Goal: Task Accomplishment & Management: Manage account settings

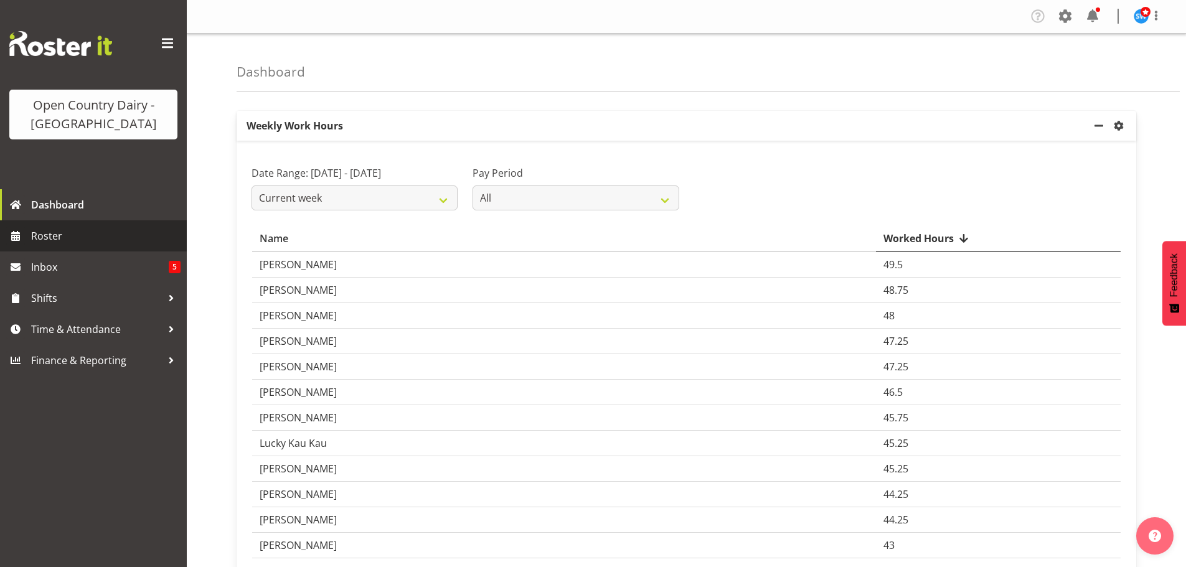
click at [46, 235] on span "Roster" at bounding box center [105, 236] width 149 height 19
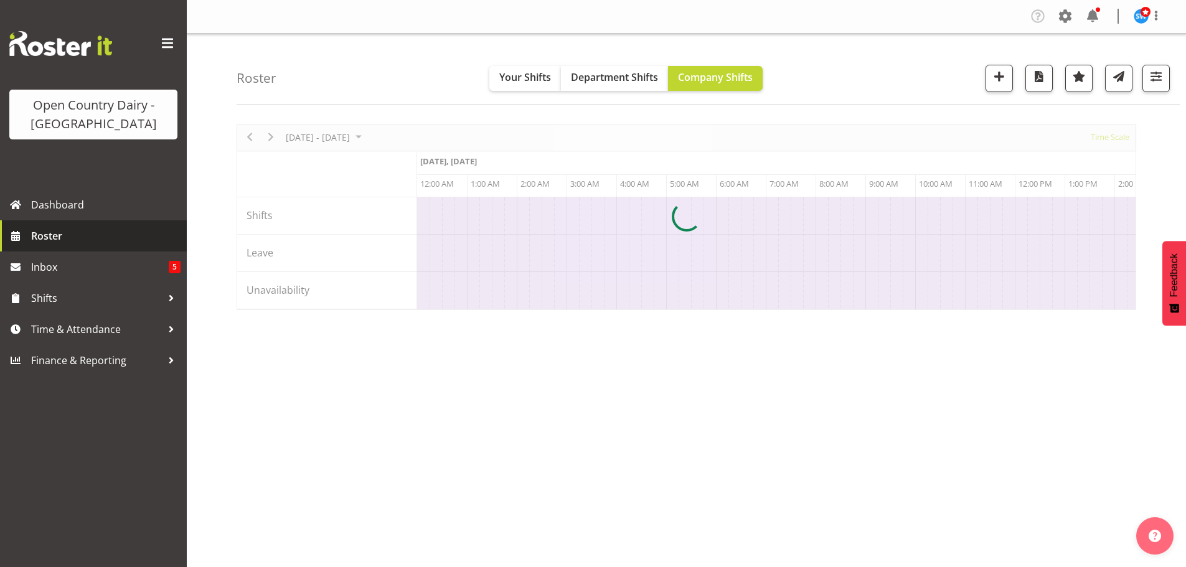
scroll to position [0, 4780]
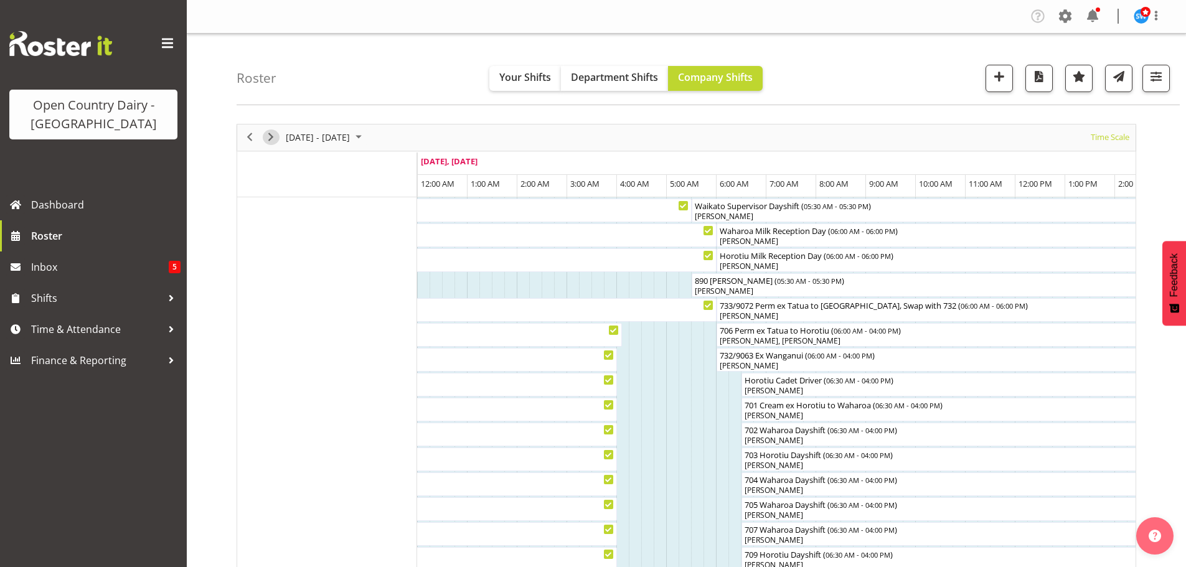
click at [275, 138] on span "Next" at bounding box center [270, 137] width 15 height 16
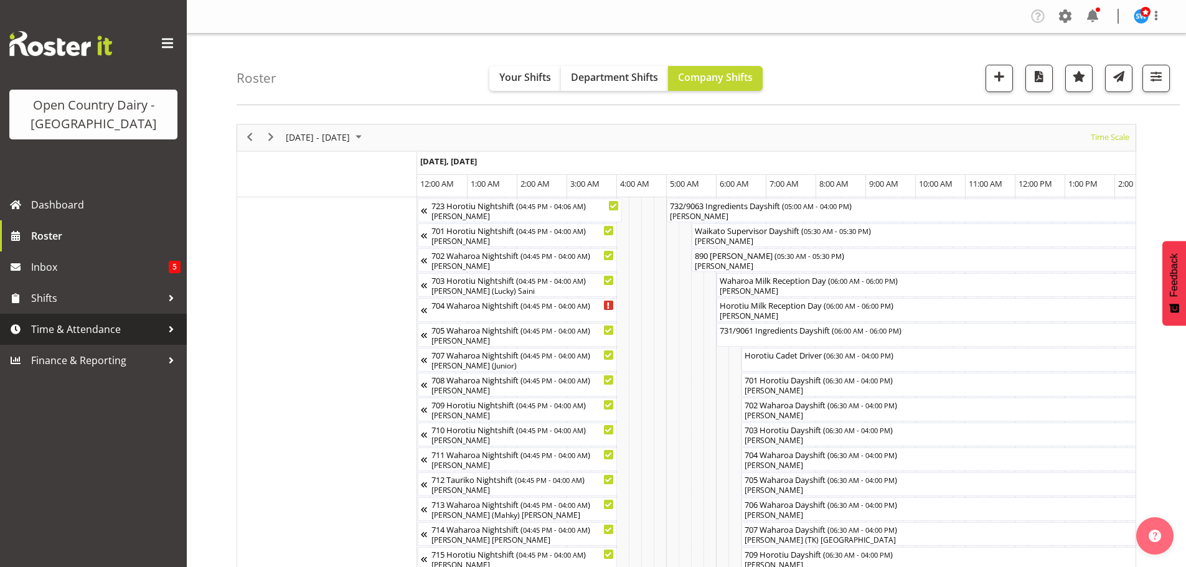
click at [63, 329] on span "Time & Attendance" at bounding box center [96, 329] width 131 height 19
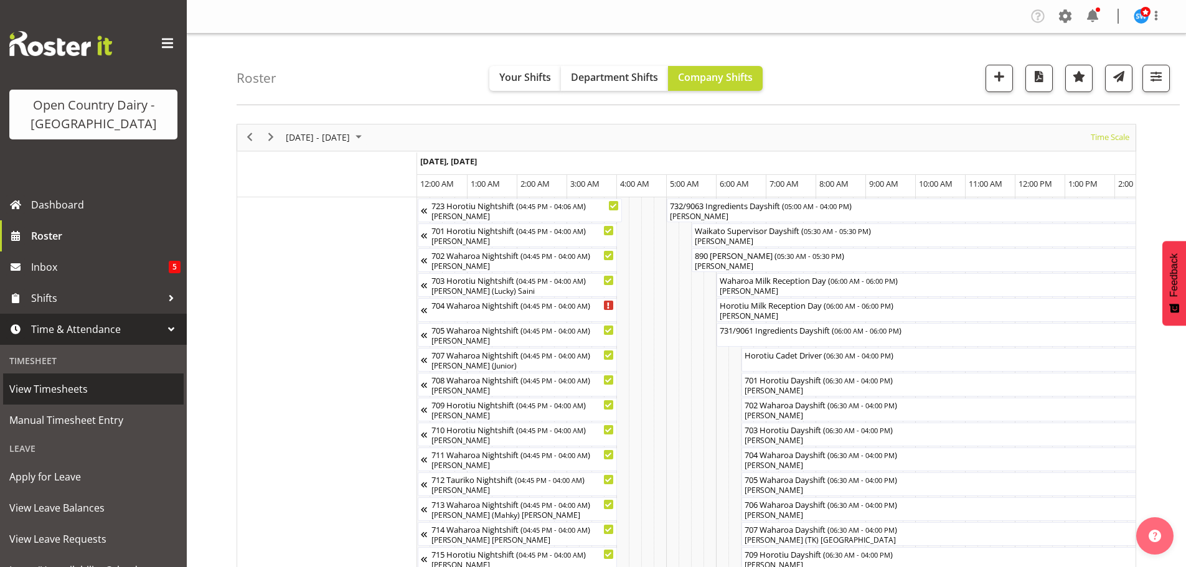
click at [50, 386] on span "View Timesheets" at bounding box center [93, 389] width 168 height 19
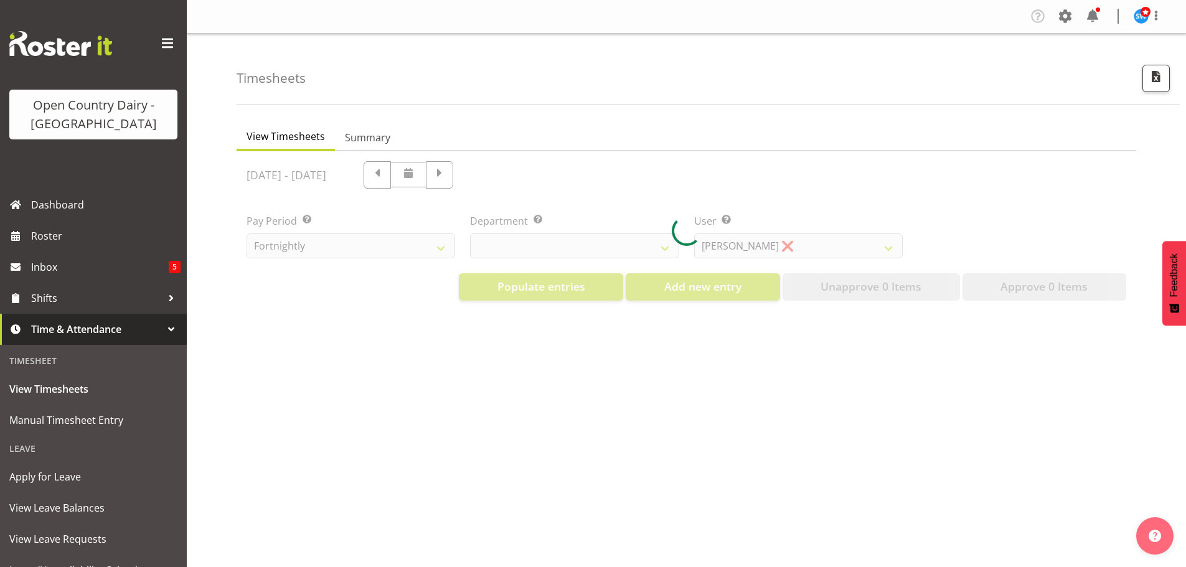
select select "733"
select select "7414"
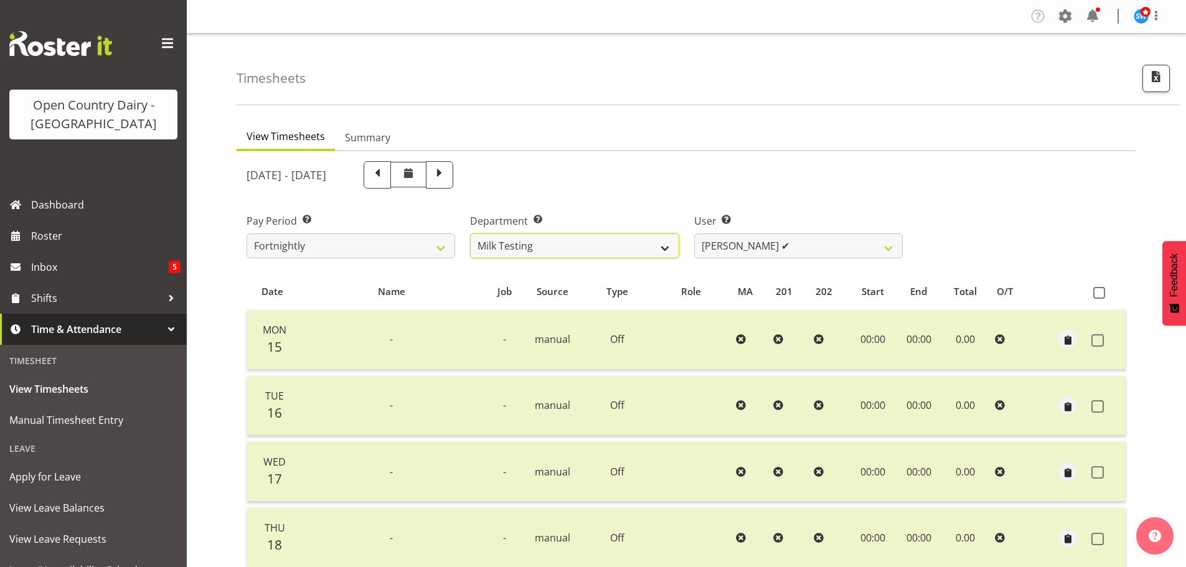
click at [663, 245] on select "701 702 703 704 705 706 707 708 709 710 711 712 713 714 715 716 717 718 719 720" at bounding box center [574, 245] width 208 height 25
click at [470, 233] on select "701 702 703 704 705 706 707 708 709 710 711 712 713 714 715 716 717 718 719 720" at bounding box center [574, 245] width 208 height 25
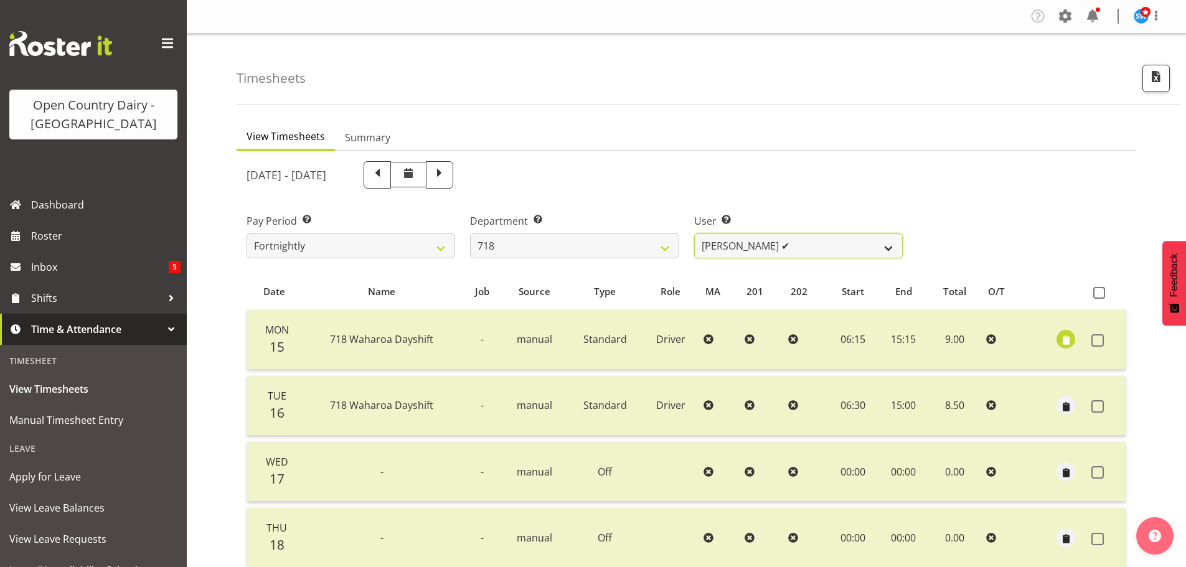
click at [805, 250] on select "Graeme Raupi ✔ Jimmy Boult ✔ Linsay Bourne ✔ Tony Fielding ✔" at bounding box center [798, 245] width 208 height 25
click at [620, 250] on select "701 702 703 704 705 706 707 708 709 710 711 712 713 714 715 716 717 718 719 720" at bounding box center [574, 245] width 208 height 25
select select "842"
click at [470, 233] on select "701 702 703 704 705 706 707 708 709 710 711 712 713 714 715 716 717 718 719 720" at bounding box center [574, 245] width 208 height 25
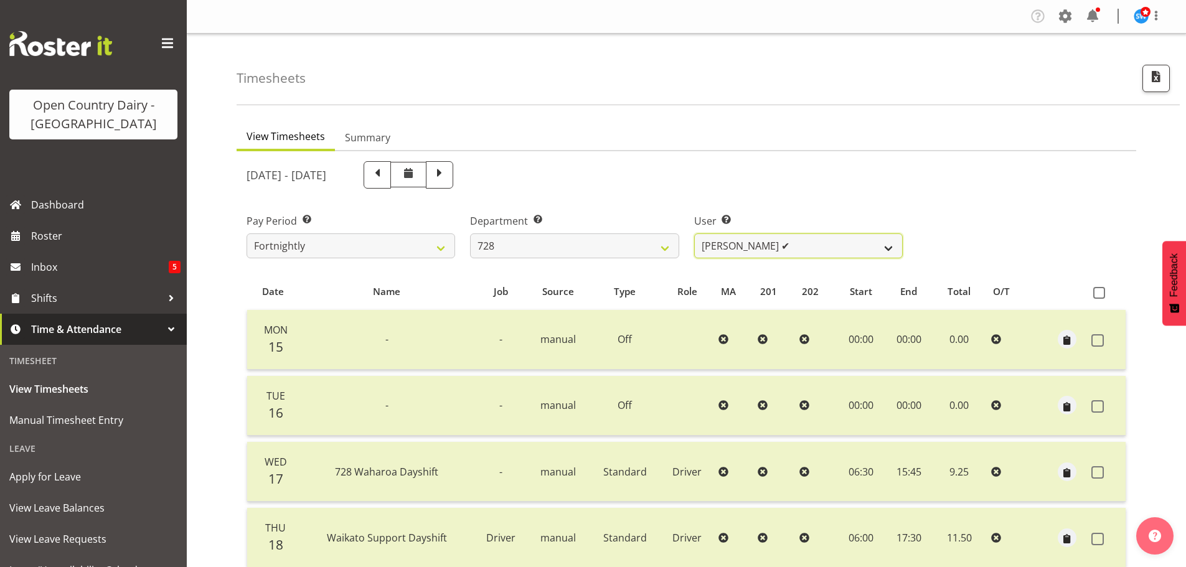
click at [787, 248] on select "Callum Leslie ✔ Nick Warren ✔ Ross Robert Hamilton ✔ Stuart Cherrington ✔ Wally…" at bounding box center [798, 245] width 208 height 25
select select "8205"
click at [694, 233] on select "Callum Leslie ✔ Nick Warren ✔ Ross Robert Hamilton ✔ Stuart Cherrington ✔ Wally…" at bounding box center [798, 245] width 208 height 25
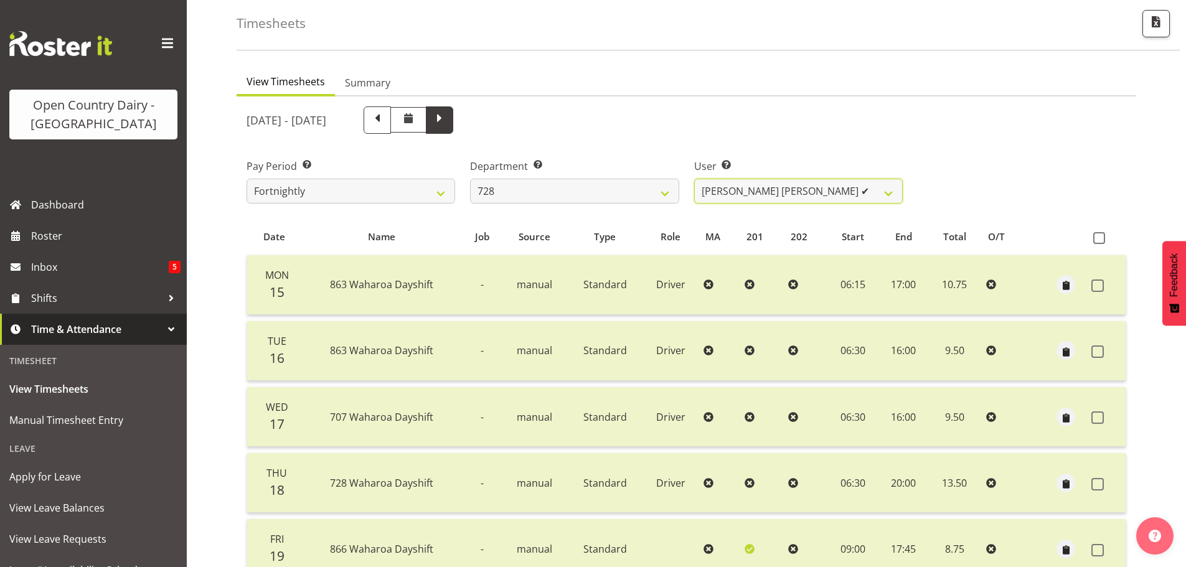
scroll to position [50, 0]
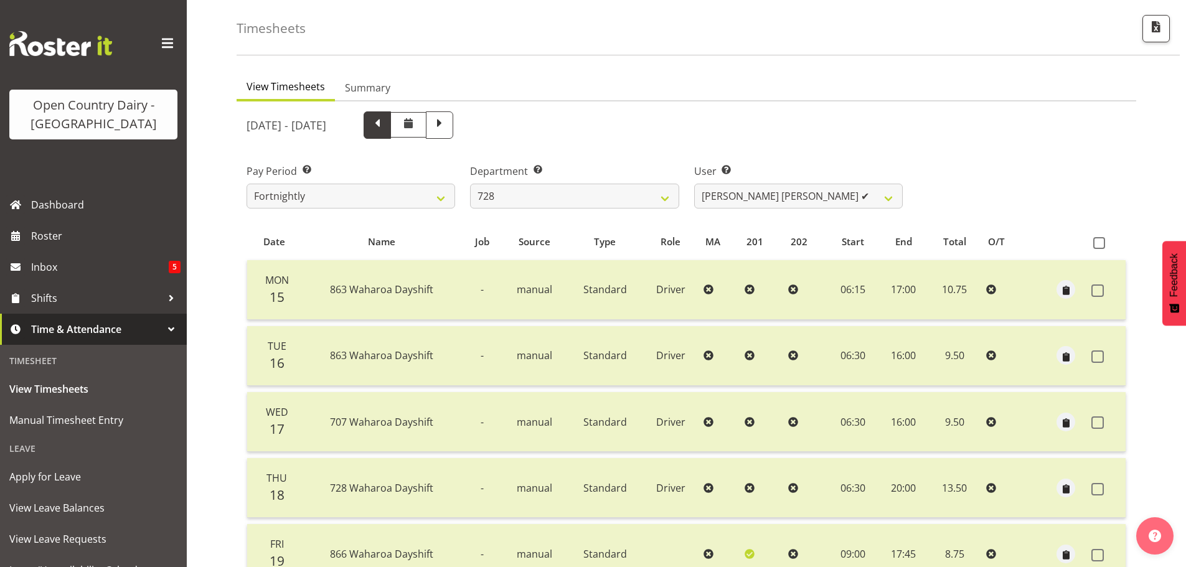
click at [385, 117] on span at bounding box center [377, 124] width 16 height 16
select select
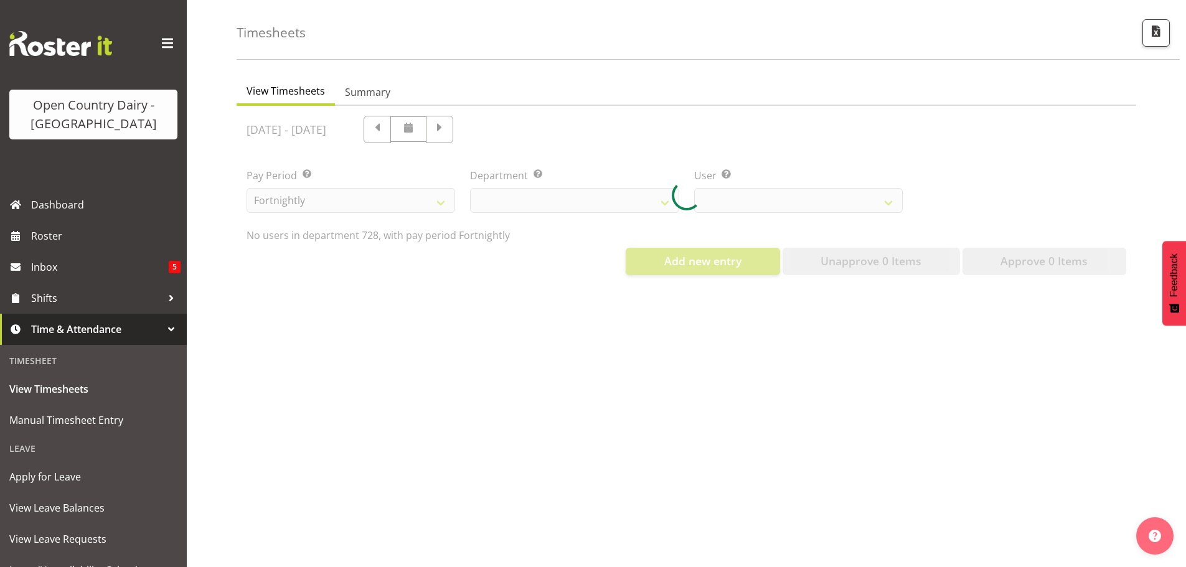
select select "842"
select select "8205"
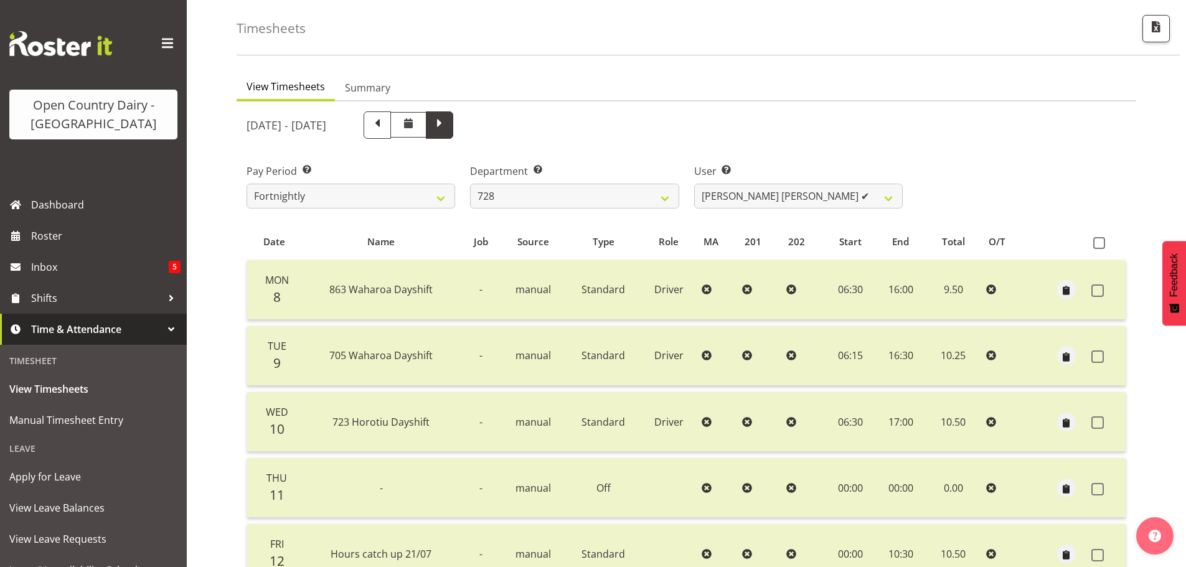
click at [447, 126] on span at bounding box center [439, 124] width 16 height 16
select select
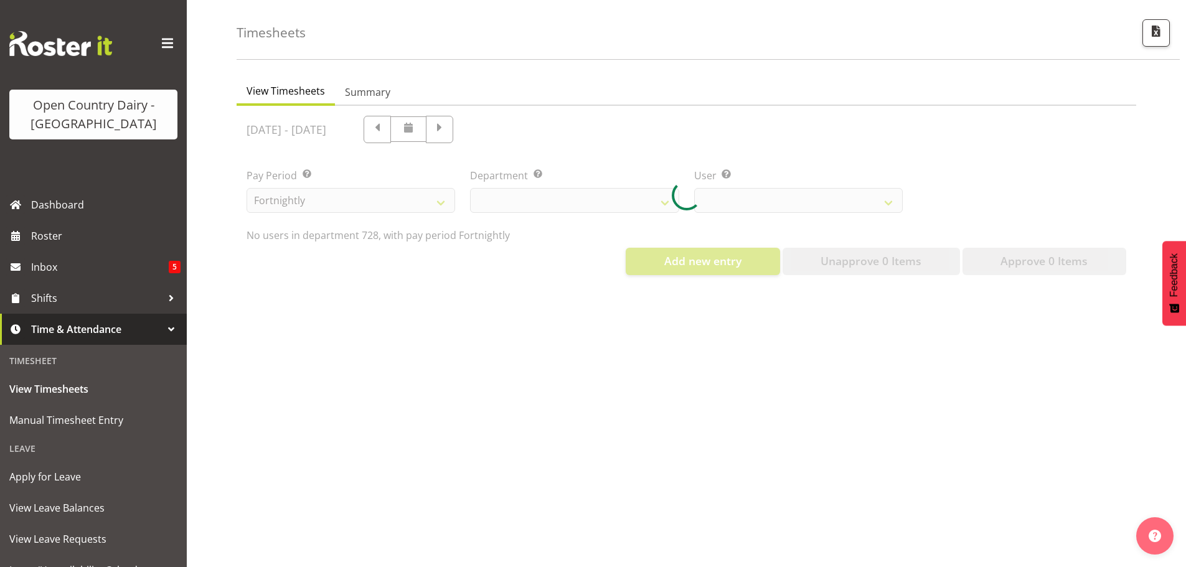
select select "842"
select select "8205"
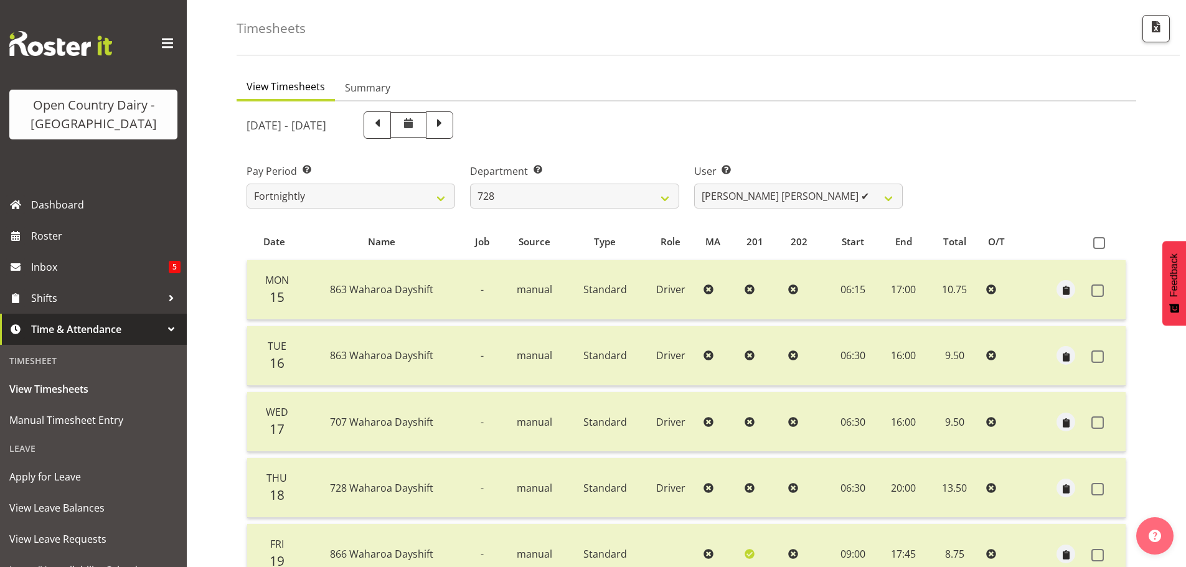
click at [447, 126] on span at bounding box center [439, 124] width 16 height 16
select select
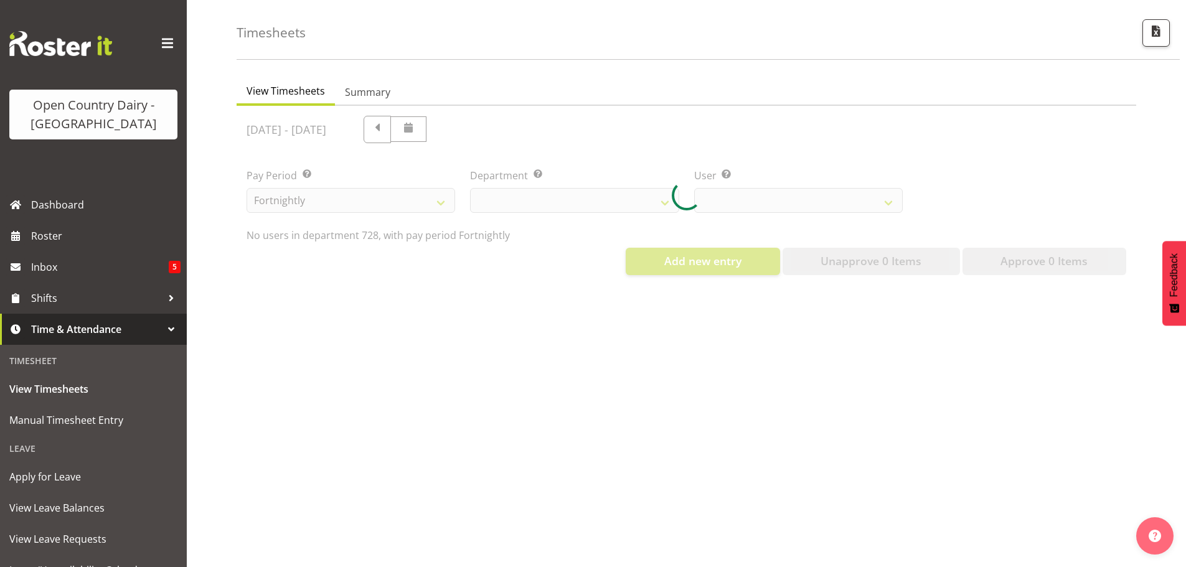
select select "842"
select select "8205"
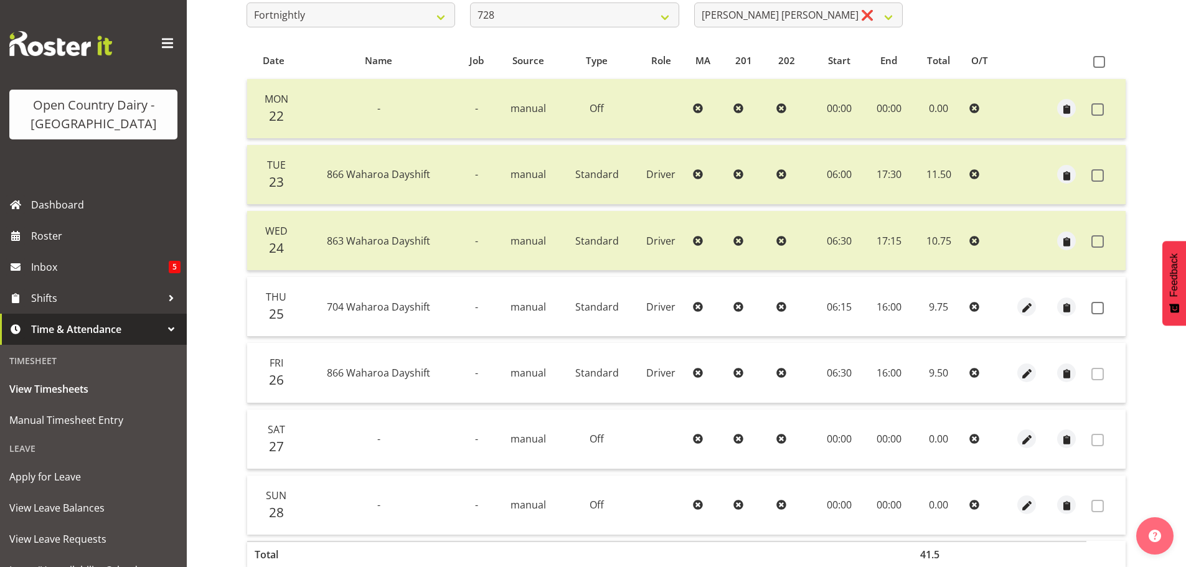
scroll to position [237, 0]
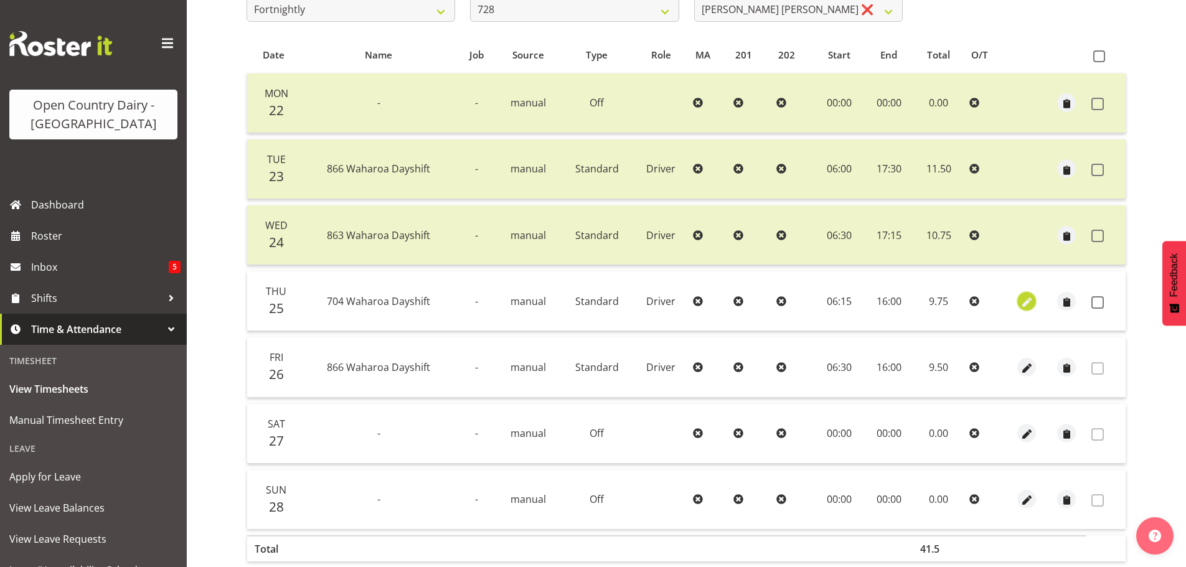
click at [1023, 304] on span "button" at bounding box center [1026, 302] width 14 height 14
select select "Standard"
select select "717"
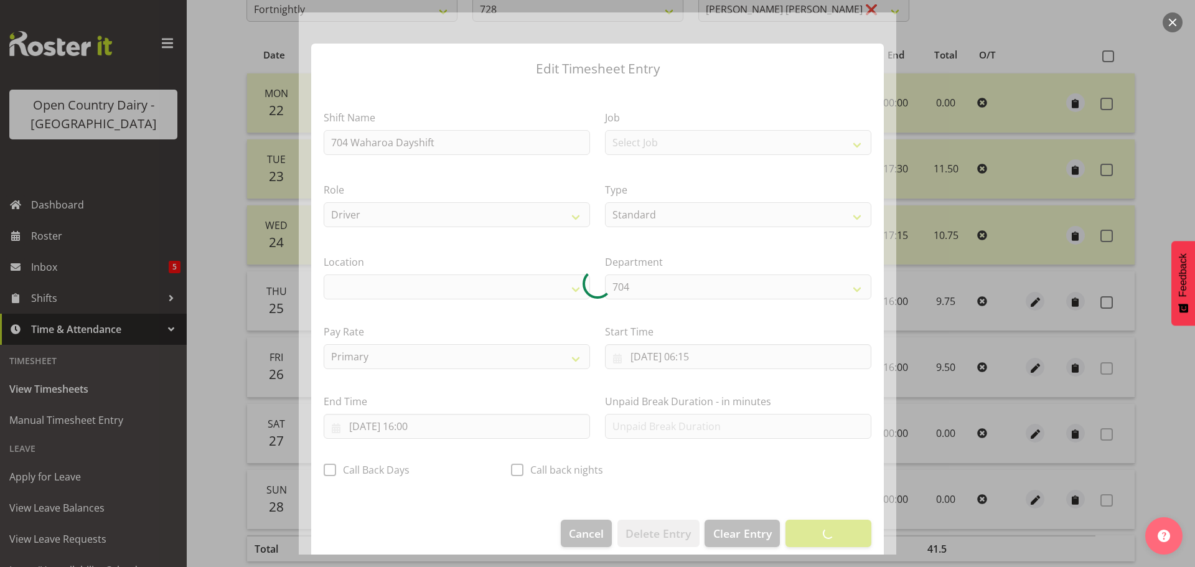
select select "1054"
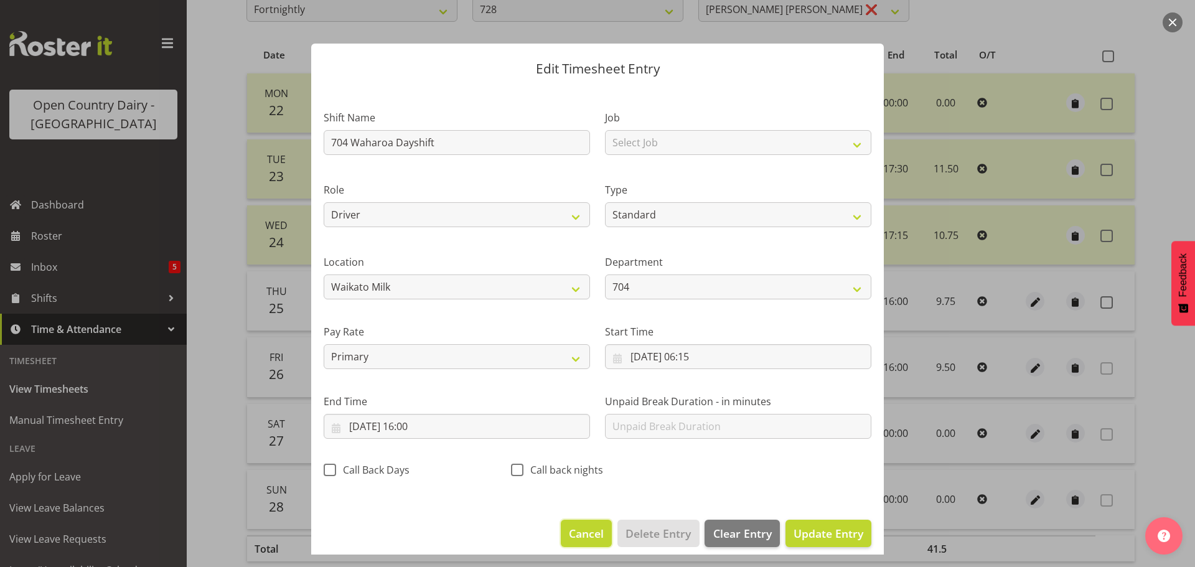
click at [578, 535] on span "Cancel" at bounding box center [586, 533] width 35 height 16
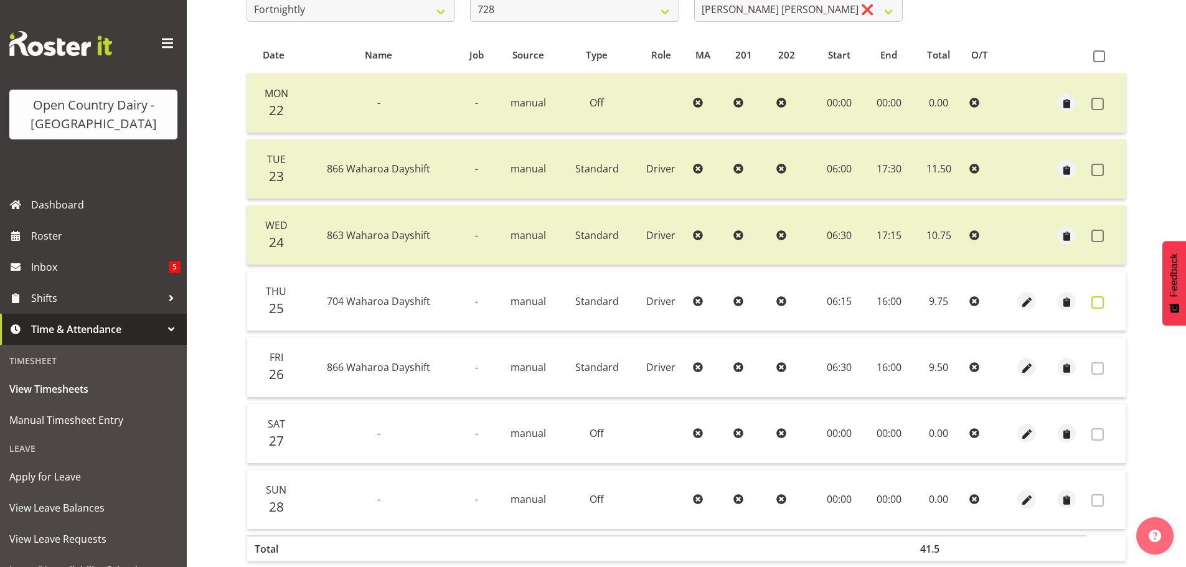
click at [1096, 302] on span at bounding box center [1097, 302] width 12 height 12
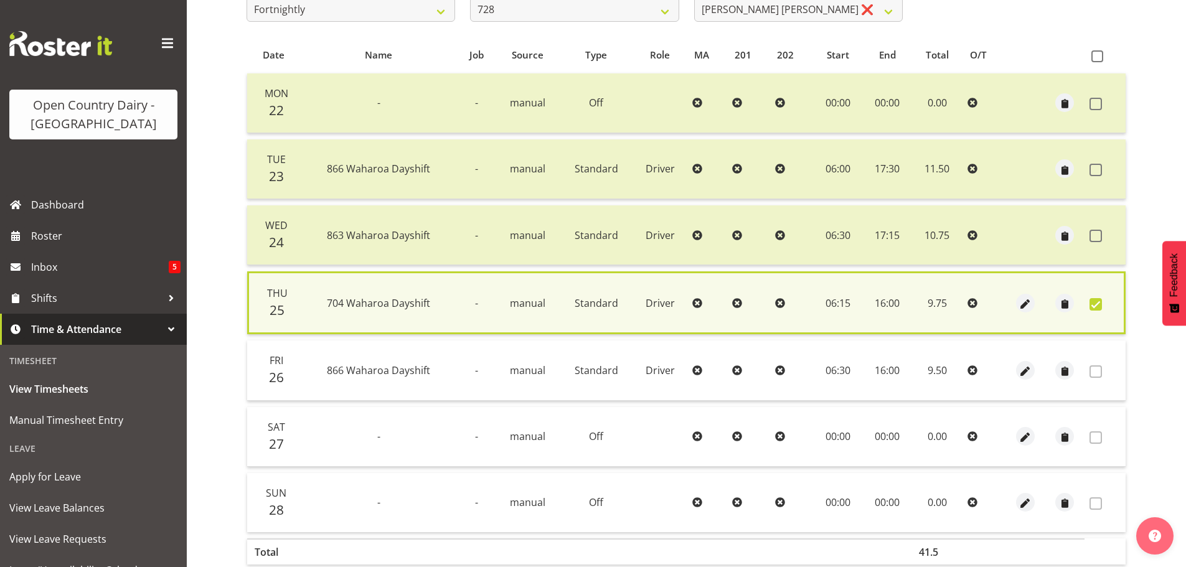
click at [1096, 302] on span at bounding box center [1095, 304] width 12 height 12
checkbox input "false"
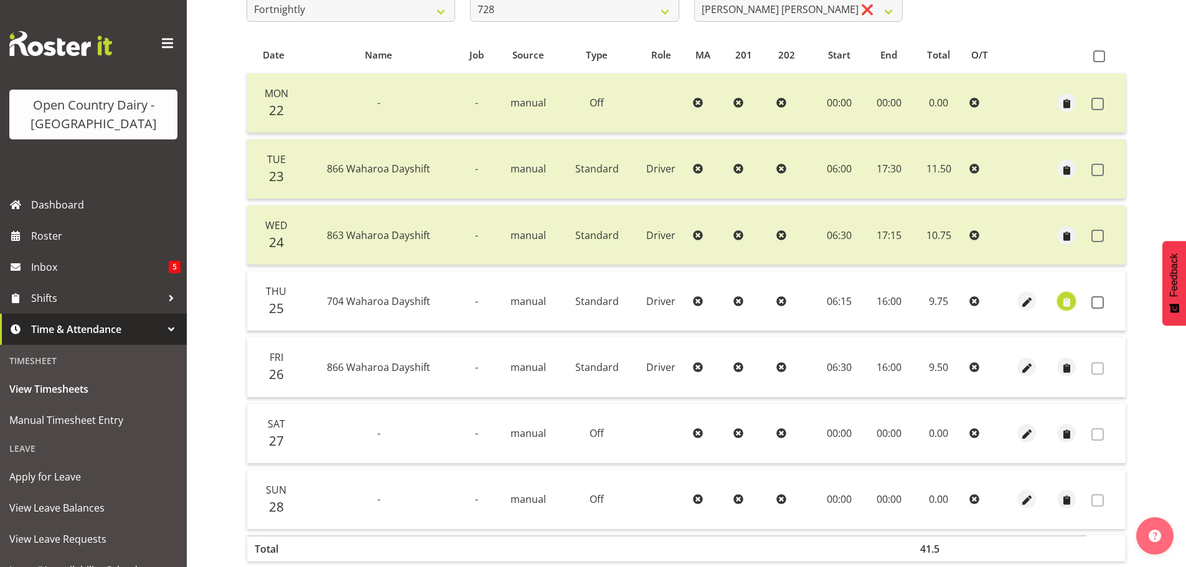
click at [1064, 296] on span "button" at bounding box center [1066, 302] width 14 height 14
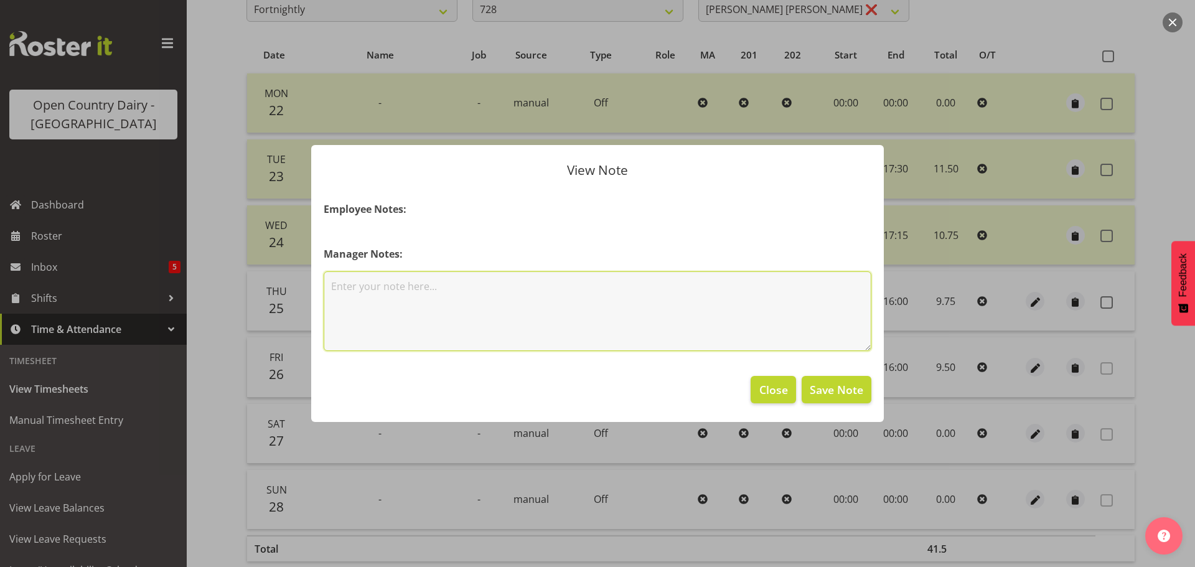
click at [413, 293] on textarea at bounding box center [598, 311] width 548 height 80
type textarea "80 kms personal car to Horotiu and return from 10/09/2025"
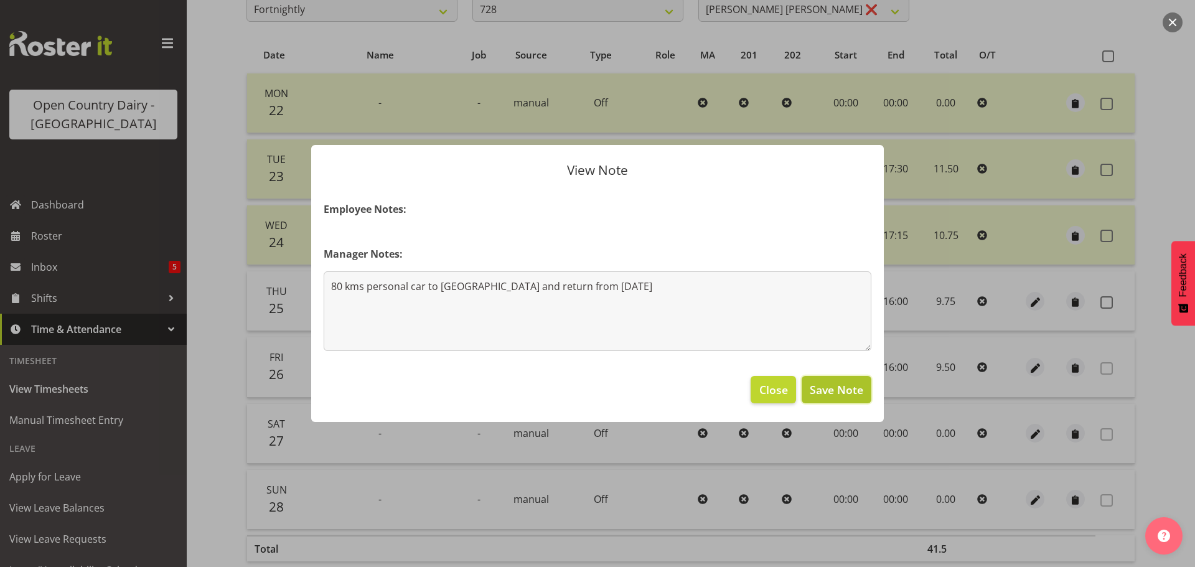
click at [821, 388] on span "Save Note" at bounding box center [837, 390] width 54 height 16
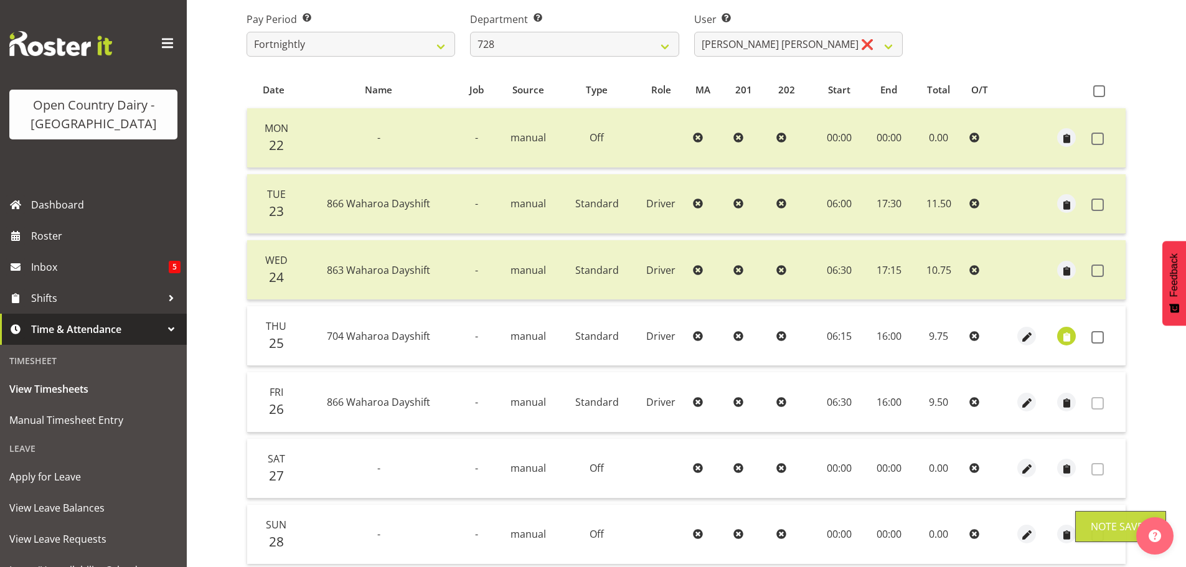
scroll to position [0, 0]
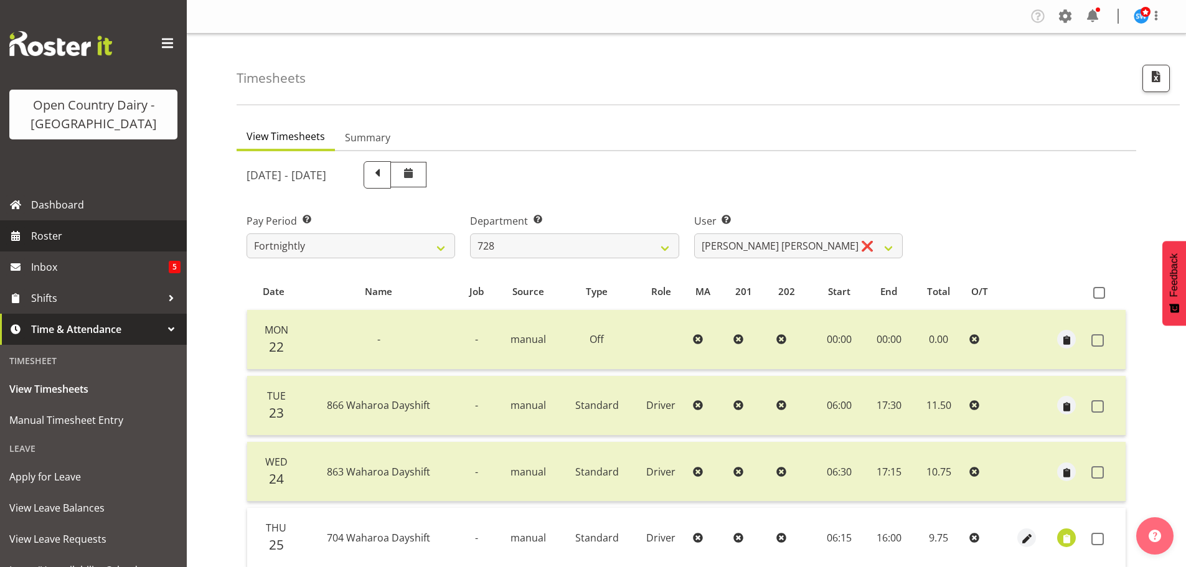
click at [53, 232] on span "Roster" at bounding box center [105, 236] width 149 height 19
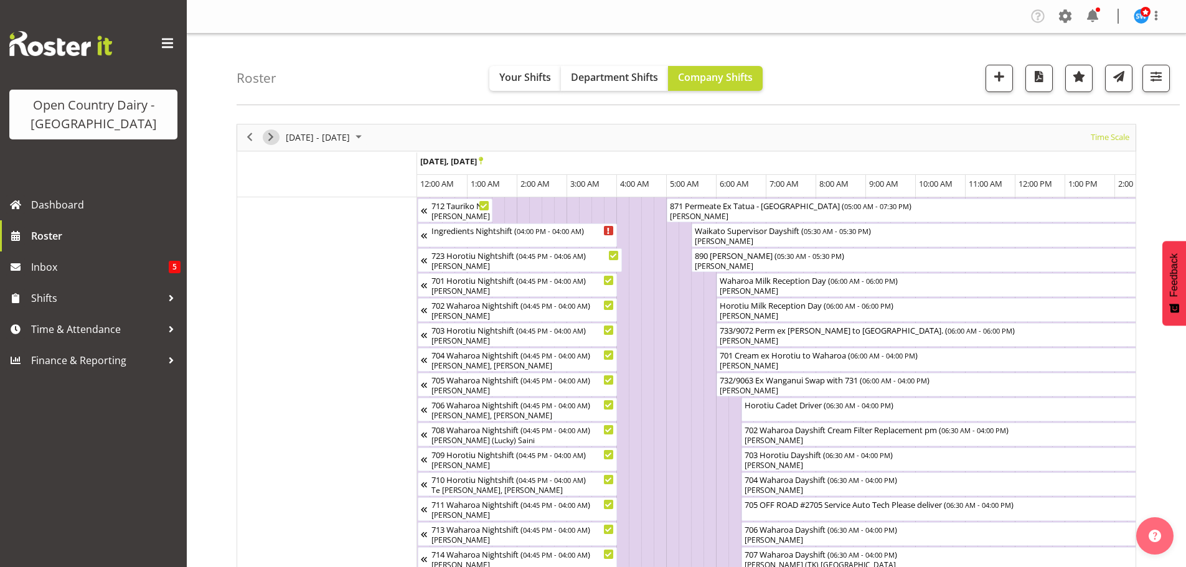
click at [271, 134] on span "Next" at bounding box center [270, 137] width 15 height 16
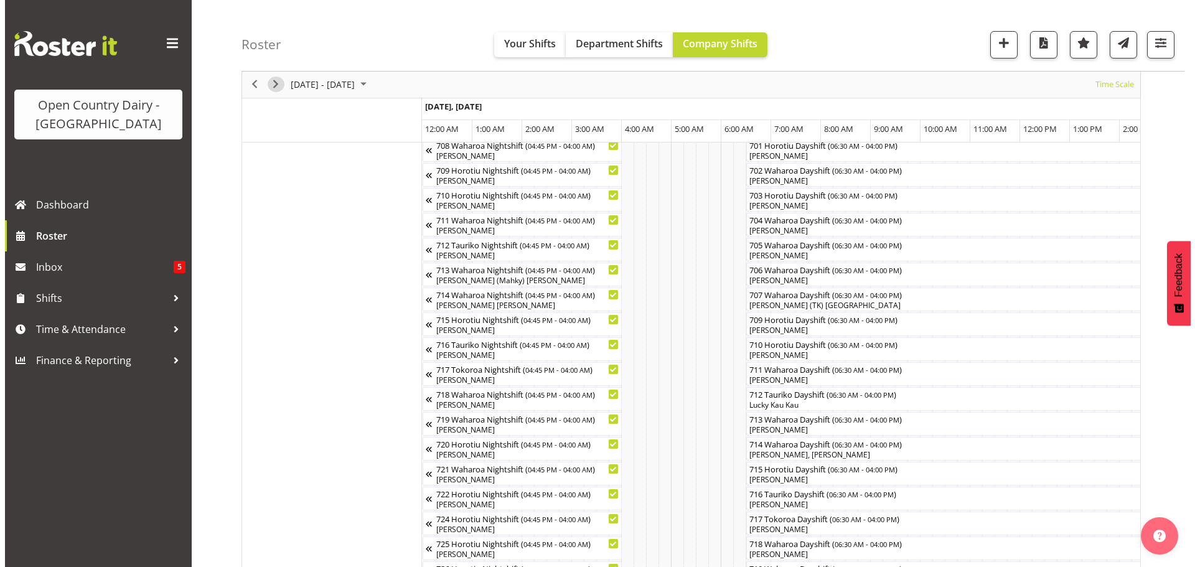
scroll to position [249, 0]
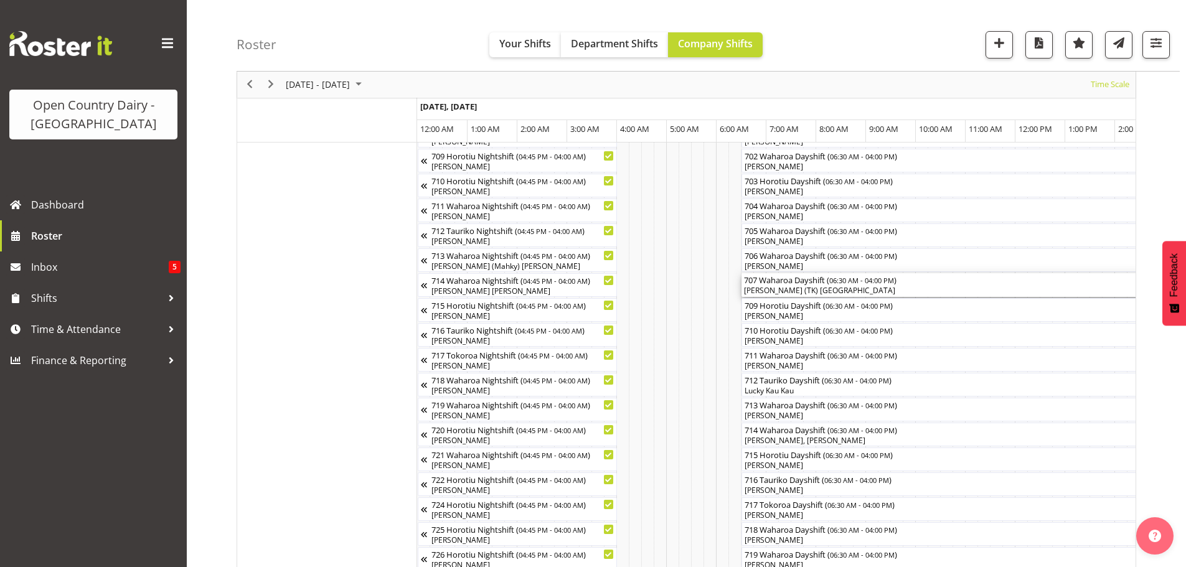
click at [833, 288] on div "[PERSON_NAME] (TK) [GEOGRAPHIC_DATA]" at bounding box center [978, 290] width 468 height 11
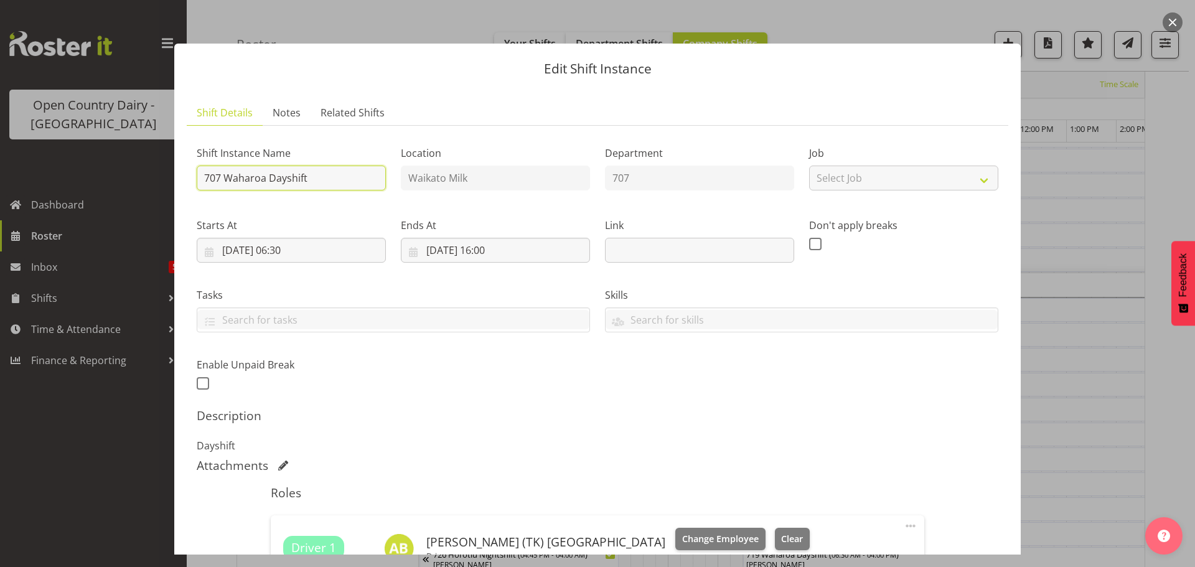
click at [327, 180] on input "707 Waharoa Dayshift" at bounding box center [291, 178] width 189 height 25
type input "707 OFF ROAD #2707 Service, Auto Tech."
click at [781, 538] on span "Clear" at bounding box center [792, 539] width 22 height 14
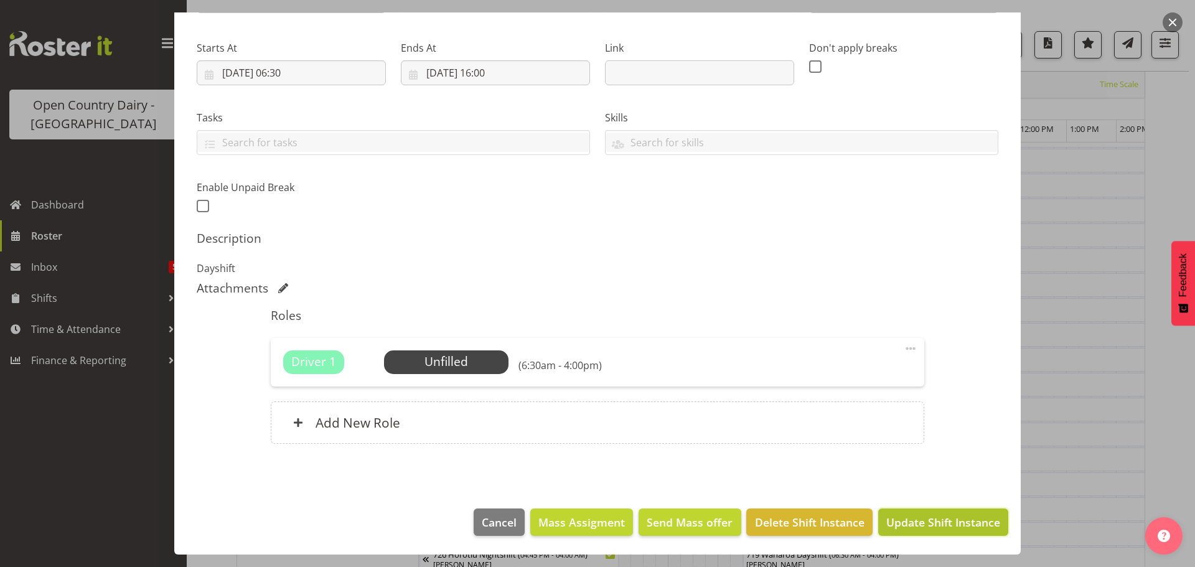
click at [943, 519] on span "Update Shift Instance" at bounding box center [943, 522] width 114 height 16
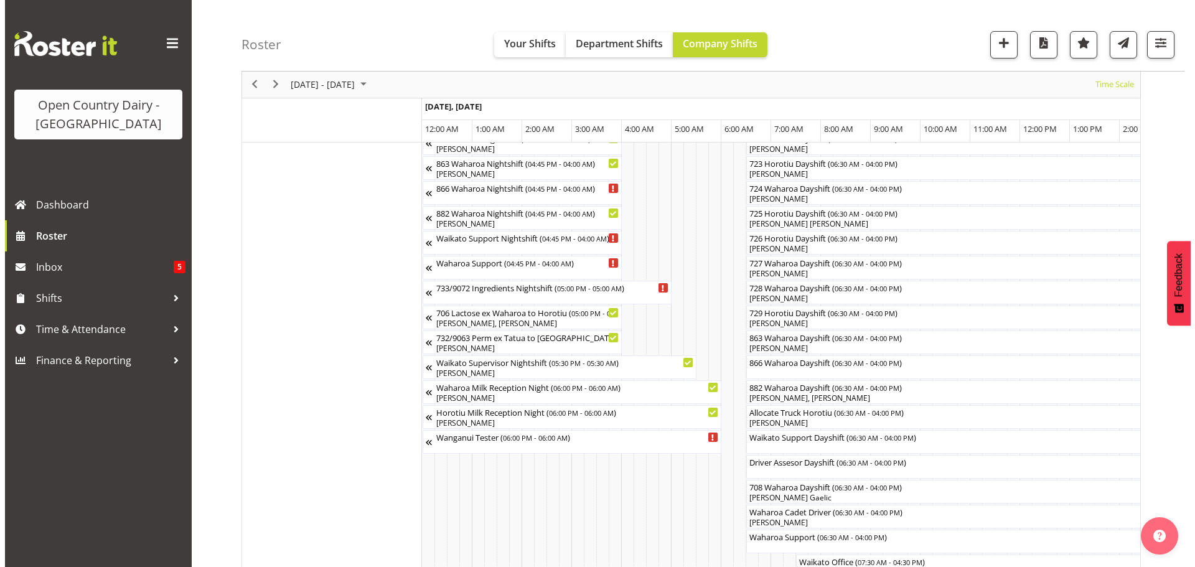
scroll to position [747, 0]
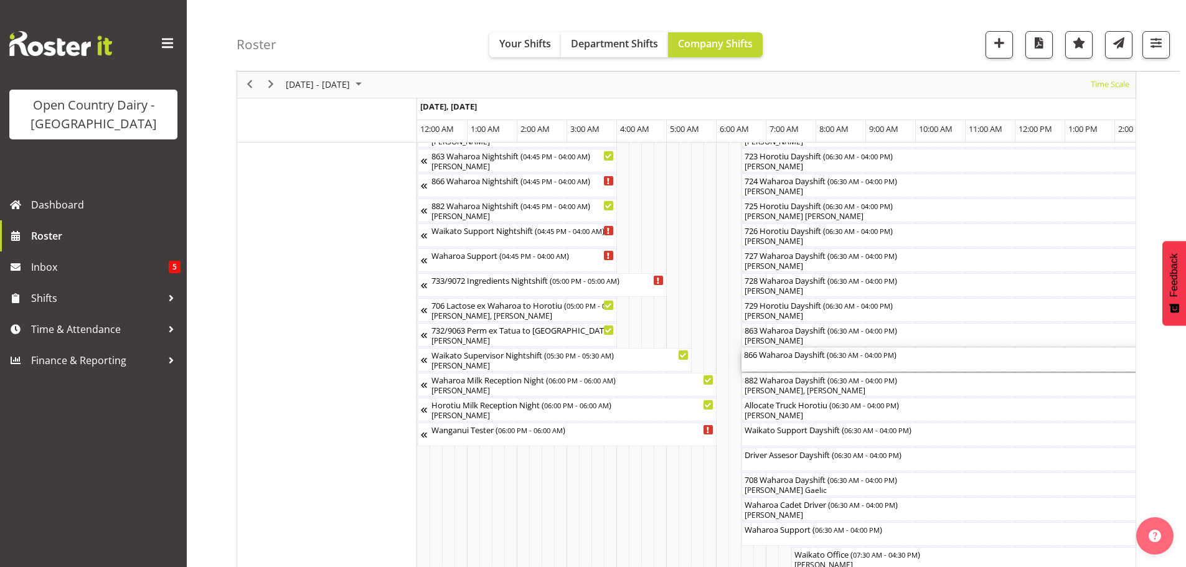
click at [802, 363] on div "866 Waharoa Dayshift ( 06:30 AM - 04:00 PM )" at bounding box center [978, 360] width 468 height 24
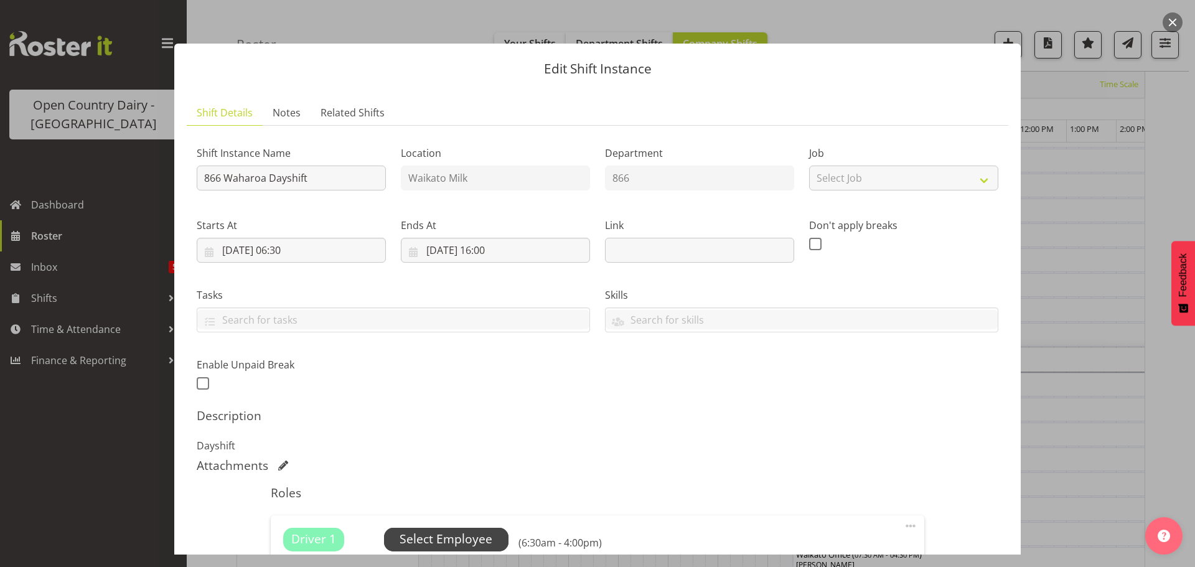
click at [430, 535] on span "Select Employee" at bounding box center [446, 539] width 93 height 18
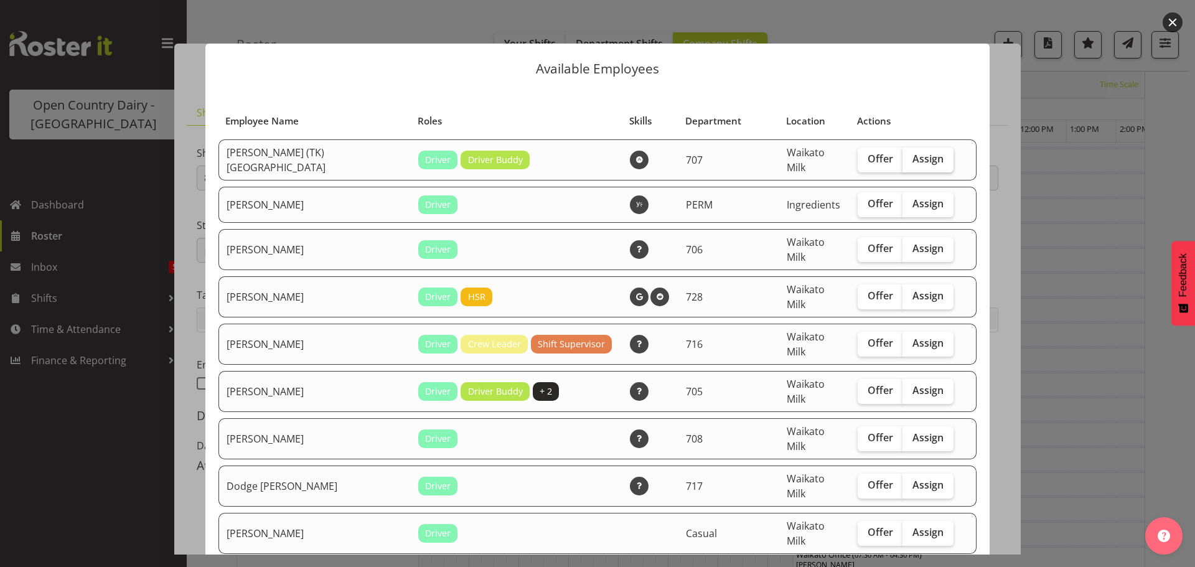
click at [912, 159] on span "Assign" at bounding box center [927, 158] width 31 height 12
click at [902, 159] on input "Assign" at bounding box center [906, 159] width 8 height 8
checkbox input "true"
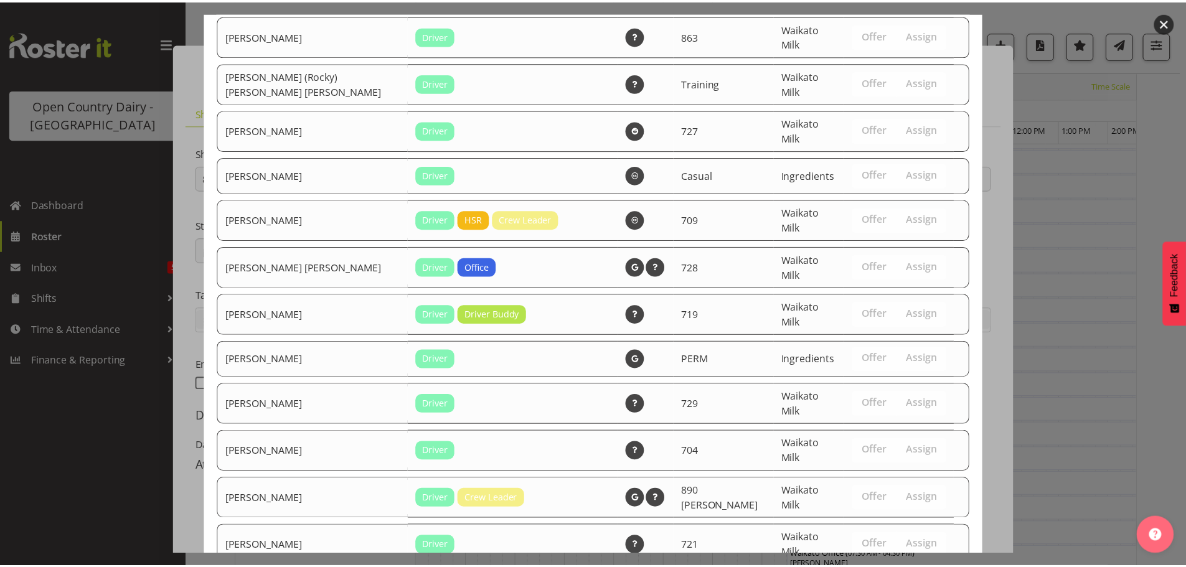
scroll to position [1307, 0]
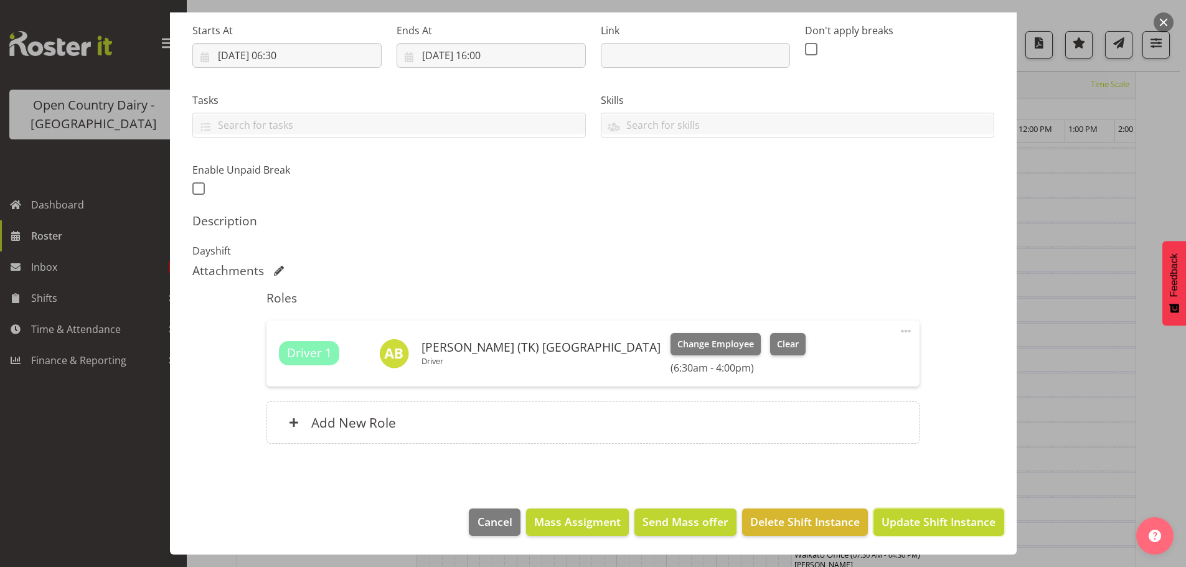
click at [926, 523] on span "Update Shift Instance" at bounding box center [938, 521] width 114 height 16
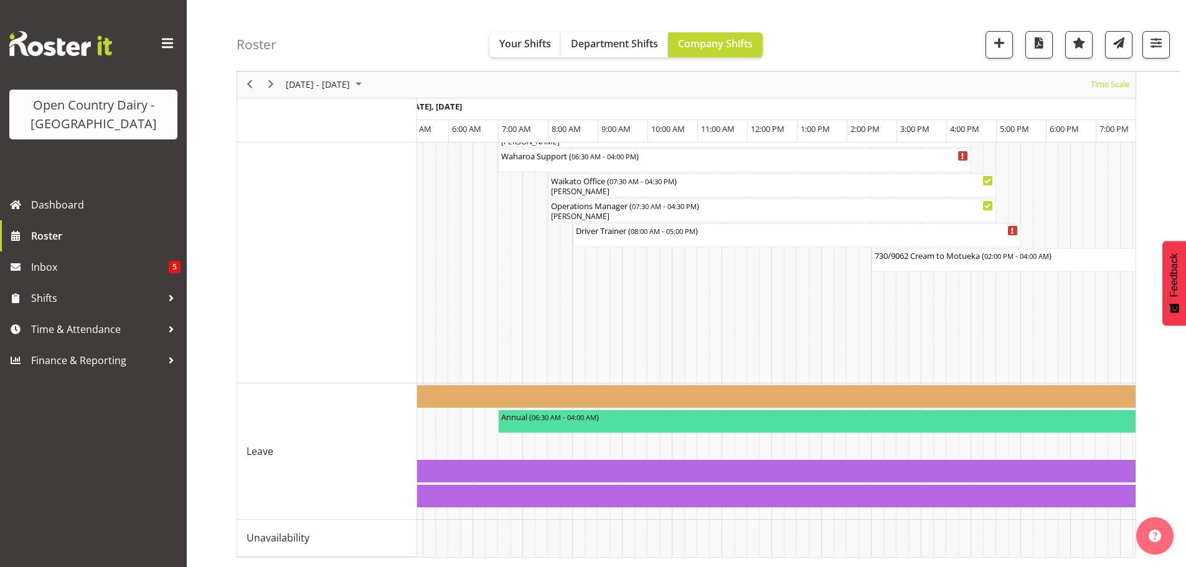
scroll to position [0, 0]
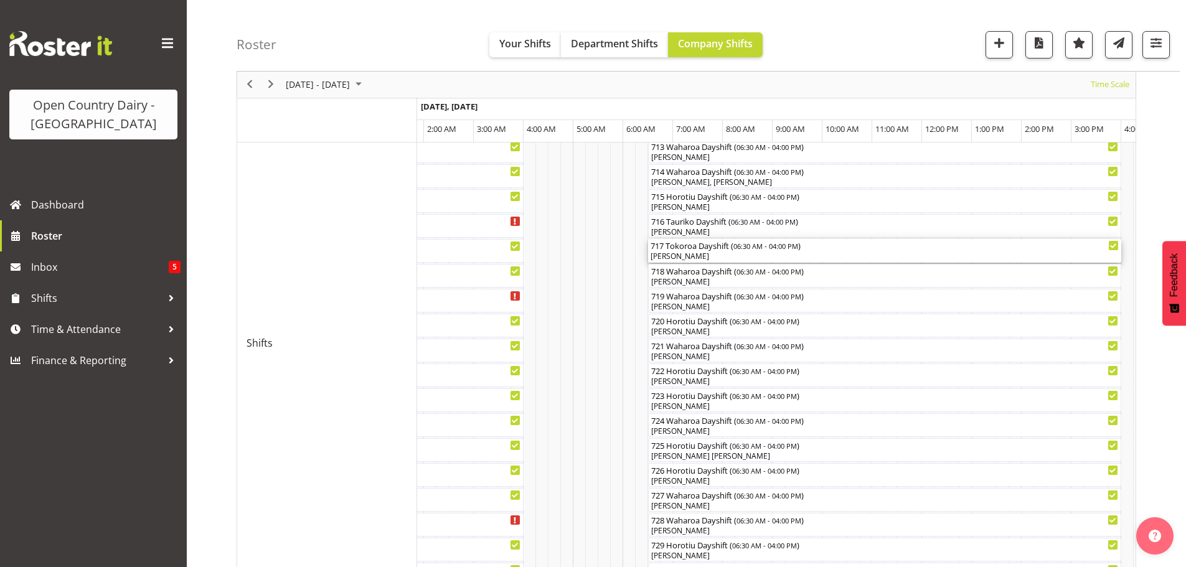
click at [724, 255] on div "[PERSON_NAME]" at bounding box center [884, 256] width 468 height 11
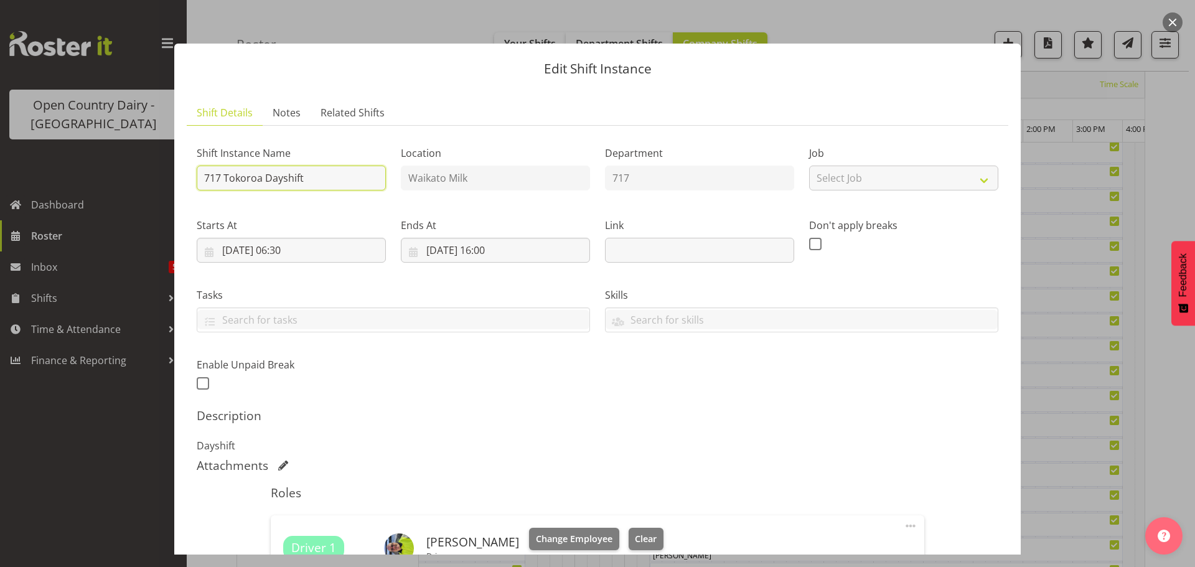
click at [317, 173] on input "717 Tokoroa Dayshift" at bounding box center [291, 178] width 189 height 25
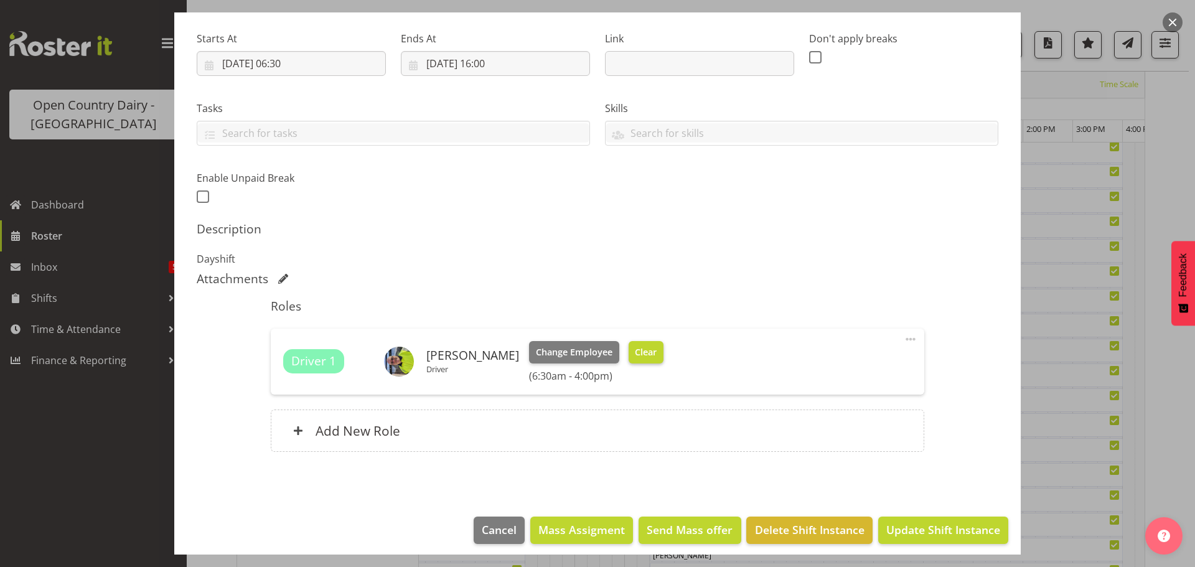
type input "717 OFF ROAD #2717 Service Auto Tech Please deliver"
click at [629, 349] on button "Clear" at bounding box center [646, 352] width 35 height 22
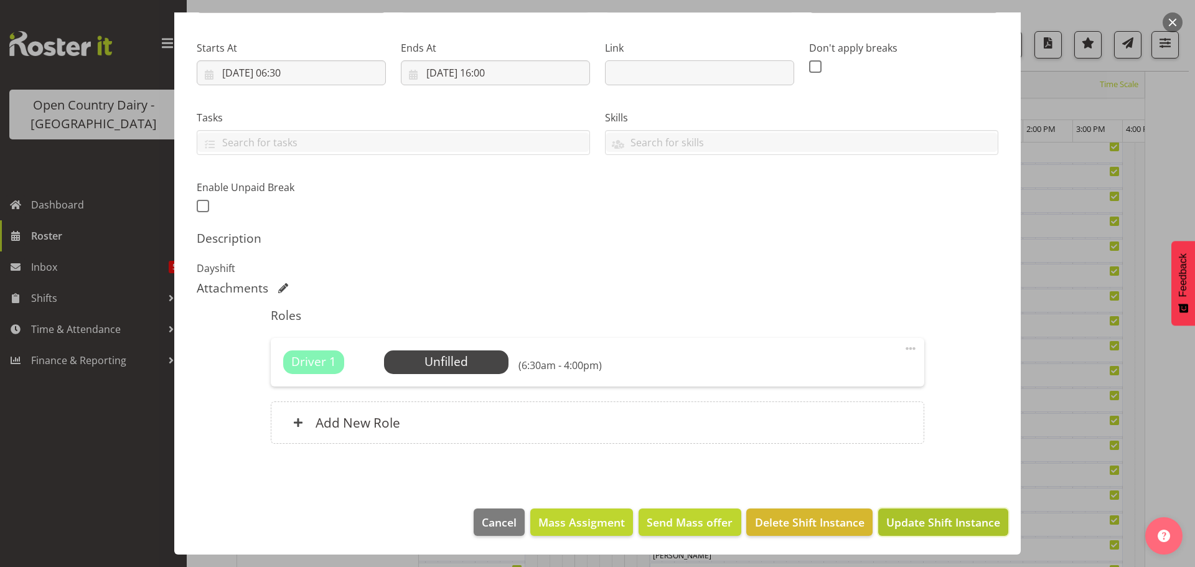
click at [940, 520] on span "Update Shift Instance" at bounding box center [943, 522] width 114 height 16
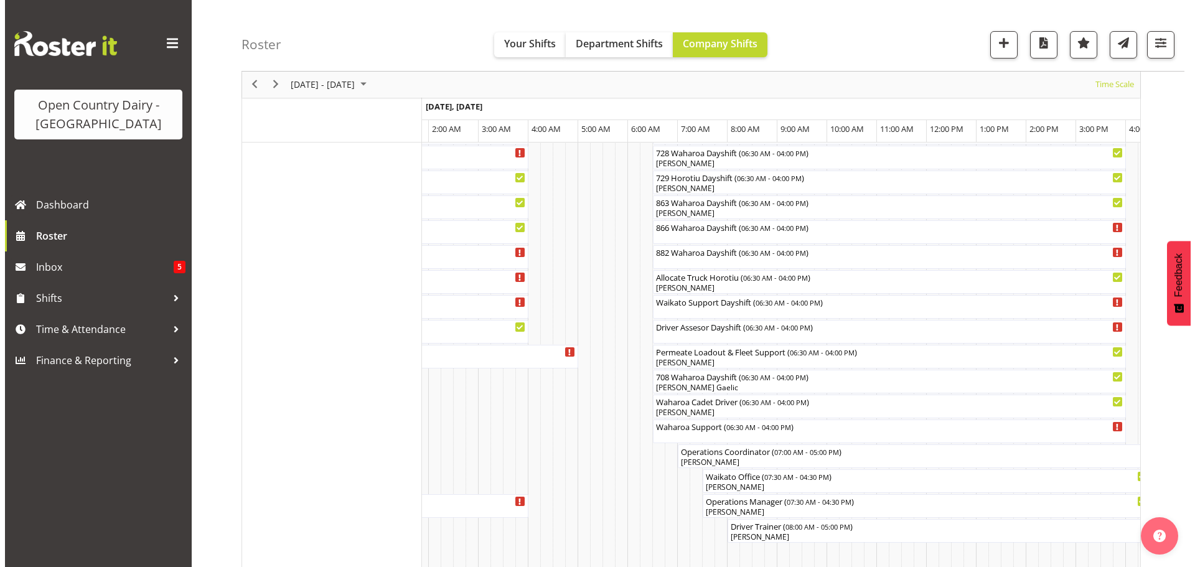
scroll to position [871, 0]
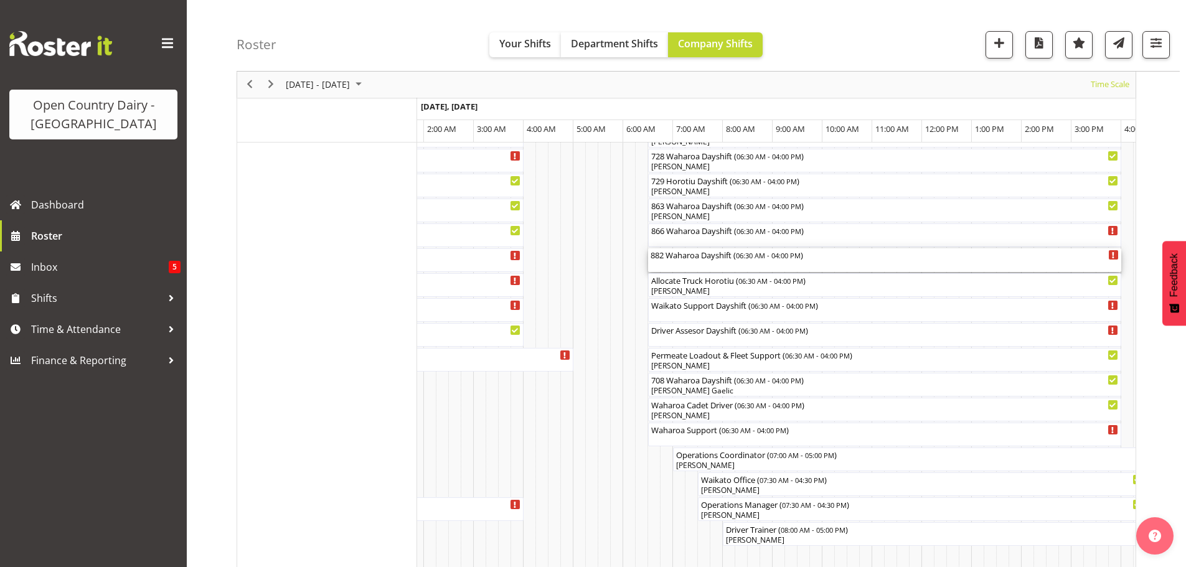
click at [705, 263] on div "882 Waharoa Dayshift ( 06:30 AM - 04:00 PM )" at bounding box center [884, 260] width 468 height 24
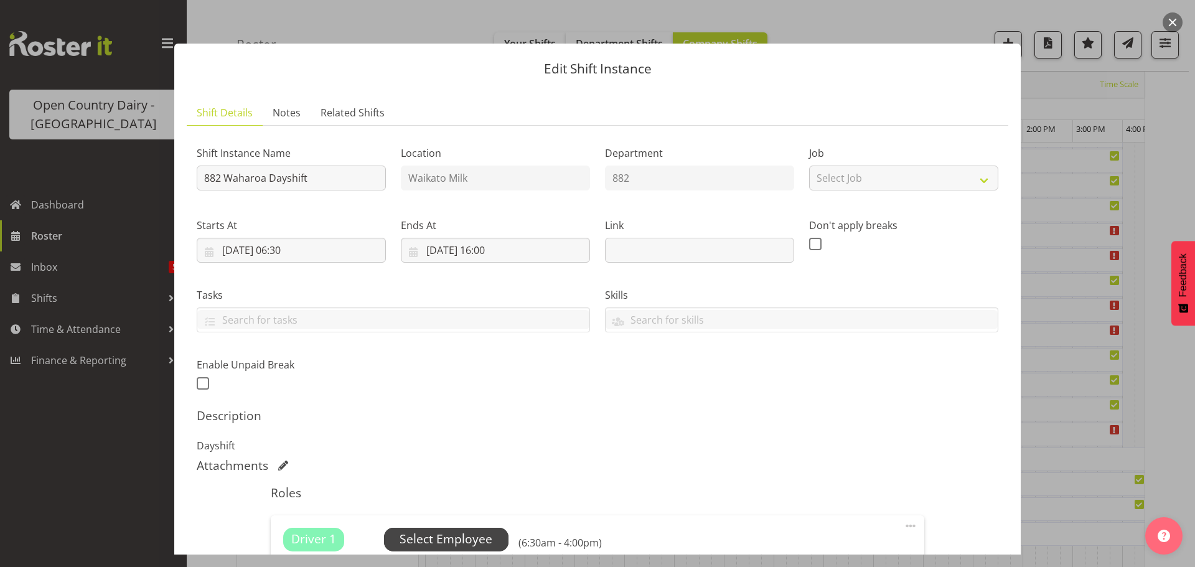
click at [438, 538] on span "Select Employee" at bounding box center [446, 539] width 93 height 18
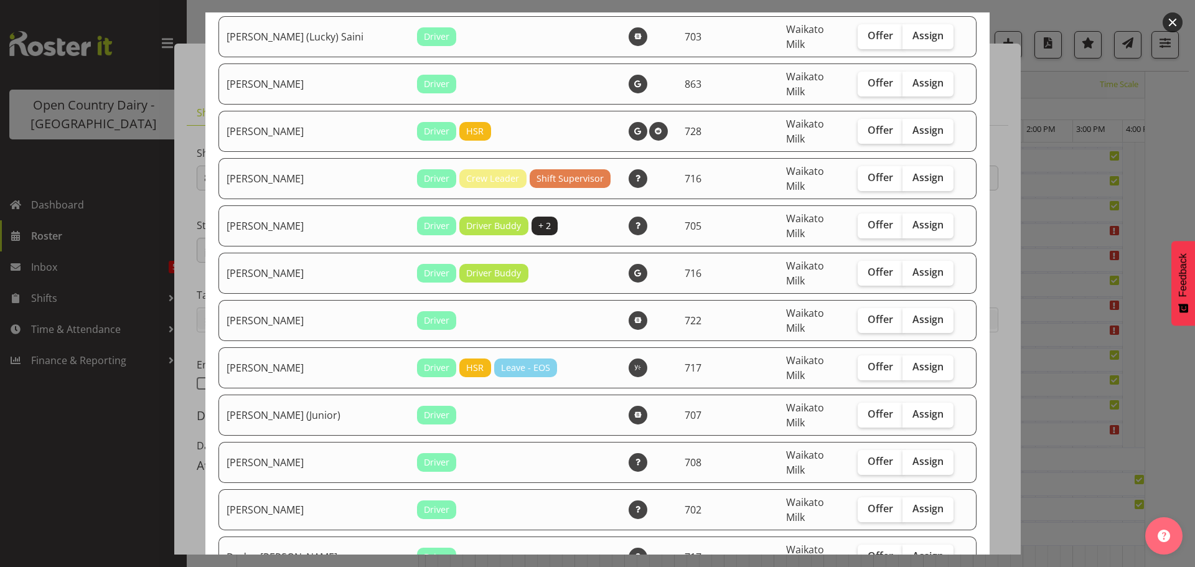
scroll to position [498, 0]
click at [912, 359] on span "Assign" at bounding box center [927, 365] width 31 height 12
click at [911, 362] on input "Assign" at bounding box center [906, 366] width 8 height 8
checkbox input "true"
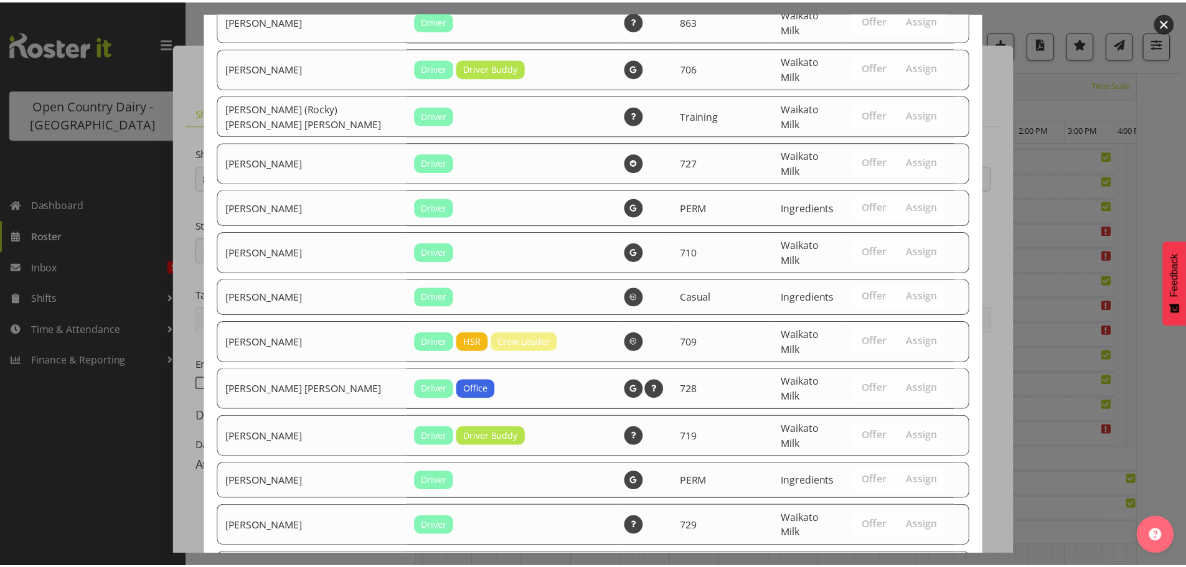
scroll to position [2450, 0]
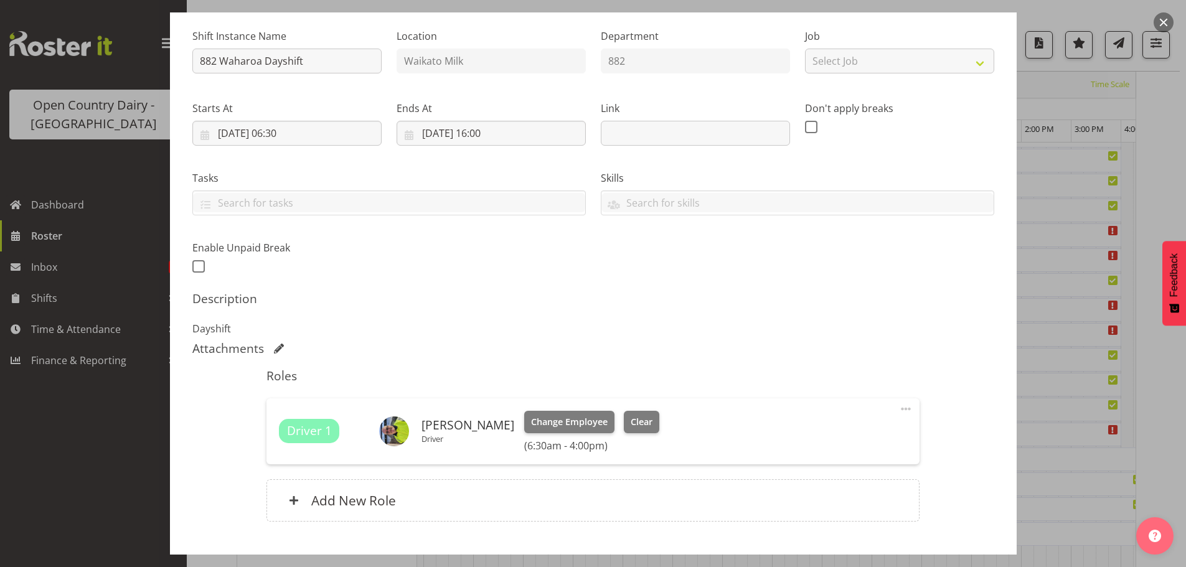
scroll to position [195, 0]
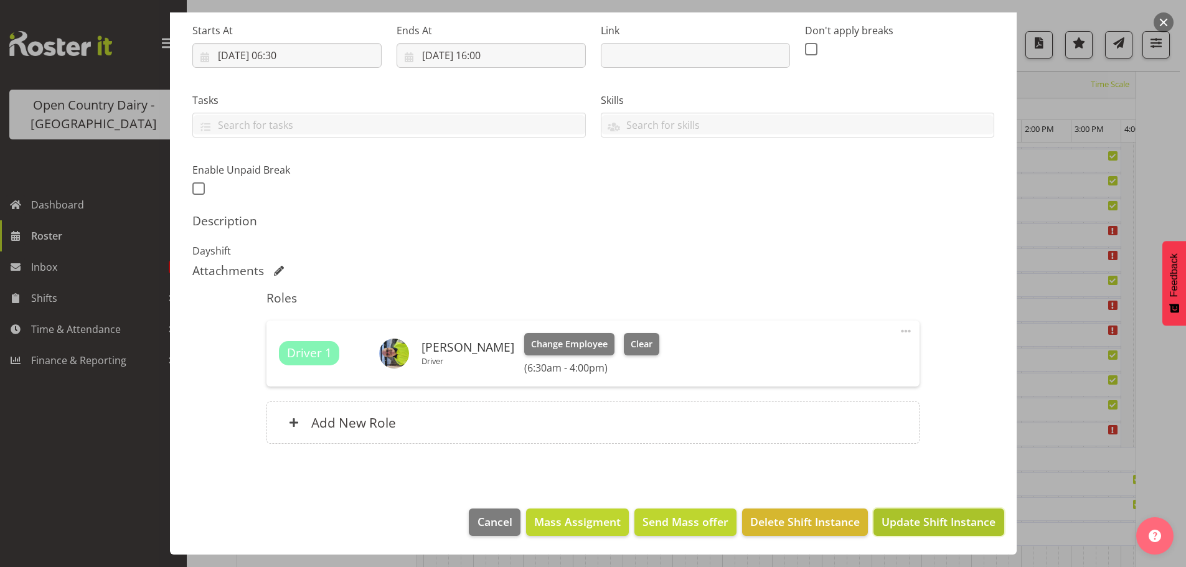
click at [911, 520] on span "Update Shift Instance" at bounding box center [938, 521] width 114 height 16
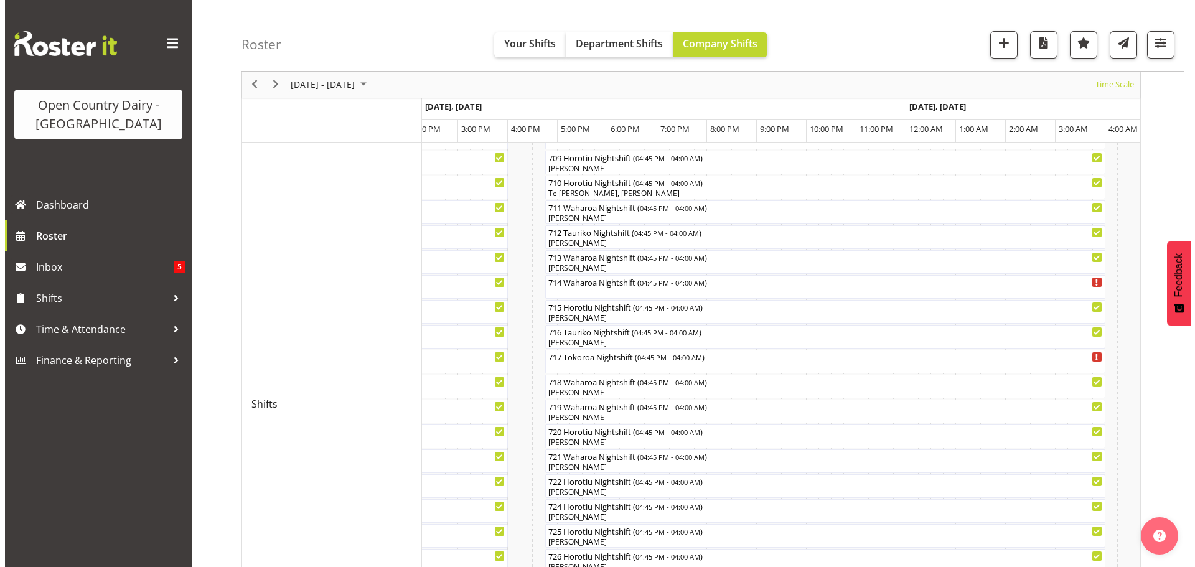
scroll to position [445, 0]
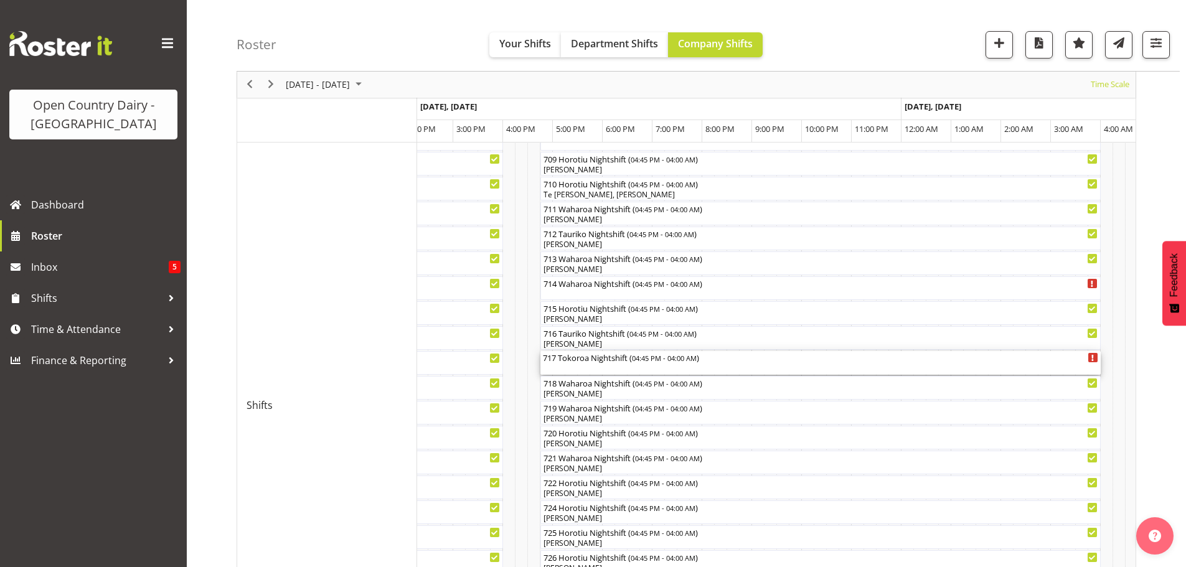
click at [610, 367] on div "717 Tokoroa Nightshift ( 04:45 PM - 04:00 AM )" at bounding box center [820, 363] width 555 height 24
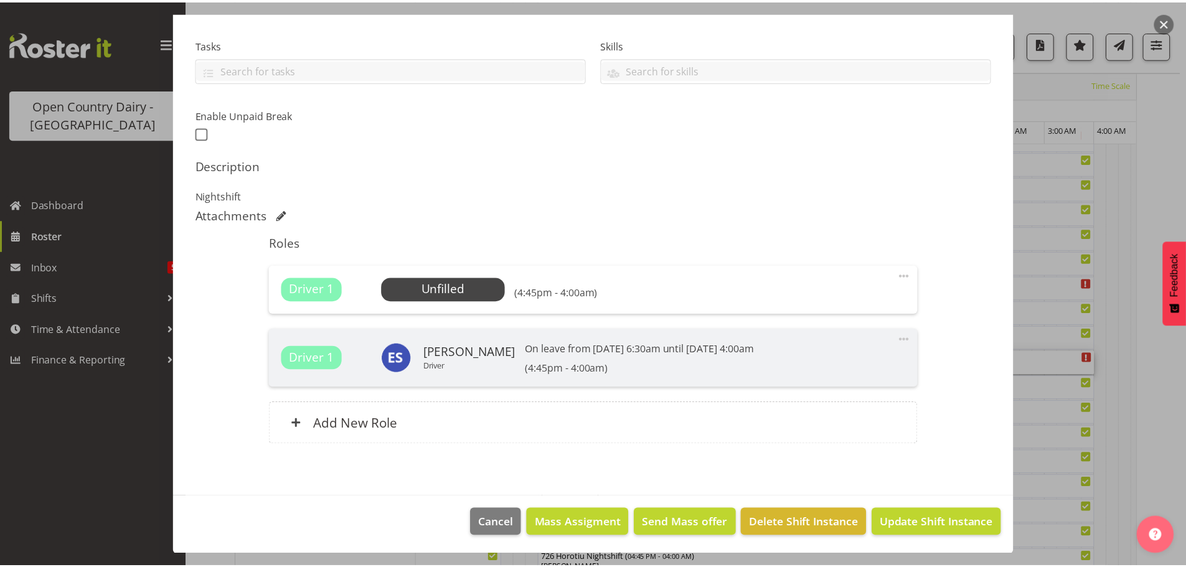
scroll to position [251, 0]
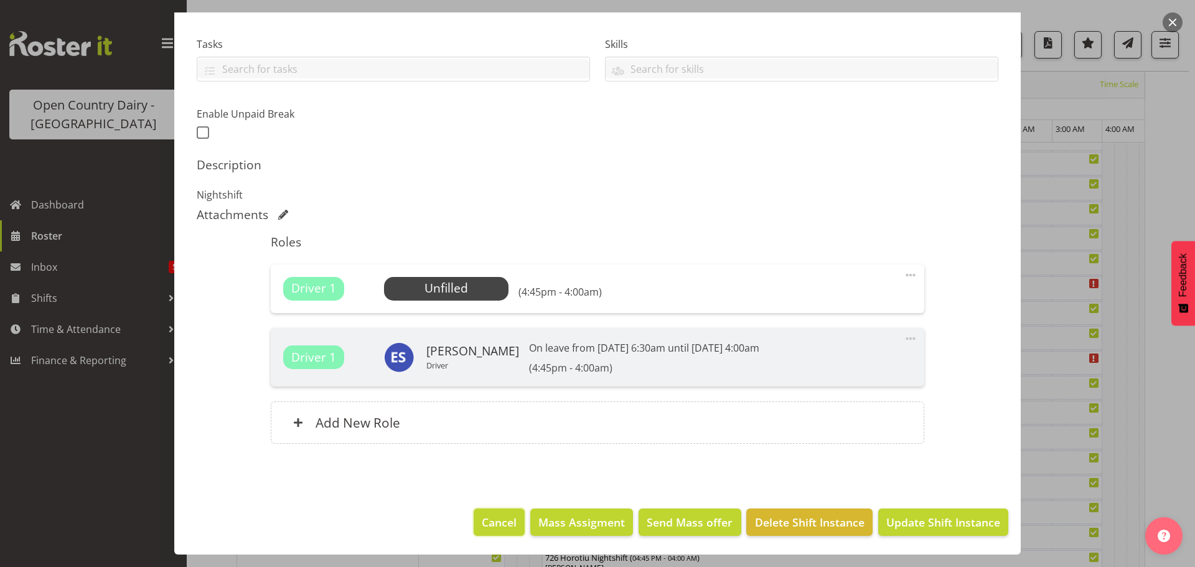
click at [492, 523] on span "Cancel" at bounding box center [499, 522] width 35 height 16
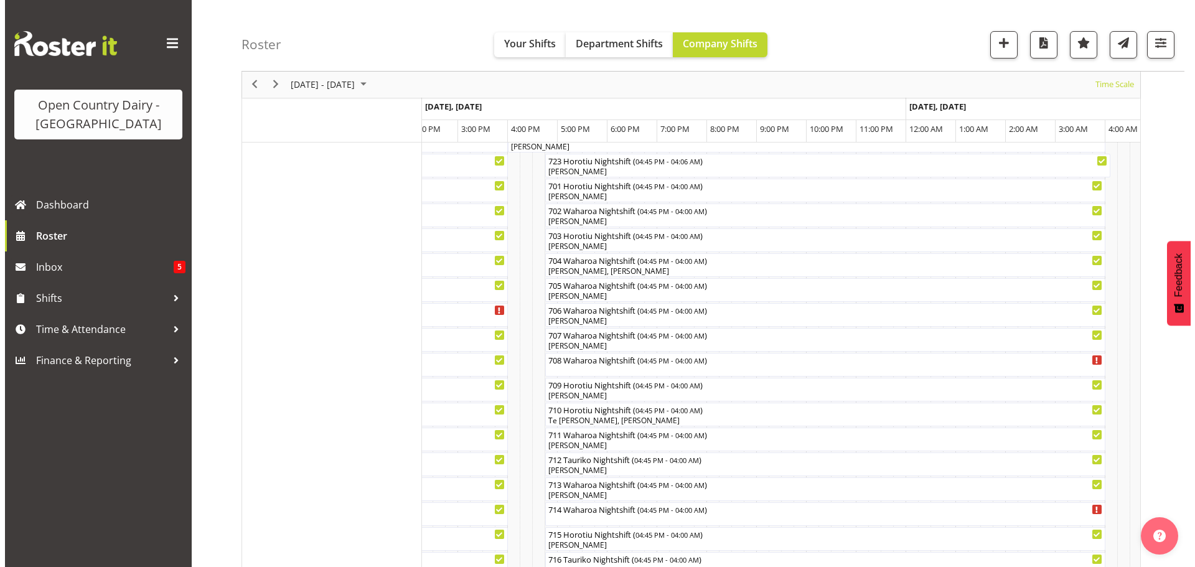
scroll to position [187, 0]
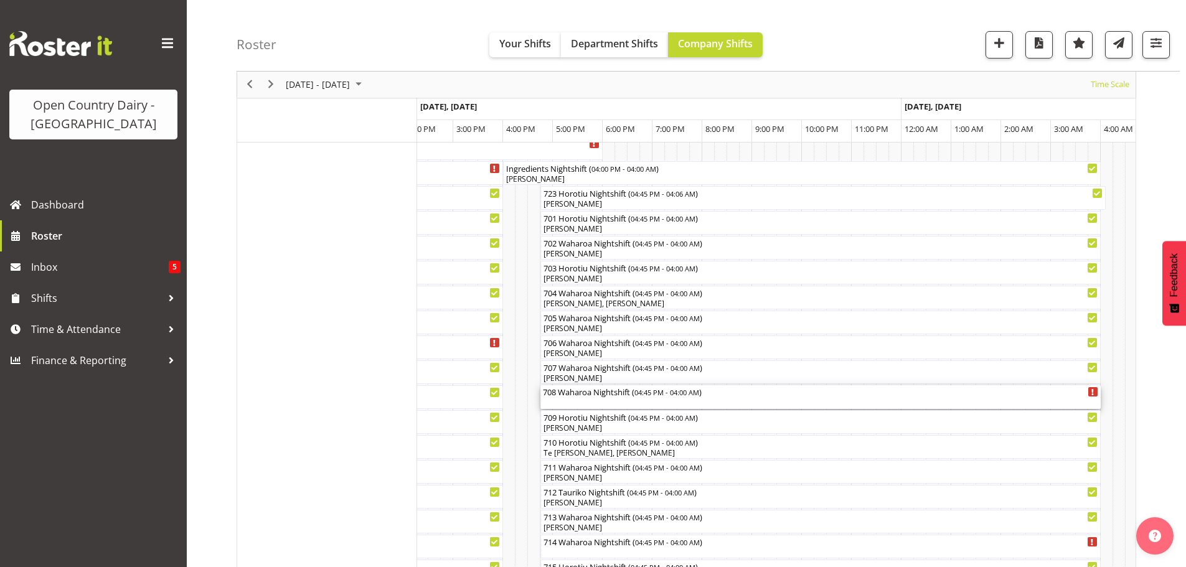
click at [606, 401] on div "708 Waharoa Nightshift ( 04:45 PM - 04:00 AM )" at bounding box center [820, 397] width 555 height 24
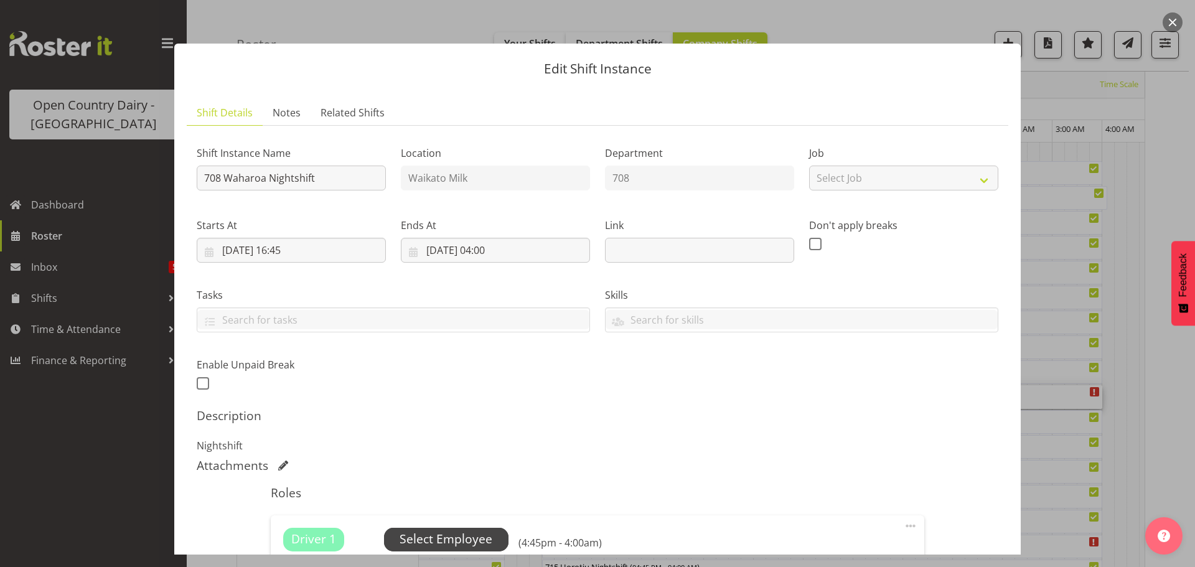
click at [444, 536] on span "Select Employee" at bounding box center [446, 539] width 93 height 18
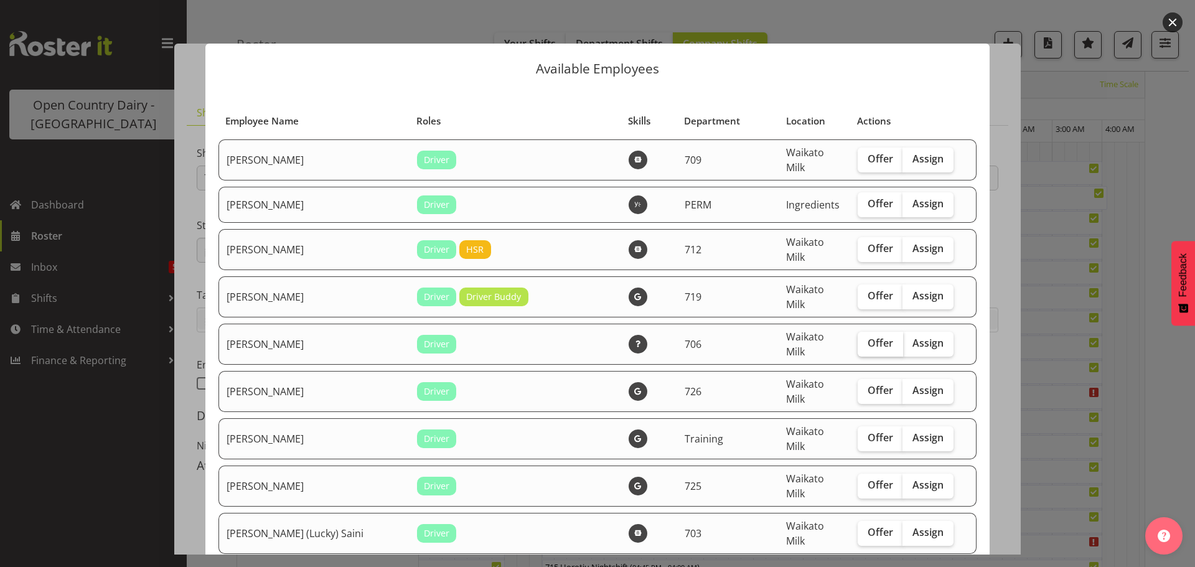
click at [868, 337] on span "Offer" at bounding box center [881, 343] width 26 height 12
click at [859, 339] on input "Offer" at bounding box center [862, 343] width 8 height 8
checkbox input "true"
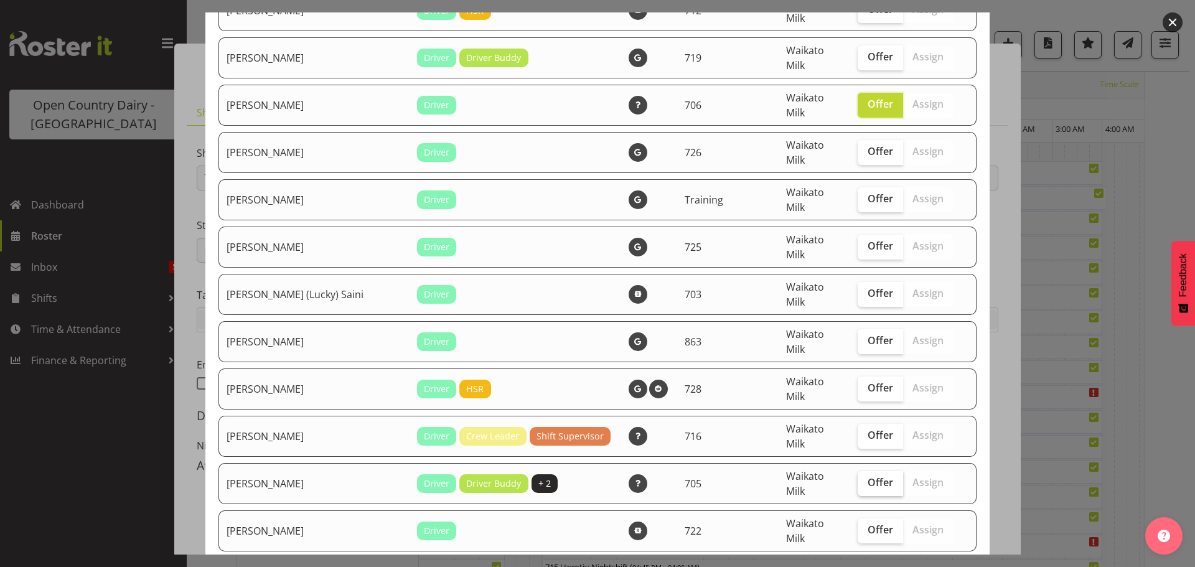
scroll to position [249, 0]
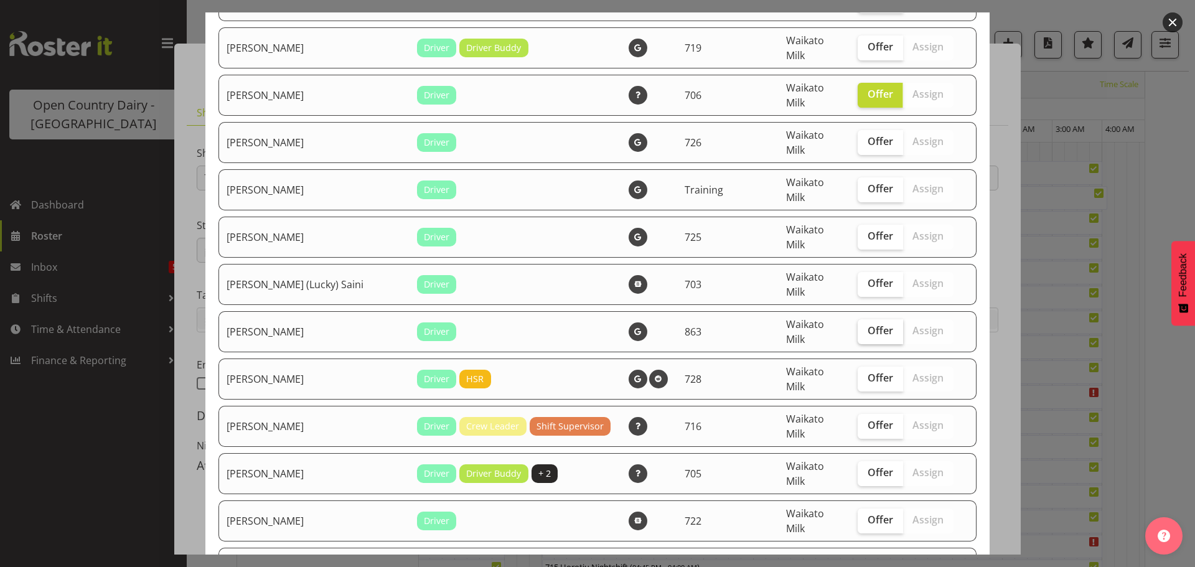
click at [862, 319] on label "Offer" at bounding box center [880, 331] width 45 height 25
click at [862, 327] on input "Offer" at bounding box center [862, 331] width 8 height 8
checkbox input "true"
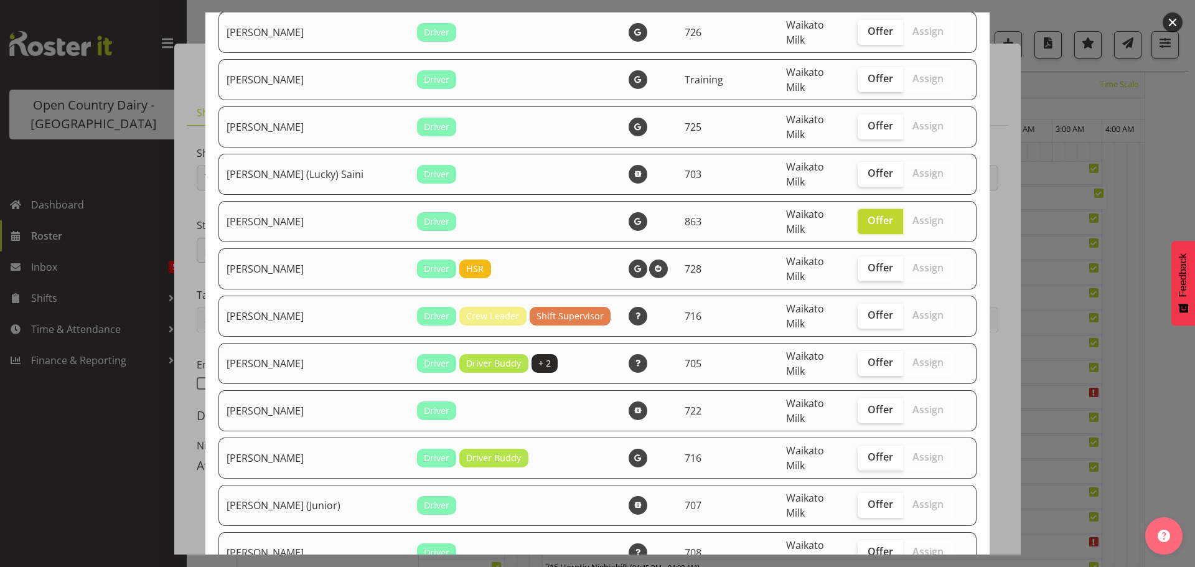
scroll to position [373, 0]
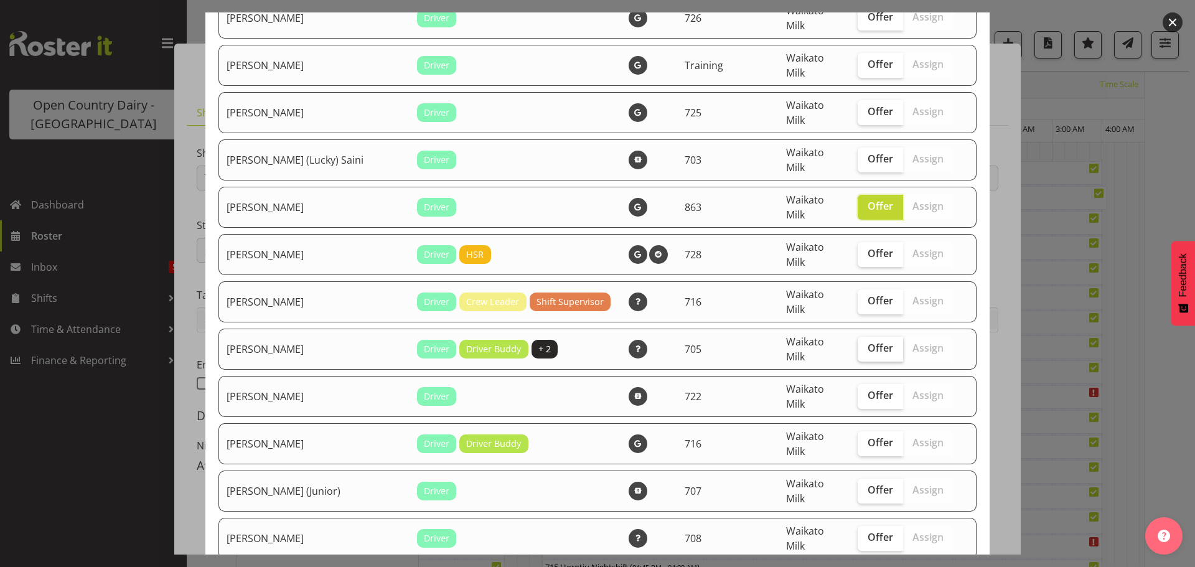
click at [868, 342] on span "Offer" at bounding box center [881, 348] width 26 height 12
click at [859, 344] on input "Offer" at bounding box center [862, 348] width 8 height 8
checkbox input "true"
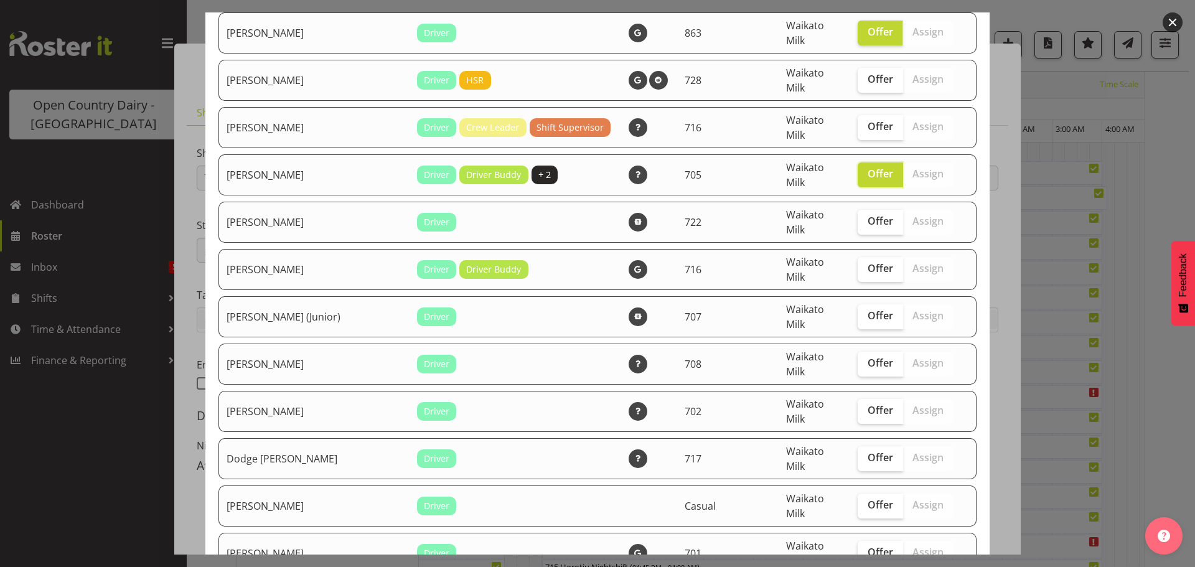
scroll to position [560, 0]
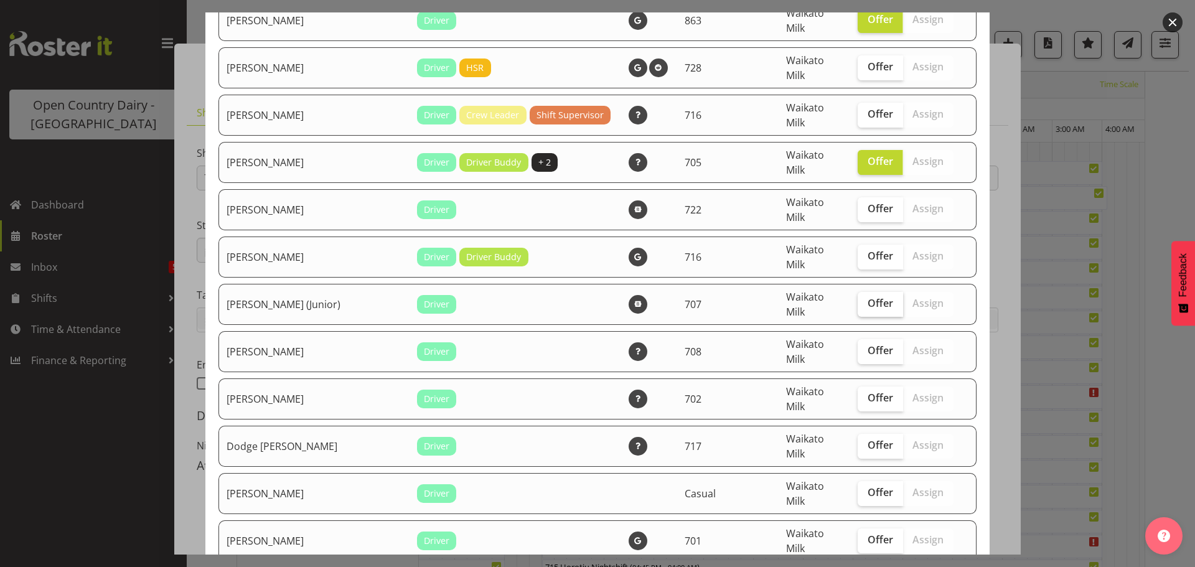
click at [868, 297] on span "Offer" at bounding box center [881, 303] width 26 height 12
click at [858, 299] on input "Offer" at bounding box center [862, 303] width 8 height 8
checkbox input "true"
click at [868, 344] on span "Offer" at bounding box center [881, 350] width 26 height 12
click at [858, 347] on input "Offer" at bounding box center [862, 351] width 8 height 8
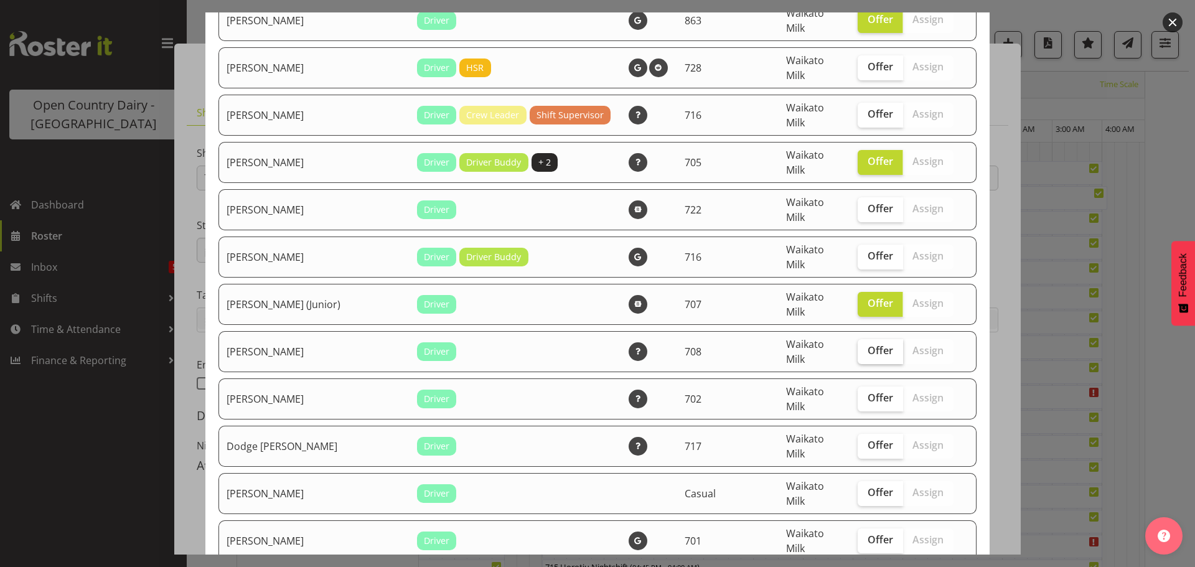
checkbox input "true"
click at [868, 391] on span "Offer" at bounding box center [881, 397] width 26 height 12
click at [858, 394] on input "Offer" at bounding box center [862, 398] width 8 height 8
checkbox input "true"
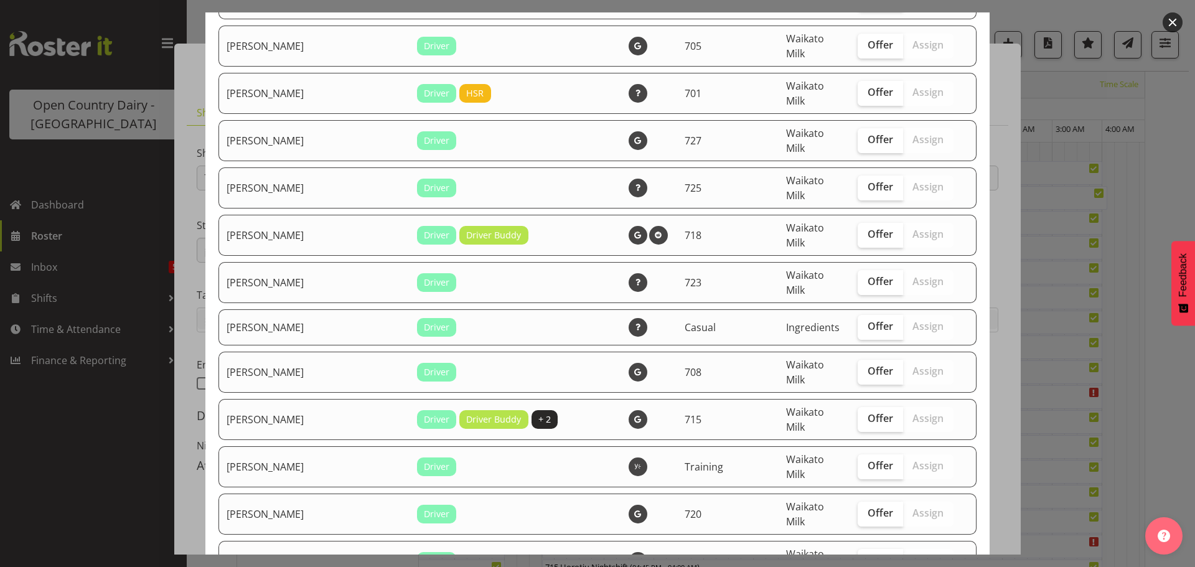
scroll to position [1618, 0]
click at [868, 364] on span "Offer" at bounding box center [881, 370] width 26 height 12
click at [858, 367] on input "Offer" at bounding box center [862, 371] width 8 height 8
checkbox input "true"
click at [868, 506] on span "Offer" at bounding box center [881, 512] width 26 height 12
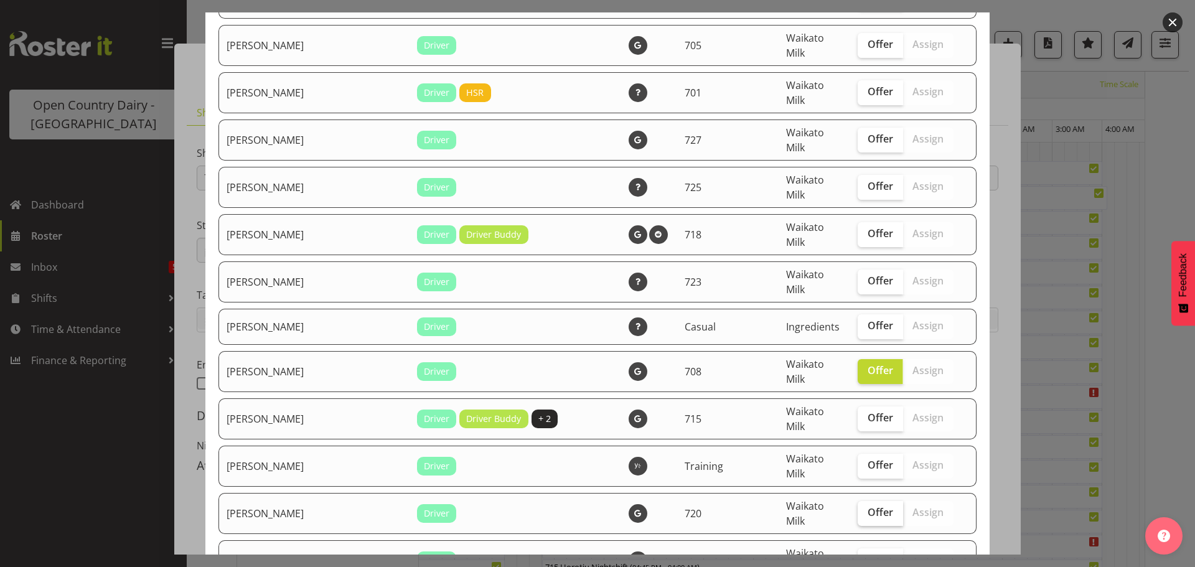
click at [858, 508] on input "Offer" at bounding box center [862, 512] width 8 height 8
checkbox input "true"
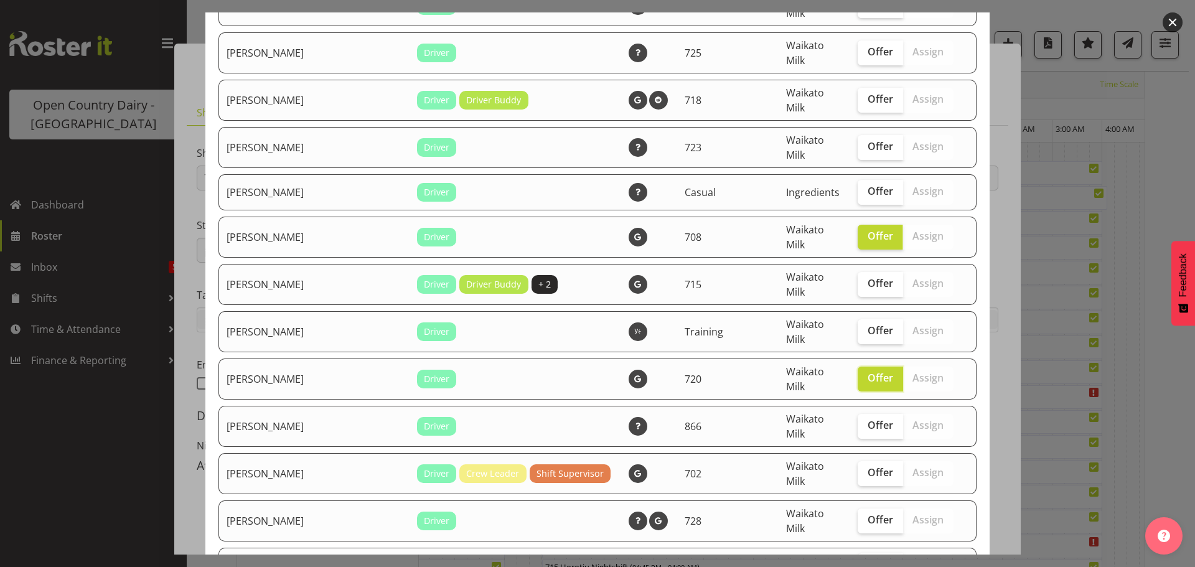
scroll to position [1743, 0]
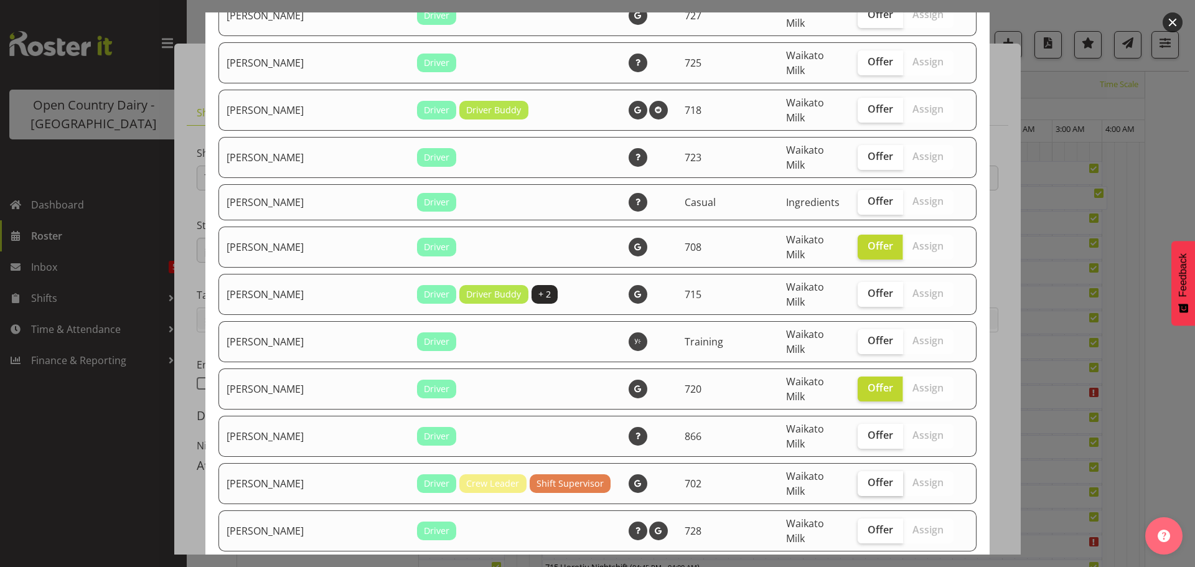
click at [868, 476] on span "Offer" at bounding box center [881, 482] width 26 height 12
click at [858, 479] on input "Offer" at bounding box center [862, 483] width 8 height 8
checkbox input "true"
click at [868, 523] on span "Offer" at bounding box center [881, 529] width 26 height 12
click at [858, 526] on input "Offer" at bounding box center [862, 530] width 8 height 8
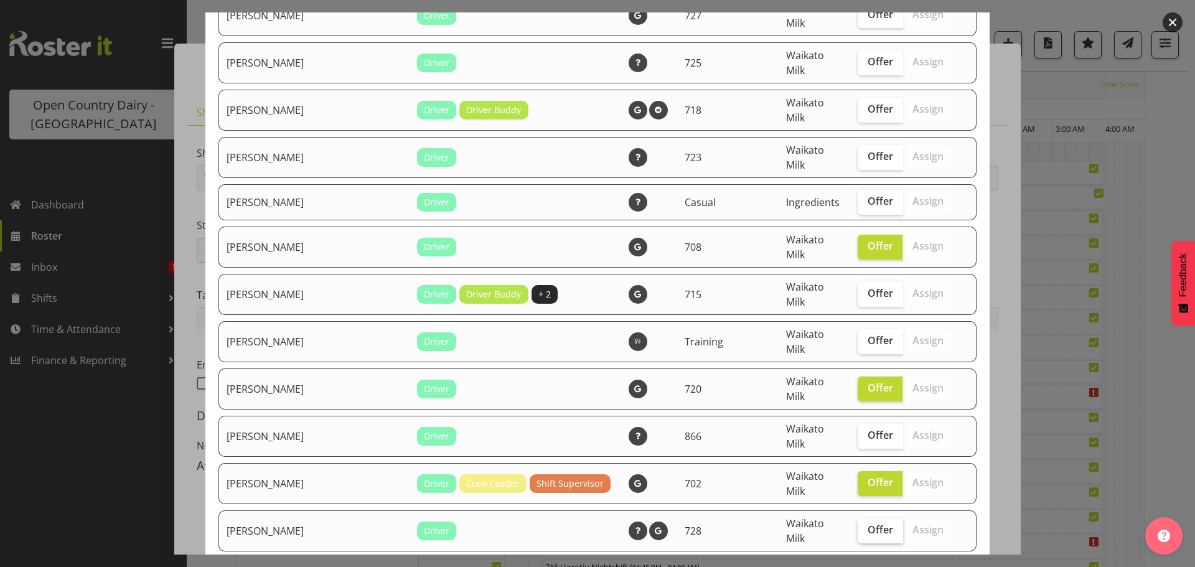
checkbox input "true"
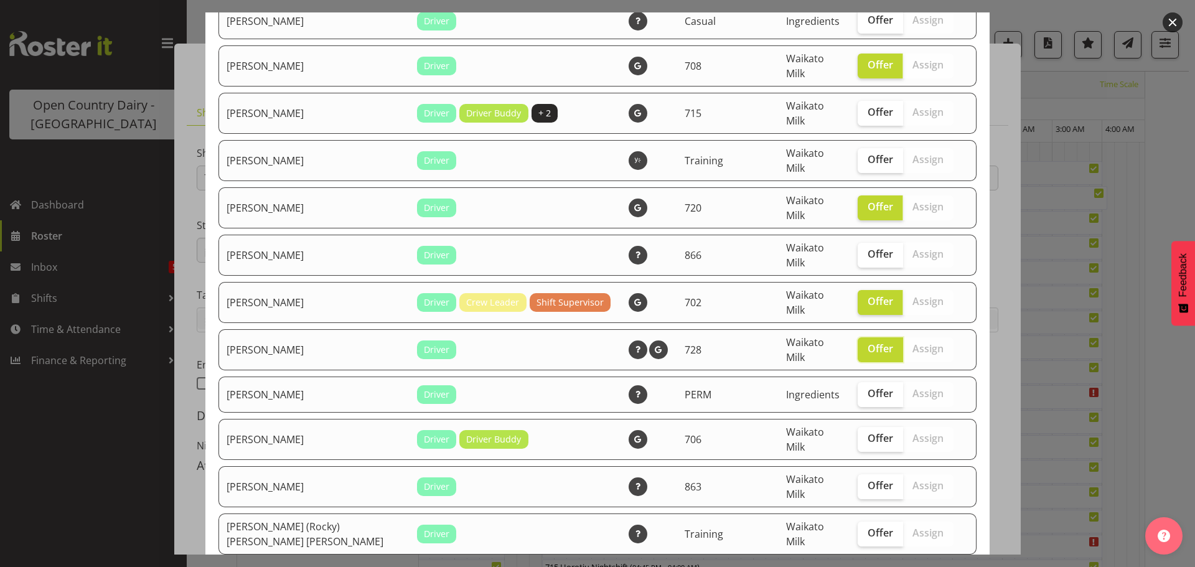
scroll to position [1929, 0]
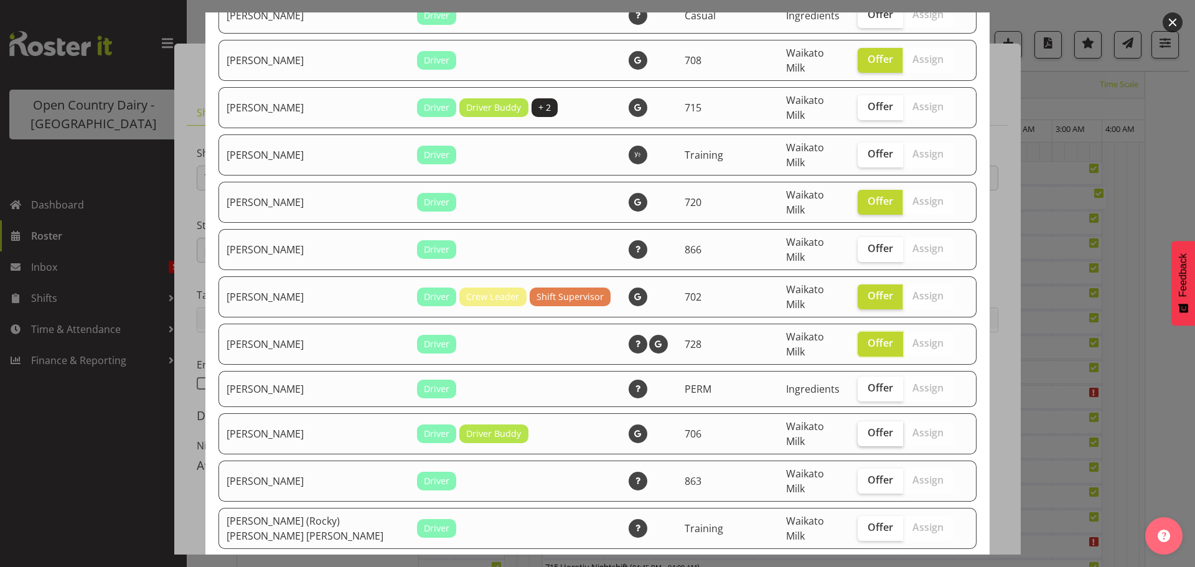
click at [868, 426] on span "Offer" at bounding box center [881, 432] width 26 height 12
click at [859, 429] on input "Offer" at bounding box center [862, 433] width 8 height 8
checkbox input "true"
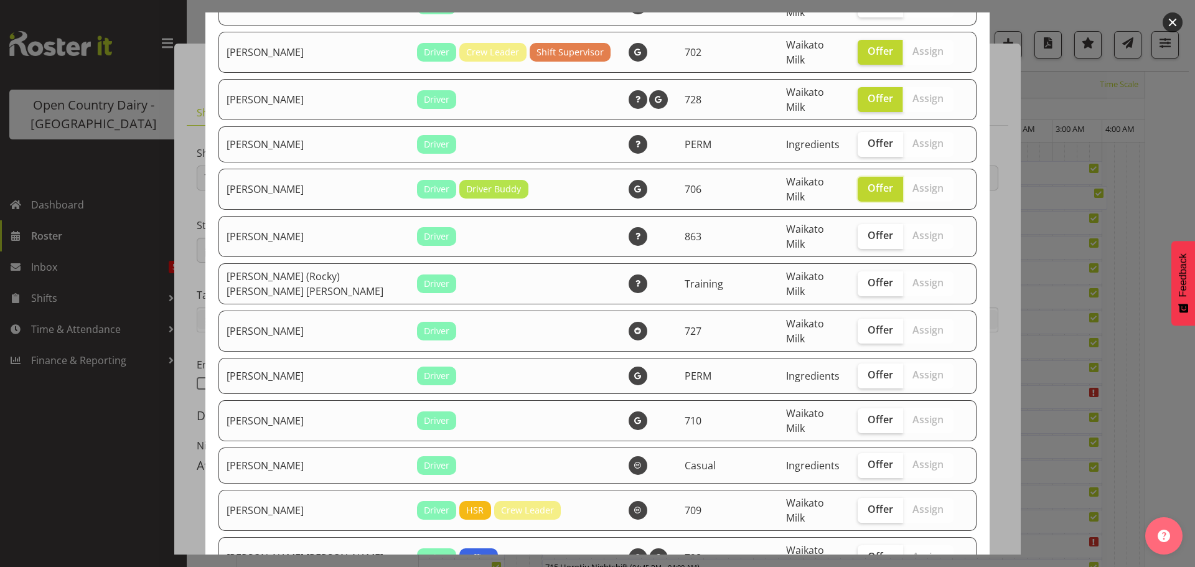
scroll to position [2178, 0]
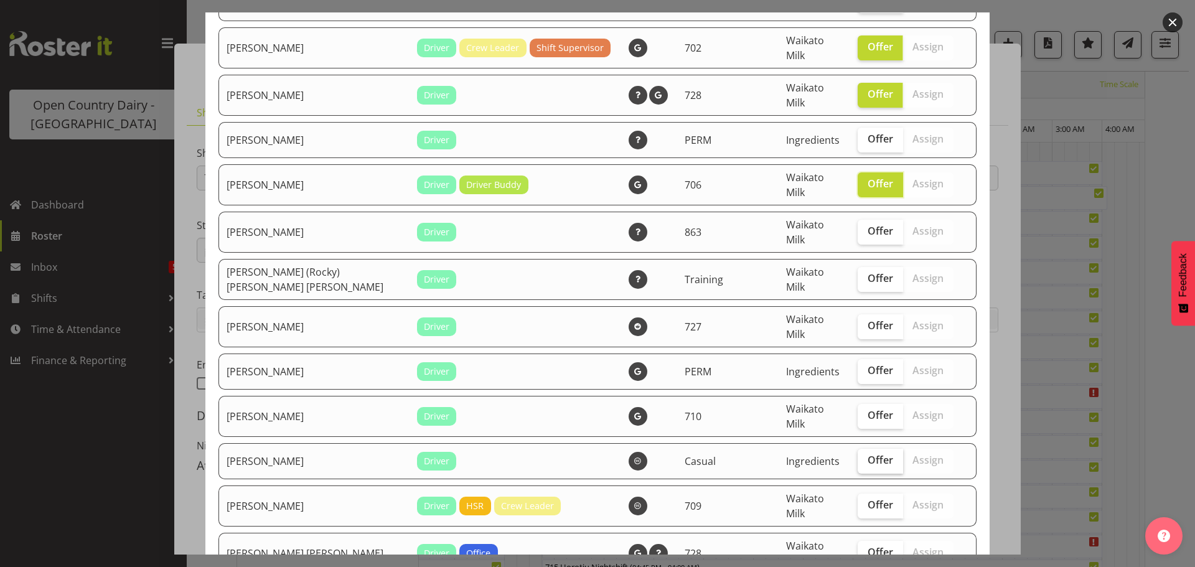
click at [868, 454] on span "Offer" at bounding box center [881, 460] width 26 height 12
click at [860, 456] on input "Offer" at bounding box center [862, 460] width 8 height 8
checkbox input "true"
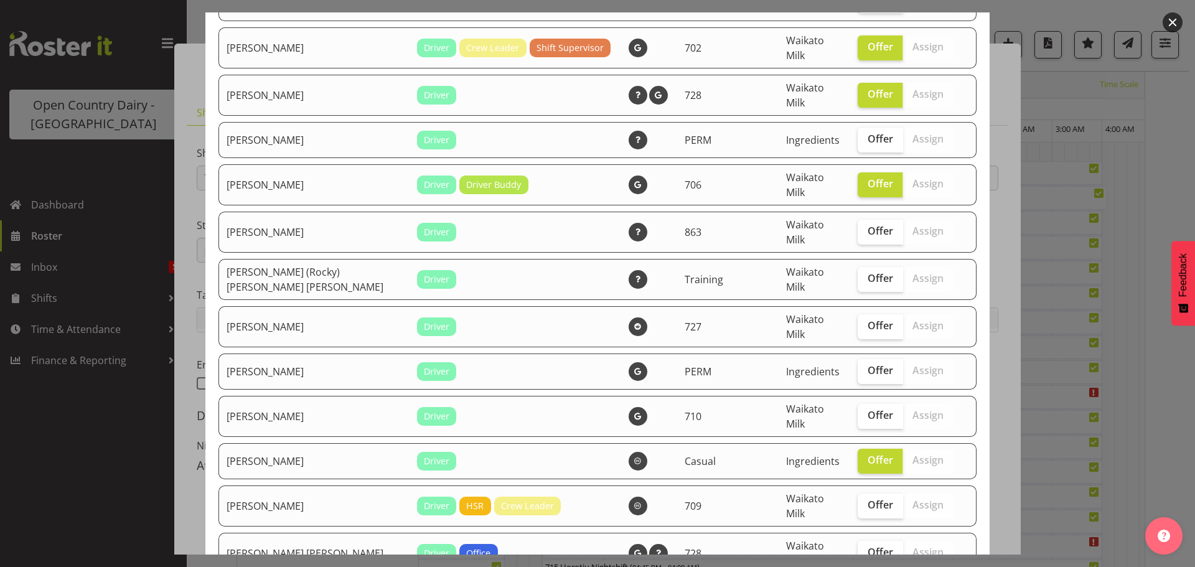
checkbox input "true"
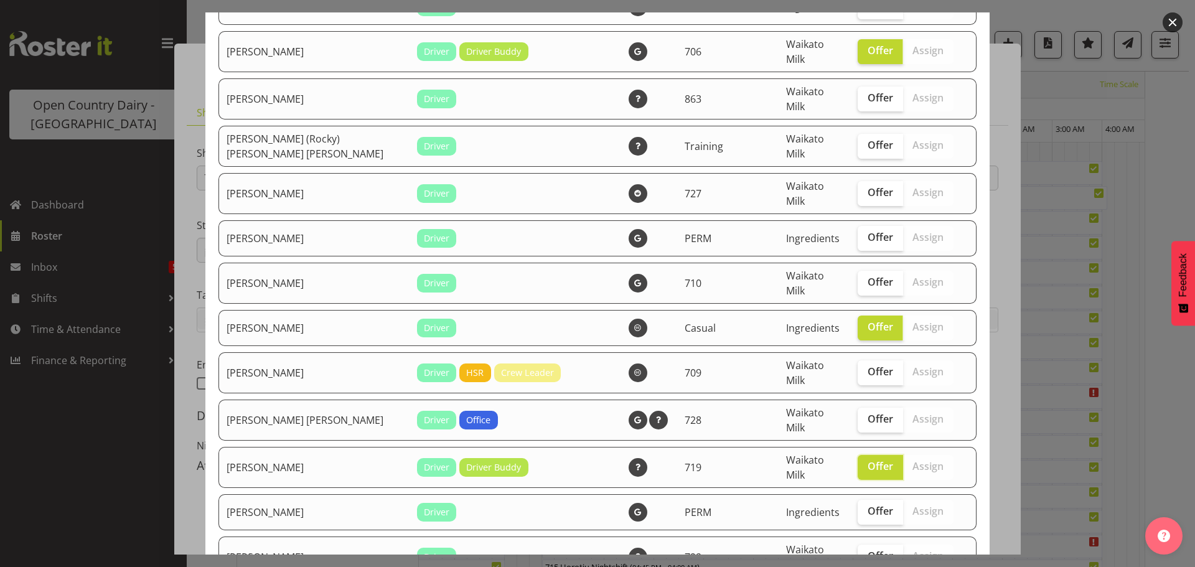
scroll to position [2365, 0]
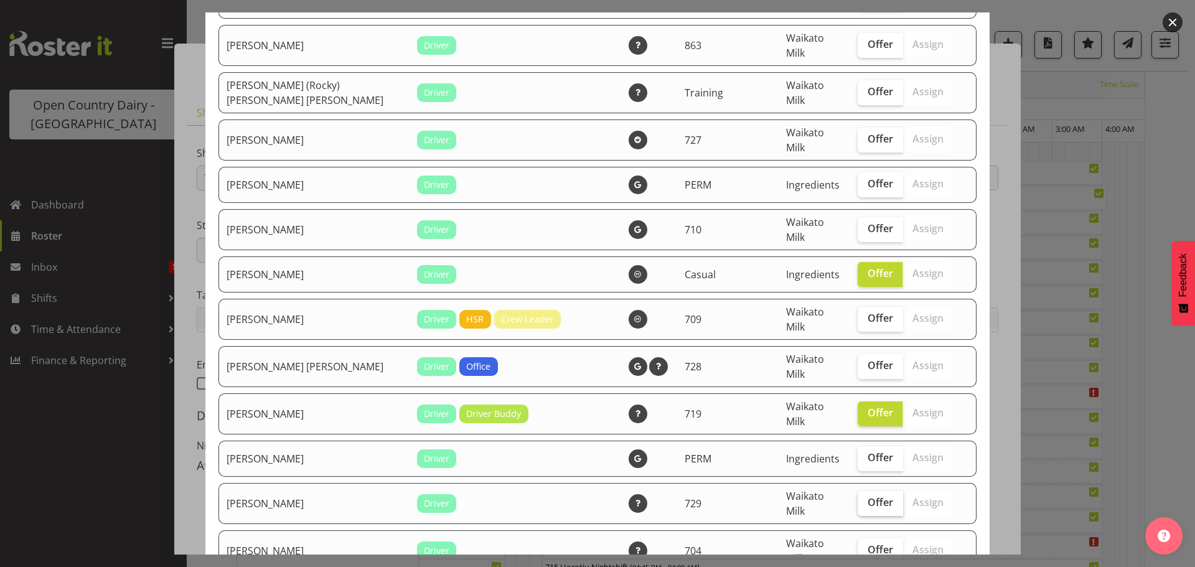
click at [868, 496] on span "Offer" at bounding box center [881, 502] width 26 height 12
click at [862, 499] on input "Offer" at bounding box center [862, 503] width 8 height 8
checkbox input "true"
click at [868, 543] on span "Offer" at bounding box center [881, 549] width 26 height 12
click at [862, 546] on input "Offer" at bounding box center [862, 550] width 8 height 8
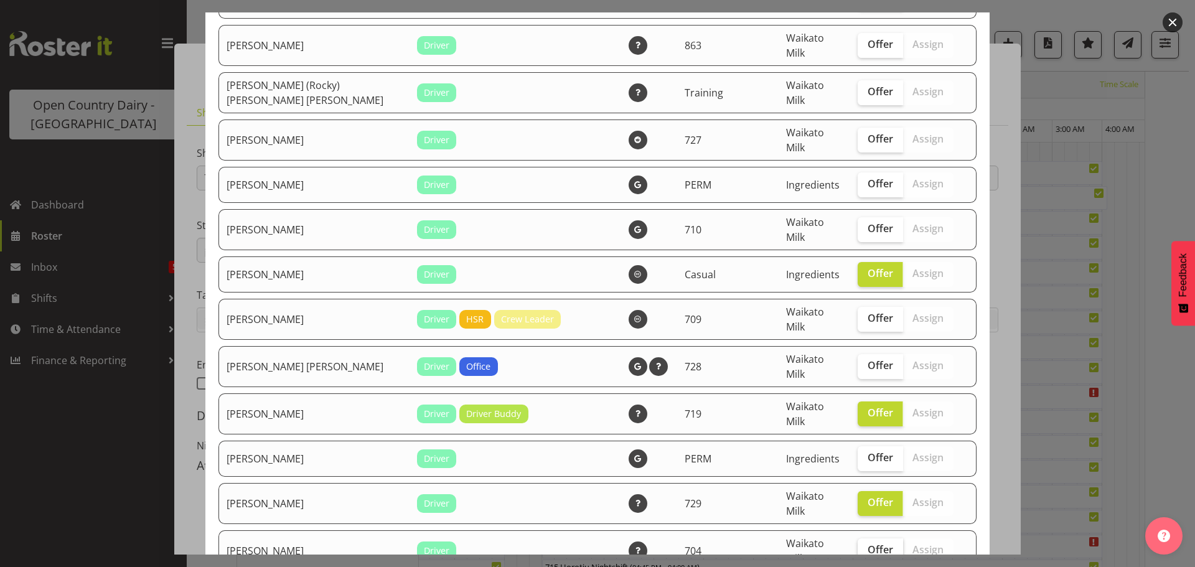
checkbox input "true"
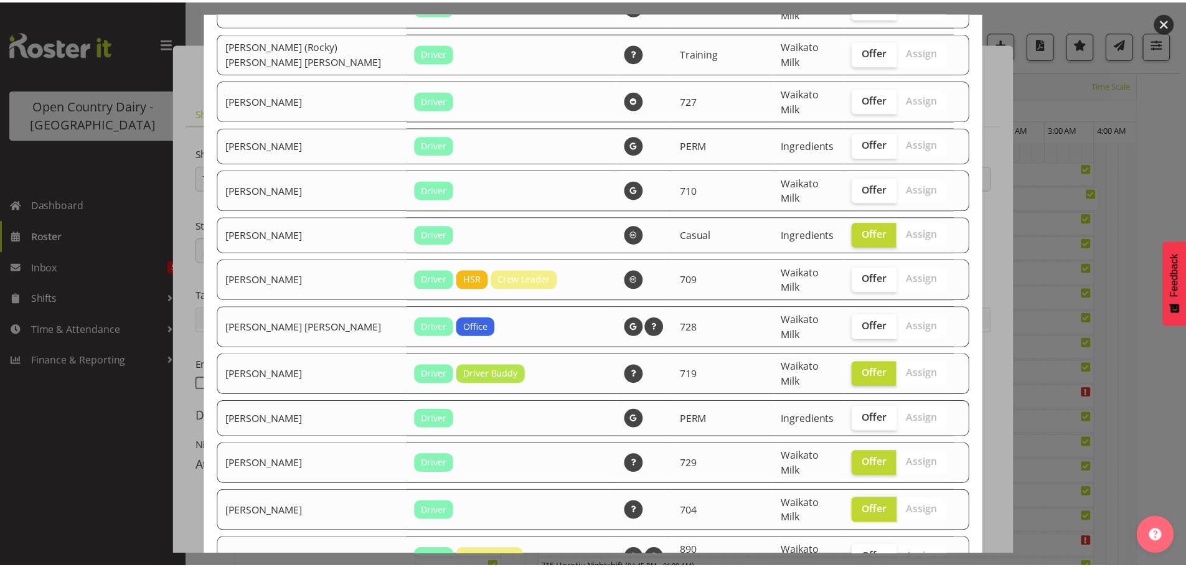
scroll to position [2407, 0]
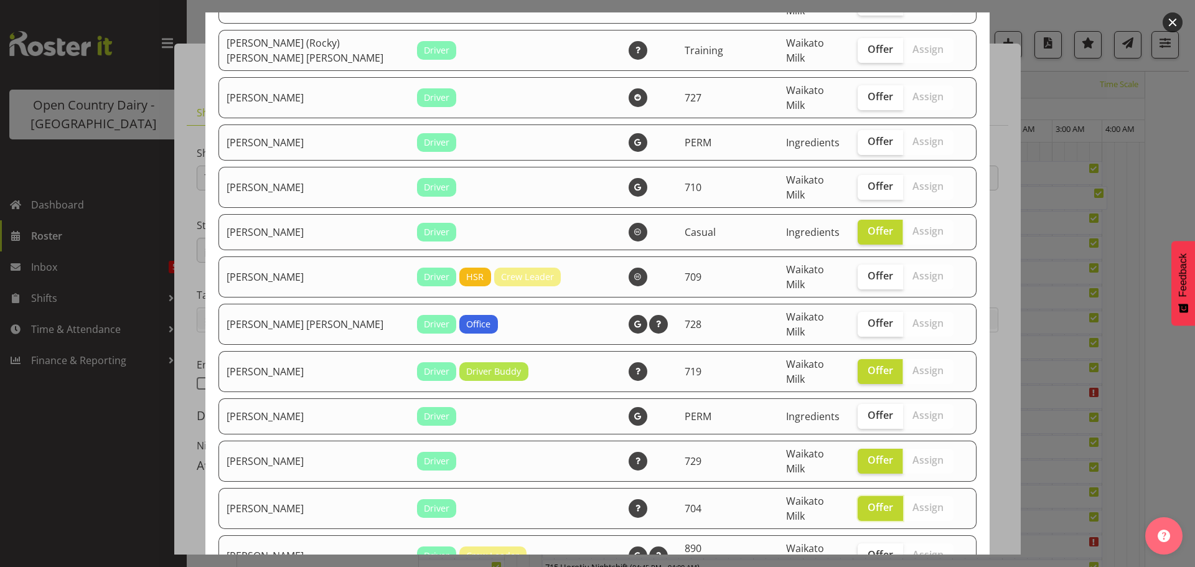
checkbox input "true"
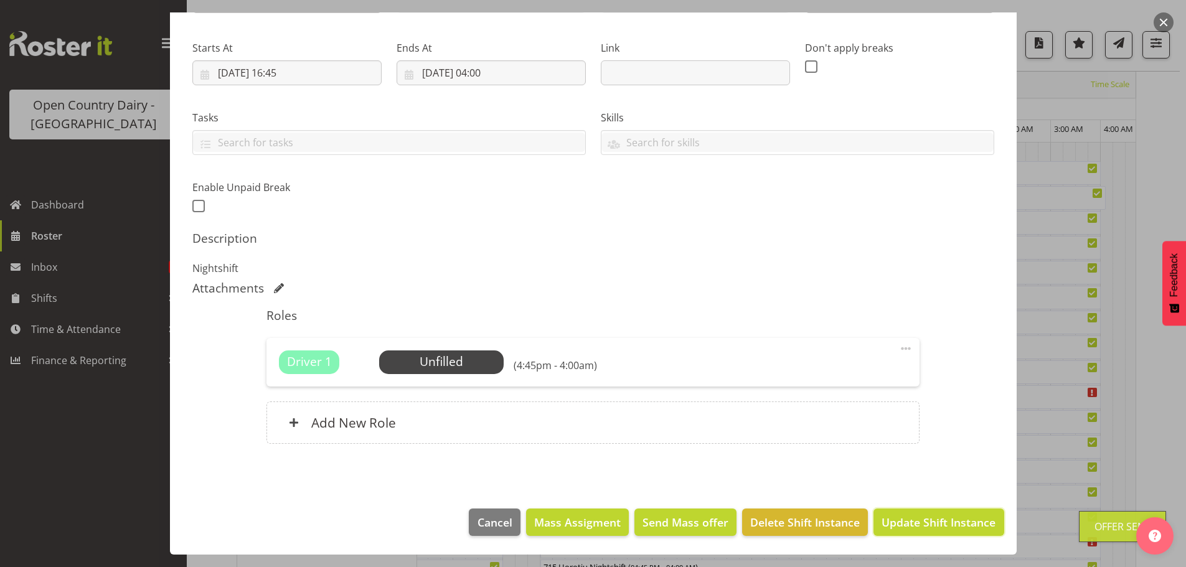
click at [925, 519] on span "Update Shift Instance" at bounding box center [938, 522] width 114 height 16
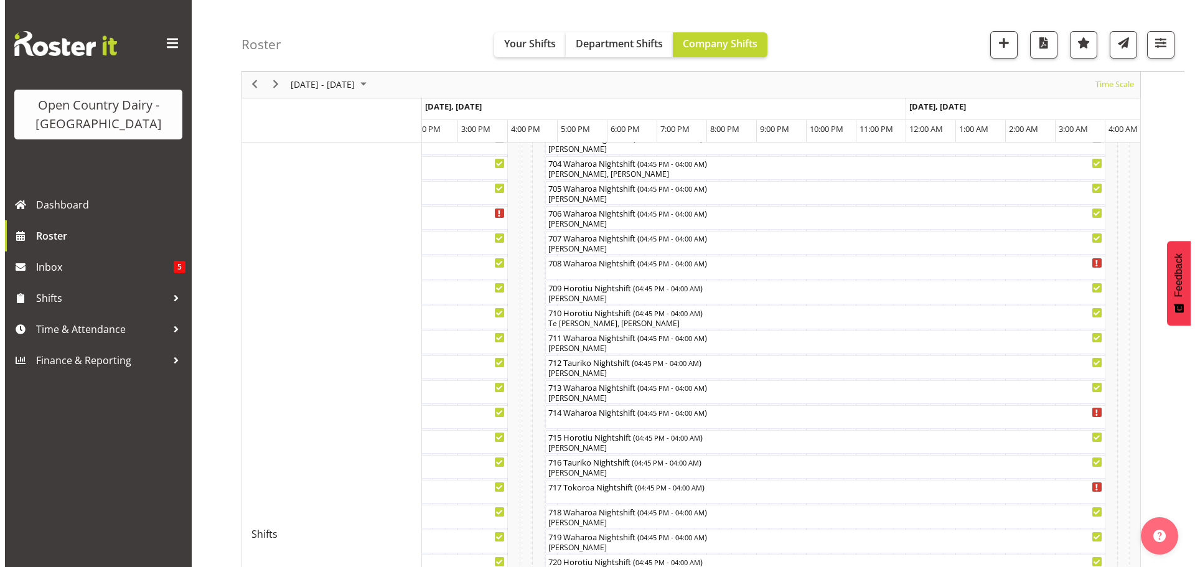
scroll to position [357, 0]
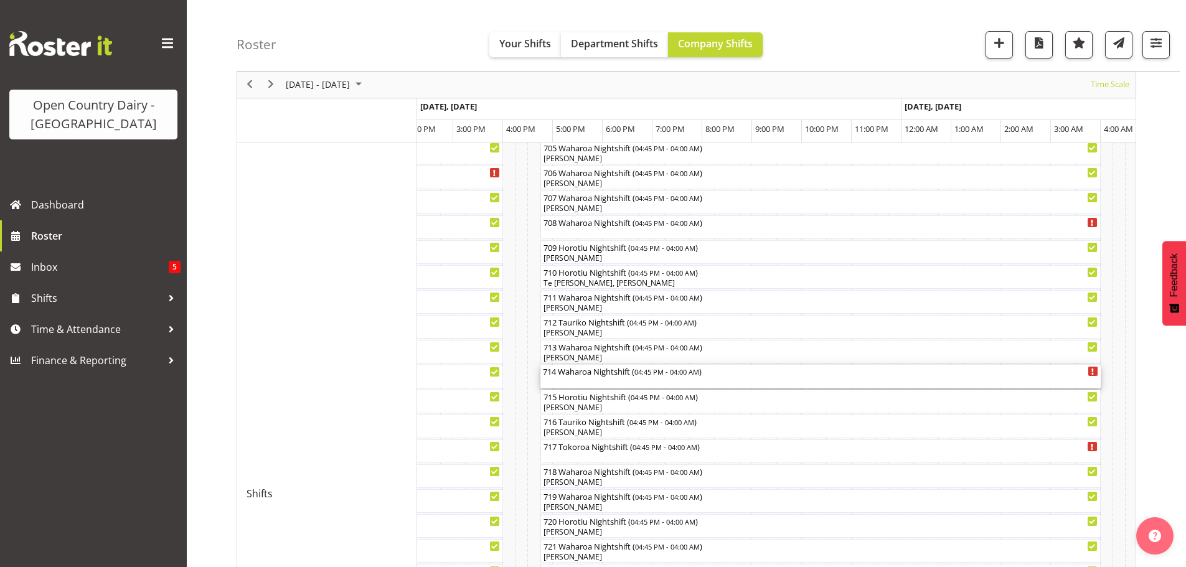
click at [592, 379] on div "714 Waharoa Nightshift ( 04:45 PM - 04:00 AM )" at bounding box center [820, 377] width 555 height 24
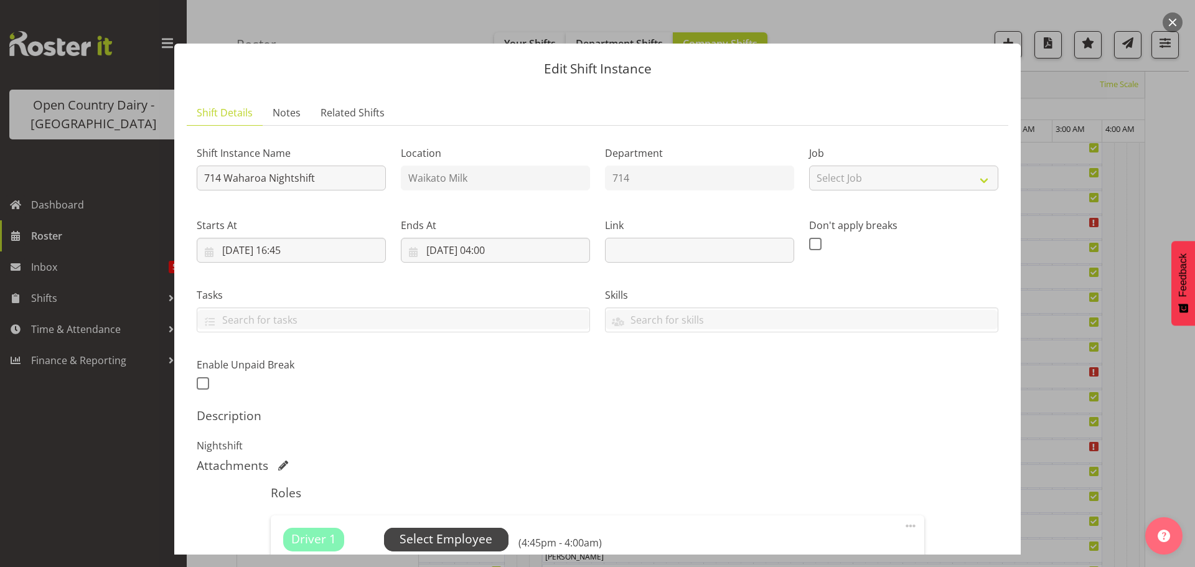
click at [435, 538] on span "Select Employee" at bounding box center [446, 539] width 93 height 18
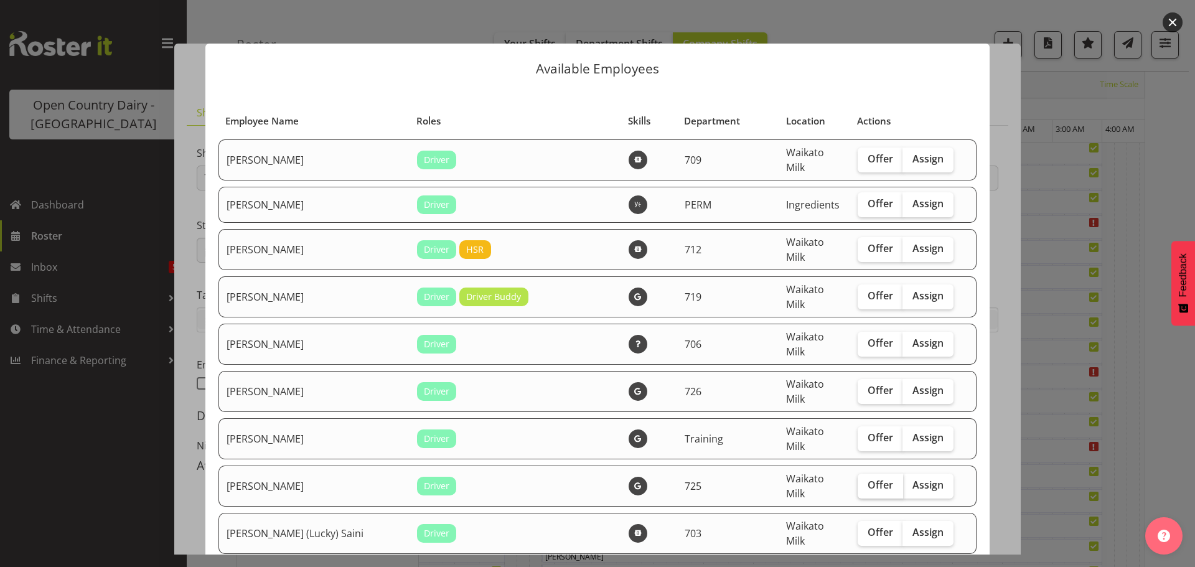
click at [868, 479] on span "Offer" at bounding box center [881, 485] width 26 height 12
click at [860, 481] on input "Offer" at bounding box center [862, 485] width 8 height 8
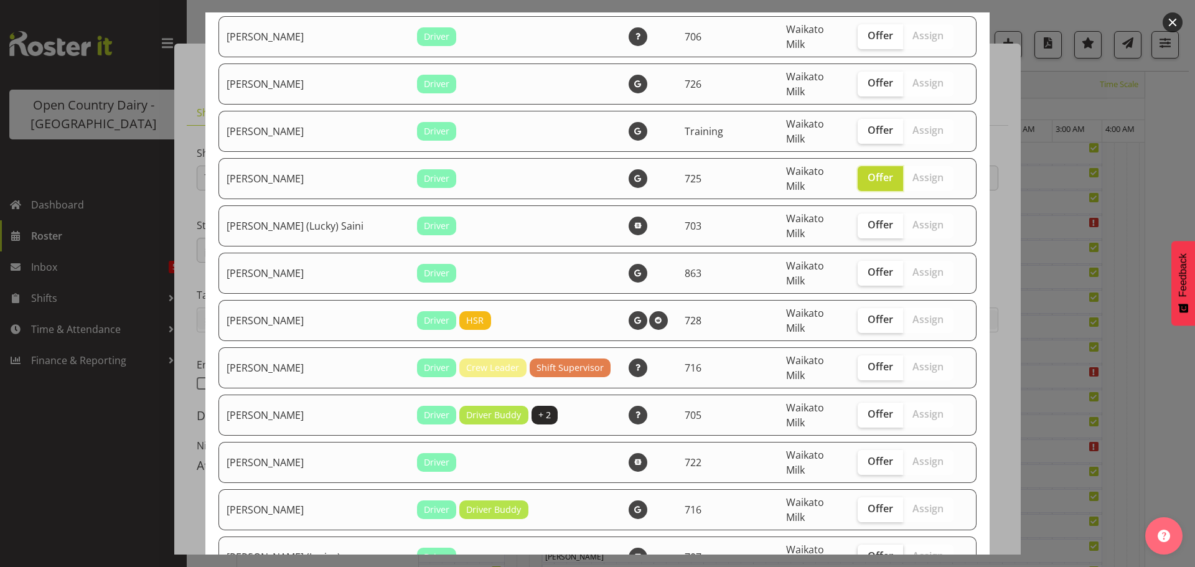
scroll to position [311, 0]
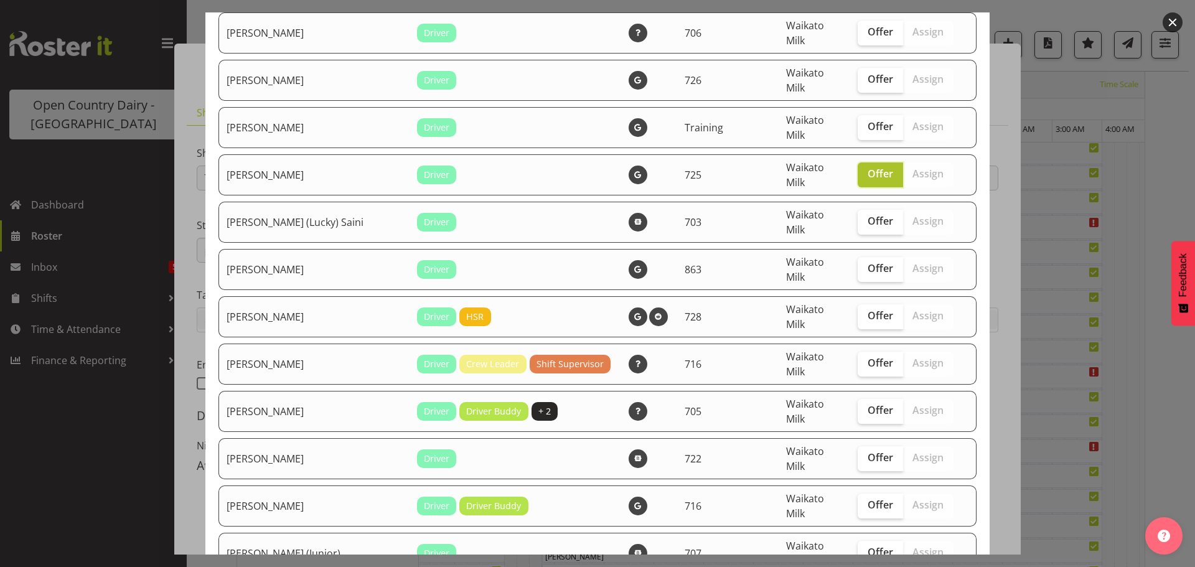
click at [868, 167] on span "Offer" at bounding box center [881, 173] width 26 height 12
click at [858, 170] on input "Offer" at bounding box center [862, 174] width 8 height 8
checkbox input "false"
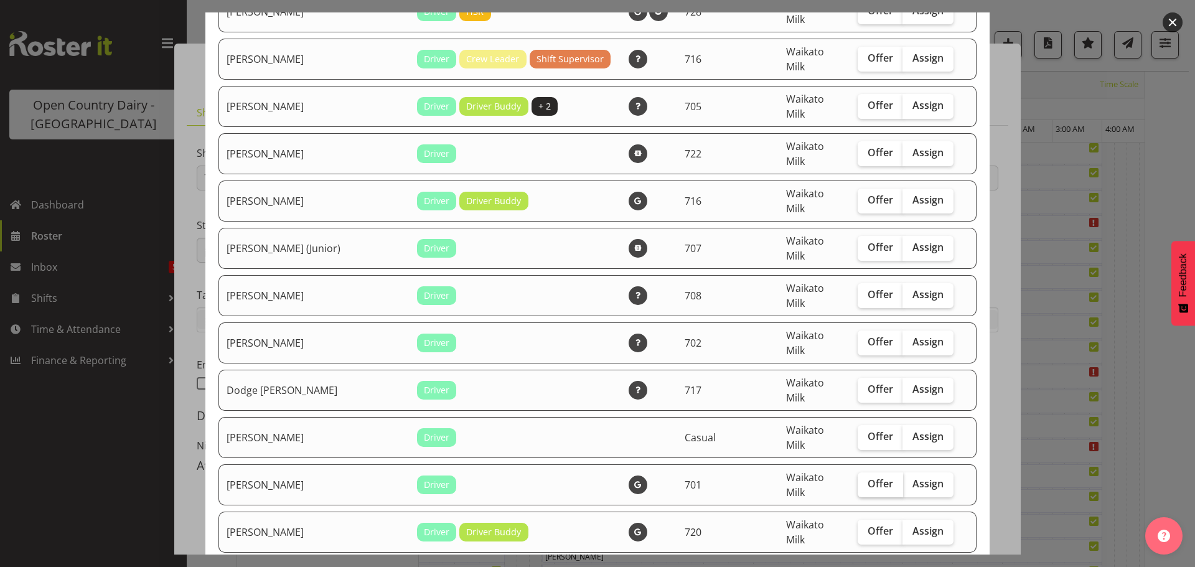
scroll to position [622, 0]
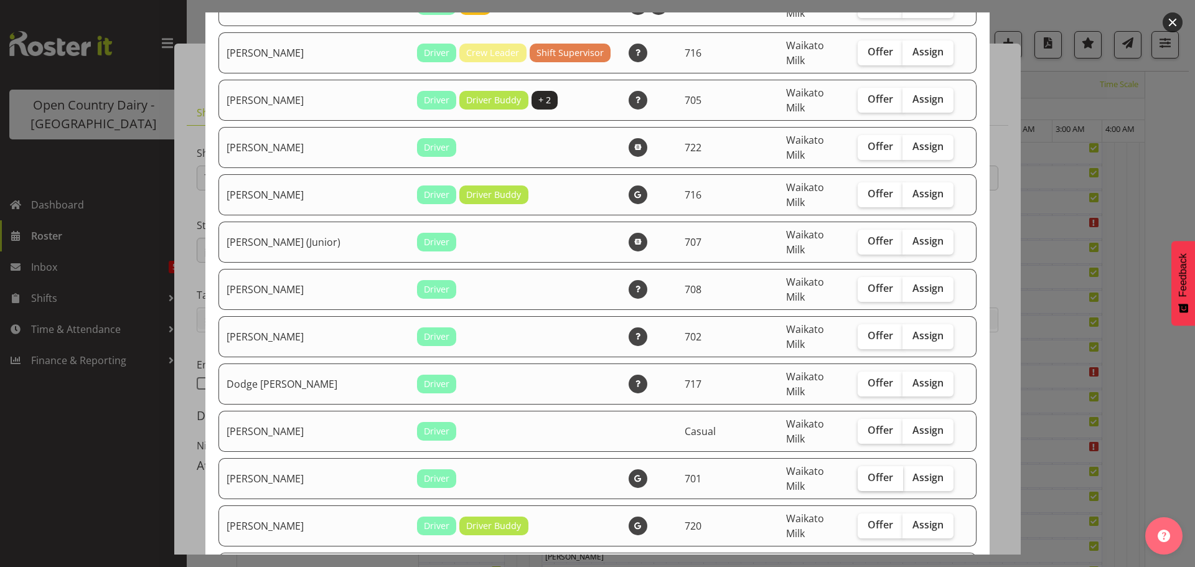
click at [868, 471] on span "Offer" at bounding box center [881, 477] width 26 height 12
click at [861, 474] on input "Offer" at bounding box center [862, 478] width 8 height 8
checkbox input "true"
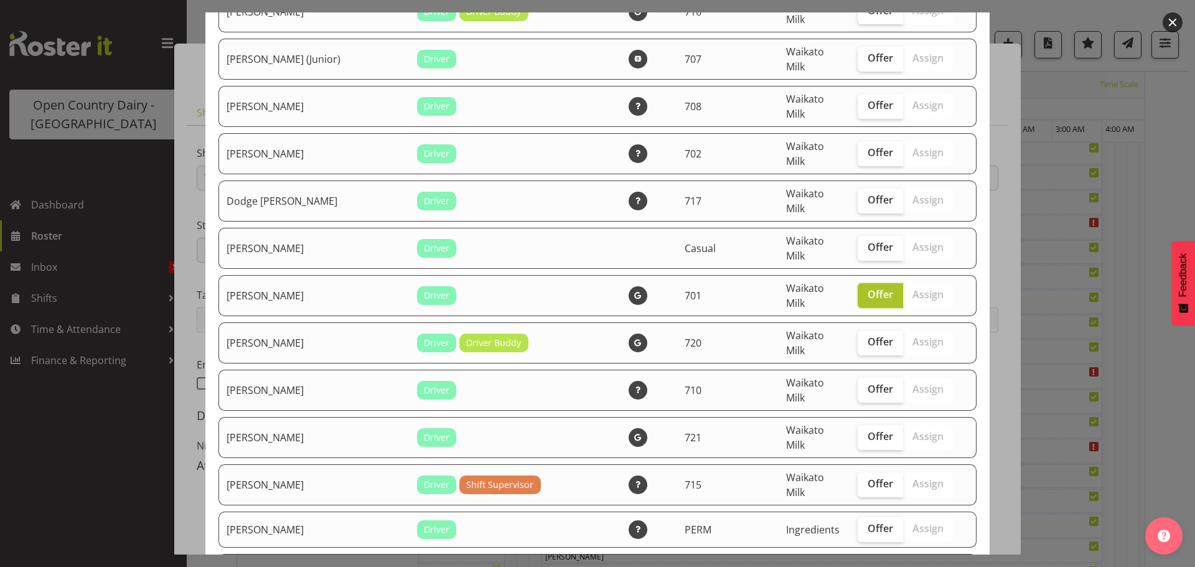
scroll to position [809, 0]
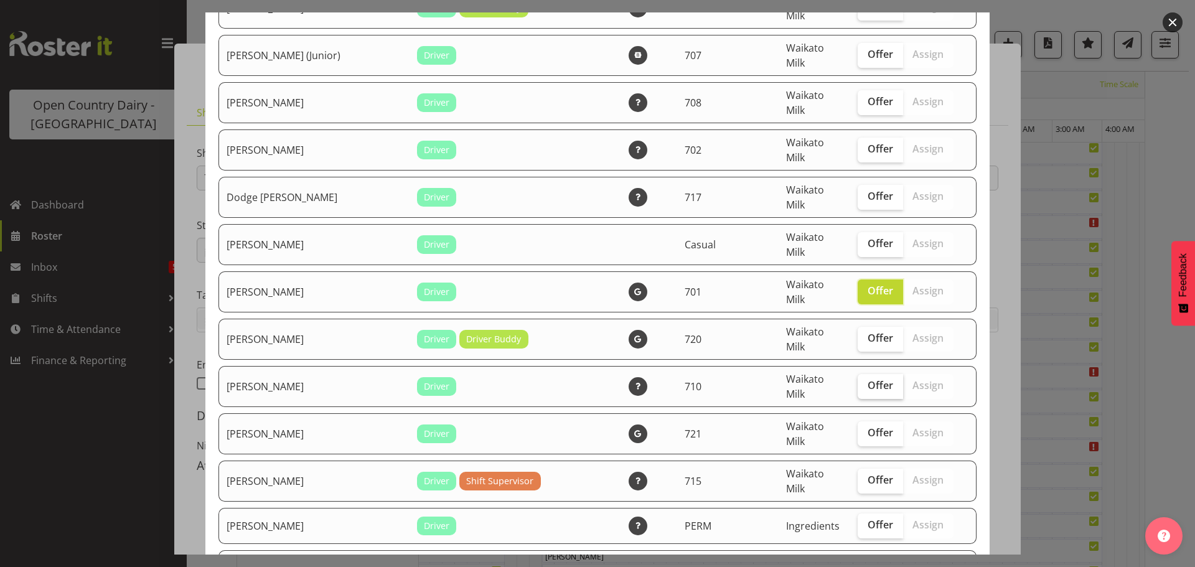
click at [868, 379] on span "Offer" at bounding box center [881, 385] width 26 height 12
click at [860, 382] on input "Offer" at bounding box center [862, 386] width 8 height 8
checkbox input "true"
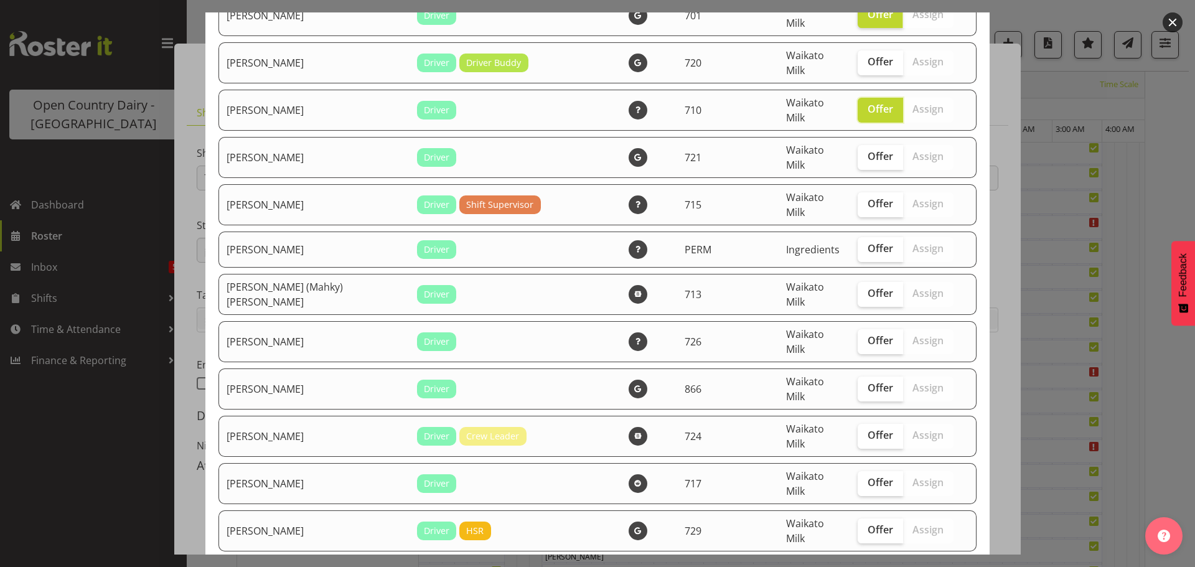
scroll to position [1120, 0]
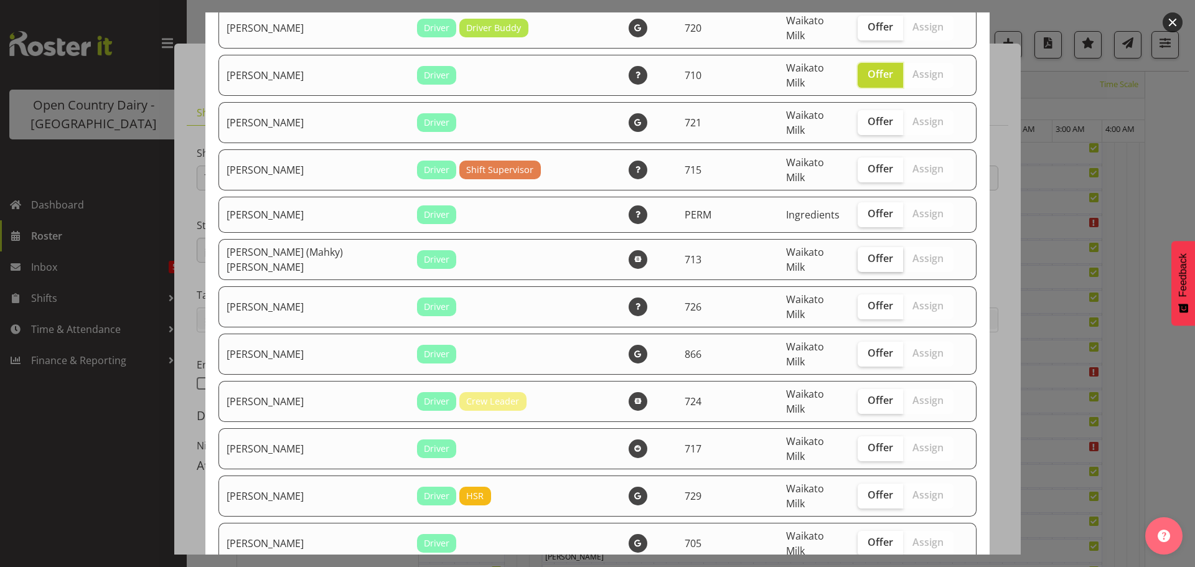
click at [868, 252] on span "Offer" at bounding box center [881, 258] width 26 height 12
click at [859, 255] on input "Offer" at bounding box center [862, 259] width 8 height 8
checkbox input "true"
click at [868, 299] on span "Offer" at bounding box center [881, 305] width 26 height 12
click at [858, 302] on input "Offer" at bounding box center [862, 306] width 8 height 8
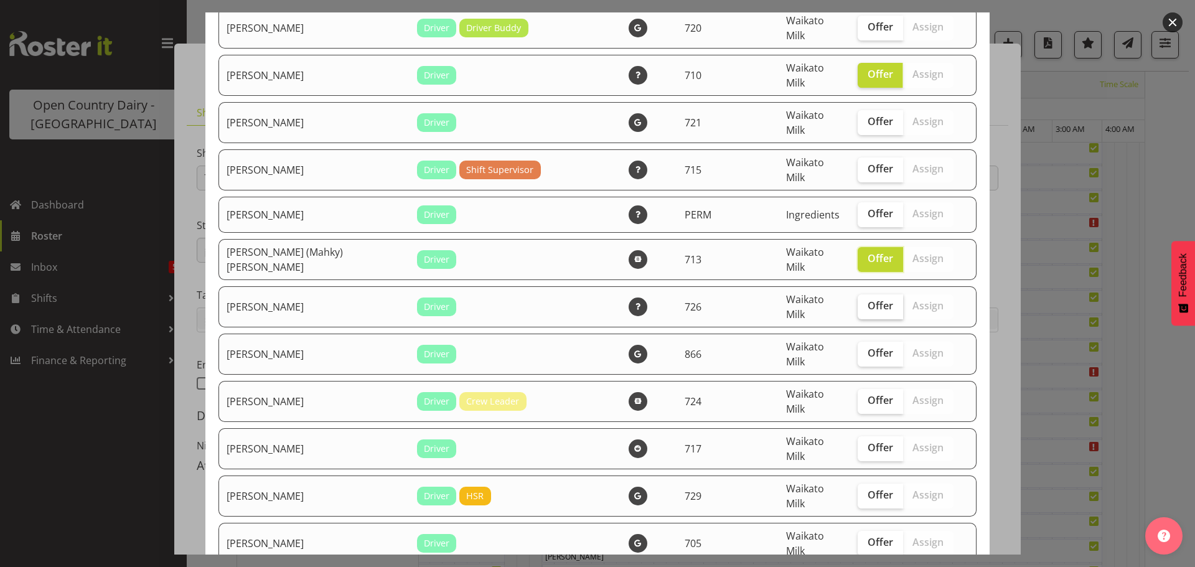
checkbox input "true"
click at [868, 347] on span "Offer" at bounding box center [881, 353] width 26 height 12
click at [861, 349] on input "Offer" at bounding box center [862, 353] width 8 height 8
checkbox input "true"
click at [868, 394] on span "Offer" at bounding box center [881, 400] width 26 height 12
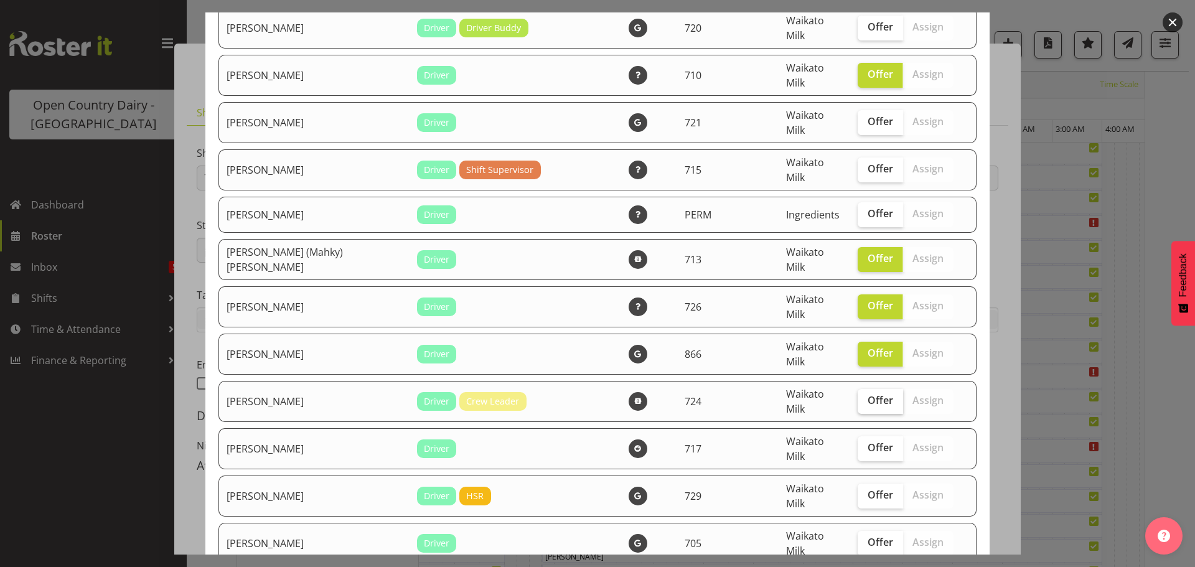
click at [858, 396] on input "Offer" at bounding box center [862, 400] width 8 height 8
checkbox input "true"
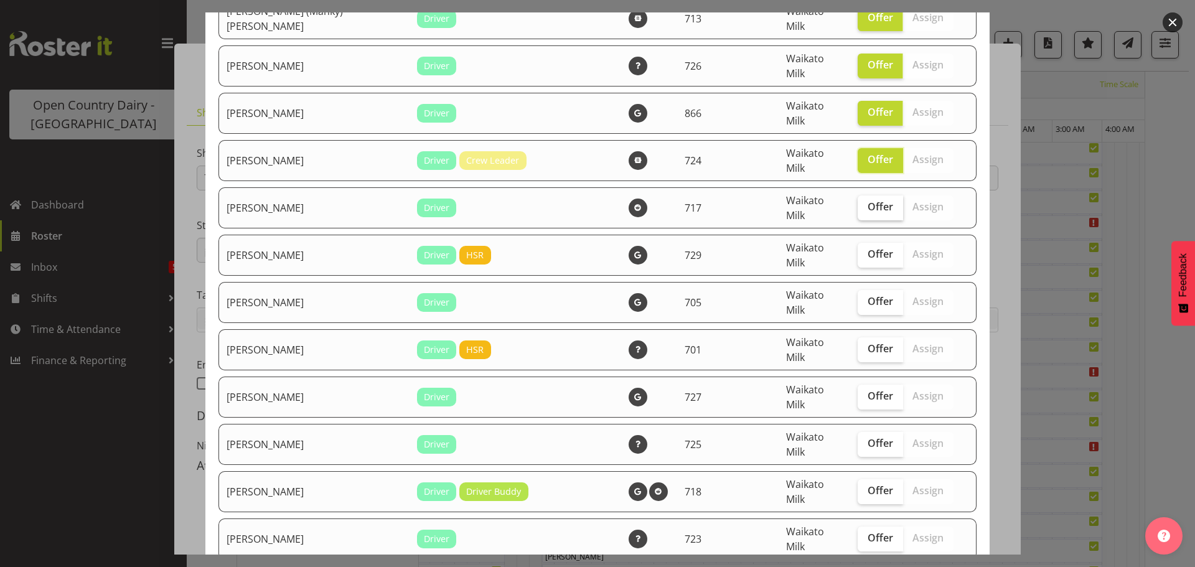
scroll to position [1369, 0]
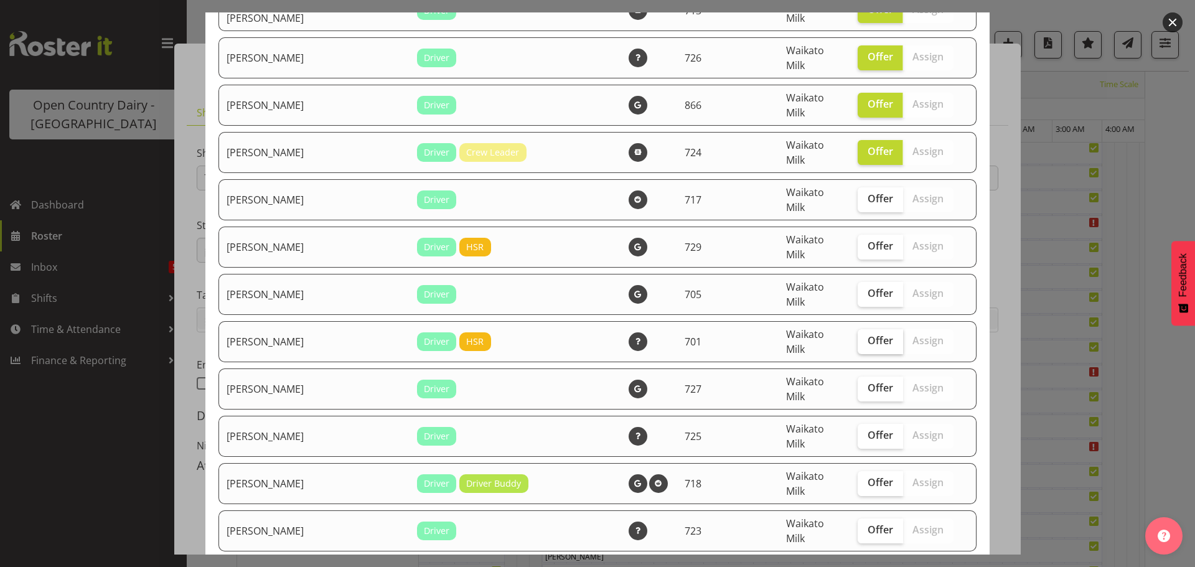
click at [868, 334] on span "Offer" at bounding box center [881, 340] width 26 height 12
click at [863, 337] on input "Offer" at bounding box center [862, 341] width 8 height 8
checkbox input "true"
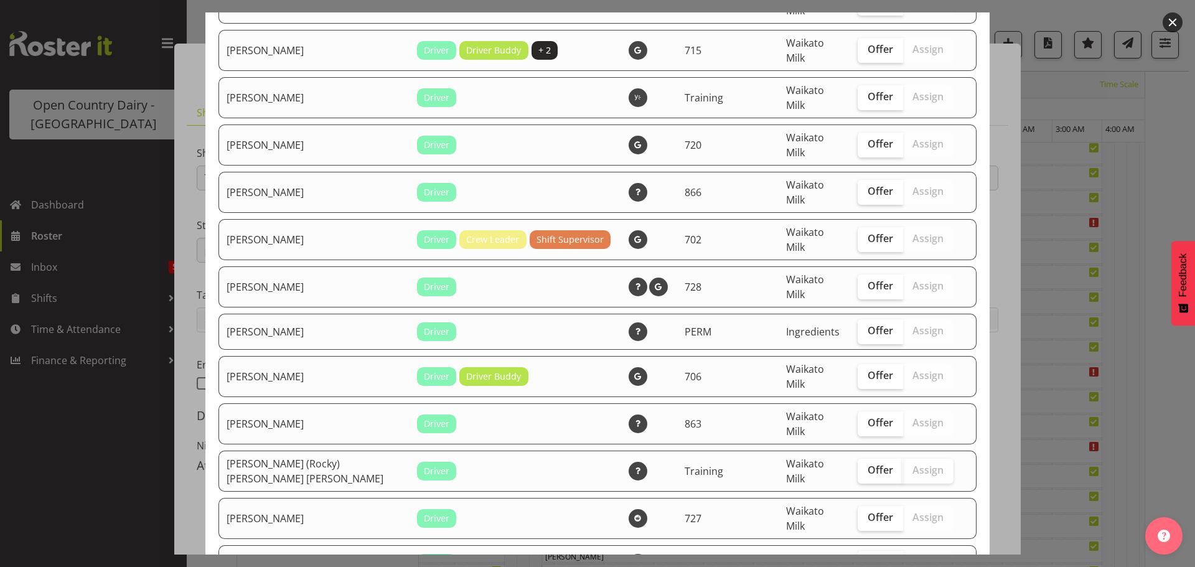
scroll to position [1992, 0]
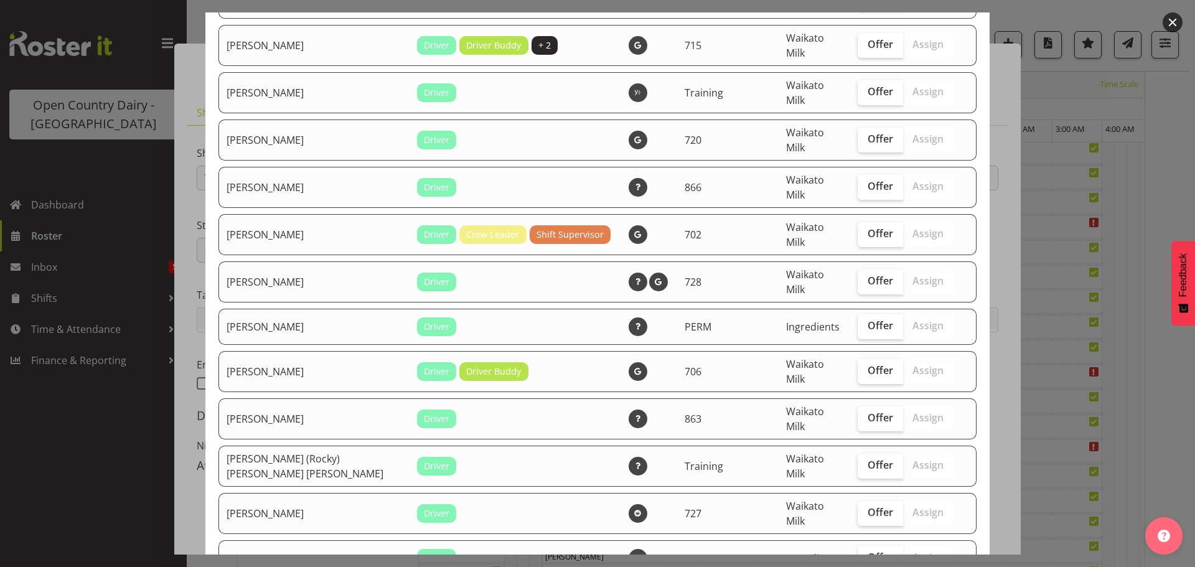
checkbox input "true"
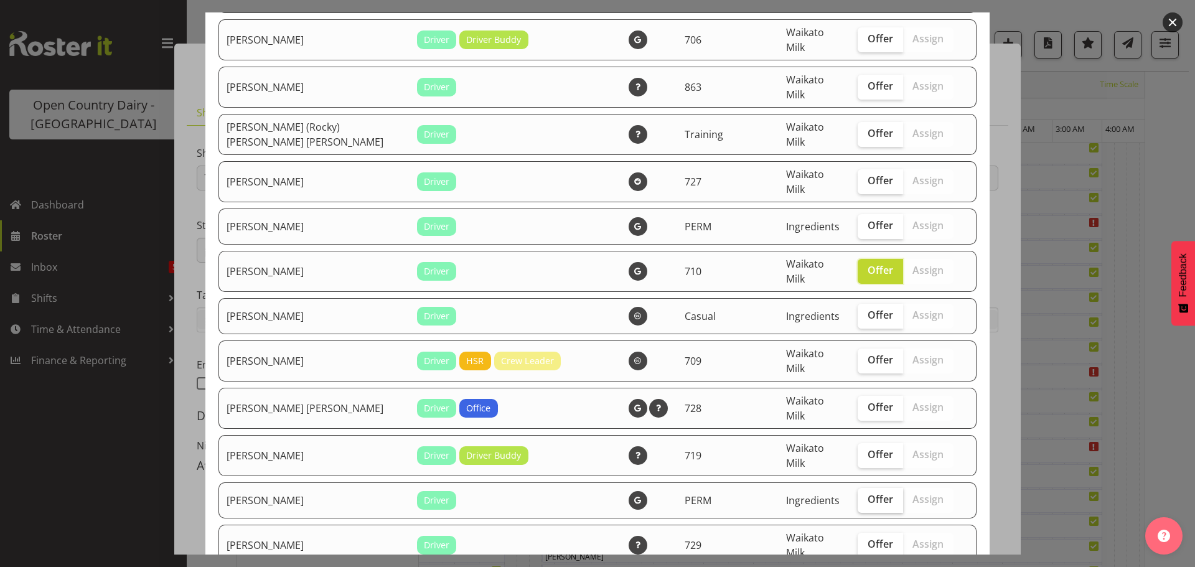
scroll to position [2365, 0]
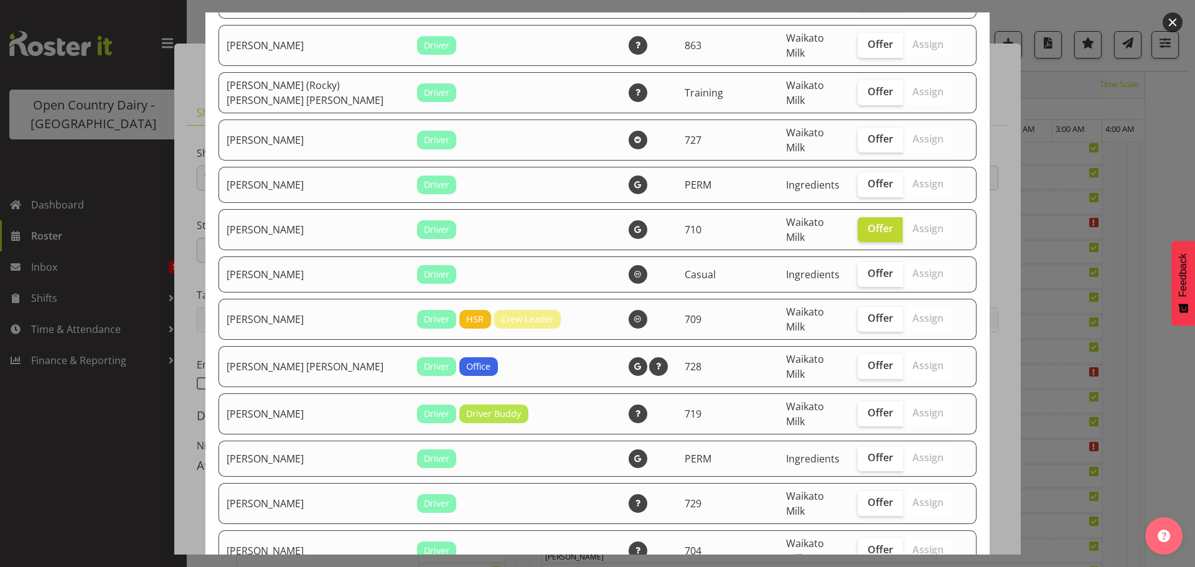
checkbox input "true"
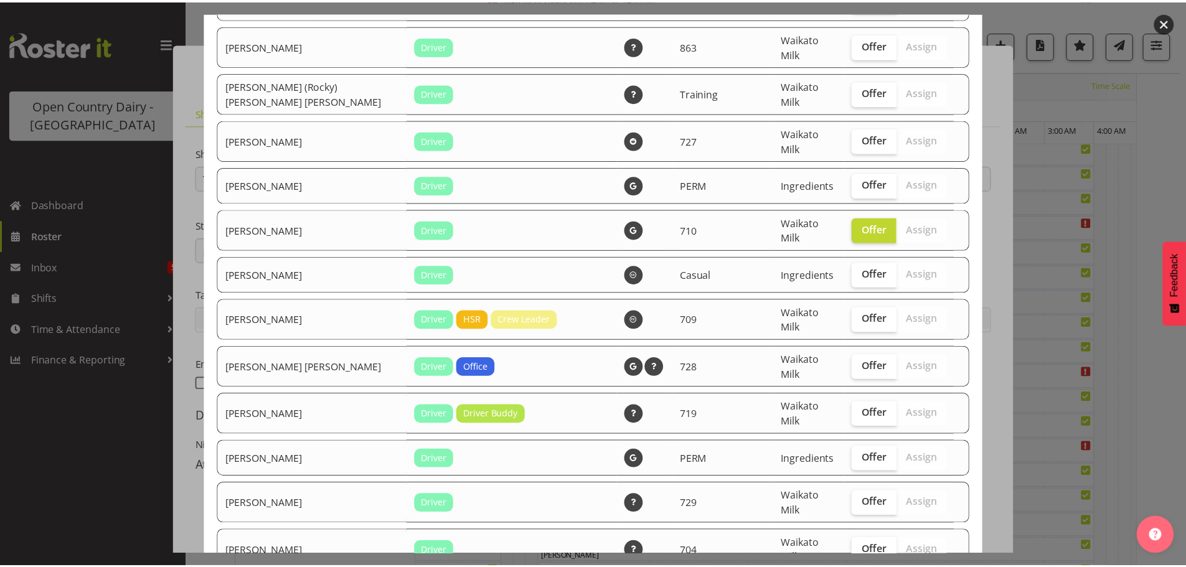
scroll to position [2407, 0]
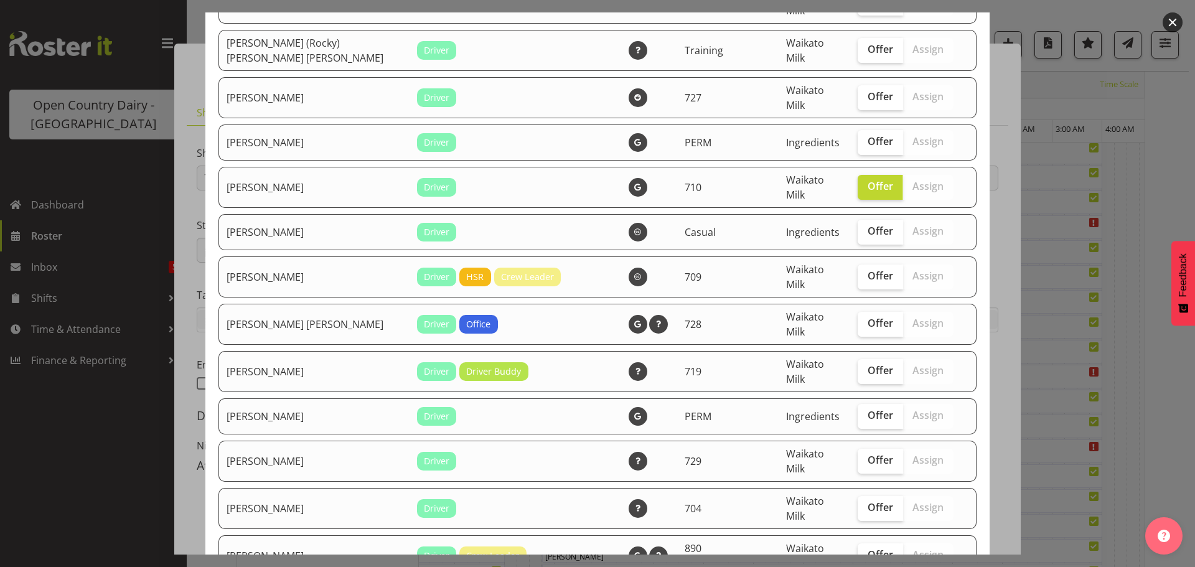
drag, startPoint x: 919, startPoint y: 520, endPoint x: 916, endPoint y: 514, distance: 6.4
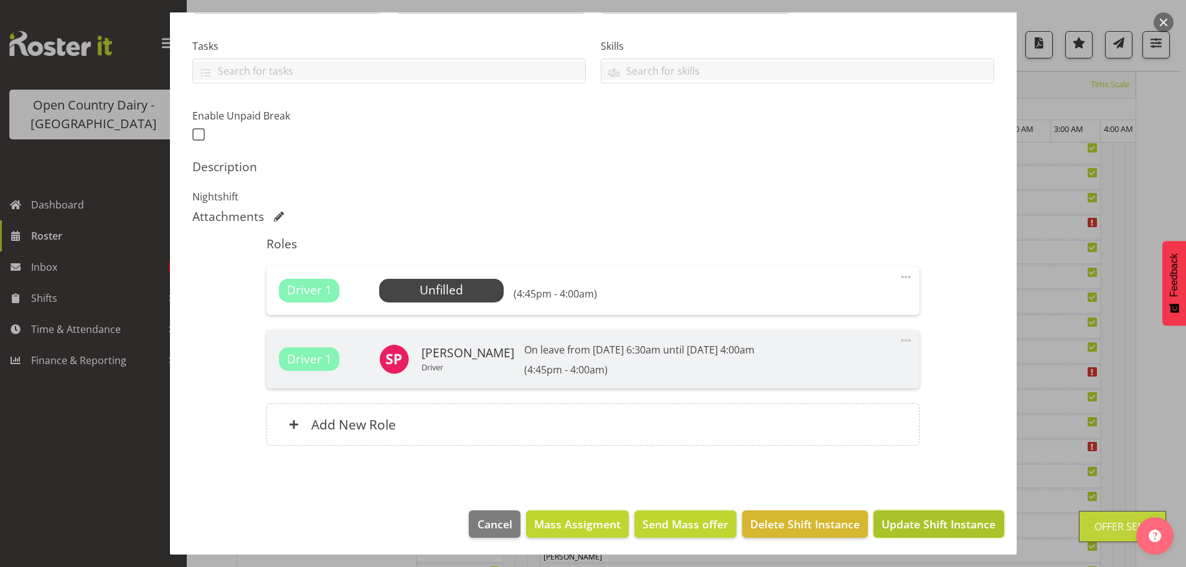
click at [915, 524] on span "Update Shift Instance" at bounding box center [938, 524] width 114 height 16
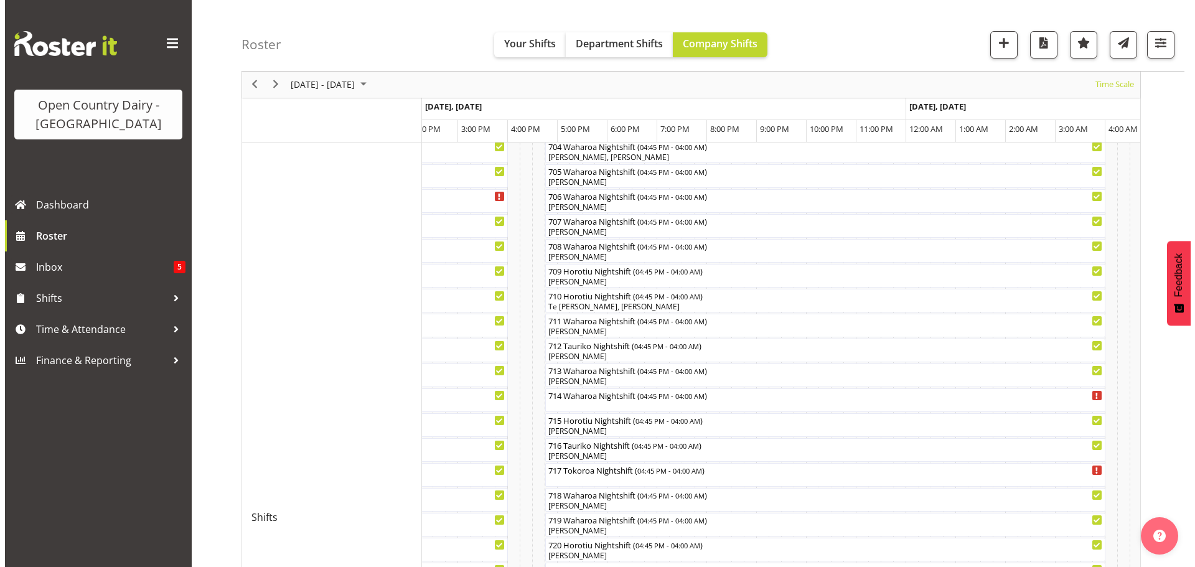
scroll to position [357, 0]
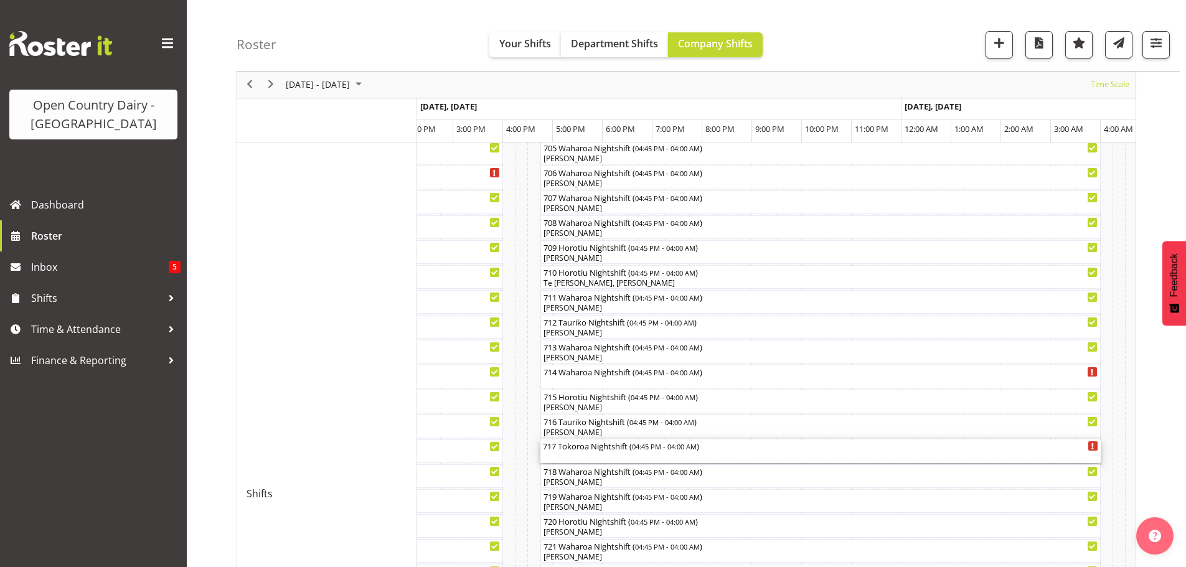
click at [730, 452] on div "717 Tokoroa Nightshift ( 04:45 PM - 04:00 AM )" at bounding box center [820, 451] width 555 height 24
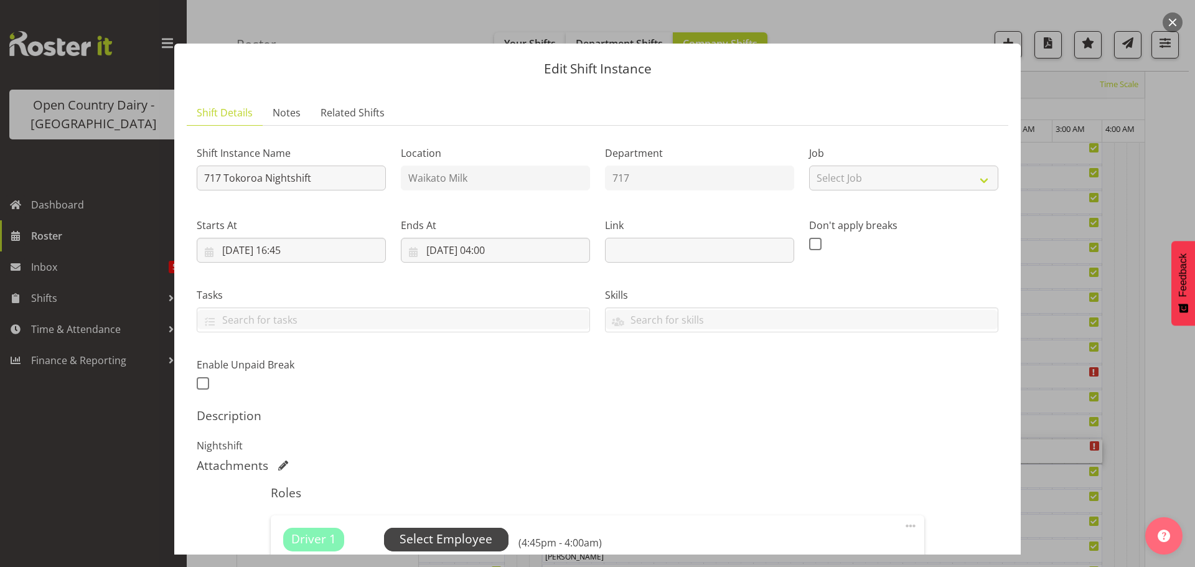
click at [447, 533] on span "Select Employee" at bounding box center [446, 539] width 93 height 18
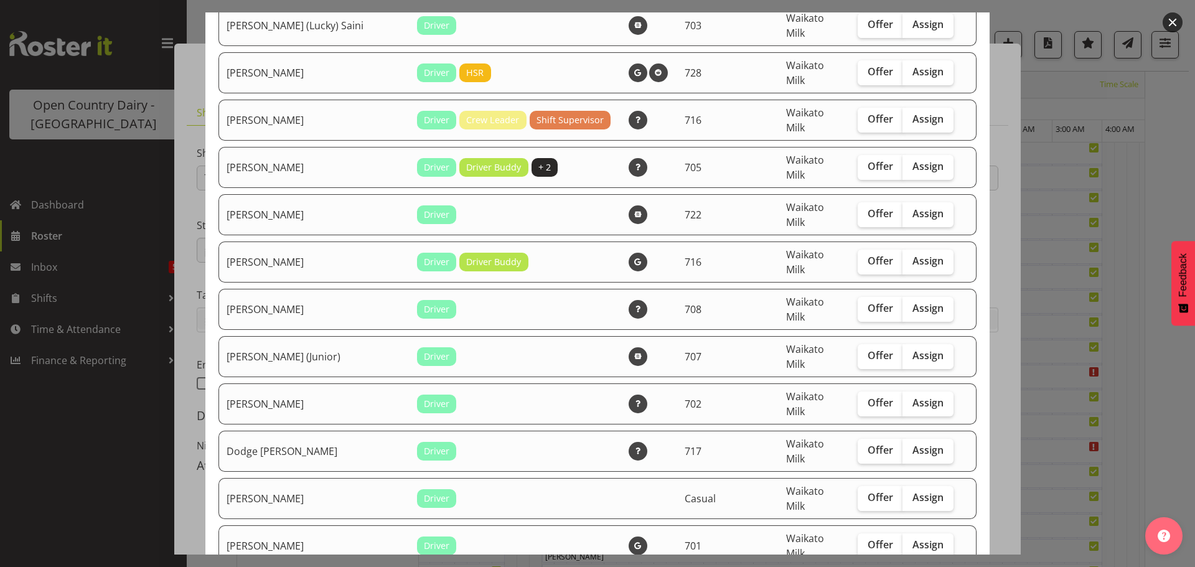
scroll to position [560, 0]
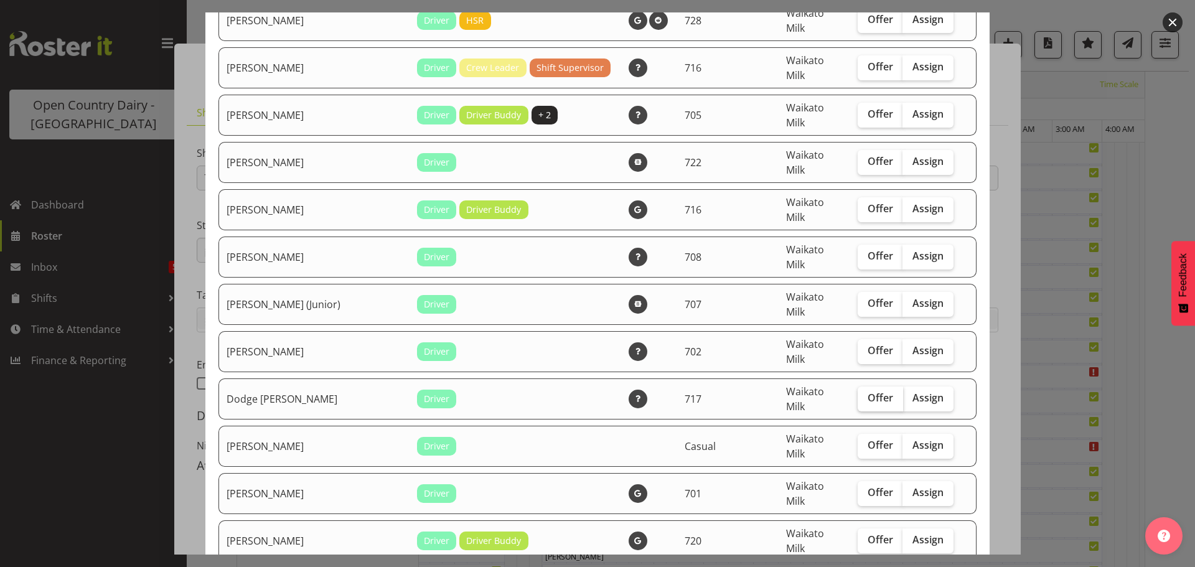
click at [868, 391] on span "Offer" at bounding box center [881, 397] width 26 height 12
click at [858, 394] on input "Offer" at bounding box center [862, 398] width 8 height 8
checkbox input "true"
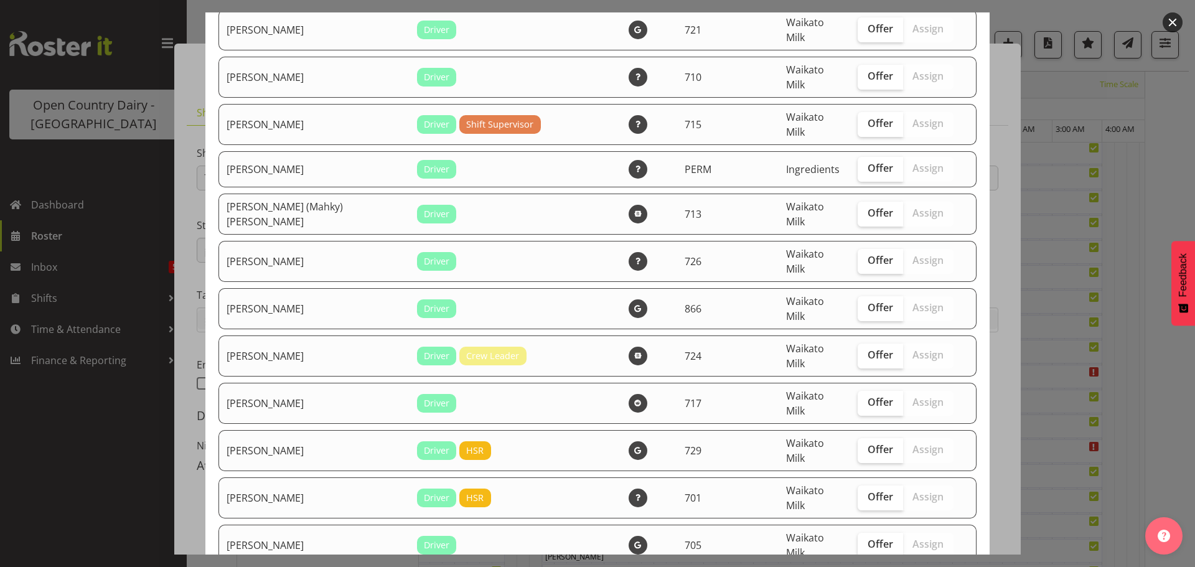
scroll to position [1120, 0]
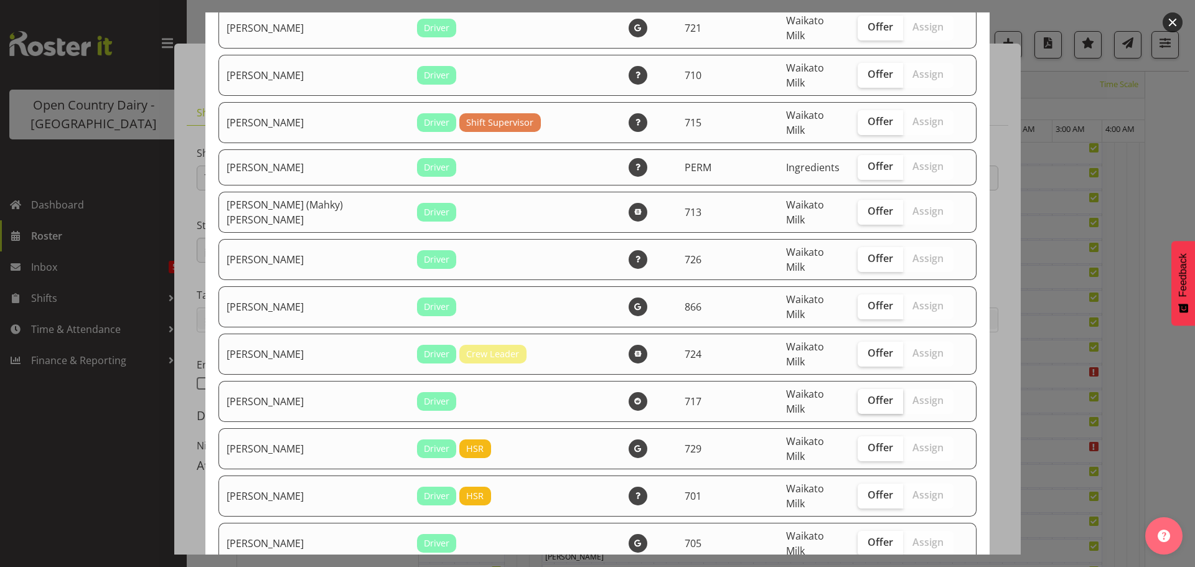
click at [868, 394] on span "Offer" at bounding box center [881, 400] width 26 height 12
click at [858, 396] on input "Offer" at bounding box center [862, 400] width 8 height 8
checkbox input "true"
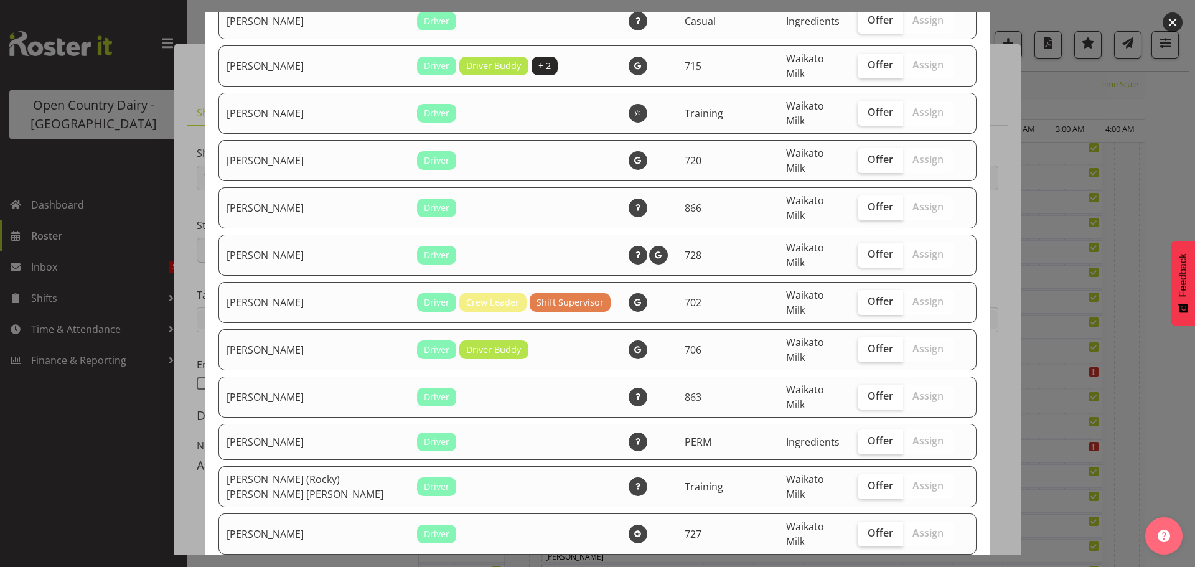
scroll to position [1929, 0]
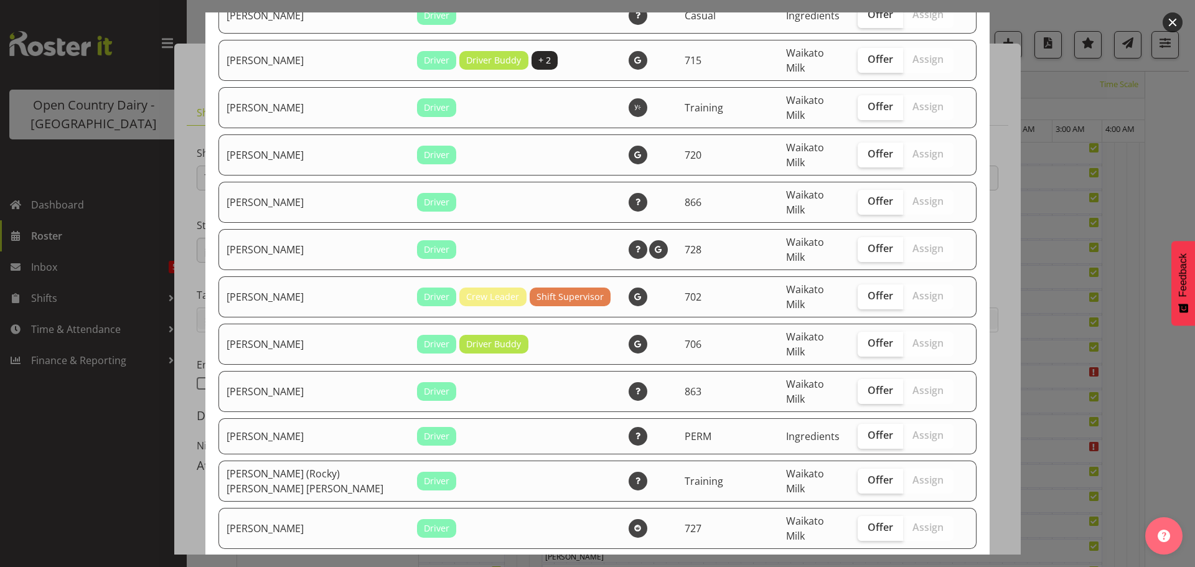
click at [868, 566] on span "Offer" at bounding box center [881, 572] width 26 height 12
click at [861, 566] on input "Offer" at bounding box center [862, 572] width 8 height 8
checkbox input "true"
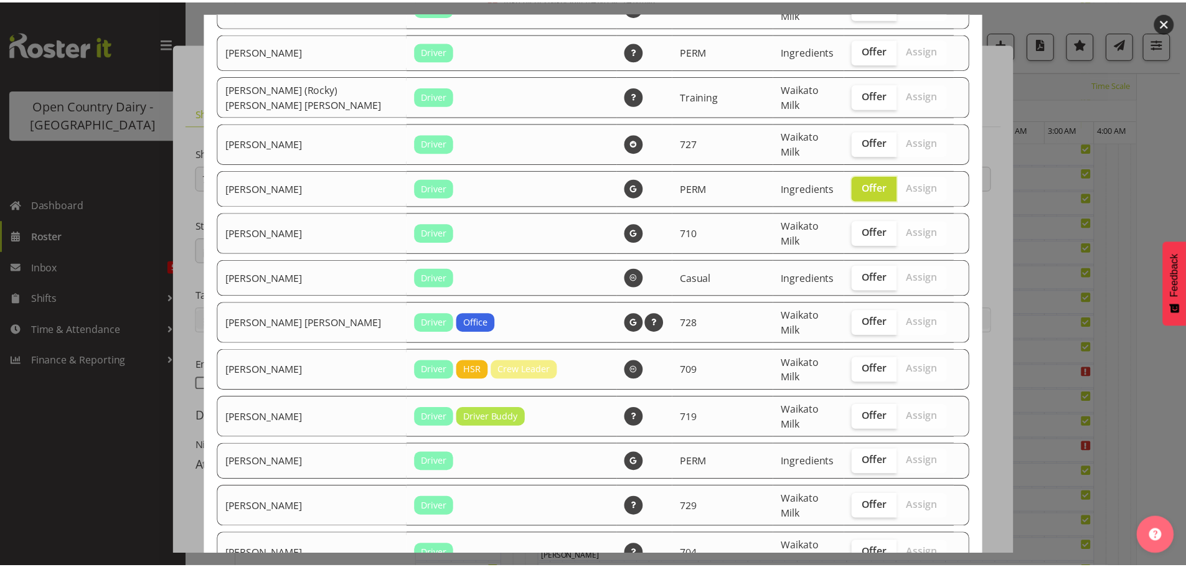
scroll to position [2323, 0]
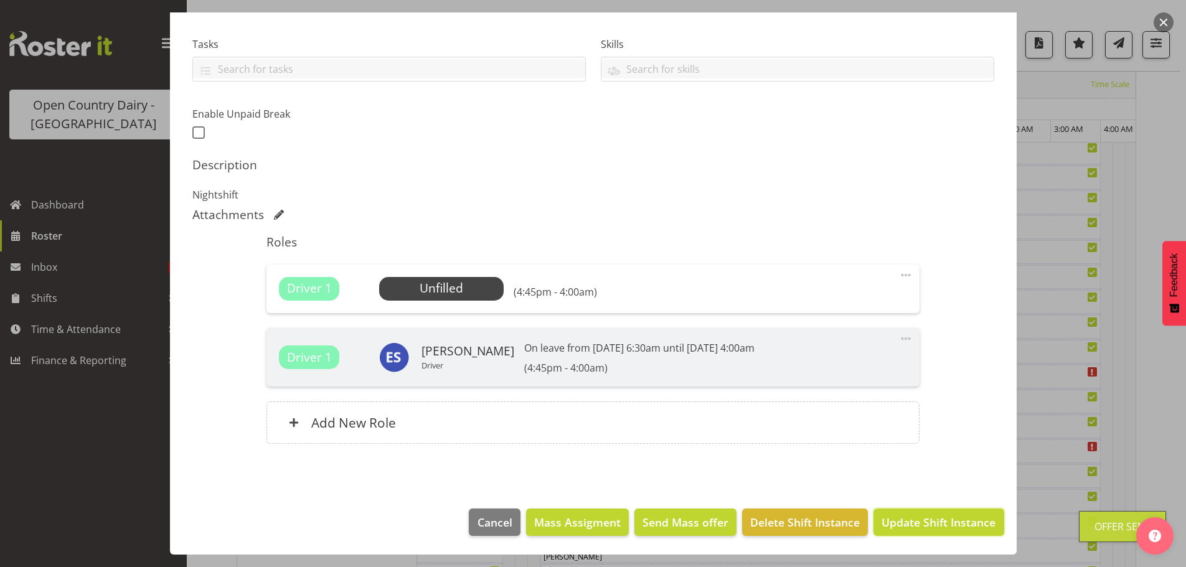
drag, startPoint x: 938, startPoint y: 515, endPoint x: 927, endPoint y: 499, distance: 19.9
click at [937, 516] on span "Update Shift Instance" at bounding box center [938, 522] width 114 height 16
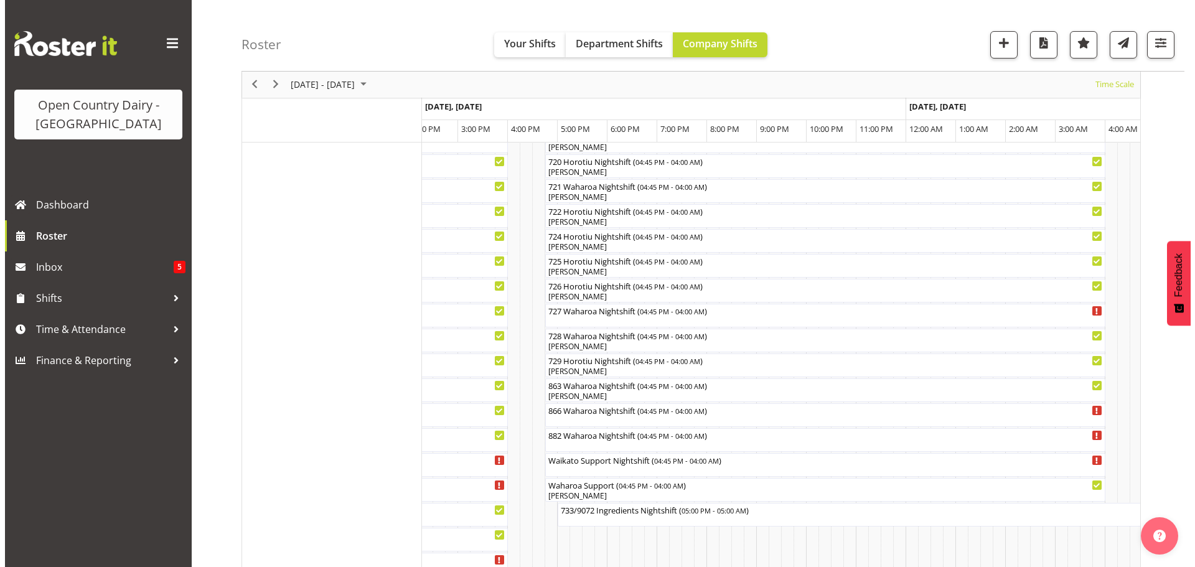
scroll to position [730, 0]
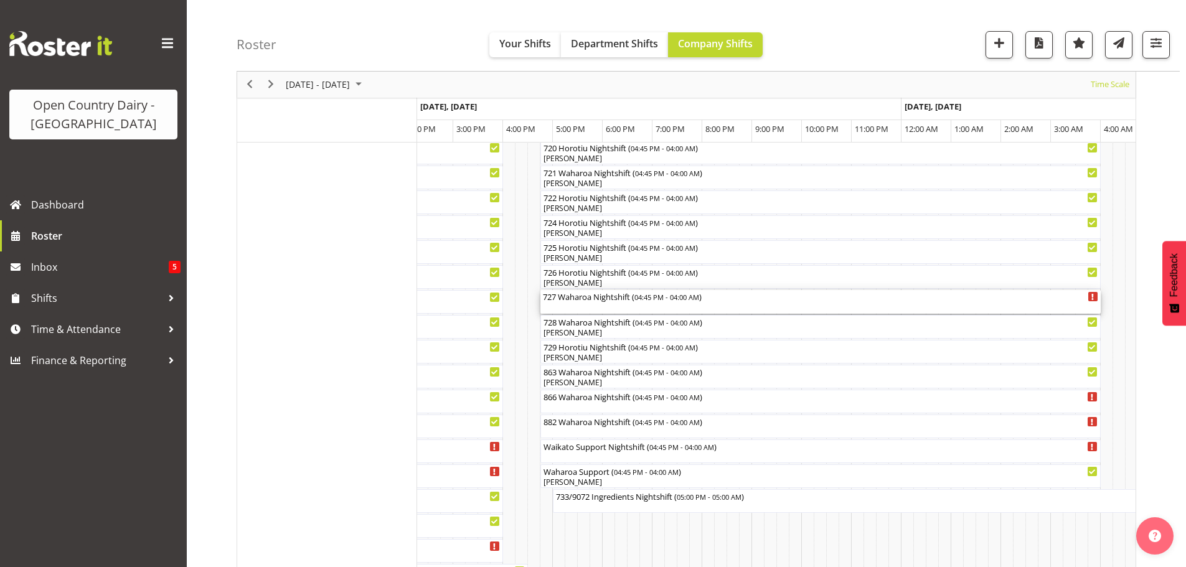
click at [659, 306] on div "727 Waharoa Nightshift ( 04:45 PM - 04:00 AM )" at bounding box center [820, 302] width 555 height 24
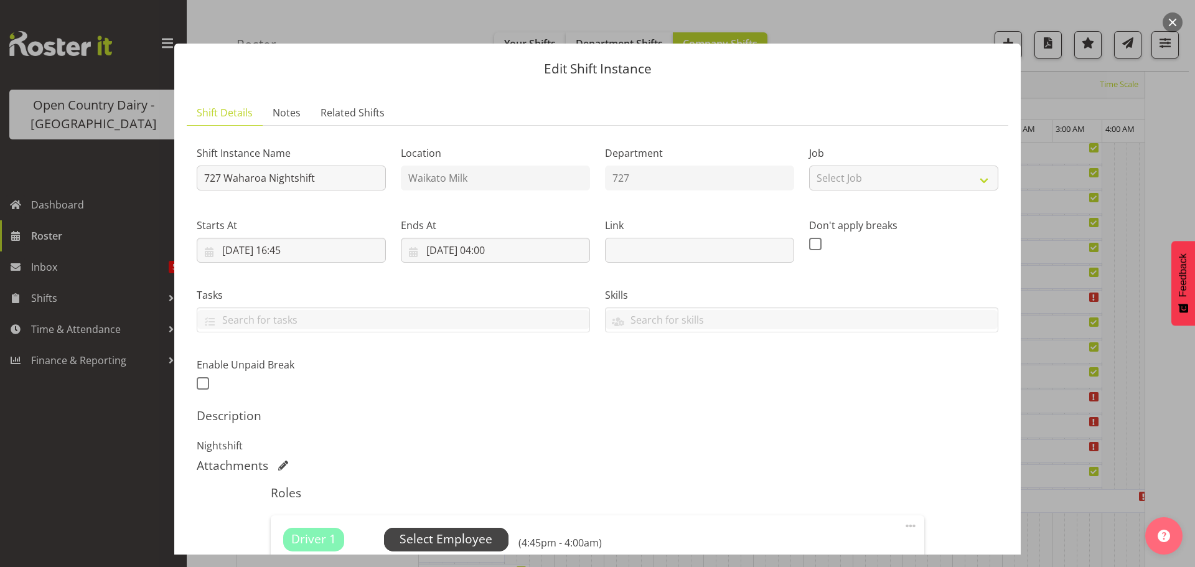
click at [442, 540] on span "Select Employee" at bounding box center [446, 539] width 93 height 18
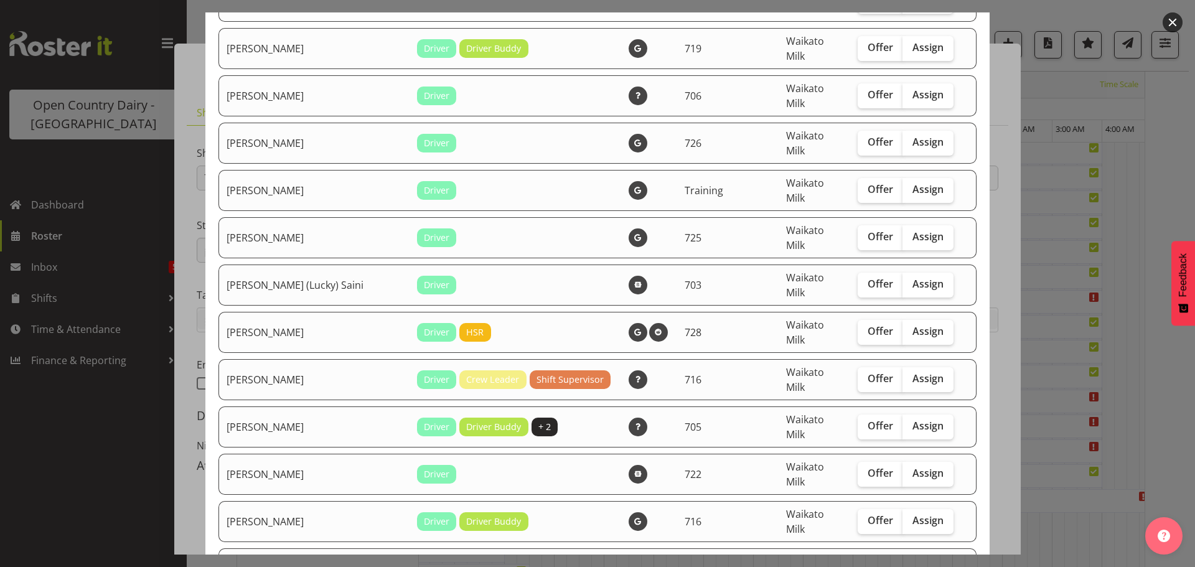
scroll to position [249, 0]
click at [868, 230] on span "Offer" at bounding box center [881, 236] width 26 height 12
click at [862, 232] on input "Offer" at bounding box center [862, 236] width 8 height 8
checkbox input "true"
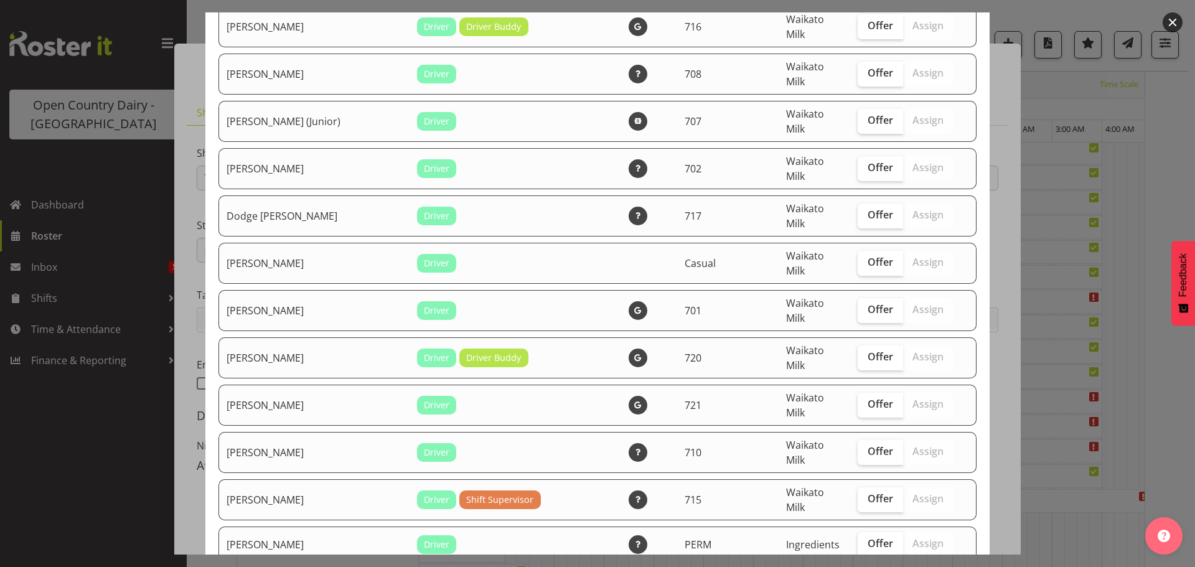
scroll to position [747, 0]
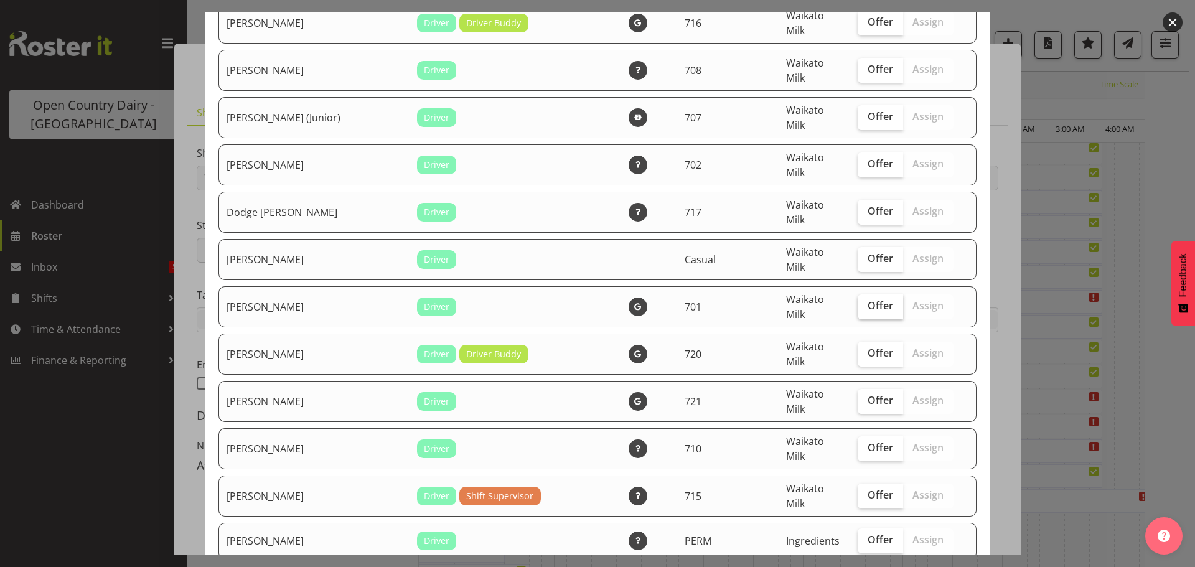
click at [868, 299] on span "Offer" at bounding box center [881, 305] width 26 height 12
click at [859, 302] on input "Offer" at bounding box center [862, 306] width 8 height 8
checkbox input "true"
click at [868, 347] on span "Offer" at bounding box center [881, 353] width 26 height 12
click at [858, 349] on input "Offer" at bounding box center [862, 353] width 8 height 8
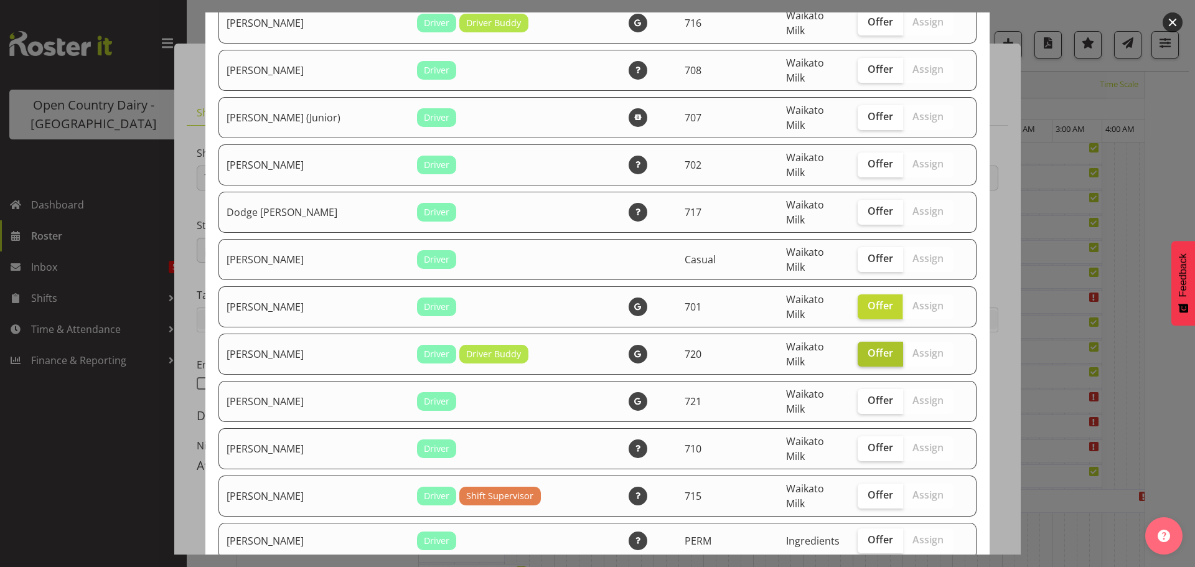
click at [868, 347] on span "Offer" at bounding box center [881, 353] width 26 height 12
click at [858, 349] on input "Offer" at bounding box center [862, 353] width 8 height 8
checkbox input "false"
click at [868, 394] on span "Offer" at bounding box center [881, 400] width 26 height 12
click at [858, 396] on input "Offer" at bounding box center [862, 400] width 8 height 8
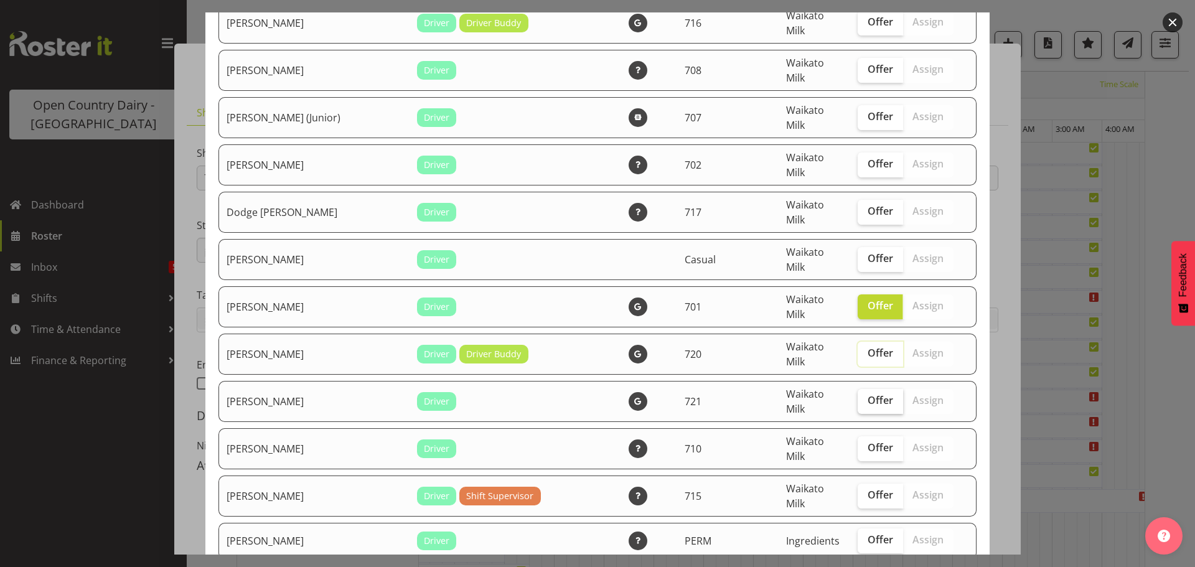
checkbox input "true"
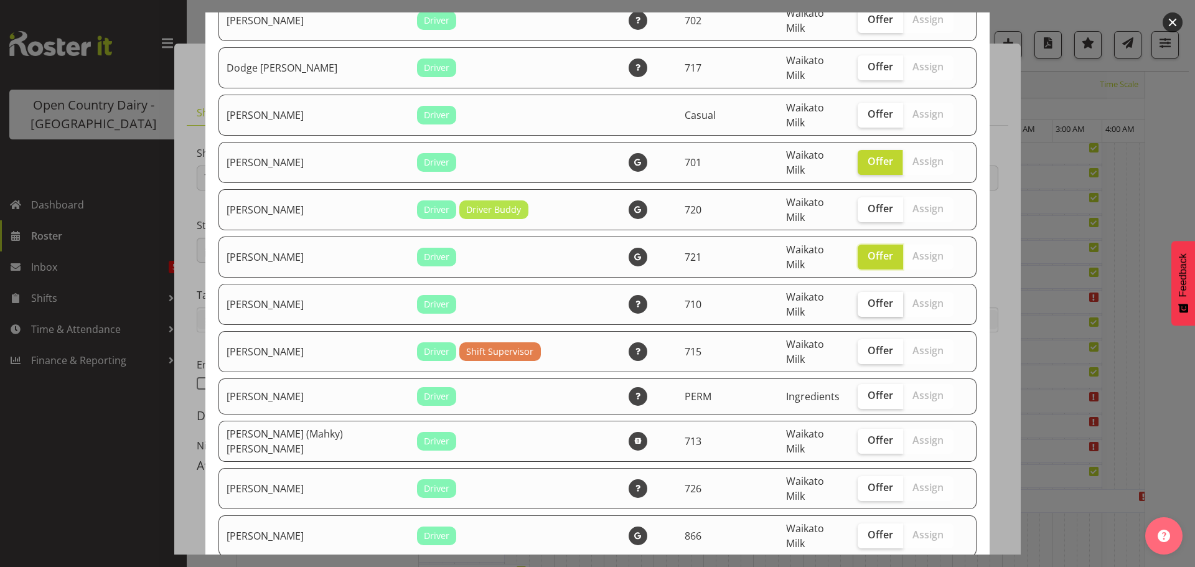
scroll to position [934, 0]
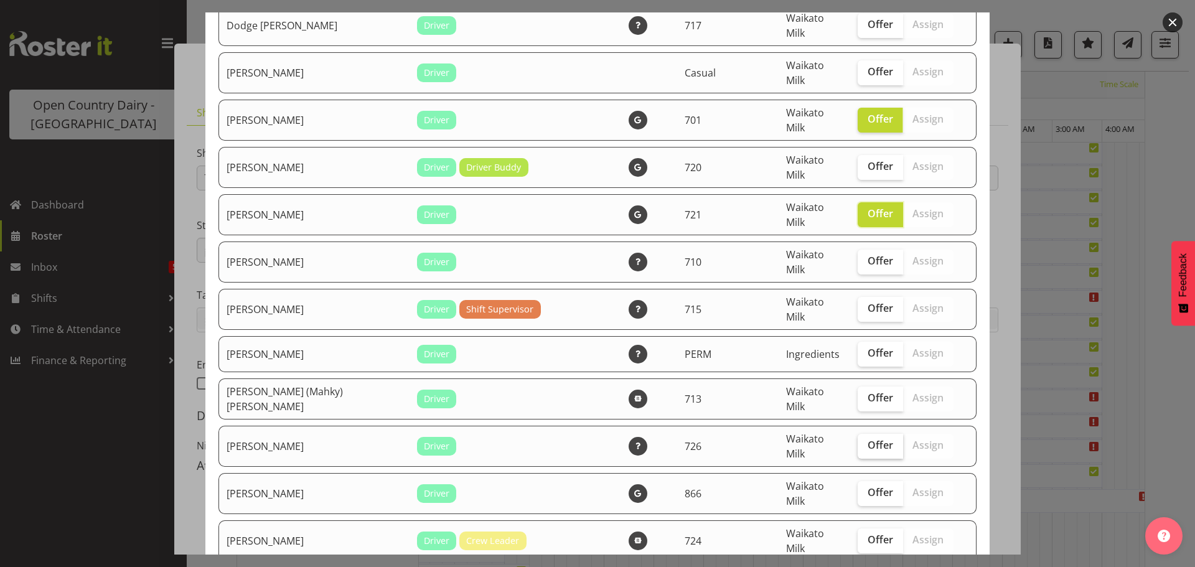
click at [868, 439] on span "Offer" at bounding box center [881, 445] width 26 height 12
click at [858, 441] on input "Offer" at bounding box center [862, 445] width 8 height 8
checkbox input "true"
click at [868, 486] on span "Offer" at bounding box center [881, 492] width 26 height 12
click at [859, 489] on input "Offer" at bounding box center [862, 493] width 8 height 8
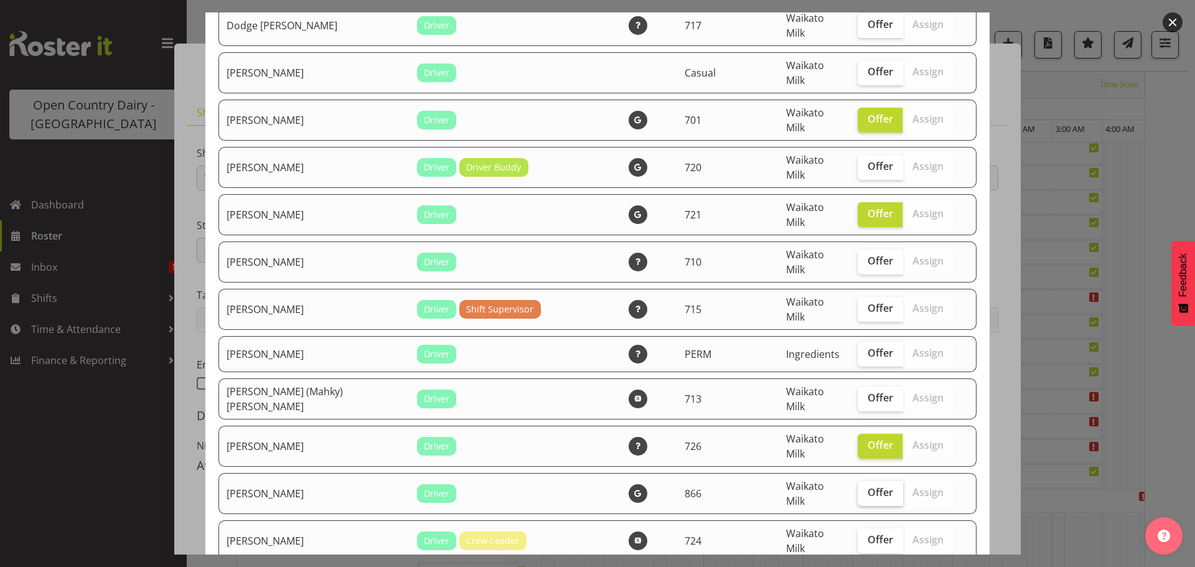
checkbox input "true"
click at [868, 533] on span "Offer" at bounding box center [881, 539] width 26 height 12
click at [858, 536] on input "Offer" at bounding box center [862, 540] width 8 height 8
checkbox input "true"
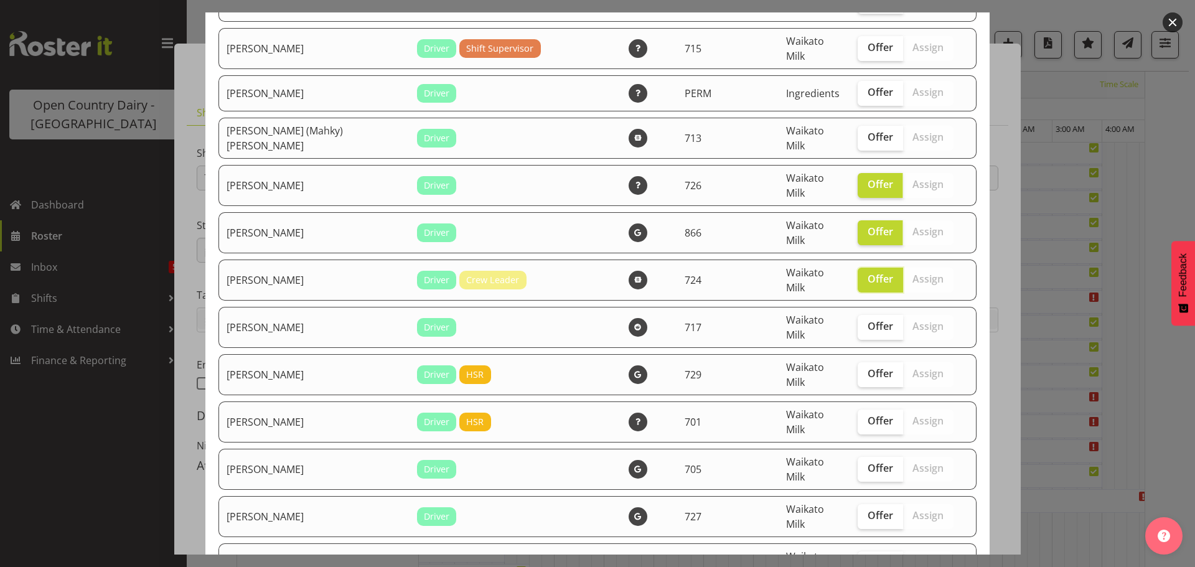
scroll to position [1245, 0]
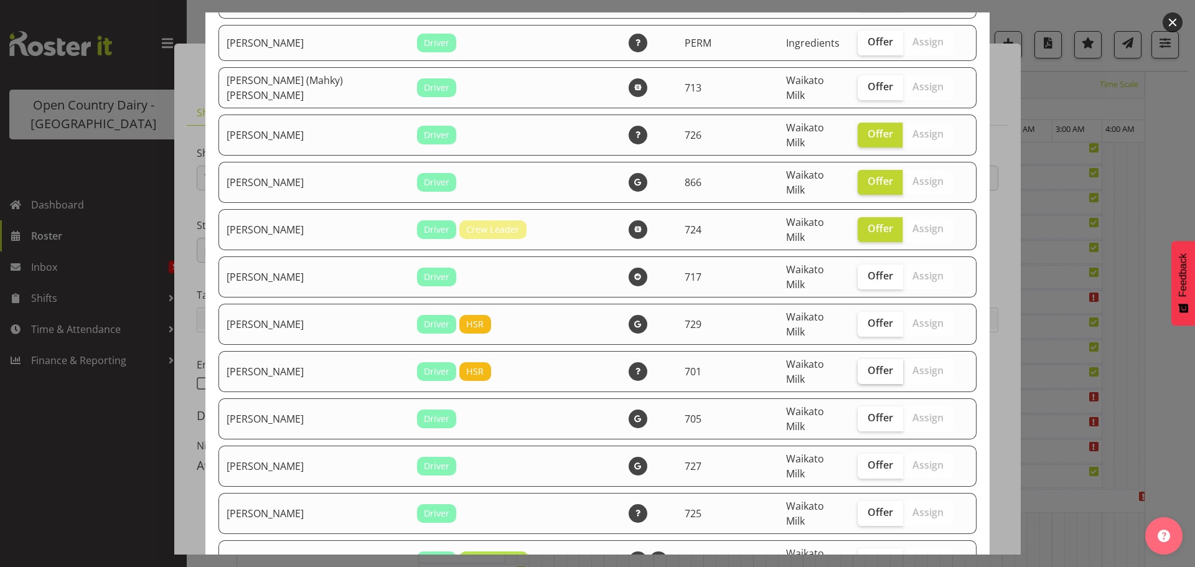
click at [868, 364] on span "Offer" at bounding box center [881, 370] width 26 height 12
click at [858, 367] on input "Offer" at bounding box center [862, 371] width 8 height 8
checkbox input "true"
click at [868, 459] on span "Offer" at bounding box center [881, 465] width 26 height 12
click at [858, 461] on input "Offer" at bounding box center [862, 465] width 8 height 8
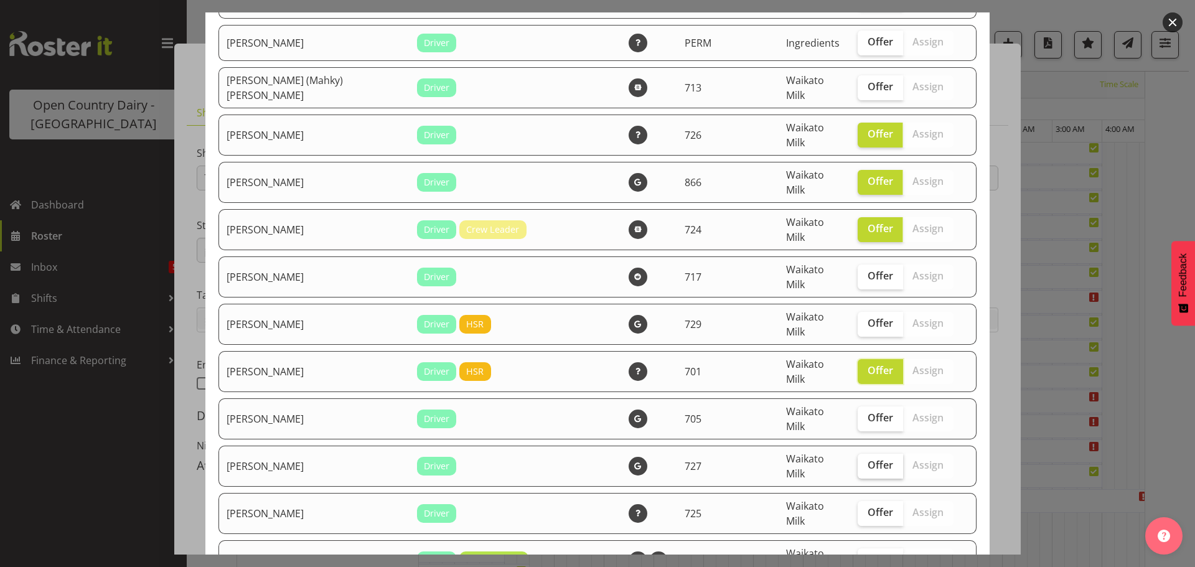
checkbox input "true"
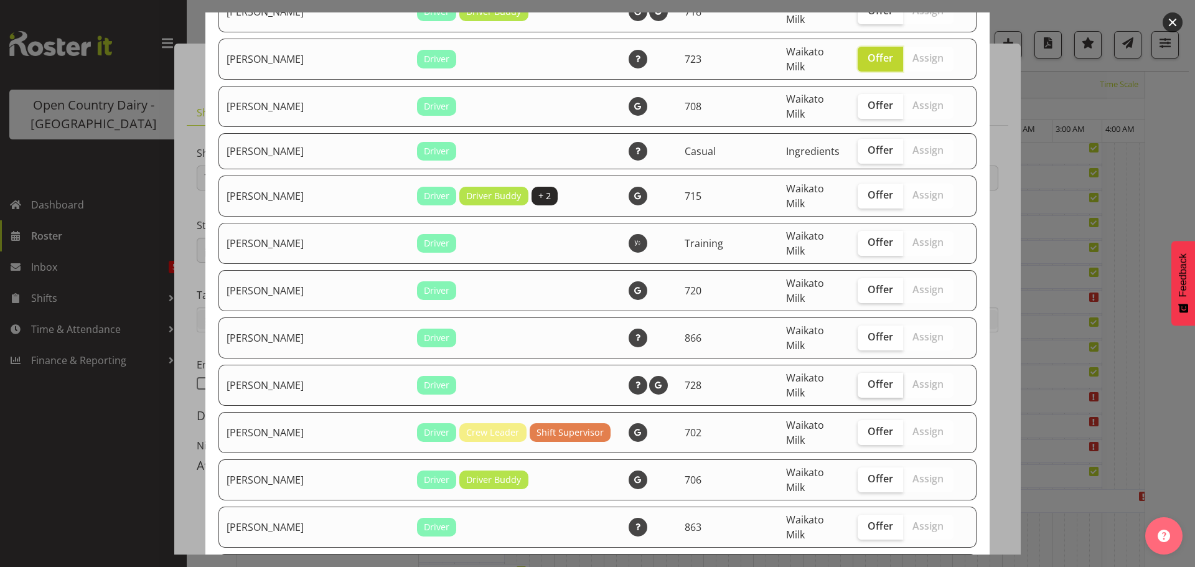
scroll to position [1805, 0]
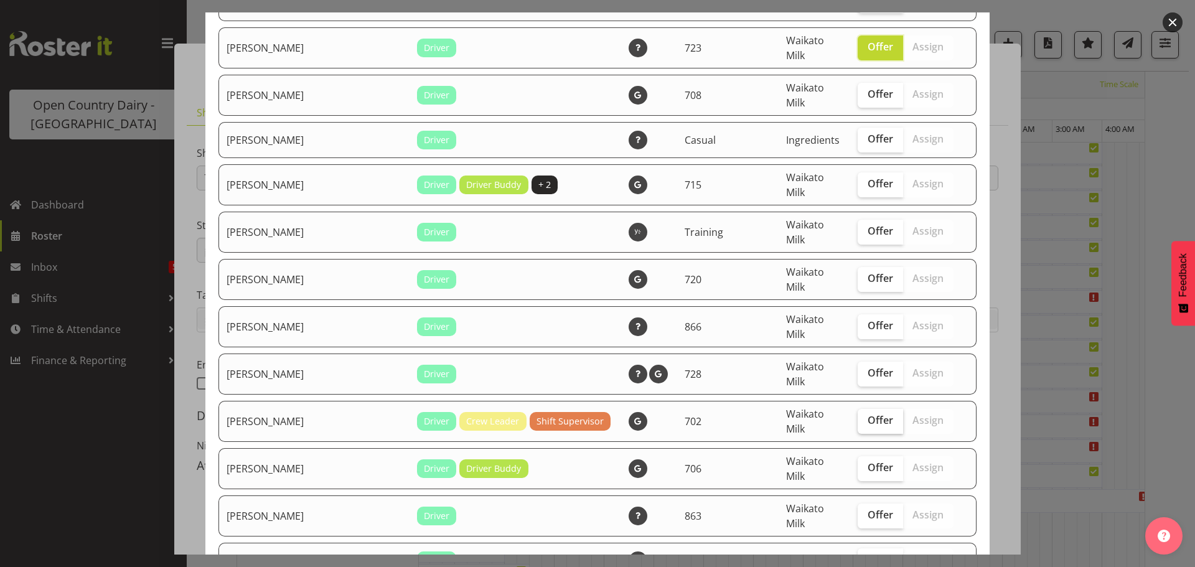
click at [868, 414] on span "Offer" at bounding box center [881, 420] width 26 height 12
click at [861, 416] on input "Offer" at bounding box center [862, 420] width 8 height 8
checkbox input "true"
click at [868, 461] on span "Offer" at bounding box center [881, 467] width 26 height 12
click at [863, 464] on input "Offer" at bounding box center [862, 468] width 8 height 8
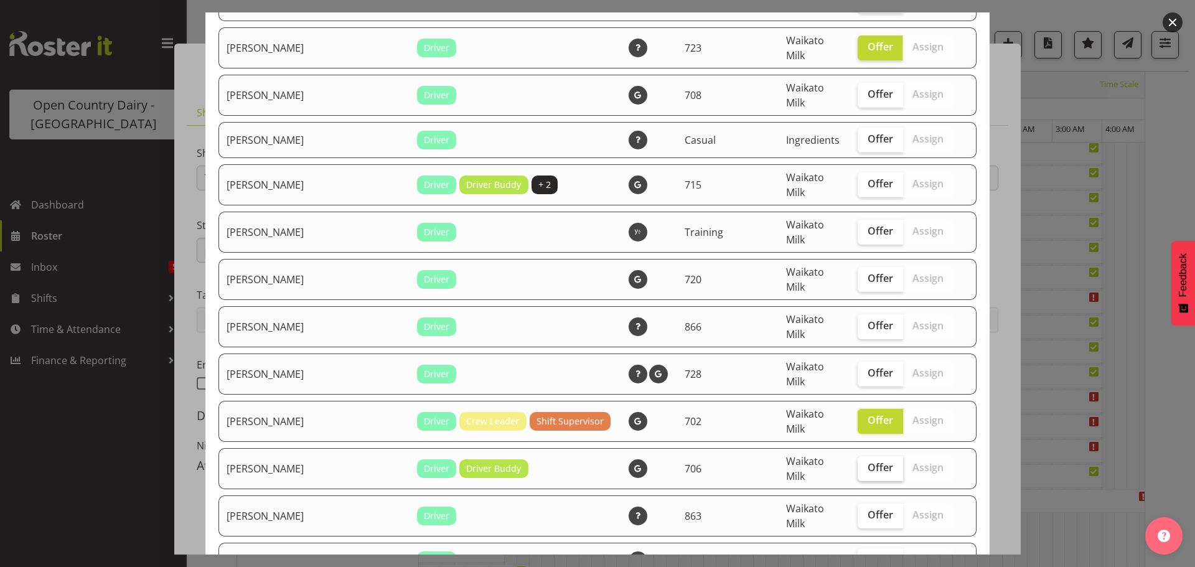
checkbox input "true"
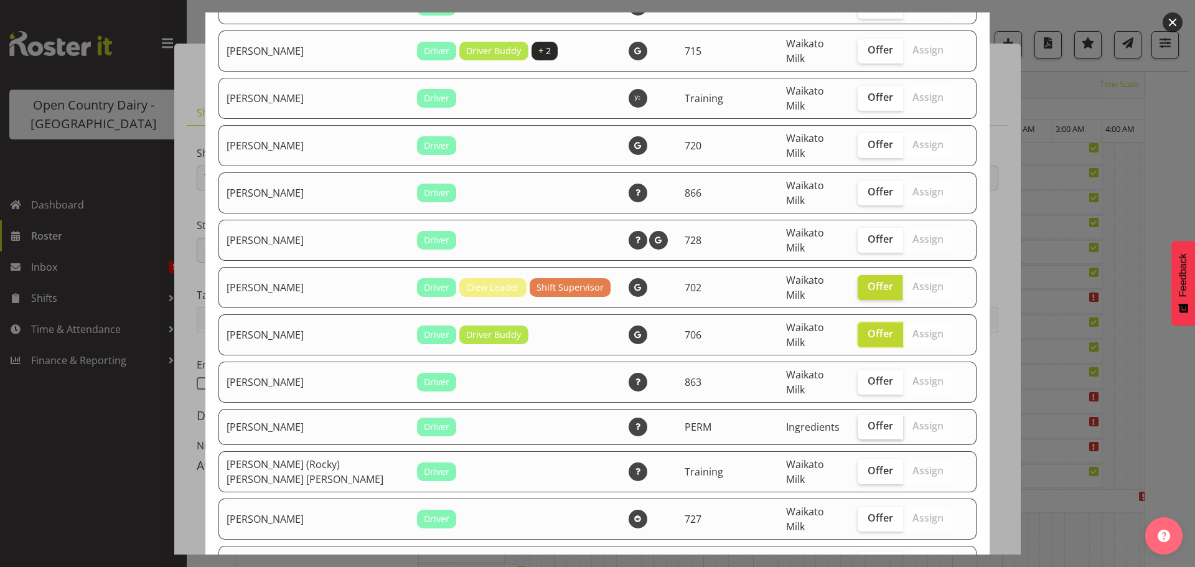
scroll to position [1992, 0]
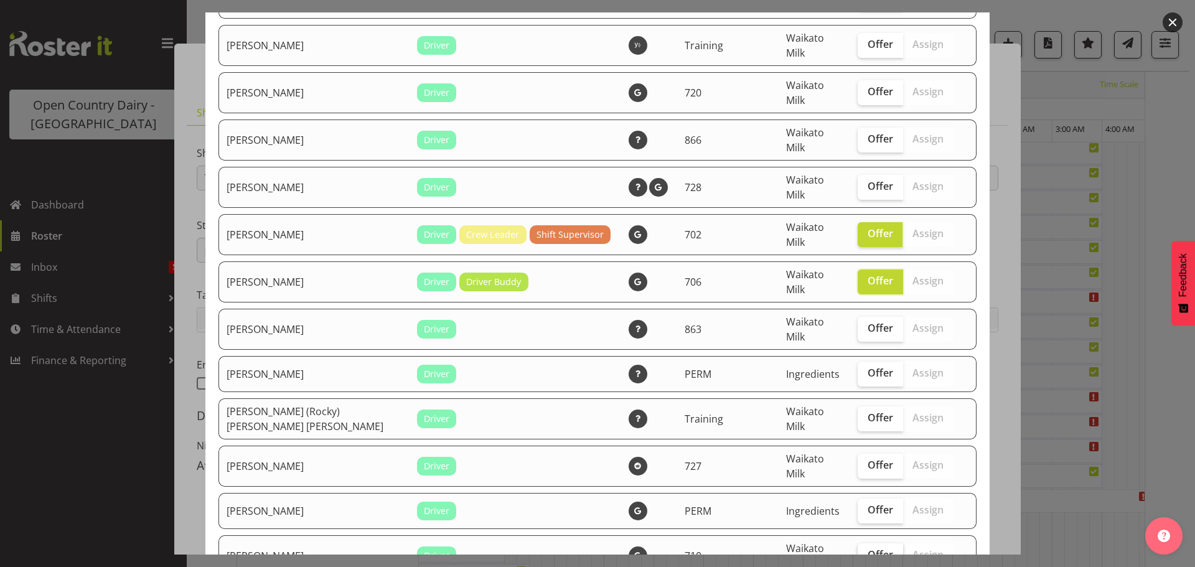
click at [868, 548] on span "Offer" at bounding box center [881, 554] width 26 height 12
click at [859, 551] on input "Offer" at bounding box center [862, 555] width 8 height 8
checkbox input "true"
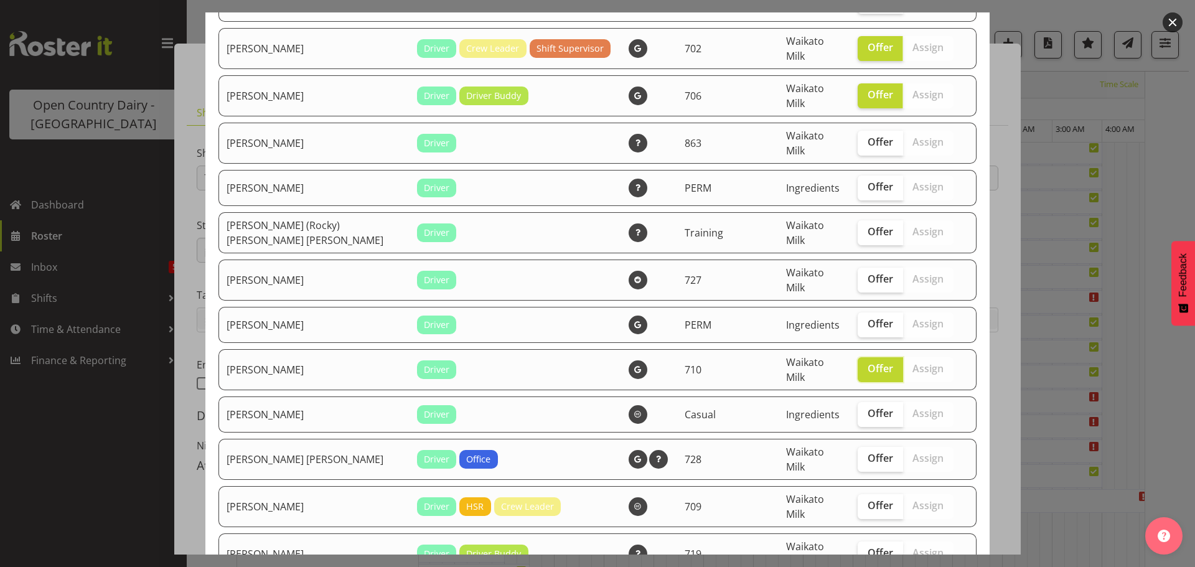
scroll to position [2178, 0]
click at [868, 406] on span "Offer" at bounding box center [881, 412] width 26 height 12
click at [858, 409] on input "Offer" at bounding box center [862, 413] width 8 height 8
checkbox input "true"
click at [868, 546] on span "Offer" at bounding box center [881, 552] width 26 height 12
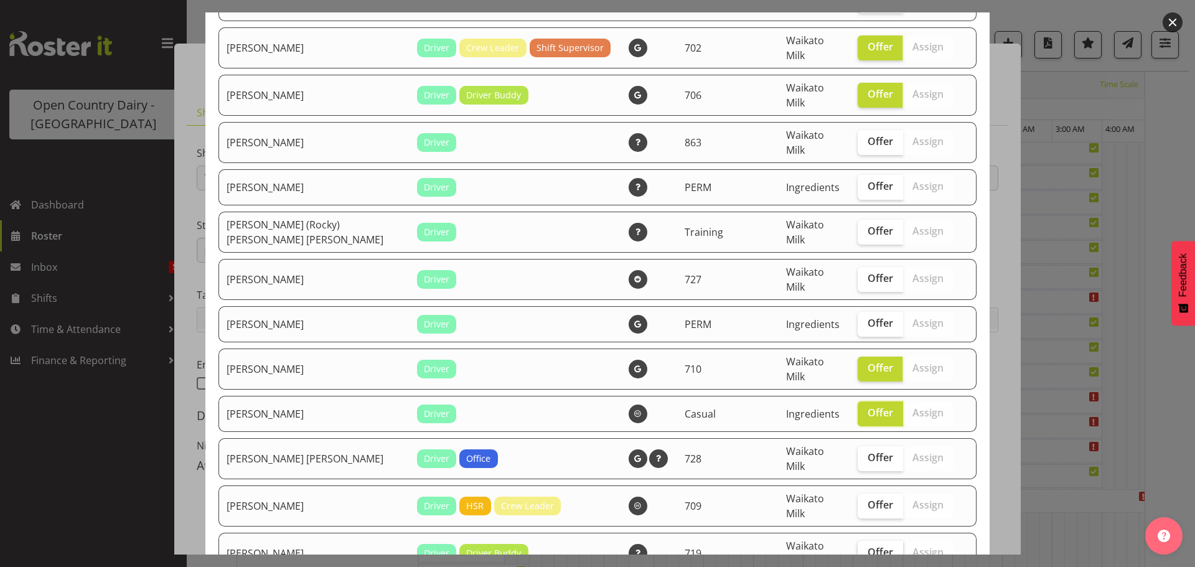
click at [863, 548] on input "Offer" at bounding box center [862, 552] width 8 height 8
checkbox input "true"
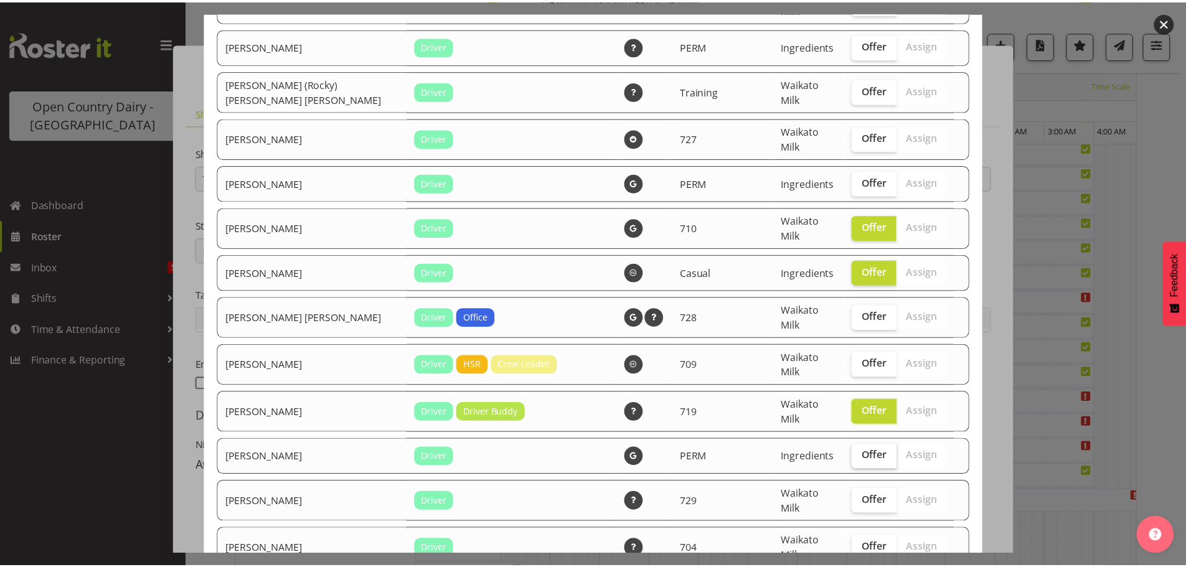
scroll to position [2323, 0]
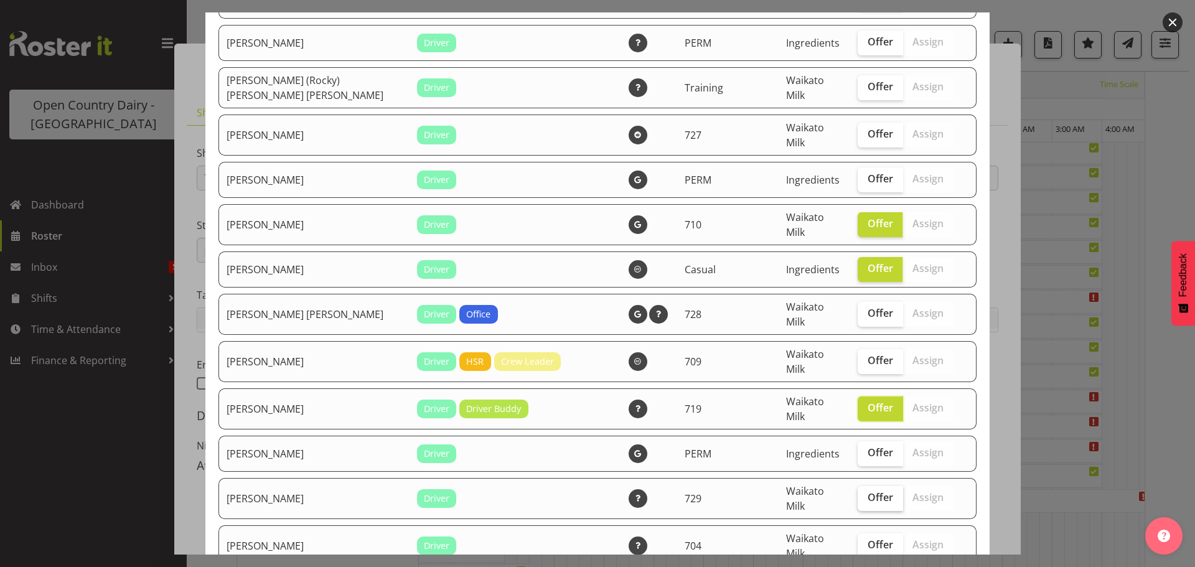
click at [868, 491] on span "Offer" at bounding box center [881, 497] width 26 height 12
click at [859, 494] on input "Offer" at bounding box center [862, 498] width 8 height 8
checkbox input "true"
click at [868, 538] on span "Offer" at bounding box center [881, 544] width 26 height 12
click at [858, 541] on input "Offer" at bounding box center [862, 545] width 8 height 8
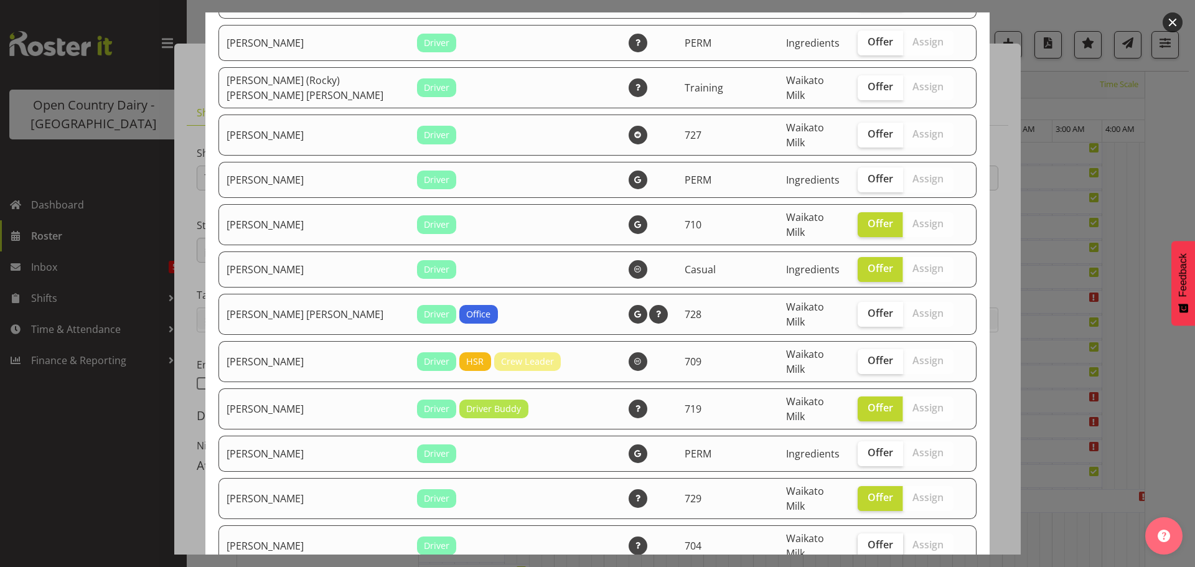
checkbox input "true"
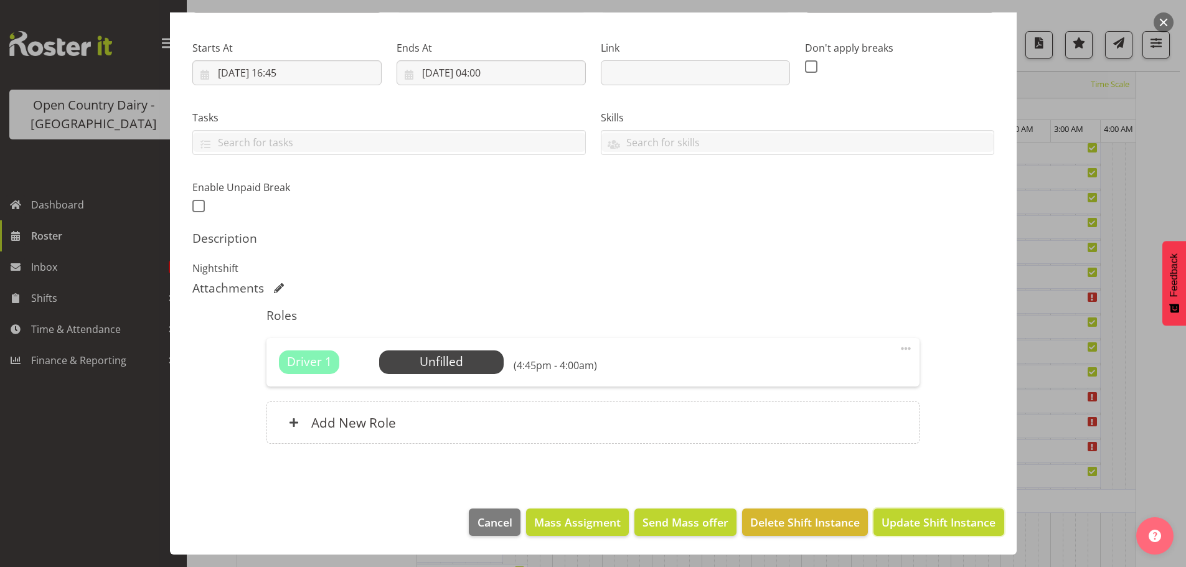
click at [916, 523] on span "Update Shift Instance" at bounding box center [938, 522] width 114 height 16
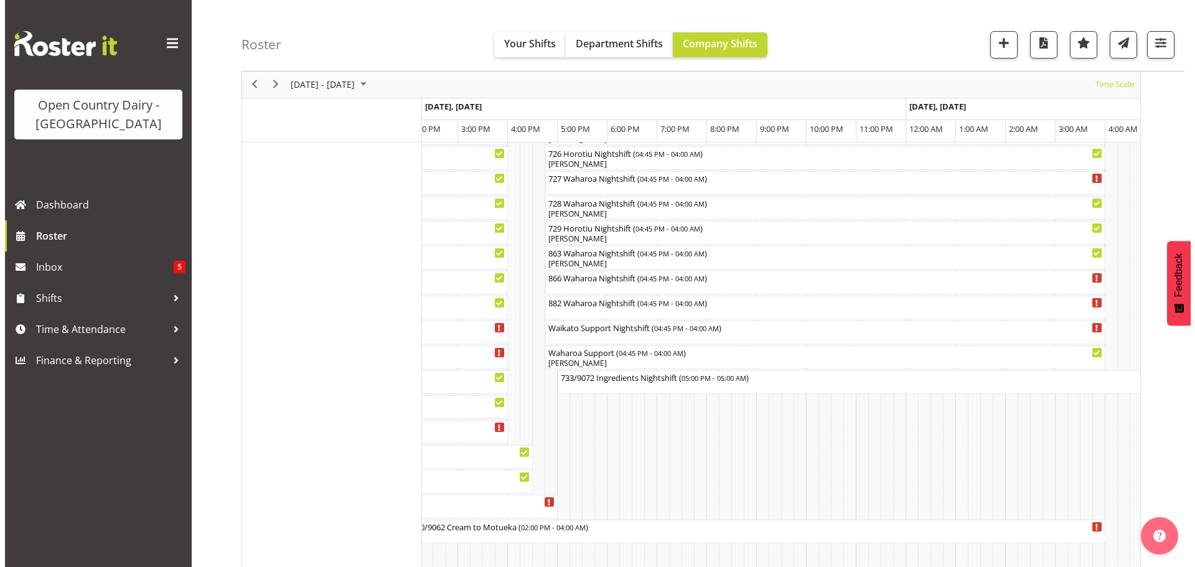
scroll to position [855, 0]
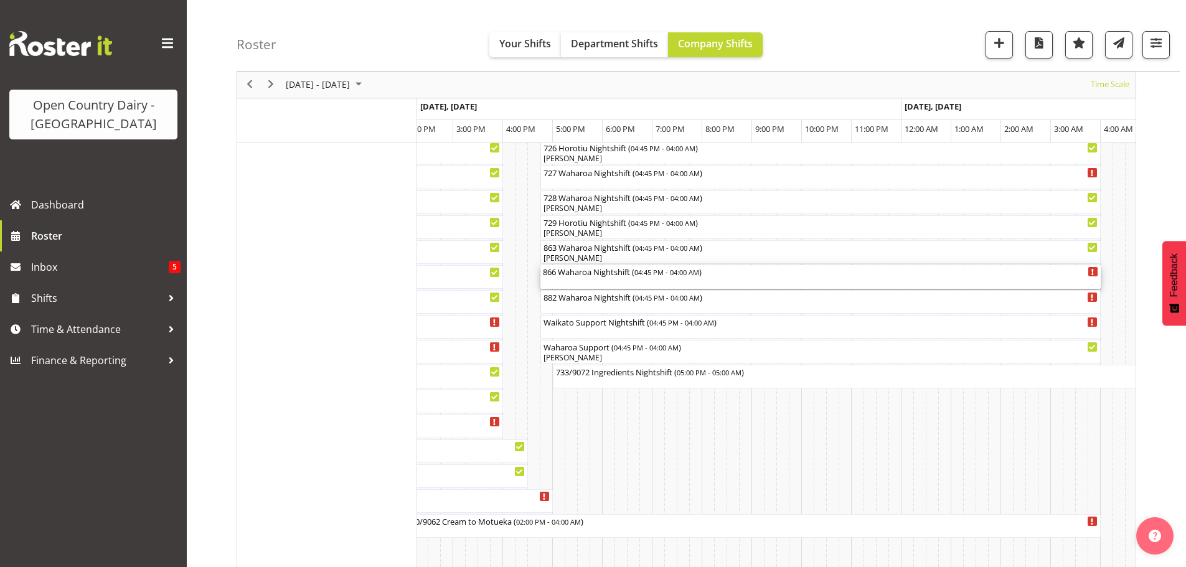
click at [728, 281] on div "866 Waharoa Nightshift ( 04:45 PM - 04:00 AM )" at bounding box center [820, 277] width 555 height 24
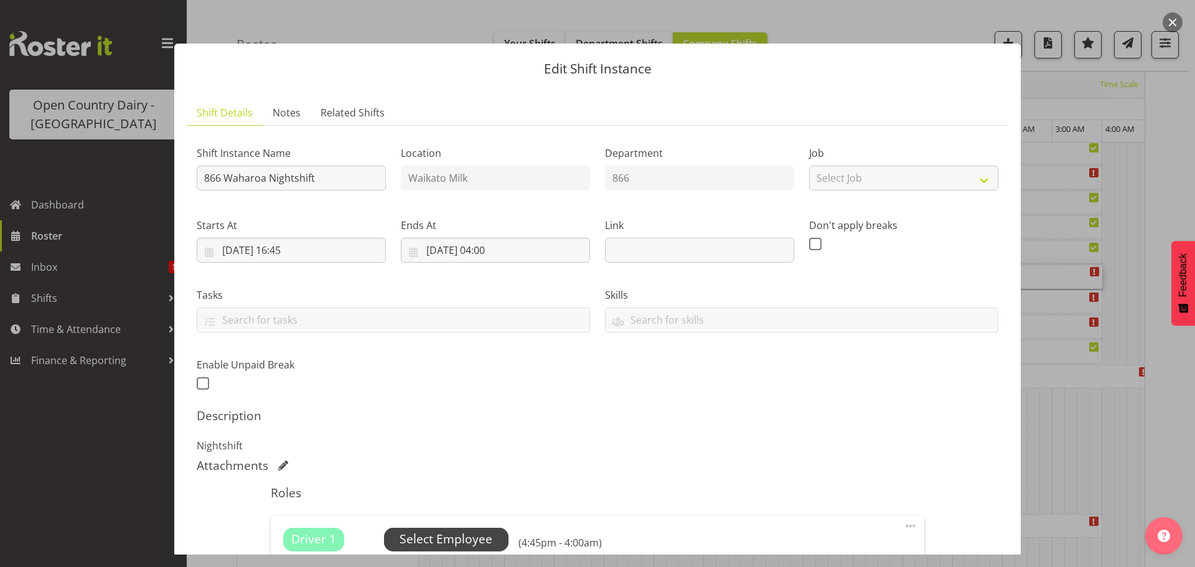
click at [454, 533] on span "Select Employee" at bounding box center [446, 539] width 93 height 18
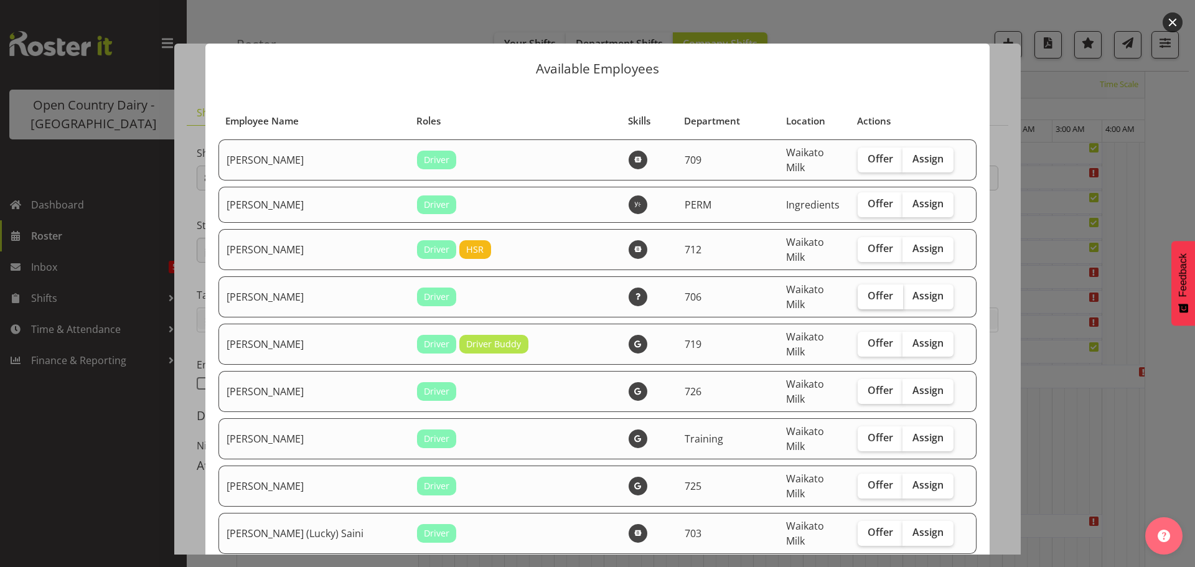
click at [868, 289] on span "Offer" at bounding box center [881, 295] width 26 height 12
click at [864, 292] on input "Offer" at bounding box center [862, 296] width 8 height 8
checkbox input "true"
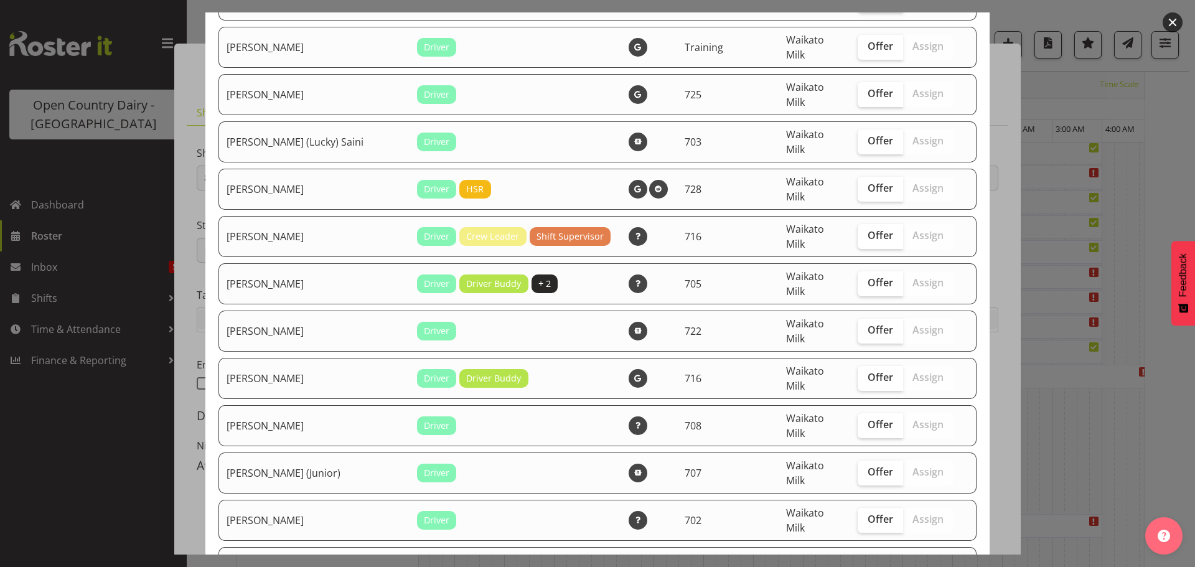
scroll to position [436, 0]
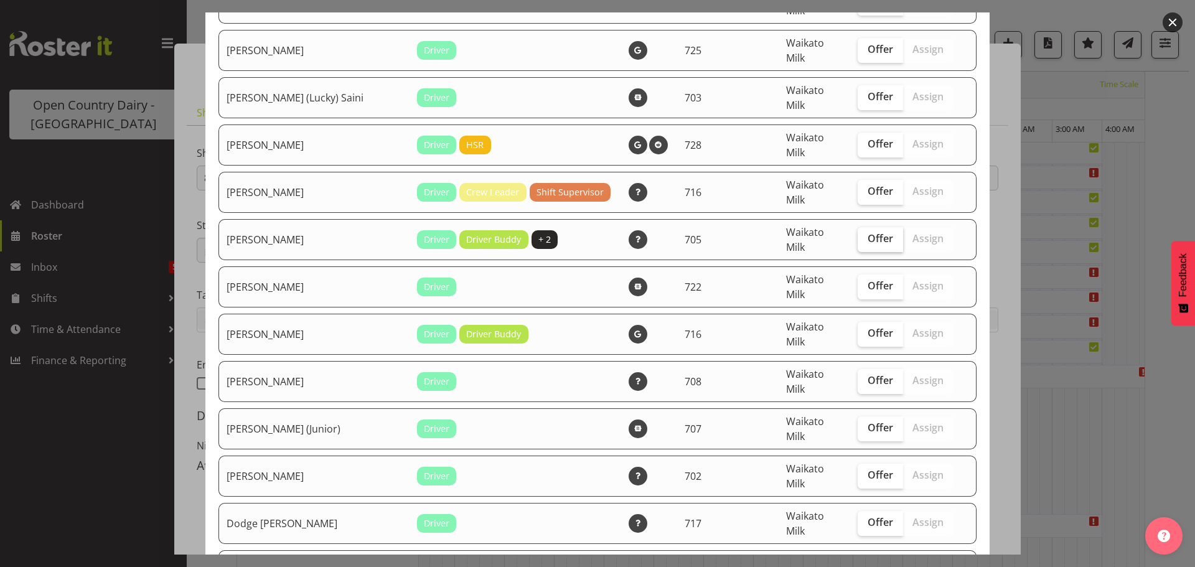
click at [868, 232] on span "Offer" at bounding box center [881, 238] width 26 height 12
click at [858, 235] on input "Offer" at bounding box center [862, 239] width 8 height 8
checkbox input "true"
click at [868, 374] on span "Offer" at bounding box center [881, 380] width 26 height 12
click at [858, 377] on input "Offer" at bounding box center [862, 381] width 8 height 8
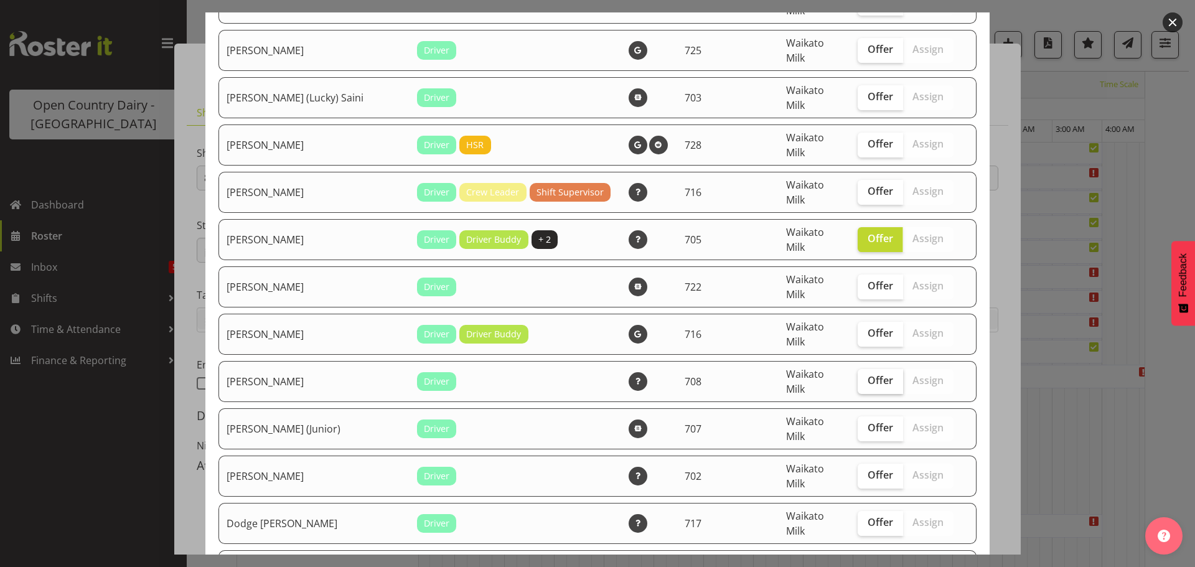
checkbox input "true"
click at [868, 421] on span "Offer" at bounding box center [881, 427] width 26 height 12
click at [858, 424] on input "Offer" at bounding box center [862, 428] width 8 height 8
checkbox input "true"
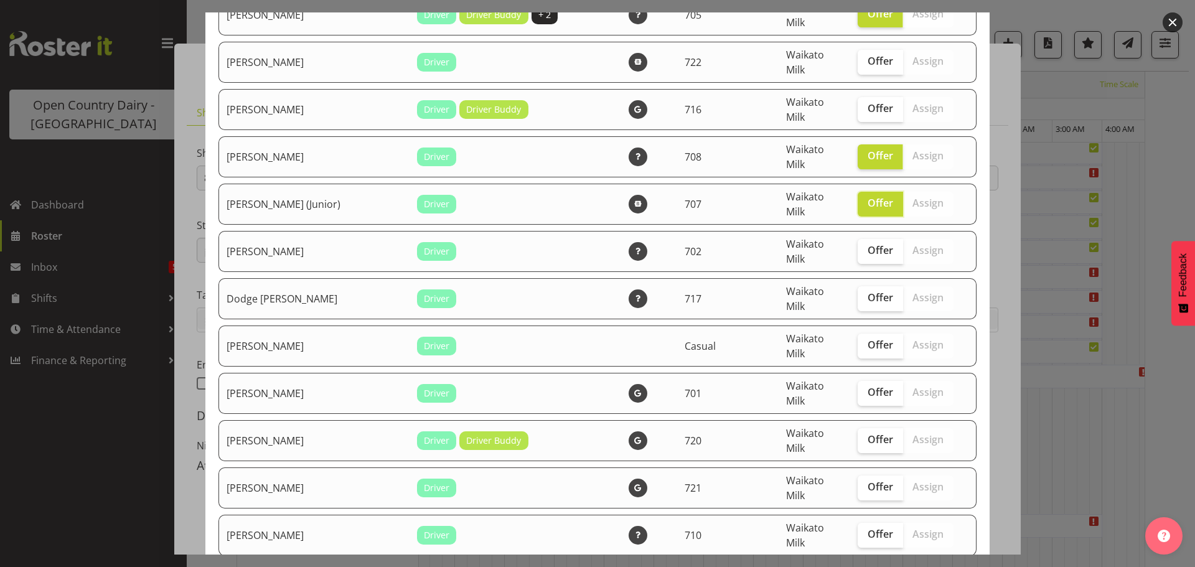
scroll to position [685, 0]
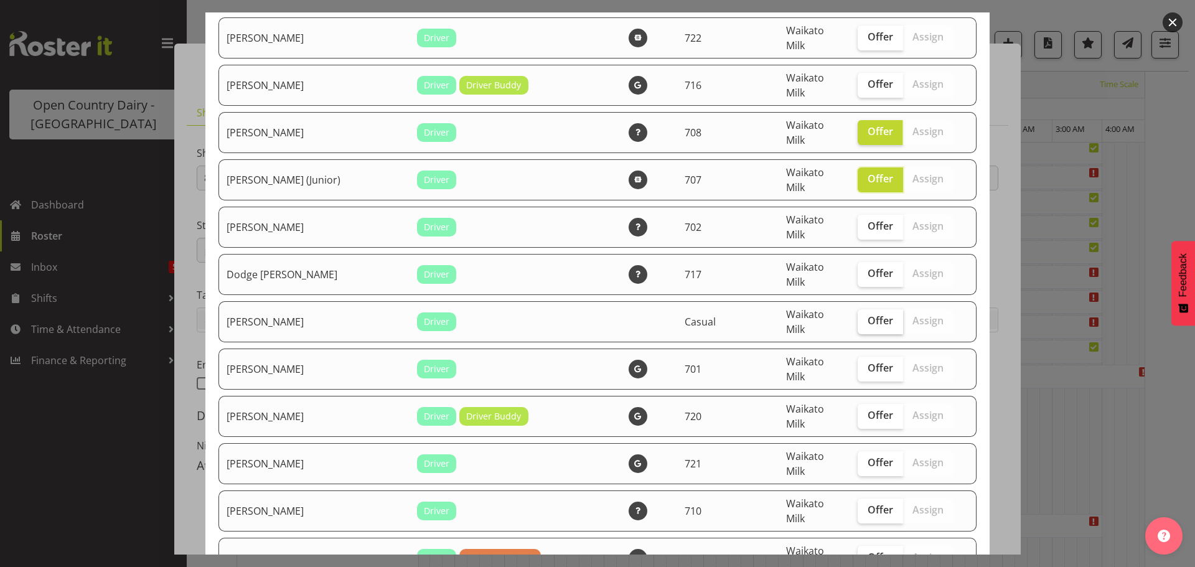
click at [868, 314] on span "Offer" at bounding box center [881, 320] width 26 height 12
click at [859, 317] on input "Offer" at bounding box center [862, 321] width 8 height 8
checkbox input "true"
click at [868, 456] on span "Offer" at bounding box center [881, 462] width 26 height 12
click at [858, 459] on input "Offer" at bounding box center [862, 463] width 8 height 8
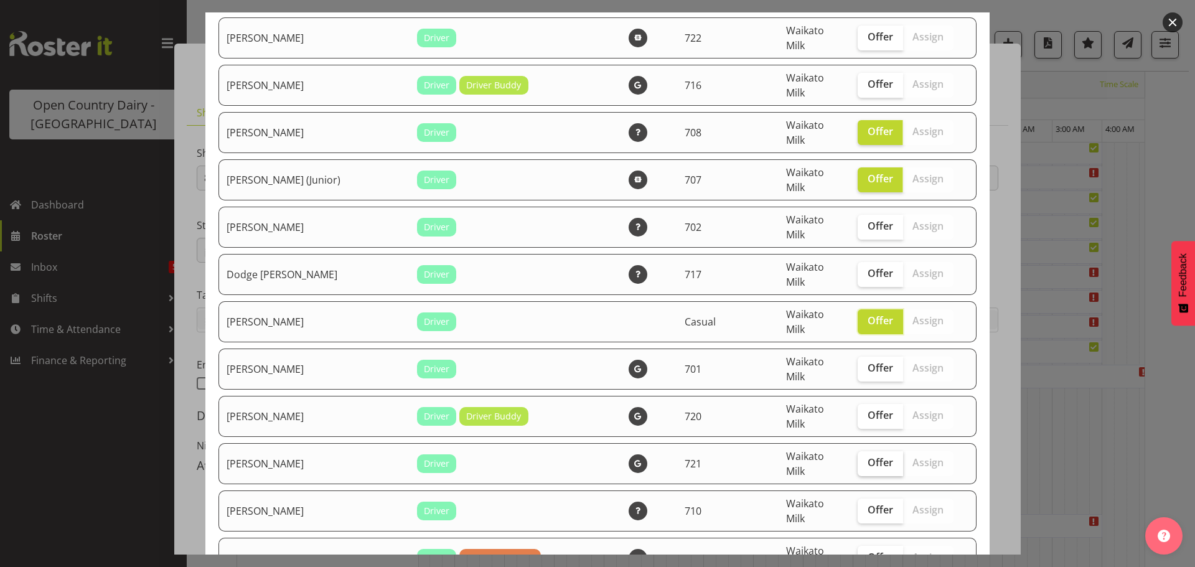
checkbox input "true"
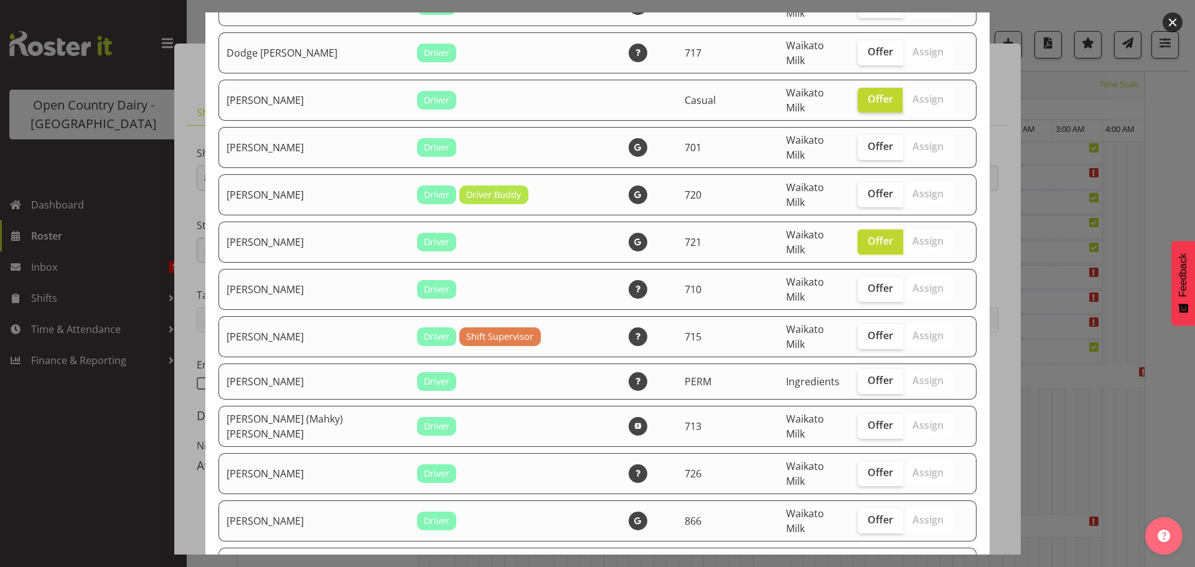
scroll to position [934, 0]
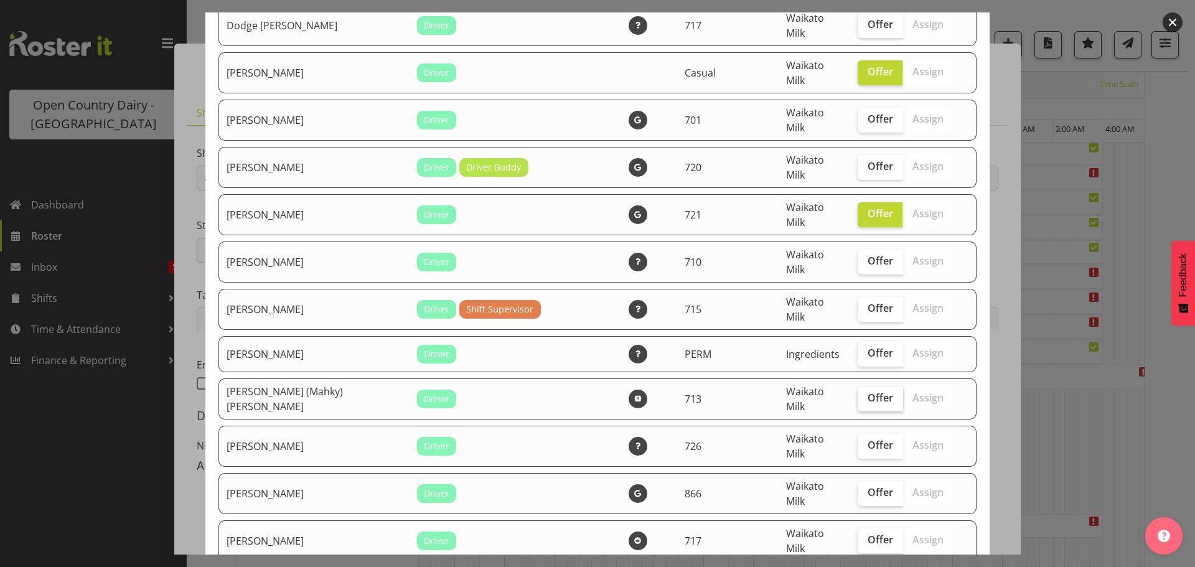
click at [868, 391] on span "Offer" at bounding box center [881, 397] width 26 height 12
click at [863, 394] on input "Offer" at bounding box center [862, 398] width 8 height 8
click at [868, 391] on span "Offer" at bounding box center [881, 397] width 26 height 12
click at [863, 394] on input "Offer" at bounding box center [862, 398] width 8 height 8
checkbox input "false"
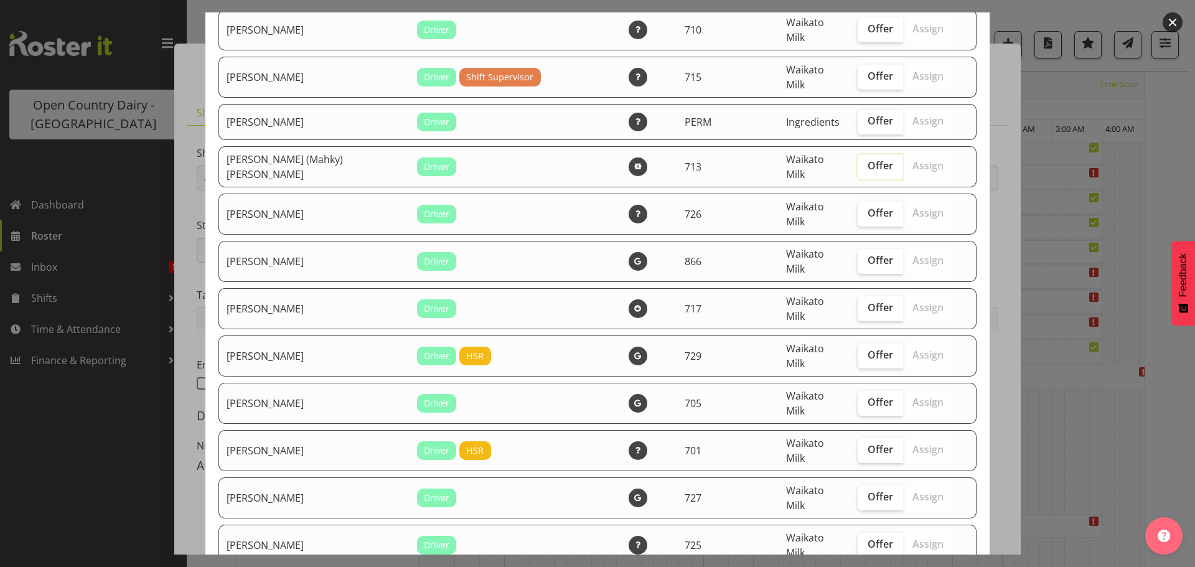
scroll to position [1183, 0]
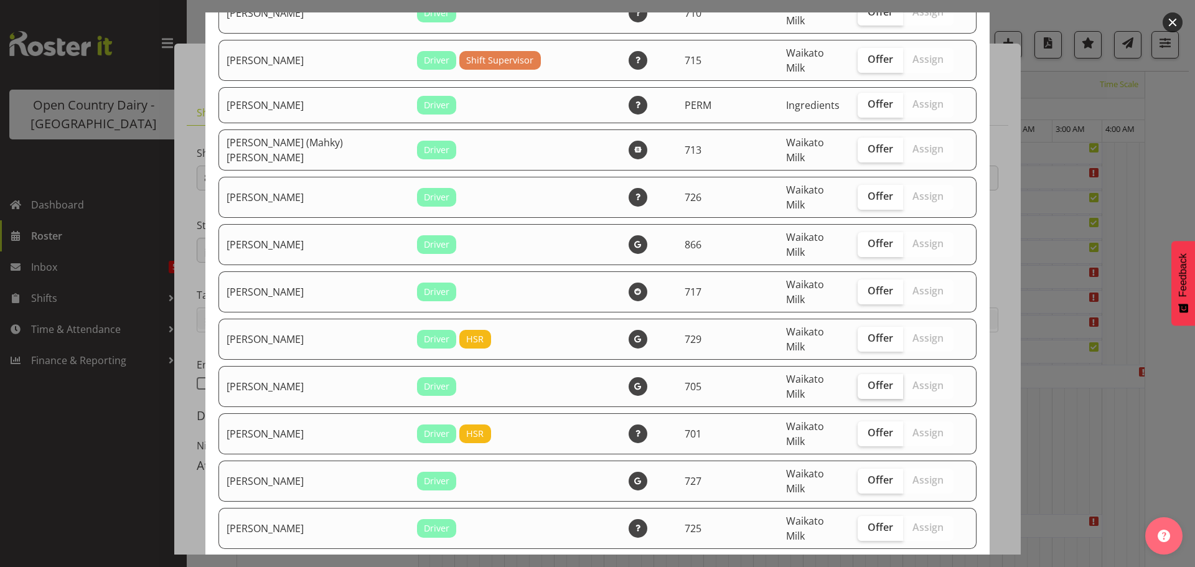
click at [868, 379] on span "Offer" at bounding box center [881, 385] width 26 height 12
click at [860, 382] on input "Offer" at bounding box center [862, 386] width 8 height 8
checkbox input "true"
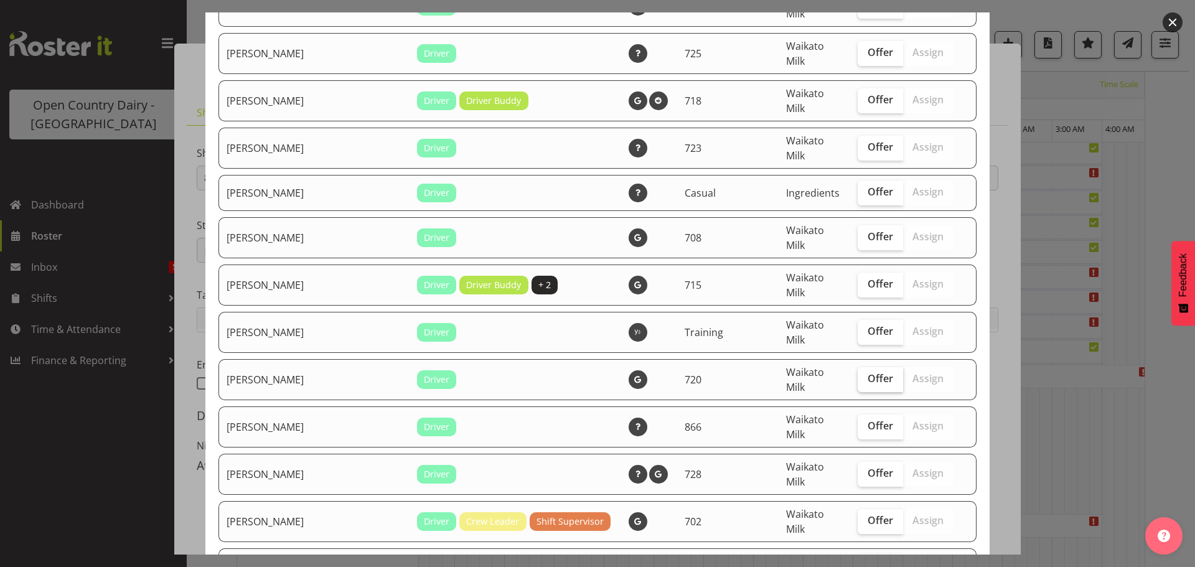
scroll to position [1680, 0]
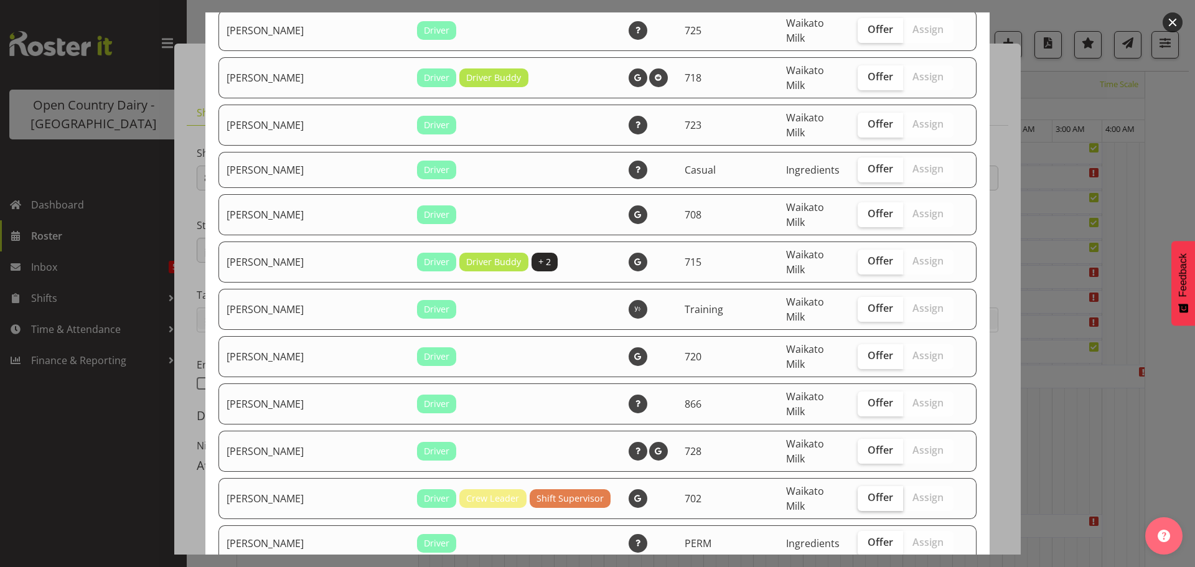
drag, startPoint x: 864, startPoint y: 254, endPoint x: 861, endPoint y: 300, distance: 46.1
click at [868, 444] on span "Offer" at bounding box center [881, 450] width 26 height 12
click at [864, 446] on input "Offer" at bounding box center [862, 450] width 8 height 8
checkbox input "true"
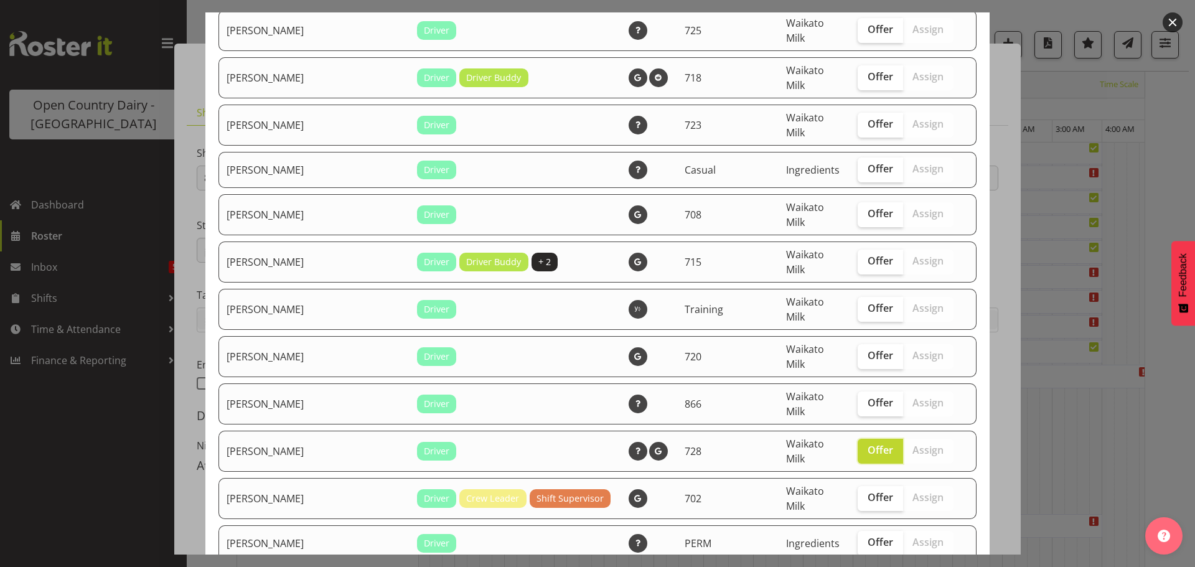
checkbox input "true"
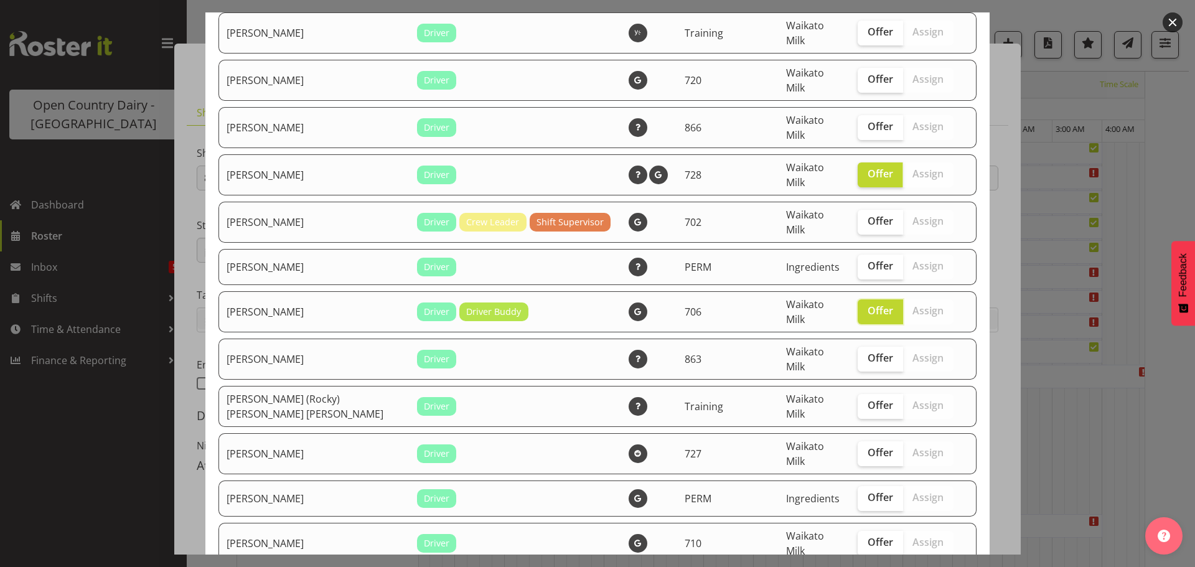
scroll to position [1992, 0]
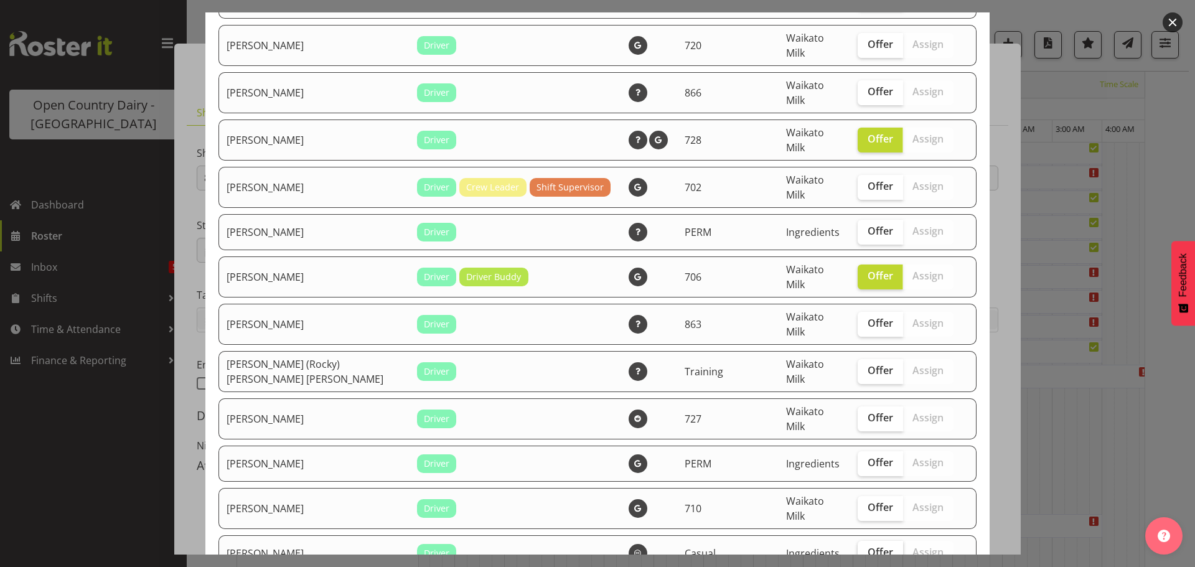
click at [868, 546] on span "Offer" at bounding box center [881, 552] width 26 height 12
click at [858, 548] on input "Offer" at bounding box center [862, 552] width 8 height 8
checkbox input "true"
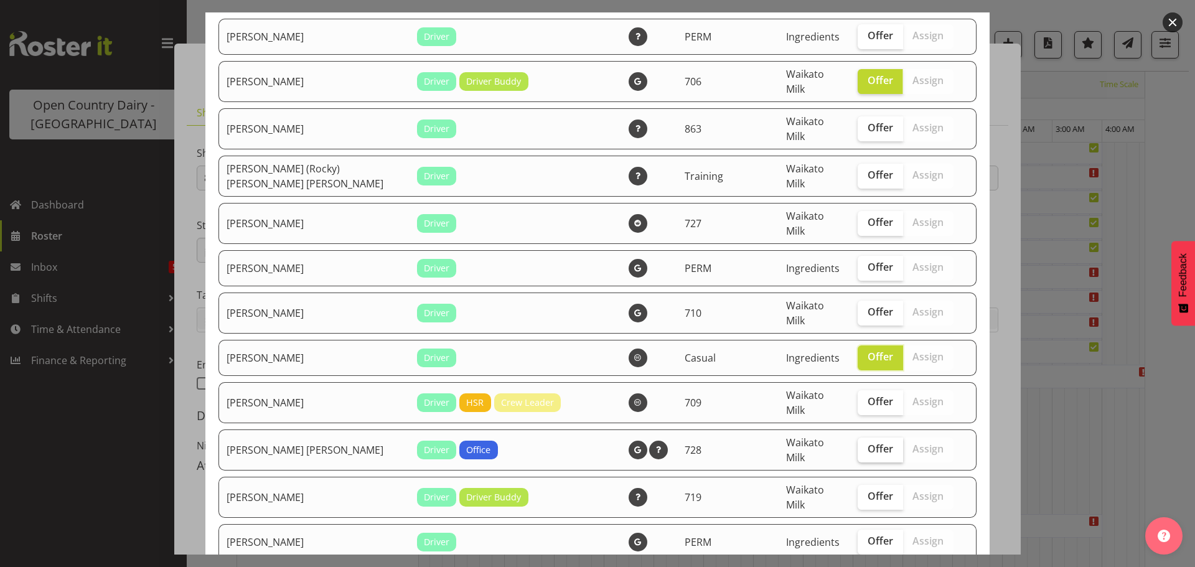
scroll to position [2241, 0]
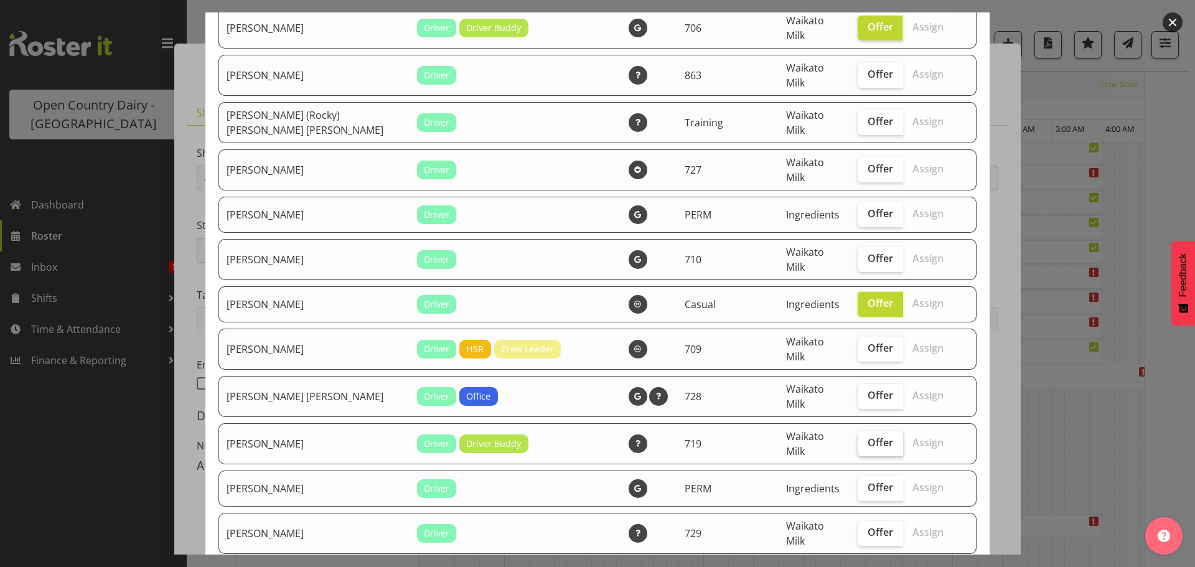
click at [868, 436] on span "Offer" at bounding box center [881, 442] width 26 height 12
click at [861, 439] on input "Offer" at bounding box center [862, 443] width 8 height 8
checkbox input "true"
click at [868, 526] on span "Offer" at bounding box center [881, 532] width 26 height 12
click at [858, 528] on input "Offer" at bounding box center [862, 532] width 8 height 8
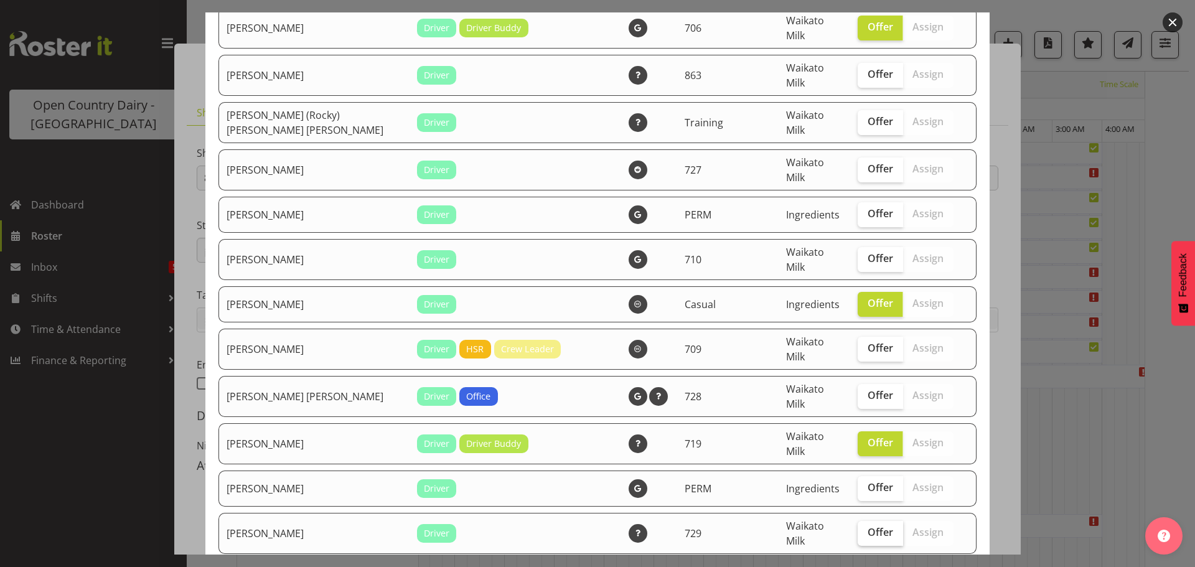
checkbox input "true"
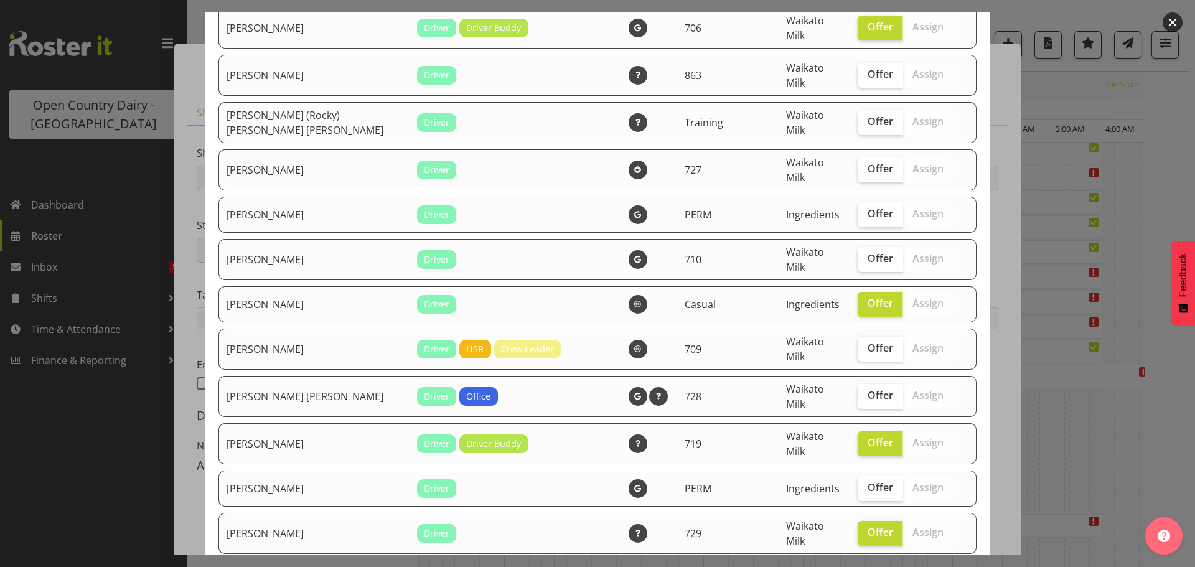
checkbox input "true"
drag, startPoint x: 865, startPoint y: 502, endPoint x: 866, endPoint y: 496, distance: 6.3
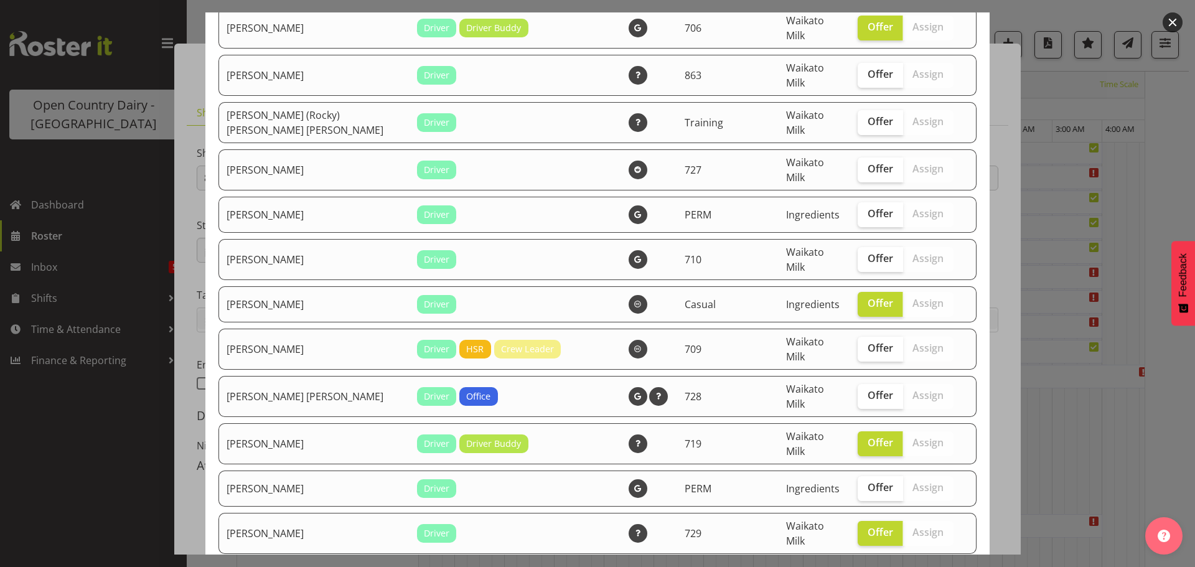
checkbox input "true"
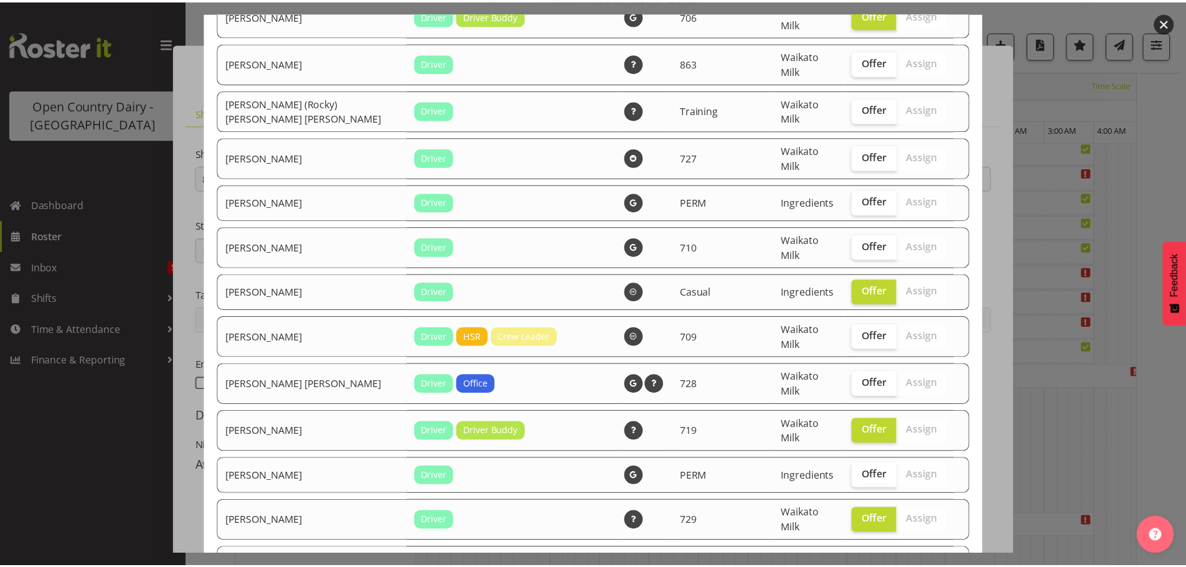
scroll to position [2280, 0]
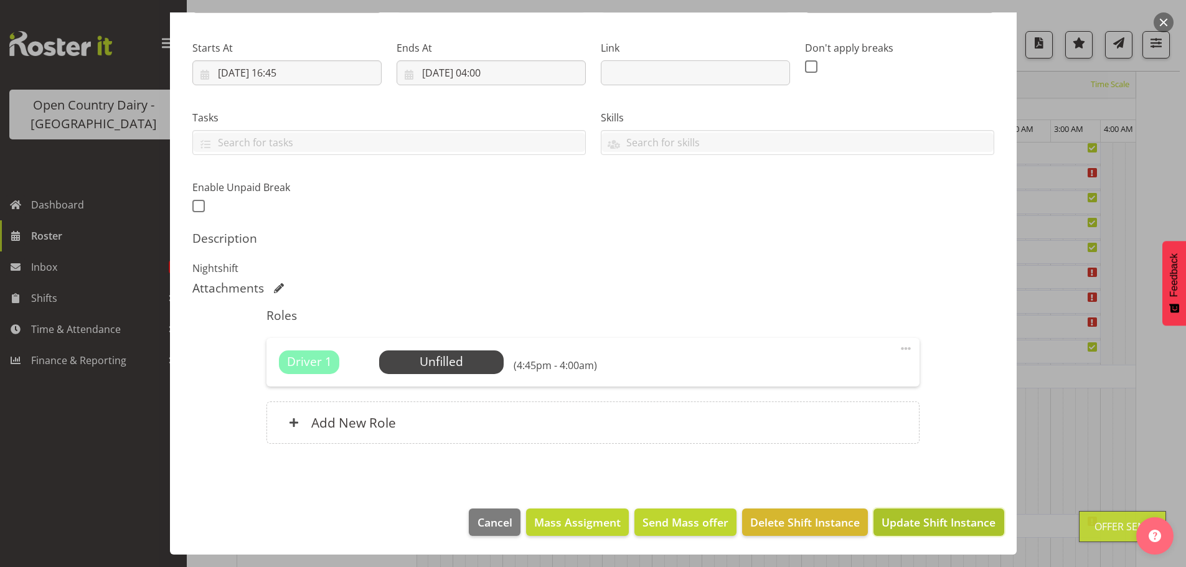
click at [911, 519] on span "Update Shift Instance" at bounding box center [938, 522] width 114 height 16
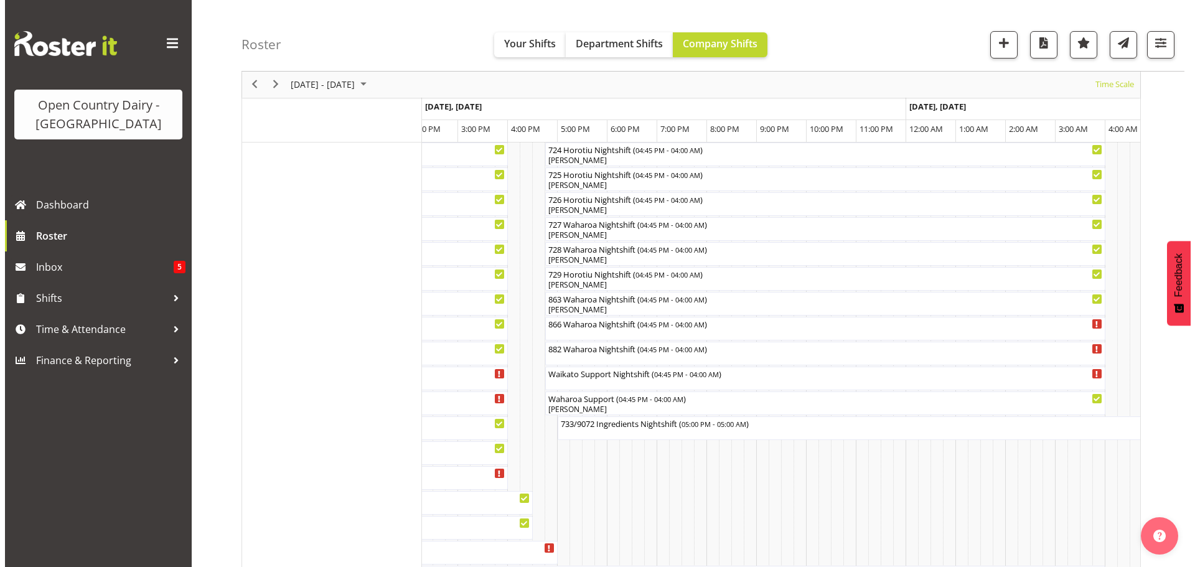
scroll to position [855, 0]
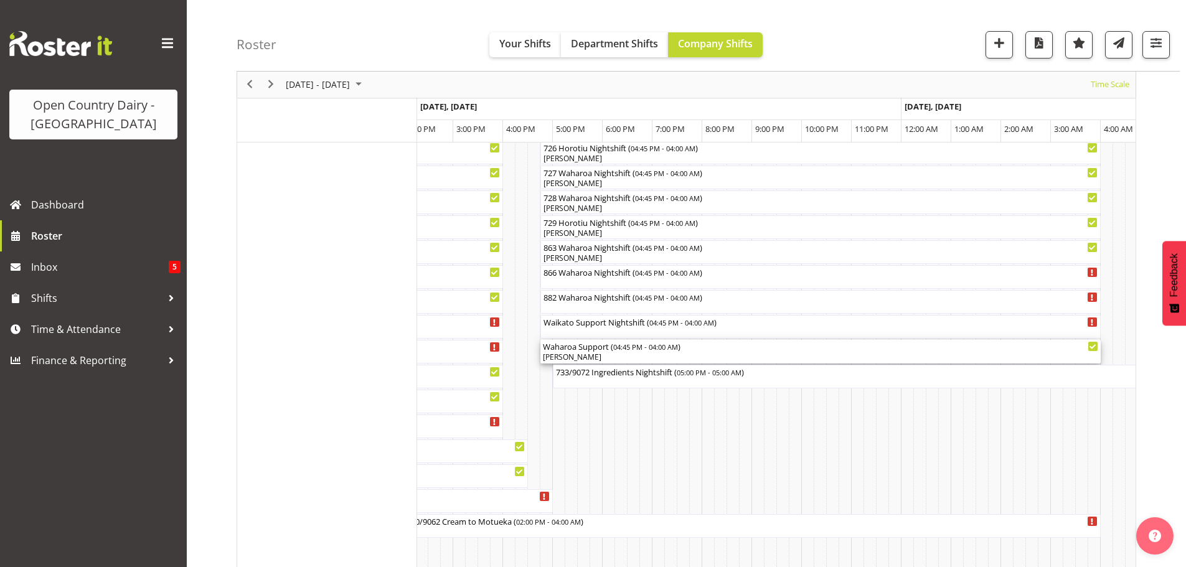
click at [600, 354] on div "[PERSON_NAME]" at bounding box center [820, 357] width 555 height 11
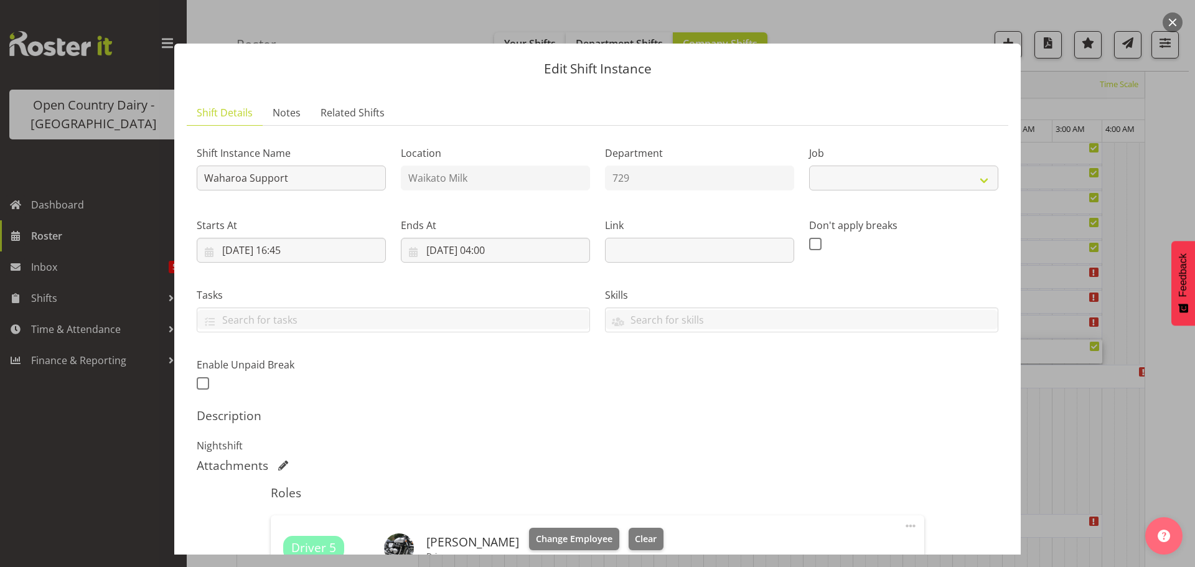
select select "9052"
click at [657, 535] on span "Clear" at bounding box center [646, 539] width 22 height 14
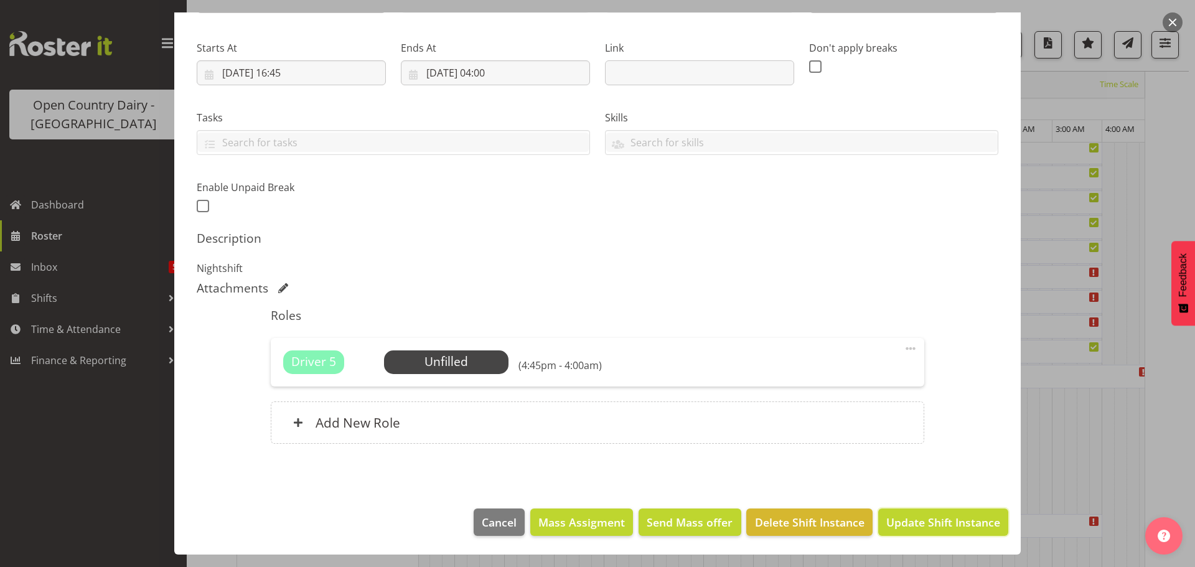
click at [922, 517] on span "Update Shift Instance" at bounding box center [943, 522] width 114 height 16
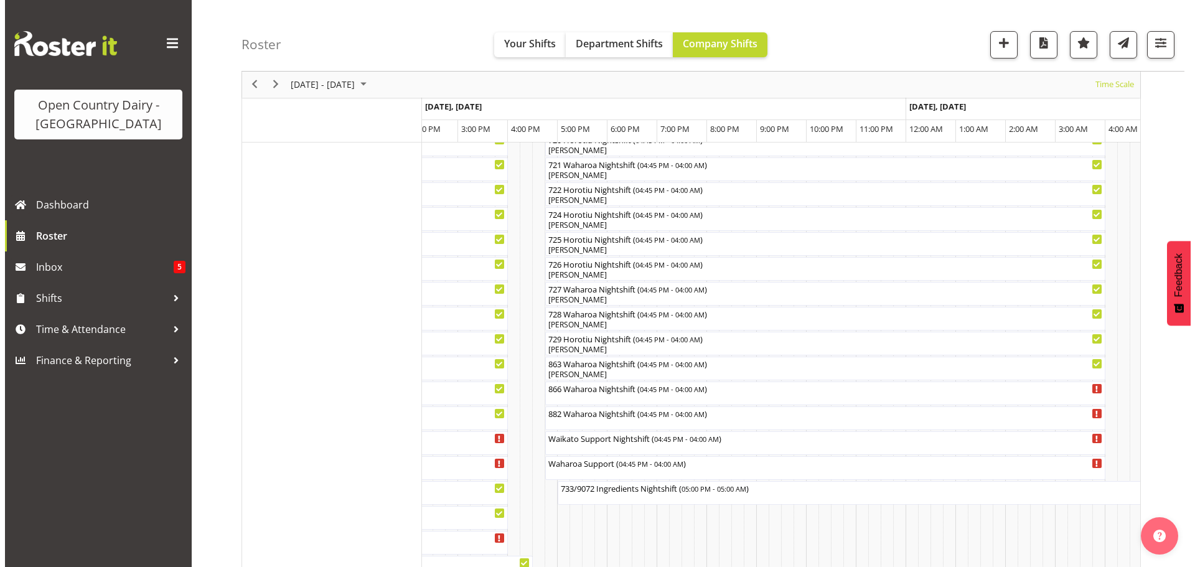
scroll to position [792, 0]
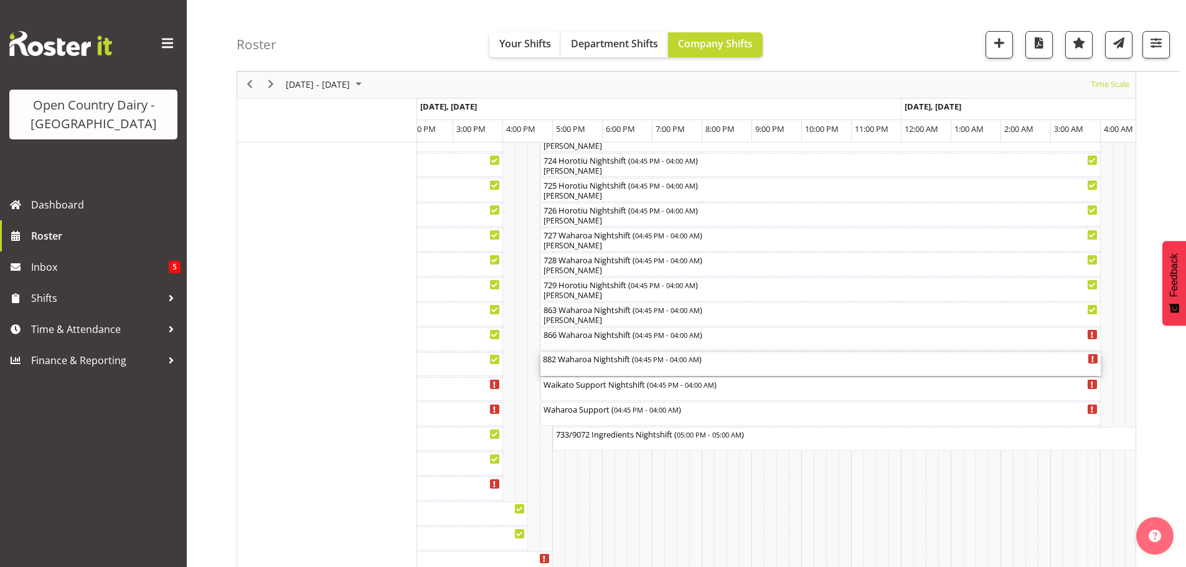
click at [592, 366] on div "882 Waharoa Nightshift ( 04:45 PM - 04:00 AM )" at bounding box center [820, 364] width 555 height 24
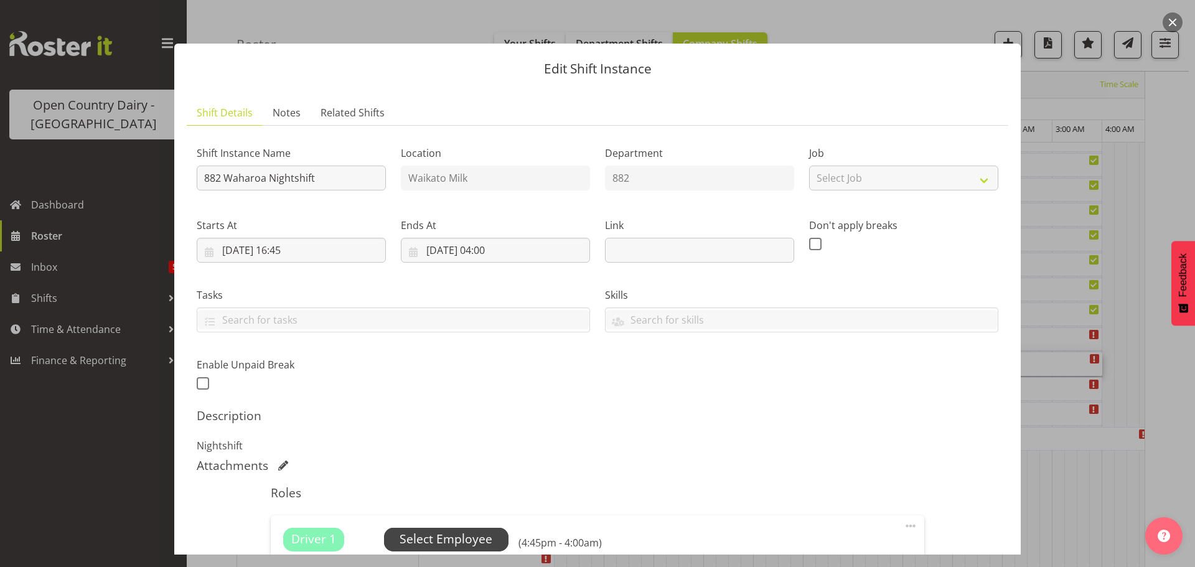
click at [443, 534] on span "Select Employee" at bounding box center [446, 539] width 93 height 18
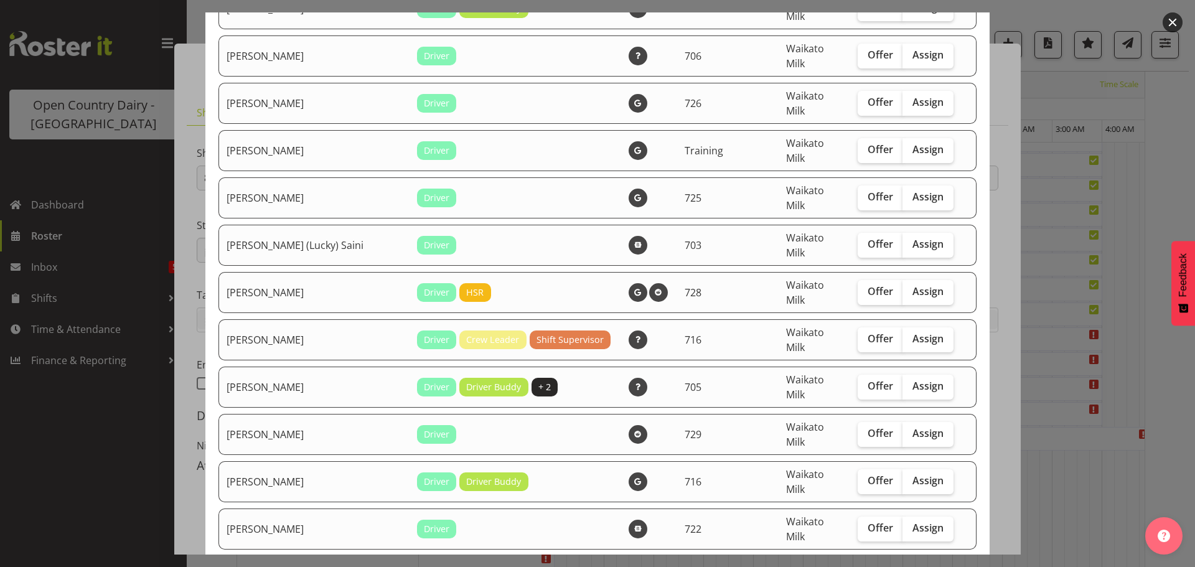
scroll to position [311, 0]
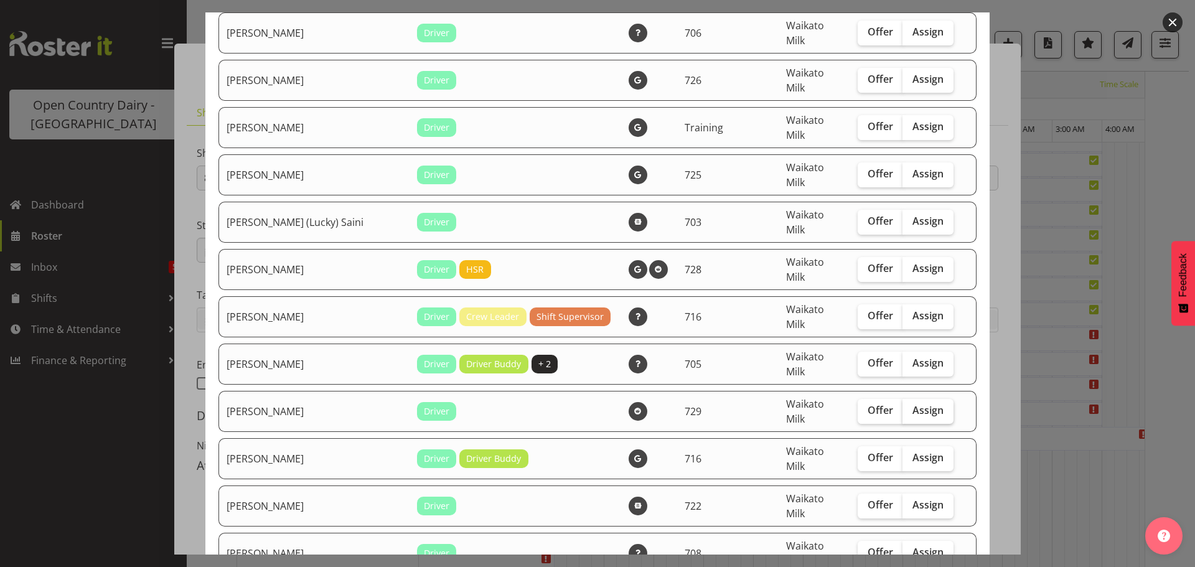
click at [912, 404] on span "Assign" at bounding box center [927, 410] width 31 height 12
click at [904, 406] on input "Assign" at bounding box center [906, 410] width 8 height 8
checkbox input "true"
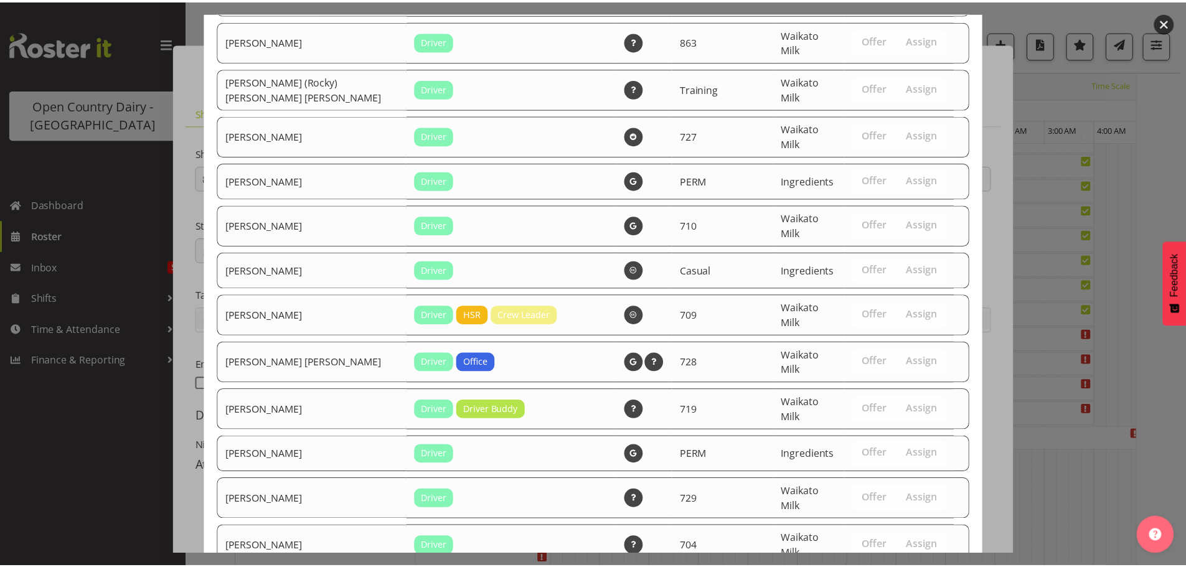
scroll to position [2323, 0]
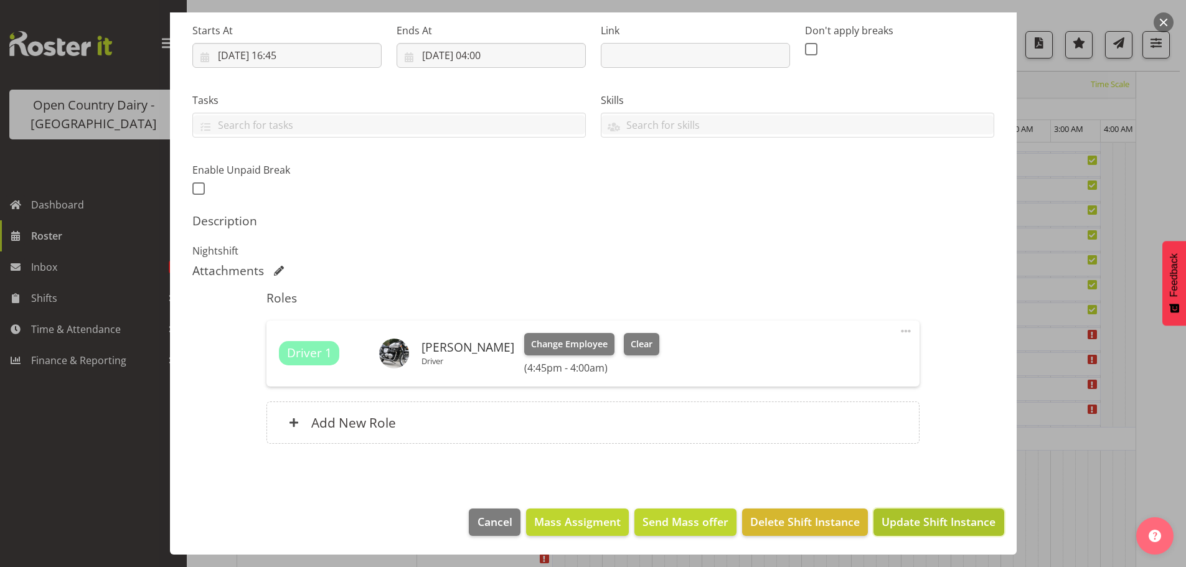
click at [912, 518] on span "Update Shift Instance" at bounding box center [938, 521] width 114 height 16
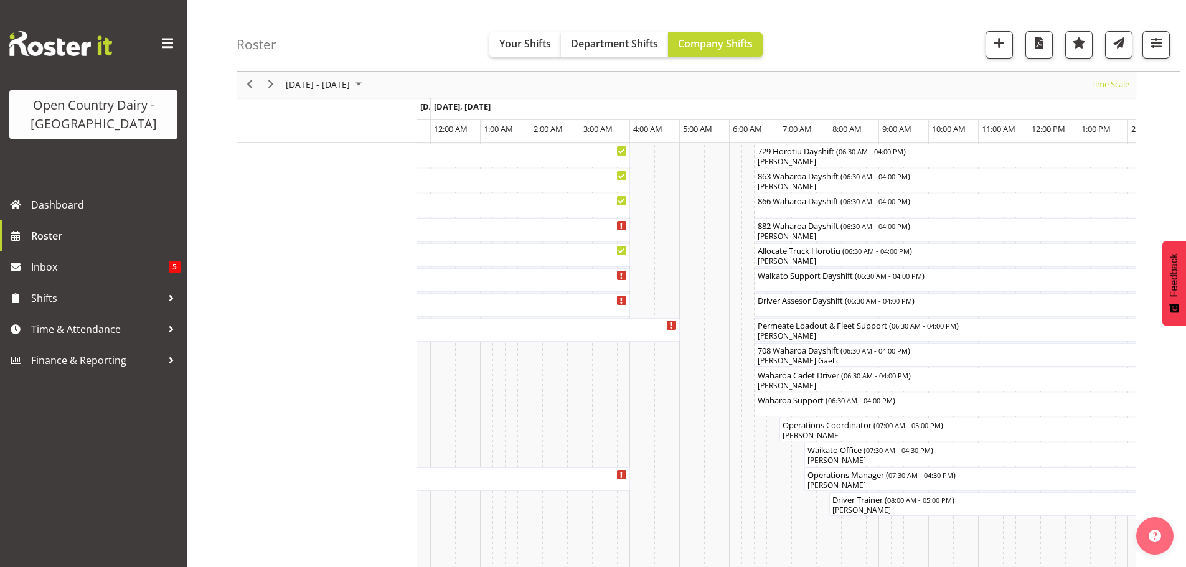
scroll to position [881, 0]
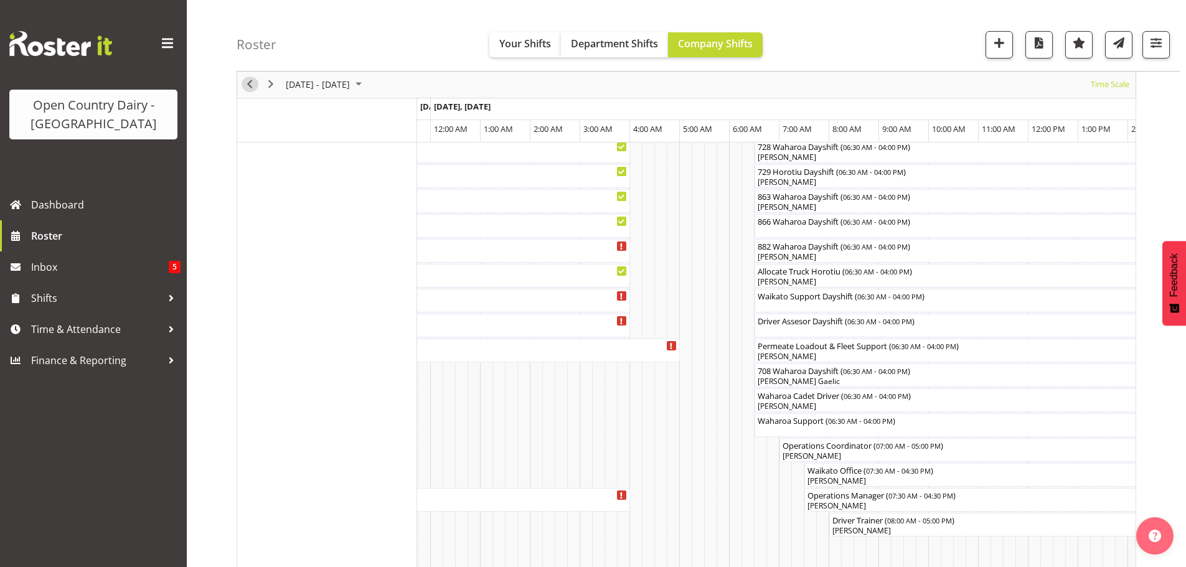
click at [246, 83] on span "Previous" at bounding box center [249, 85] width 15 height 16
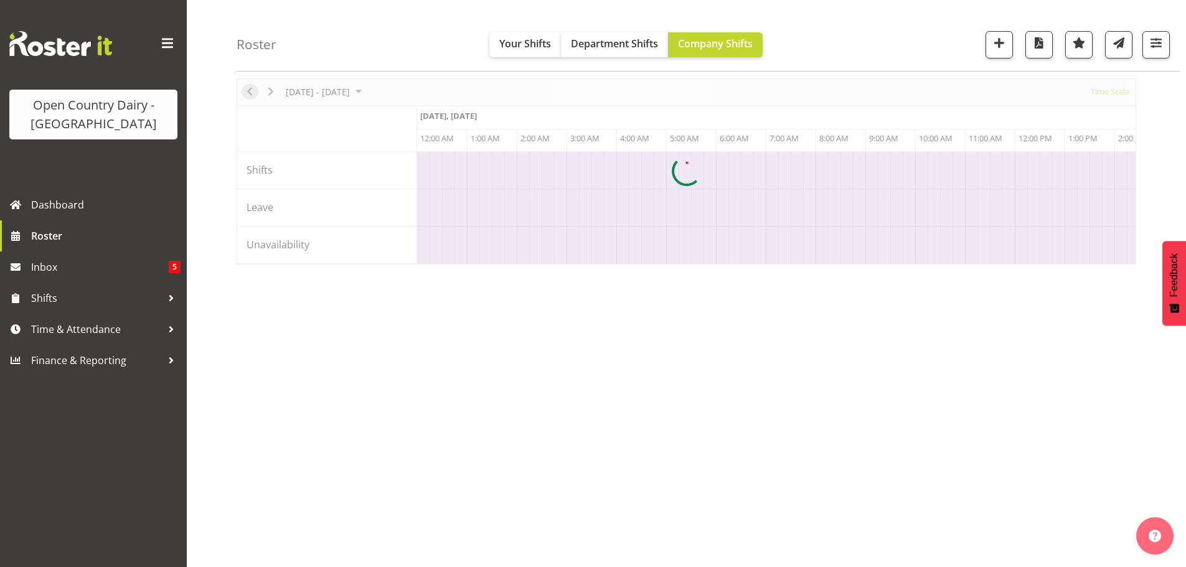
scroll to position [0, 4780]
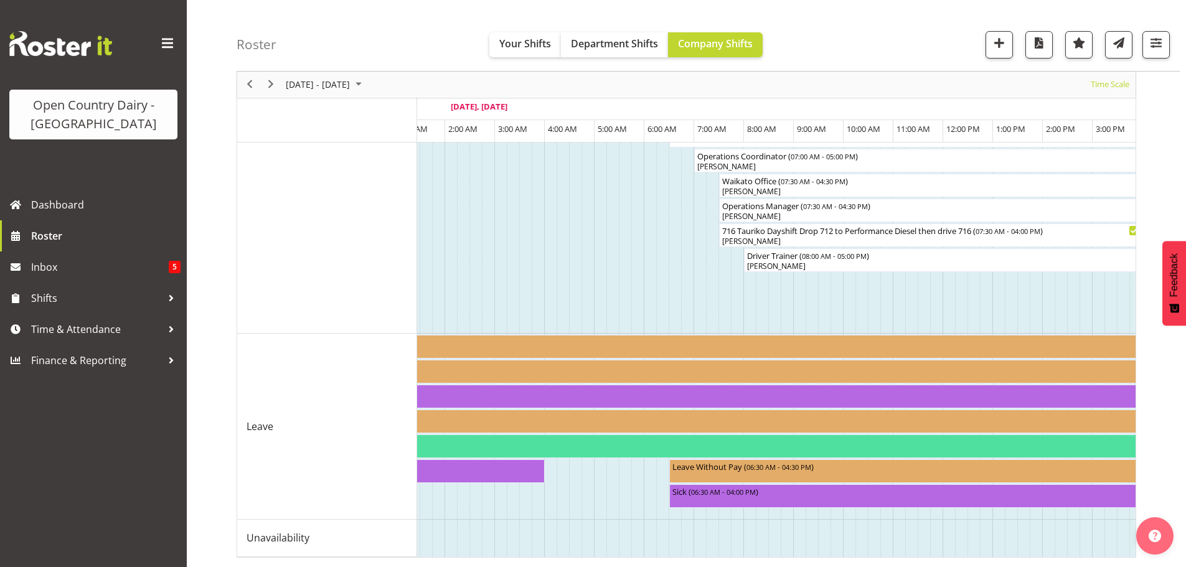
scroll to position [0, 4904]
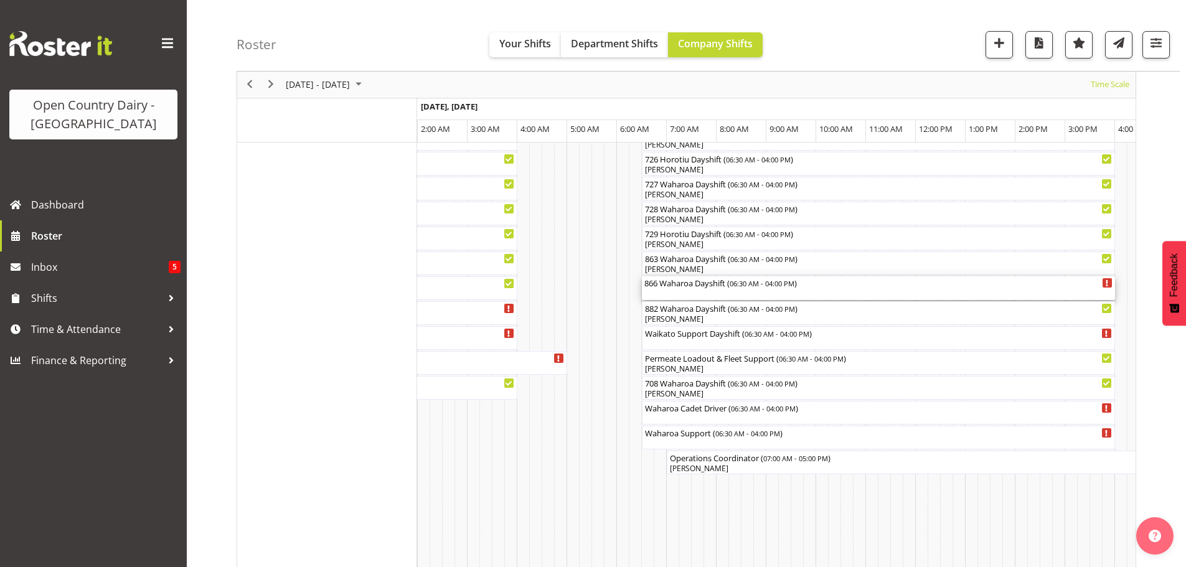
click at [708, 293] on div "866 Waharoa Dayshift ( 06:30 AM - 04:00 PM )" at bounding box center [878, 288] width 468 height 24
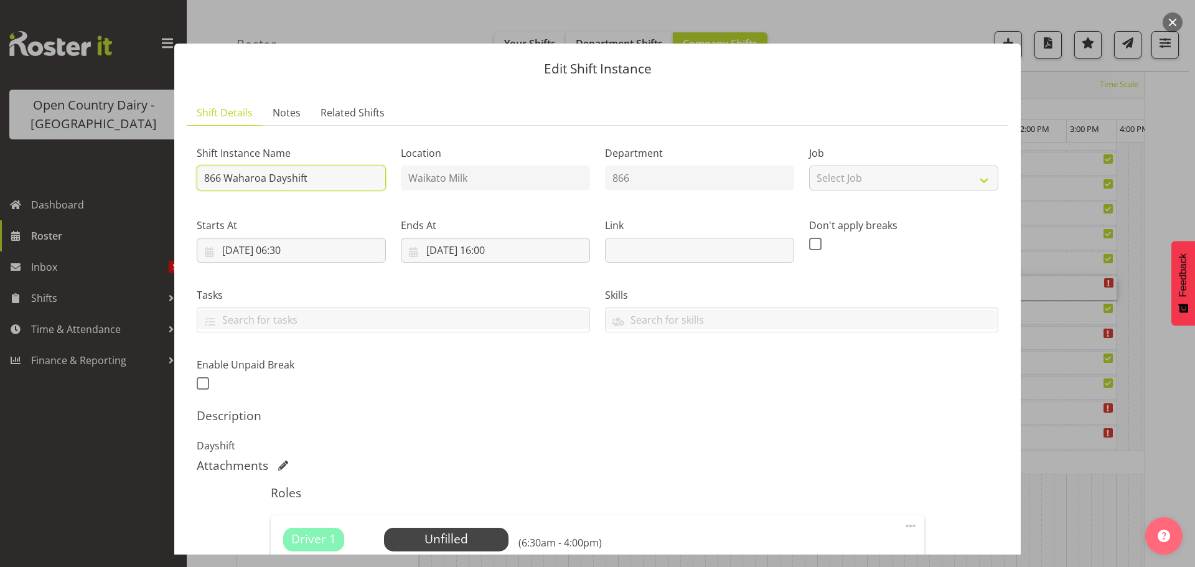
drag, startPoint x: 360, startPoint y: 179, endPoint x: 352, endPoint y: 180, distance: 7.6
click at [357, 180] on input "866 Waharoa Dayshift" at bounding box center [291, 178] width 189 height 25
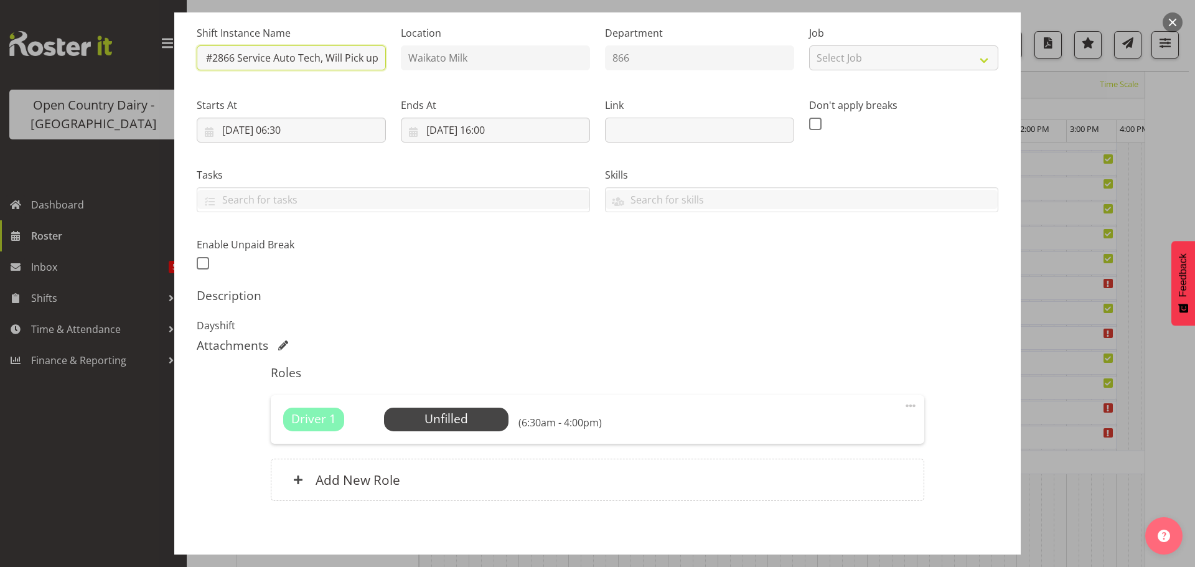
scroll to position [177, 0]
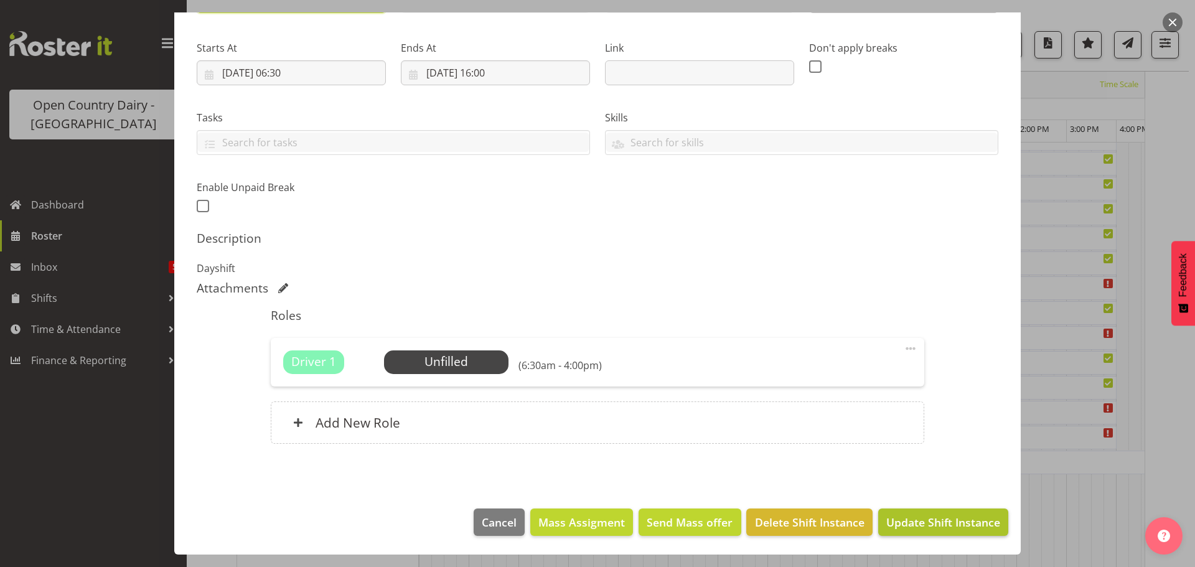
type input "866 OFF ROAD #2866 Service Auto Tech, Will Pick up"
click at [930, 520] on span "Update Shift Instance" at bounding box center [943, 522] width 114 height 16
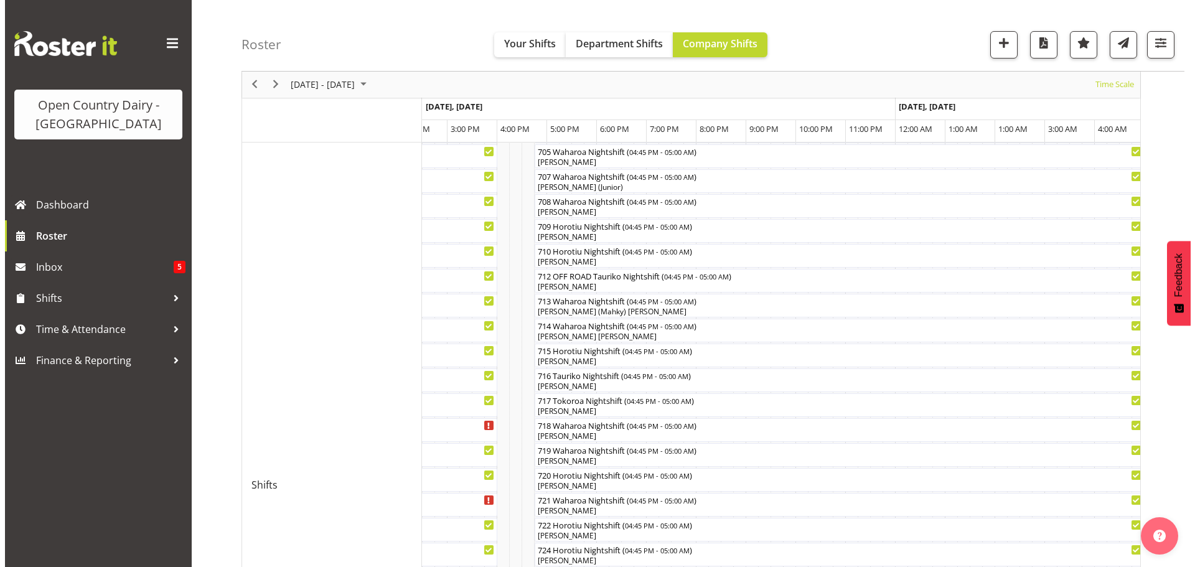
scroll to position [345, 0]
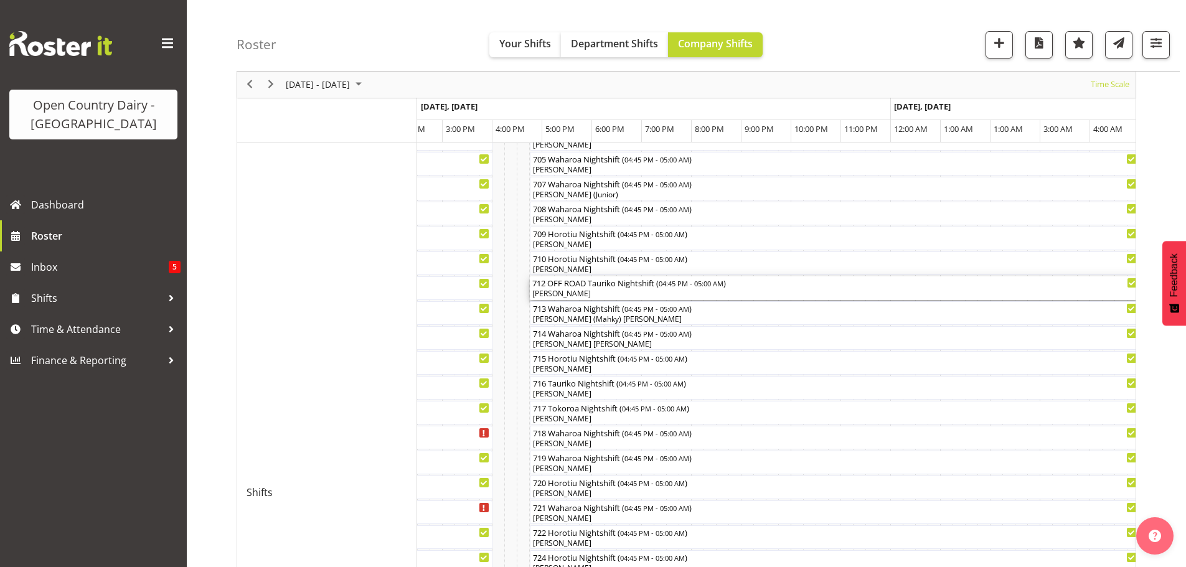
click at [601, 287] on div "712 OFF ROAD Tauriko Nightshift ( 04:45 PM - 05:00 AM )" at bounding box center [834, 282] width 605 height 12
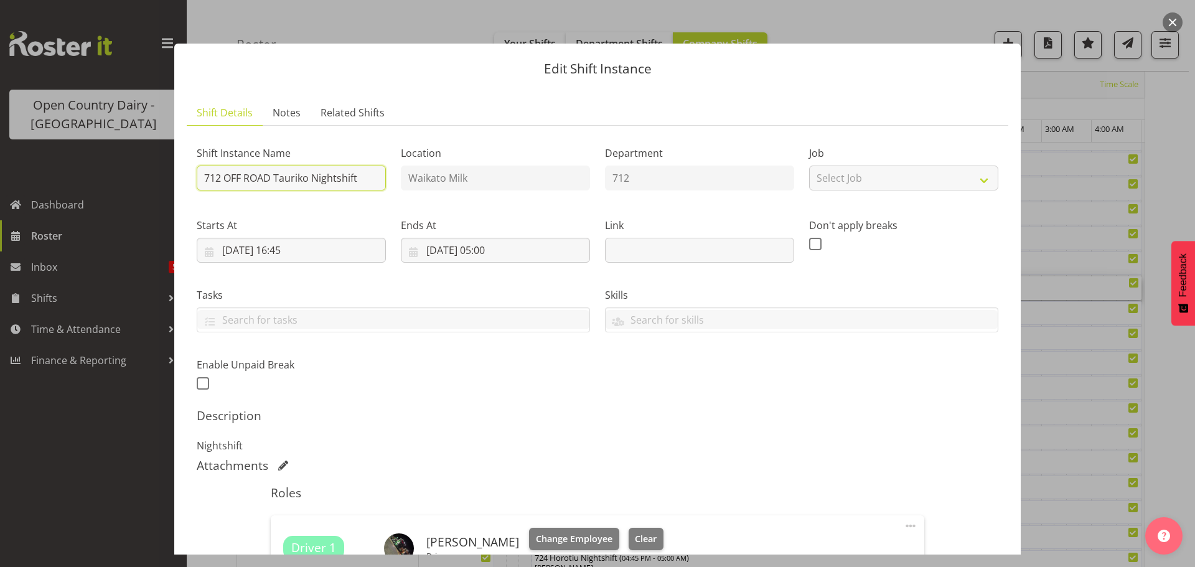
click at [272, 175] on input "712 OFF ROAD Tauriko Nightshift" at bounding box center [291, 178] width 189 height 25
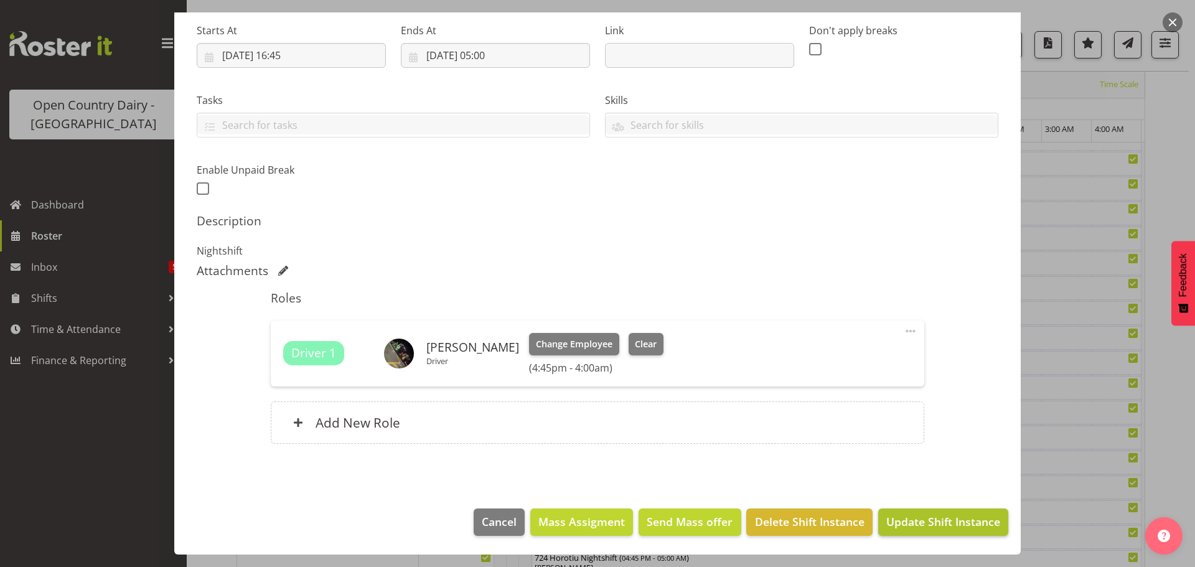
type input "712 Tauriko Nightshift"
click at [925, 524] on span "Update Shift Instance" at bounding box center [943, 521] width 114 height 16
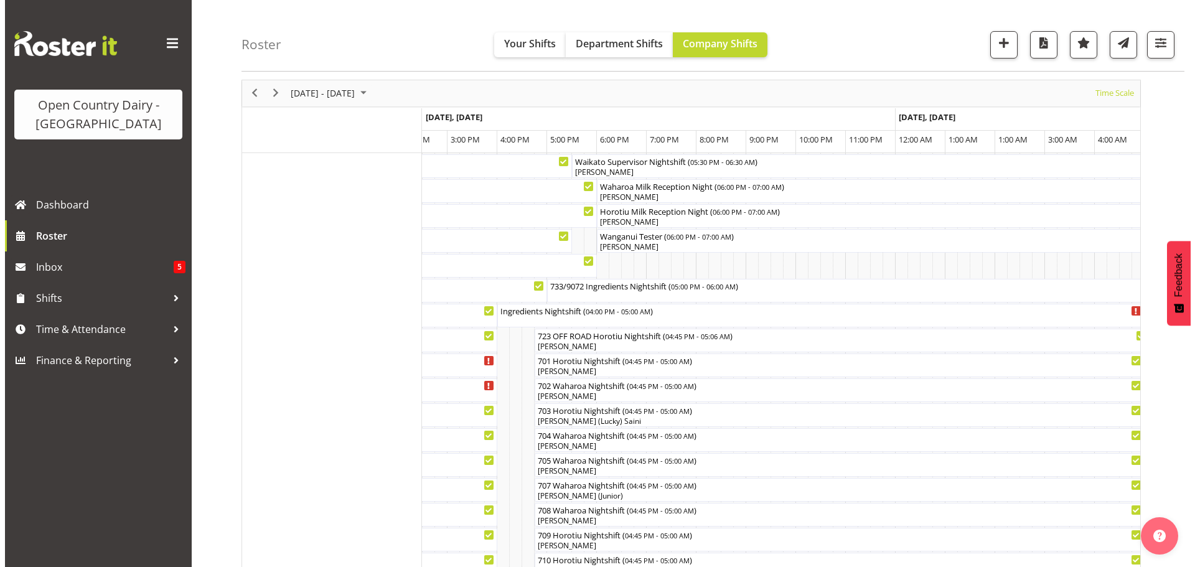
scroll to position [0, 0]
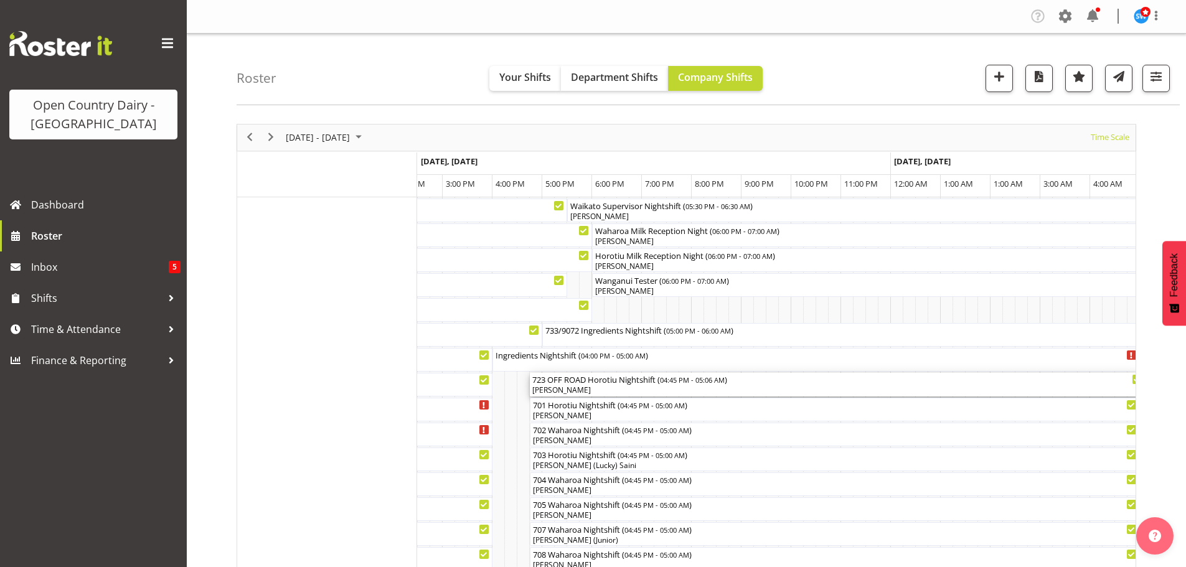
click at [626, 391] on div "[PERSON_NAME]" at bounding box center [837, 390] width 610 height 11
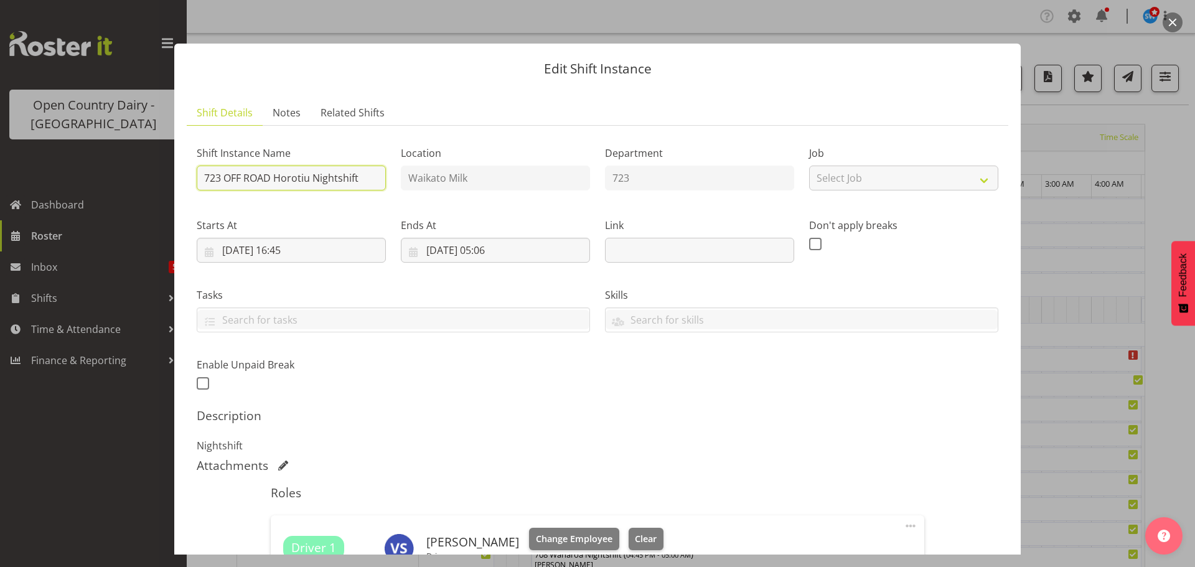
click at [269, 177] on input "723 OFF ROAD Horotiu Nightshift" at bounding box center [291, 178] width 189 height 25
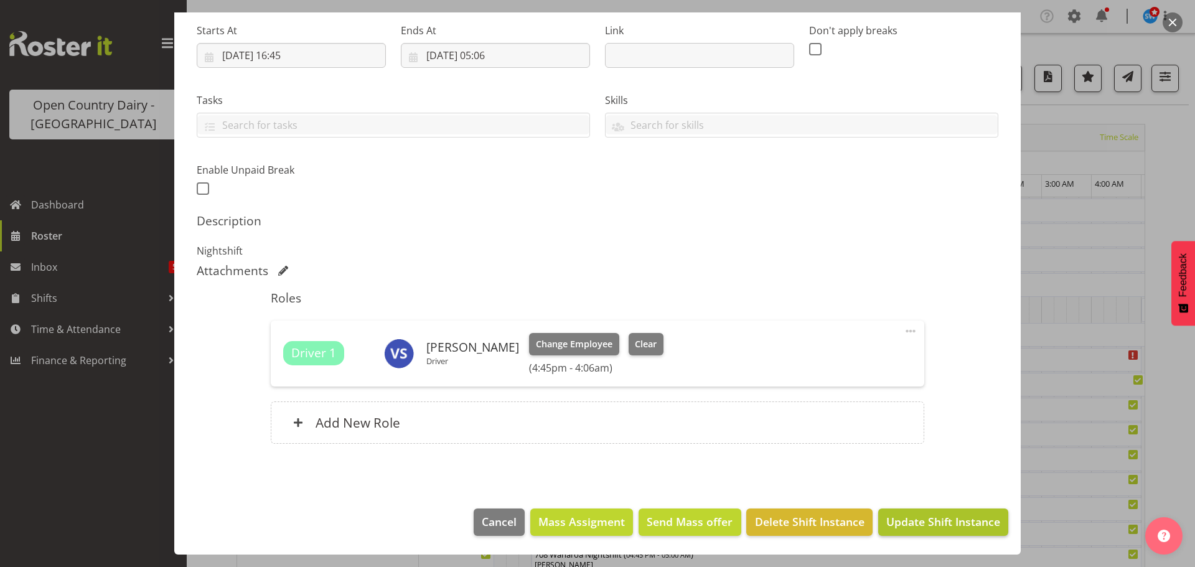
type input "723 Horotiu Nightshift"
click at [909, 520] on span "Update Shift Instance" at bounding box center [943, 521] width 114 height 16
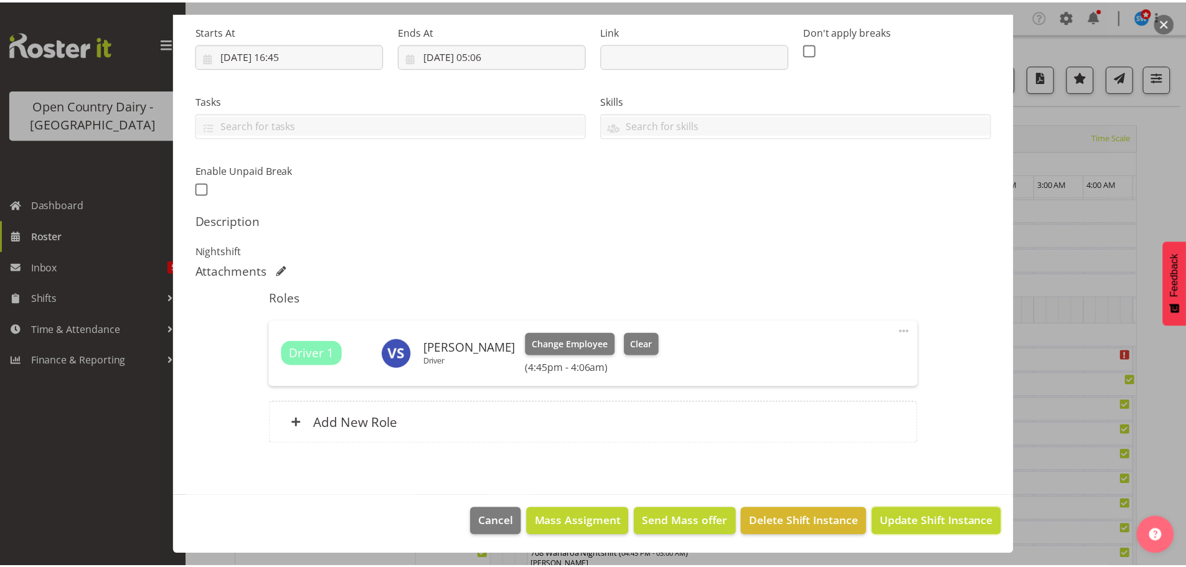
scroll to position [145, 0]
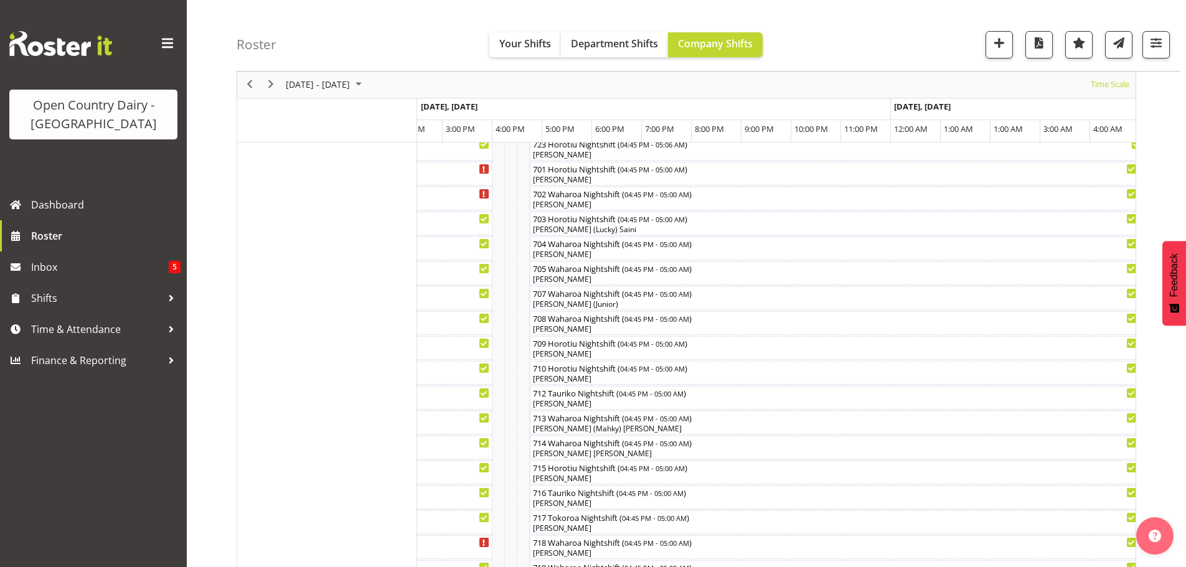
scroll to position [187, 0]
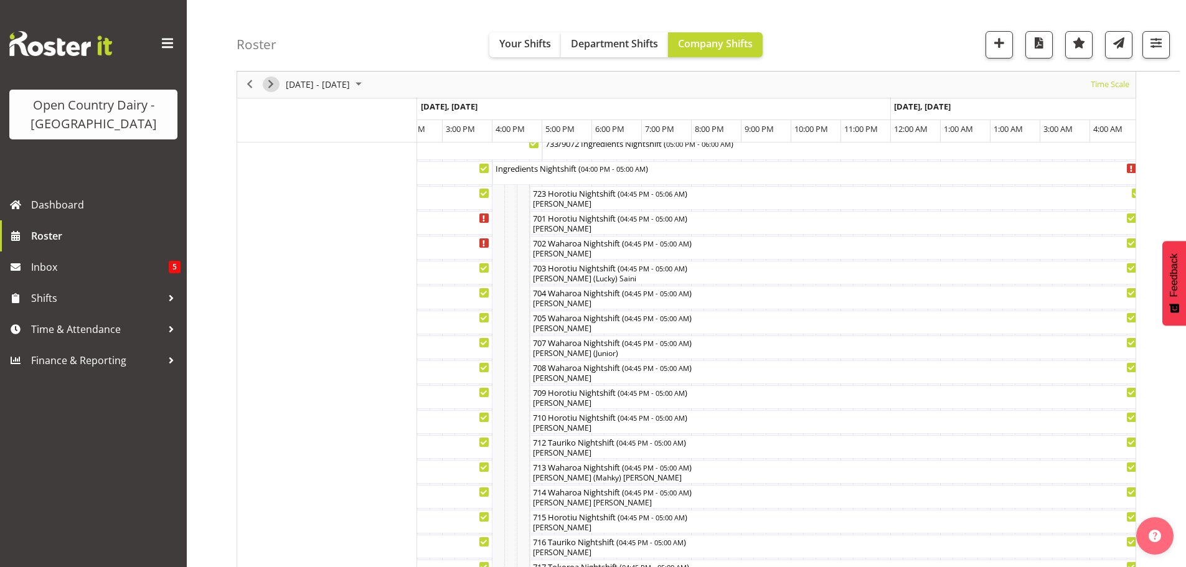
click at [272, 85] on span "Next" at bounding box center [270, 85] width 15 height 16
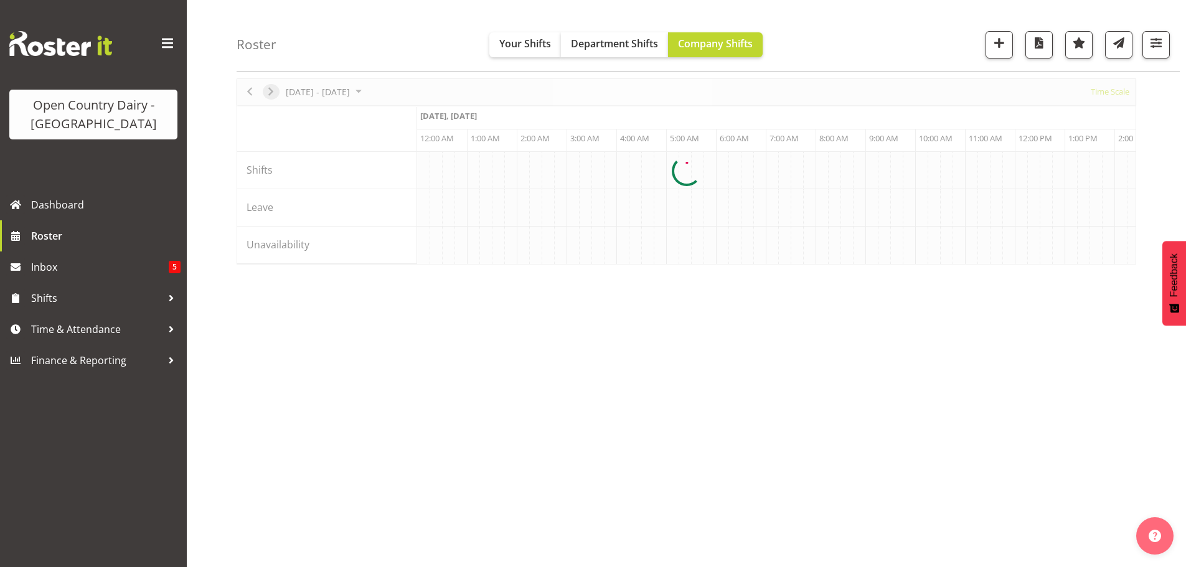
scroll to position [45, 0]
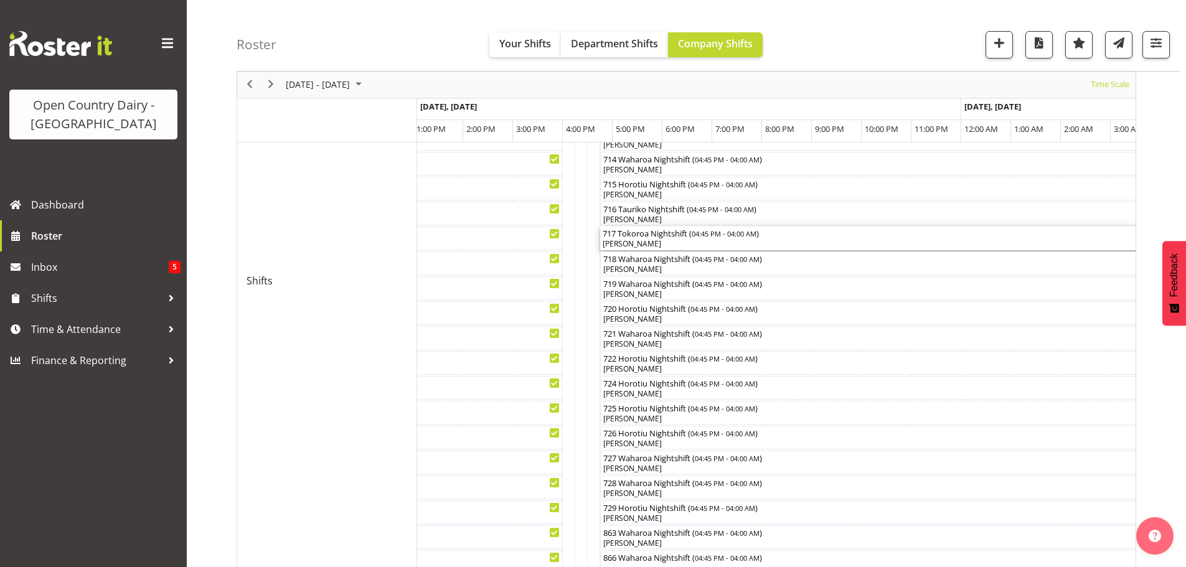
click at [695, 238] on div "717 Tokoroa Nightshift ( 04:45 PM - 04:00 AM )" at bounding box center [879, 233] width 555 height 12
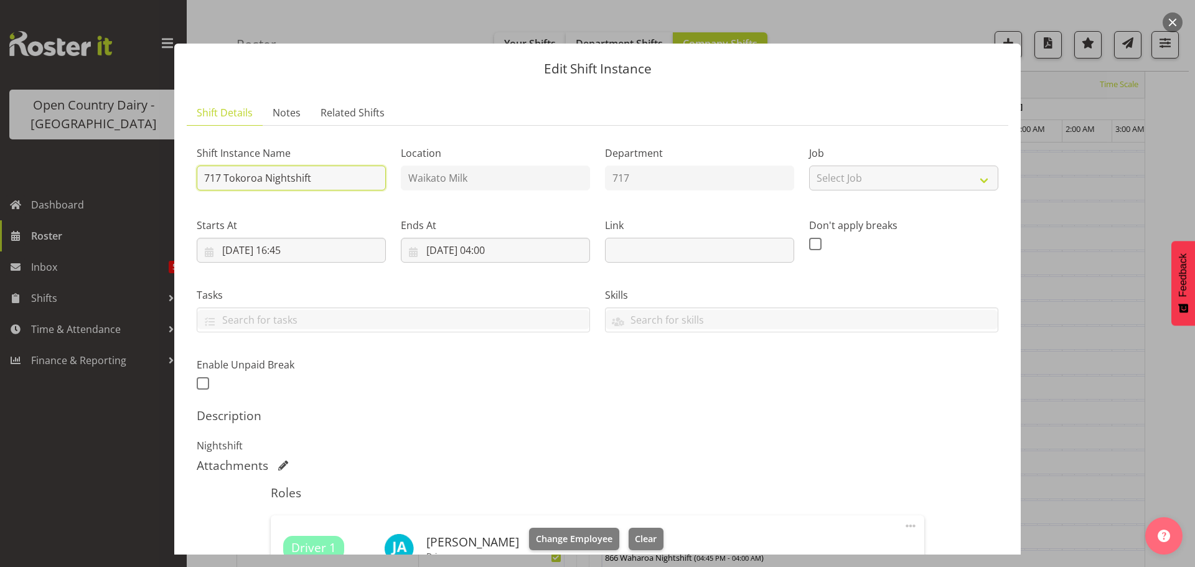
click at [335, 174] on input "717 Tokoroa Nightshift" at bounding box center [291, 178] width 189 height 25
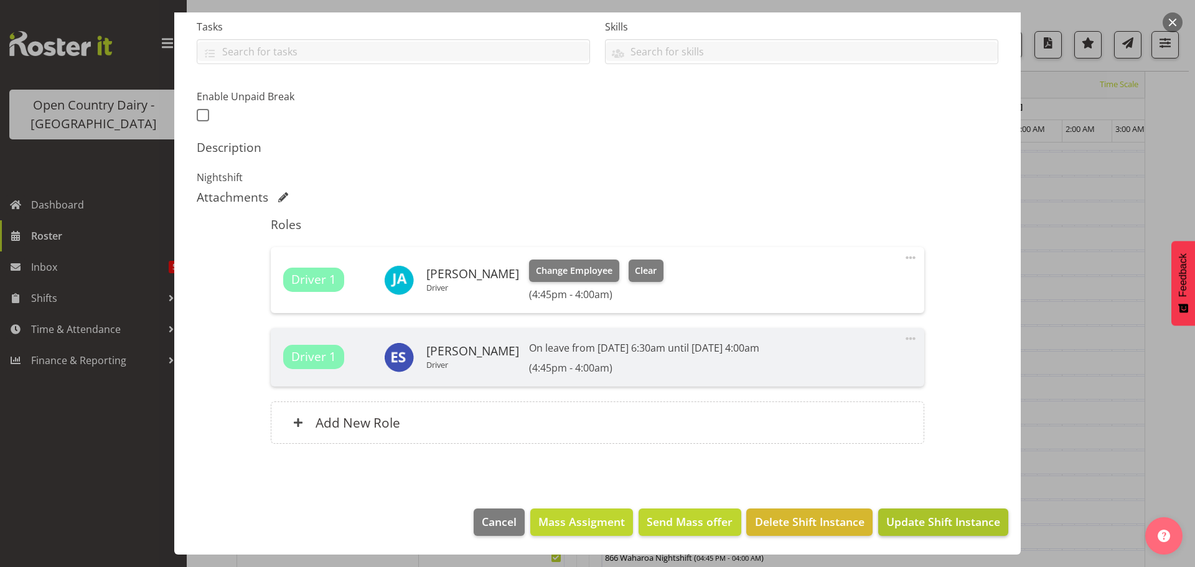
type input "717 Tokoroa Nightshift ( Leave 717 at [GEOGRAPHIC_DATA] at end of shift and tak…"
click at [944, 523] on span "Update Shift Instance" at bounding box center [943, 521] width 114 height 16
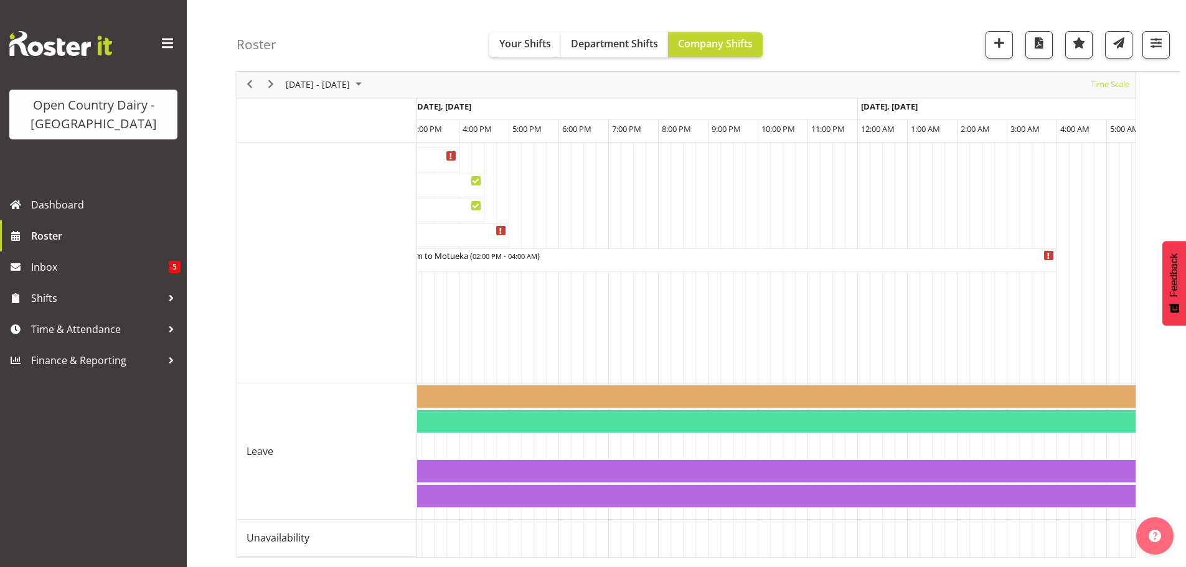
scroll to position [0, 862]
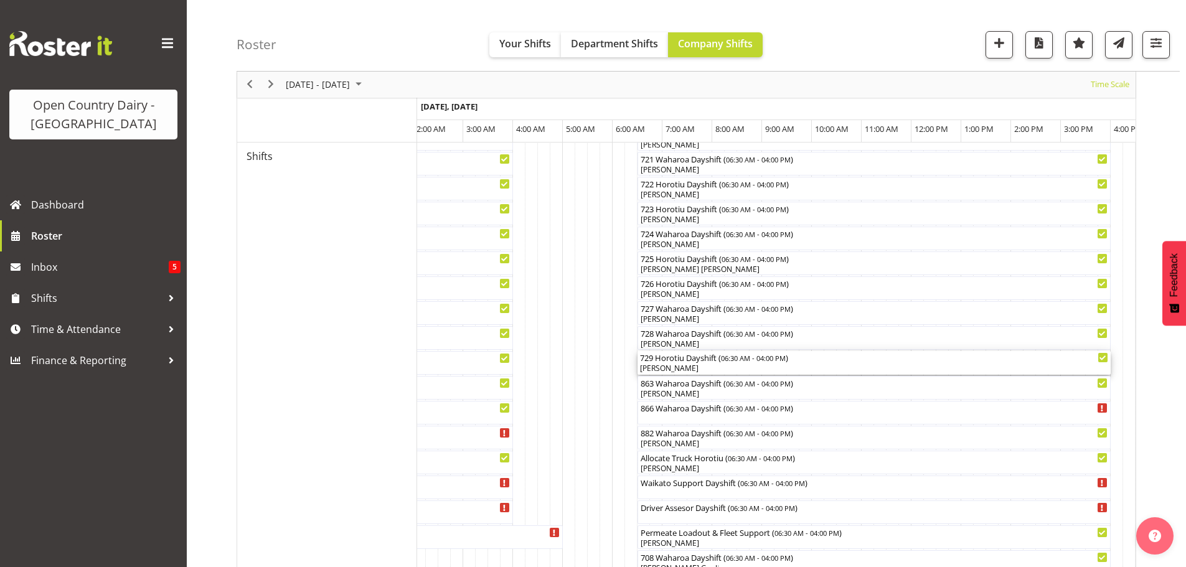
click at [703, 362] on div "729 Horotiu Dayshift ( 06:30 AM - 04:00 PM )" at bounding box center [874, 357] width 468 height 12
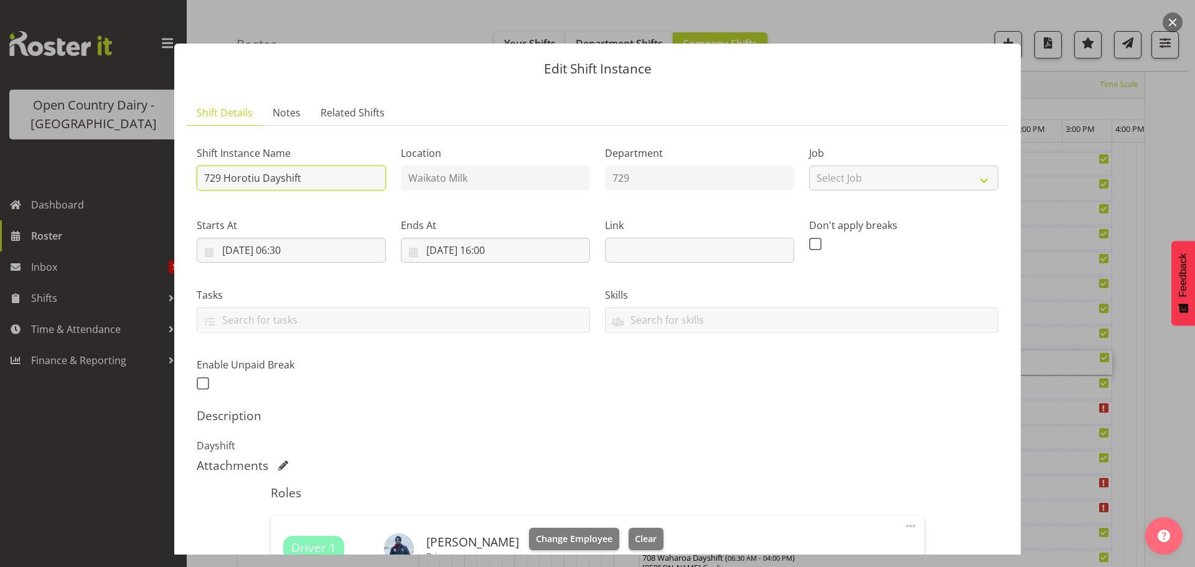
click at [340, 174] on input "729 Horotiu Dayshift" at bounding box center [291, 178] width 189 height 25
type input "729 OFF ROAD #2729 Axle bushes Pro Mech"
click at [644, 533] on span "Clear" at bounding box center [646, 539] width 22 height 14
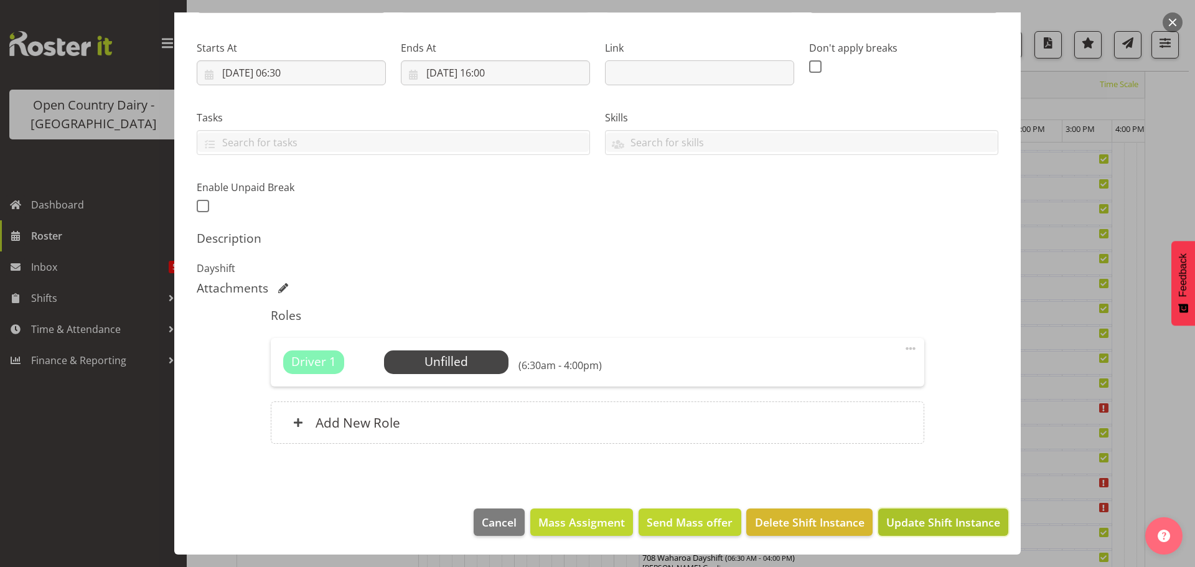
click at [980, 519] on span "Update Shift Instance" at bounding box center [943, 522] width 114 height 16
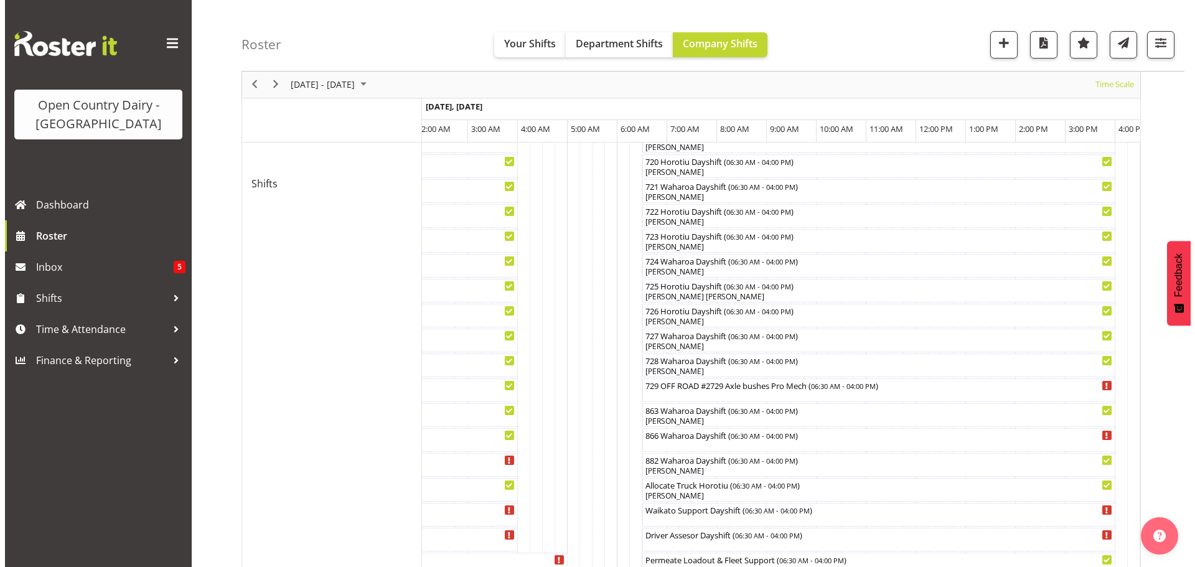
scroll to position [668, 0]
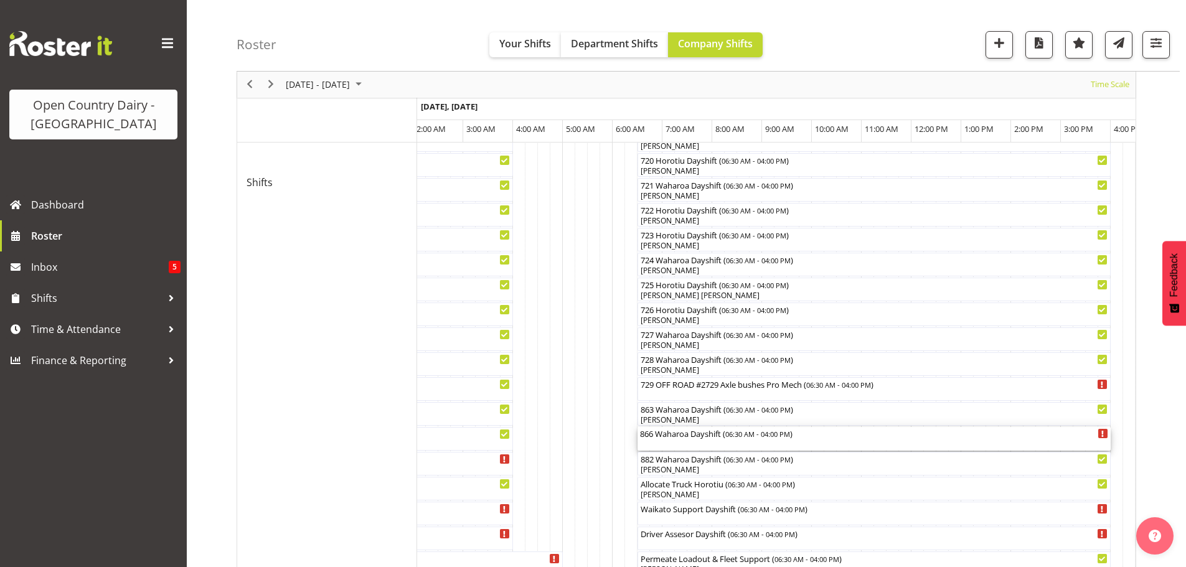
click at [692, 441] on div "866 Waharoa Dayshift ( 06:30 AM - 04:00 PM )" at bounding box center [874, 439] width 468 height 24
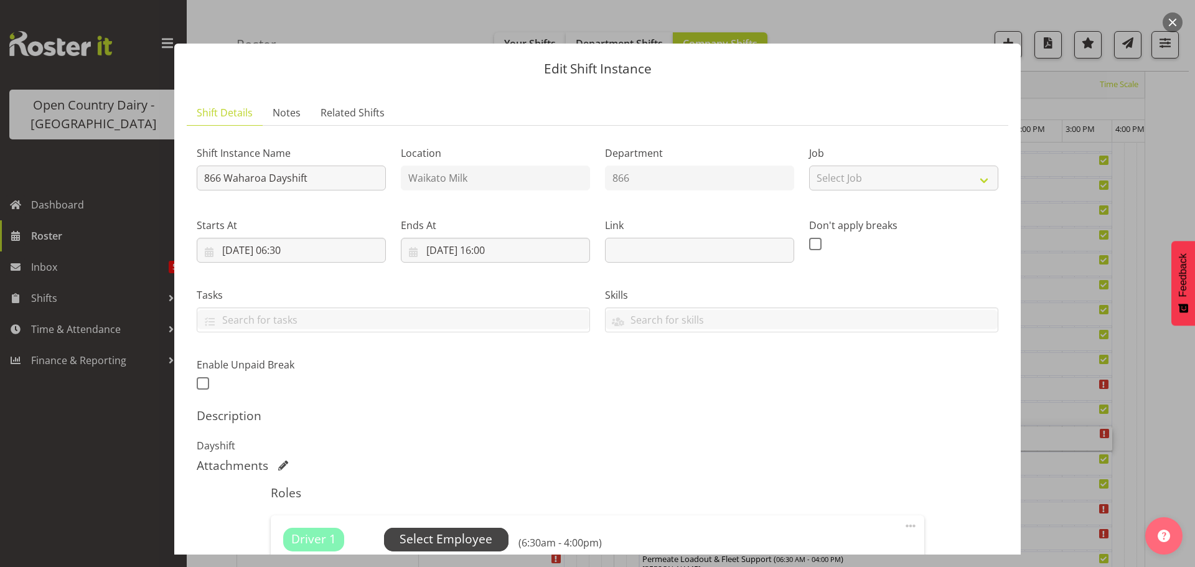
click at [448, 538] on span "Select Employee" at bounding box center [446, 539] width 93 height 18
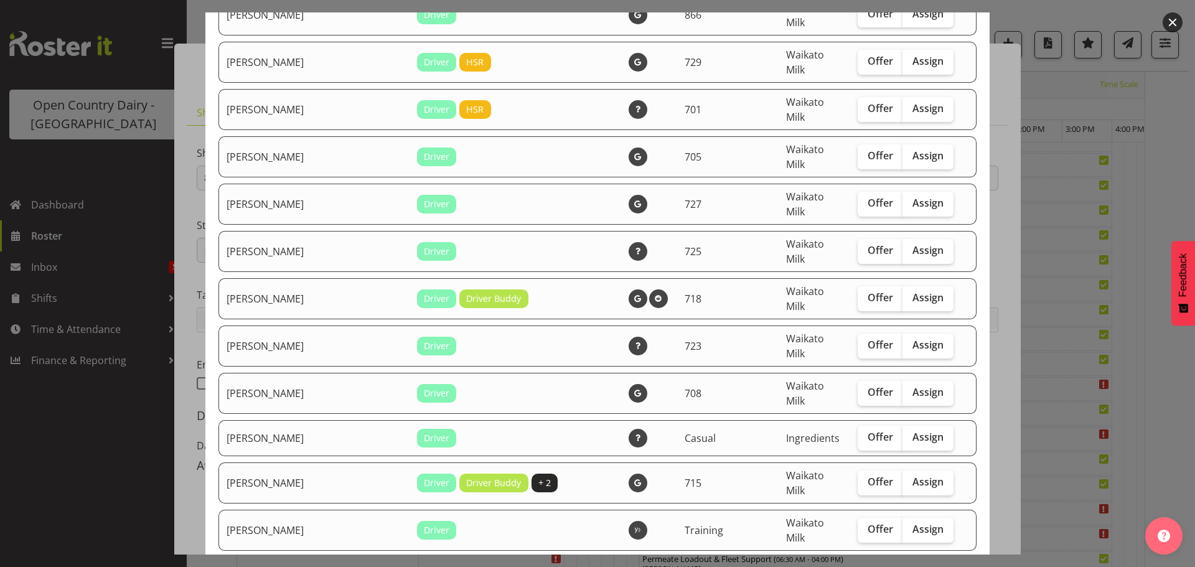
scroll to position [1494, 0]
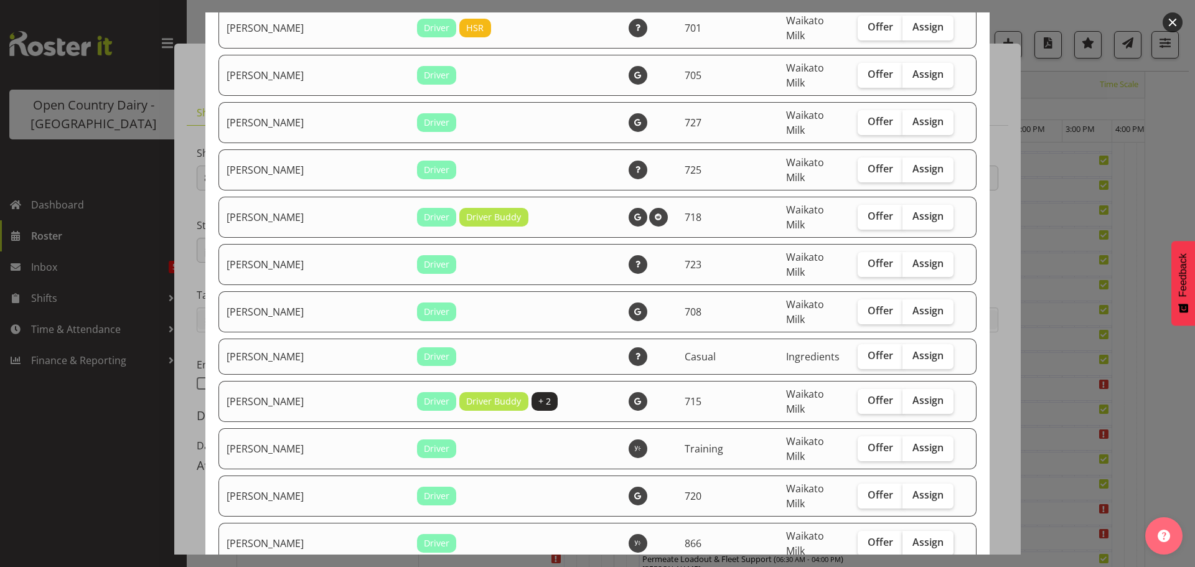
click at [912, 536] on span "Assign" at bounding box center [927, 542] width 31 height 12
click at [907, 538] on input "Assign" at bounding box center [906, 542] width 8 height 8
checkbox input "true"
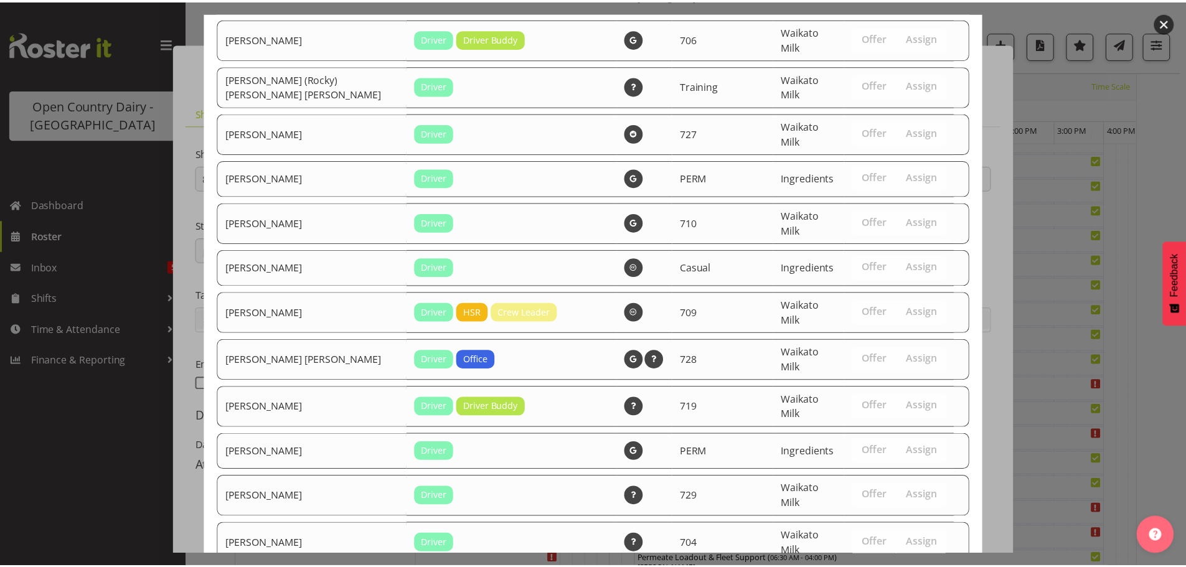
scroll to position [2280, 0]
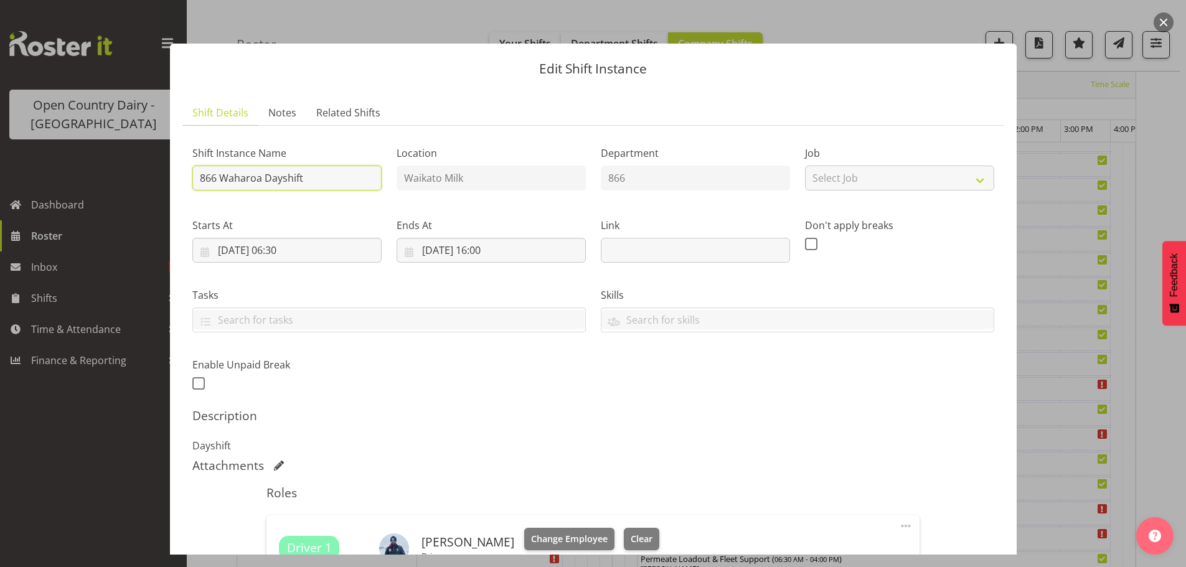
click at [345, 177] on input "866 Waharoa Dayshift" at bounding box center [286, 178] width 189 height 25
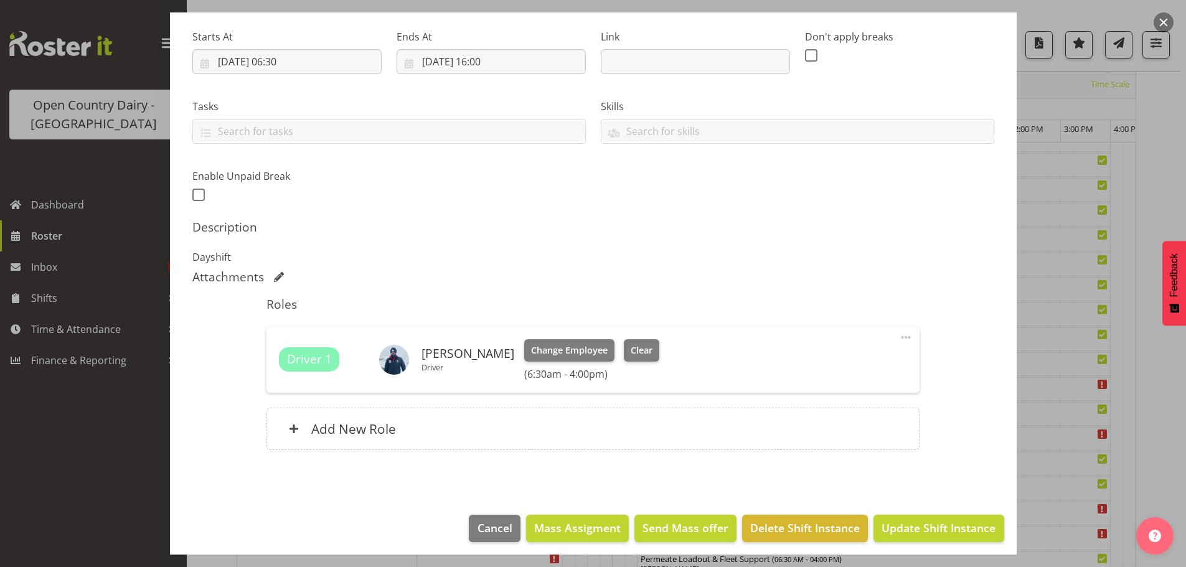
scroll to position [195, 0]
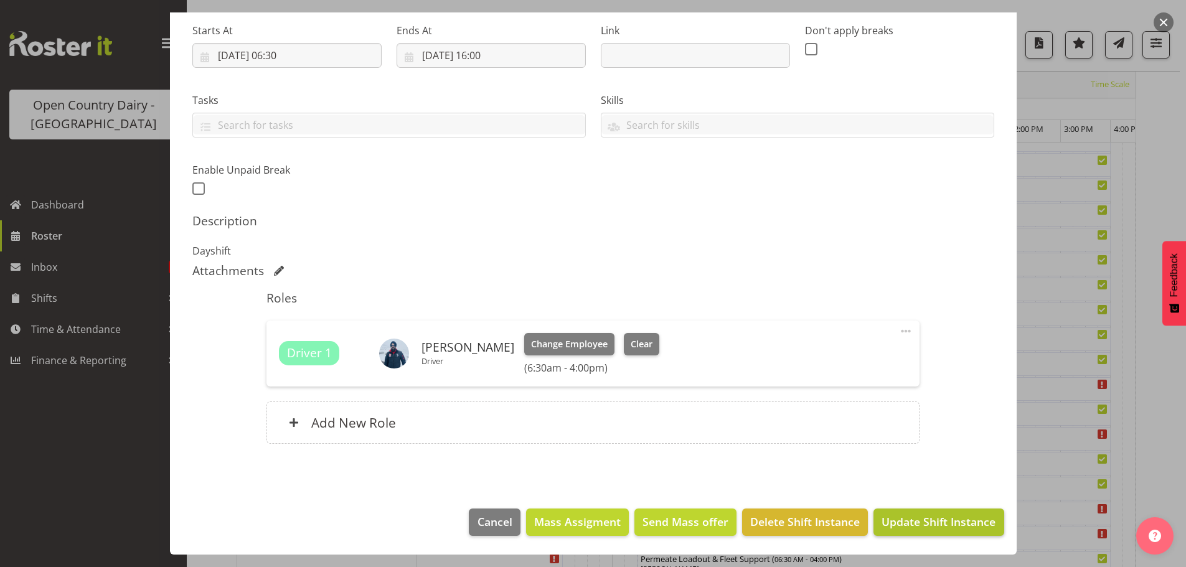
type input "866 Waharoa Dayshift Travel from [GEOGRAPHIC_DATA]"
click at [912, 517] on span "Update Shift Instance" at bounding box center [938, 521] width 114 height 16
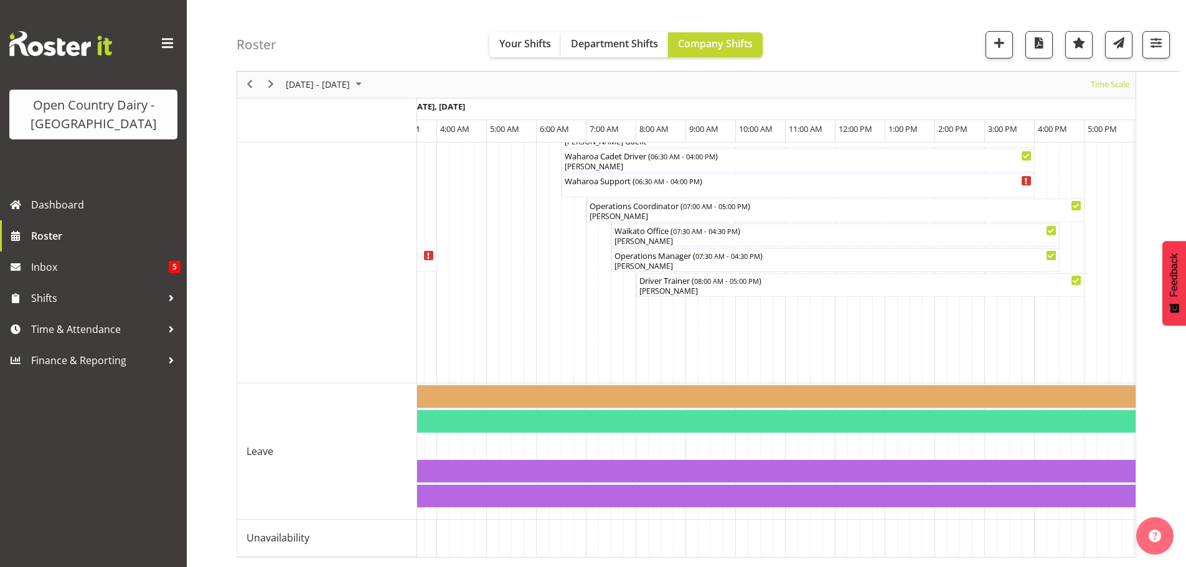
scroll to position [0, 1430]
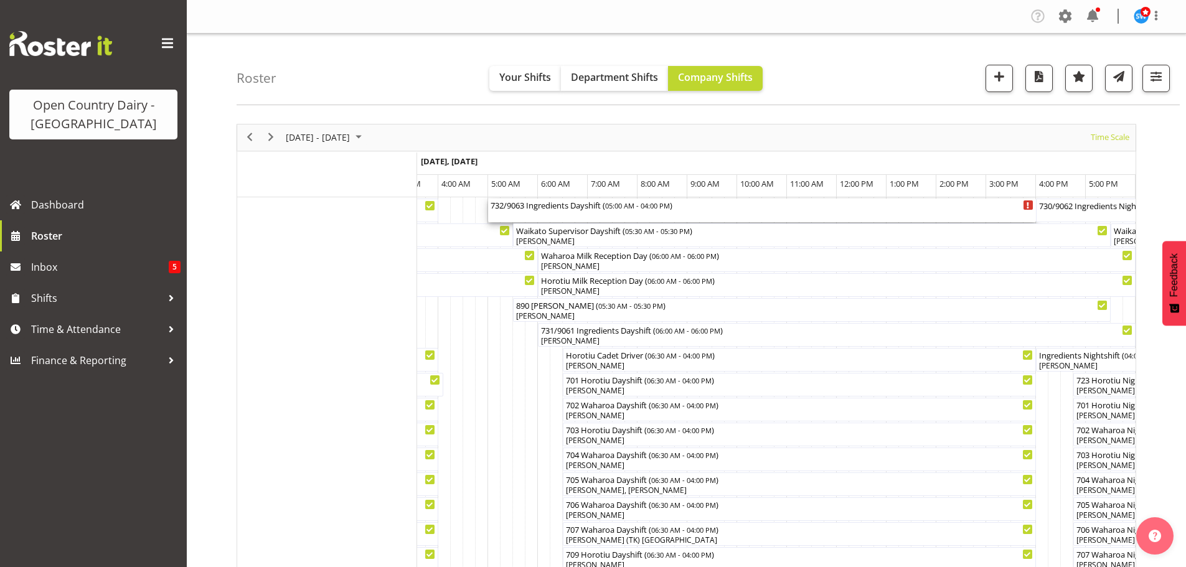
click at [586, 214] on div "732/9063 Ingredients Dayshift ( 05:00 AM - 04:00 PM )" at bounding box center [761, 211] width 543 height 24
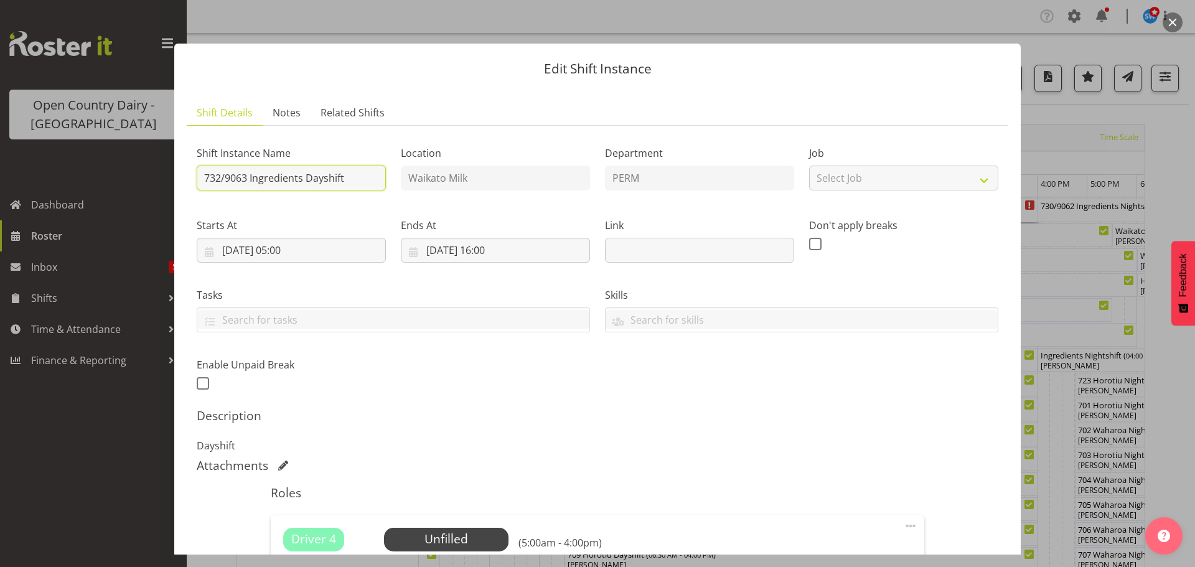
click at [366, 173] on input "732/9063 Ingredients Dayshift" at bounding box center [291, 178] width 189 height 25
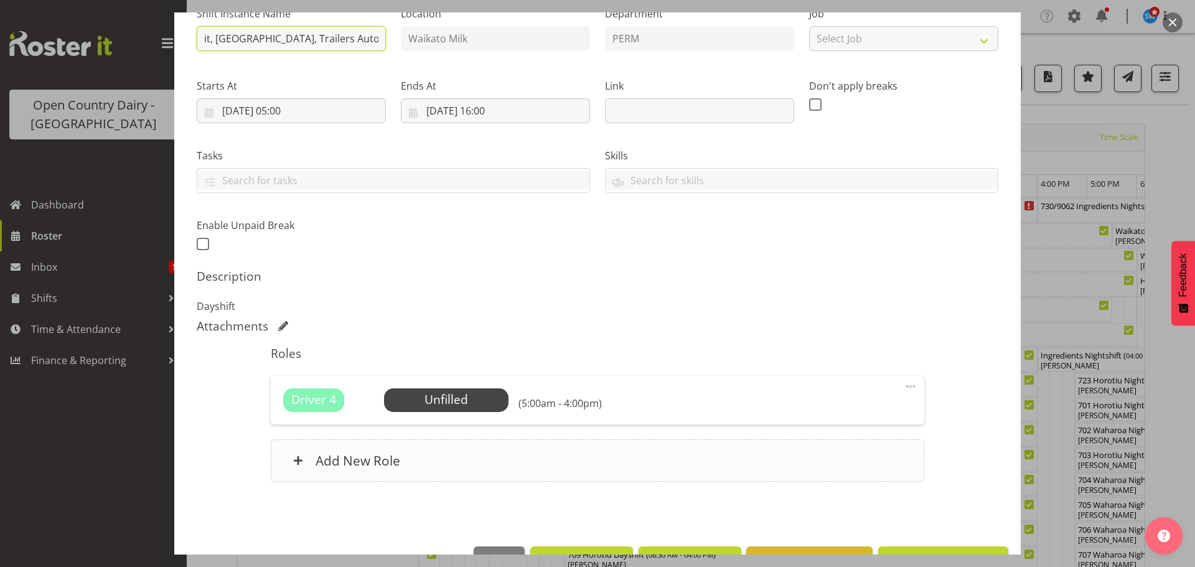
scroll to position [177, 0]
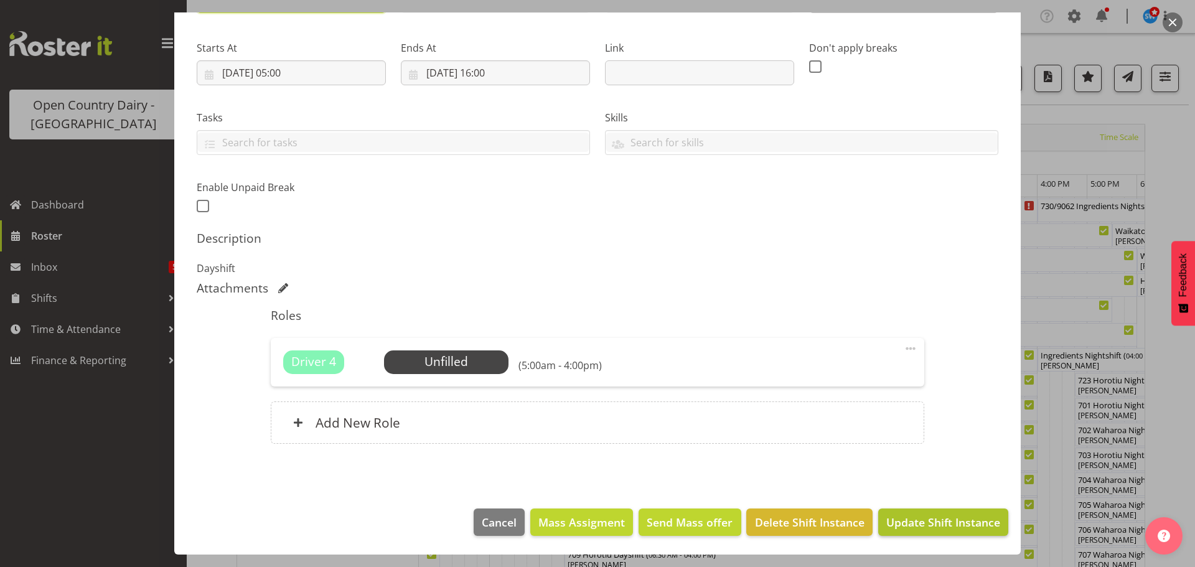
type input "732/9063 OFF ROAD Service Tractor Unit, [GEOGRAPHIC_DATA], Trailers Auto Tech"
click at [925, 520] on span "Update Shift Instance" at bounding box center [943, 522] width 114 height 16
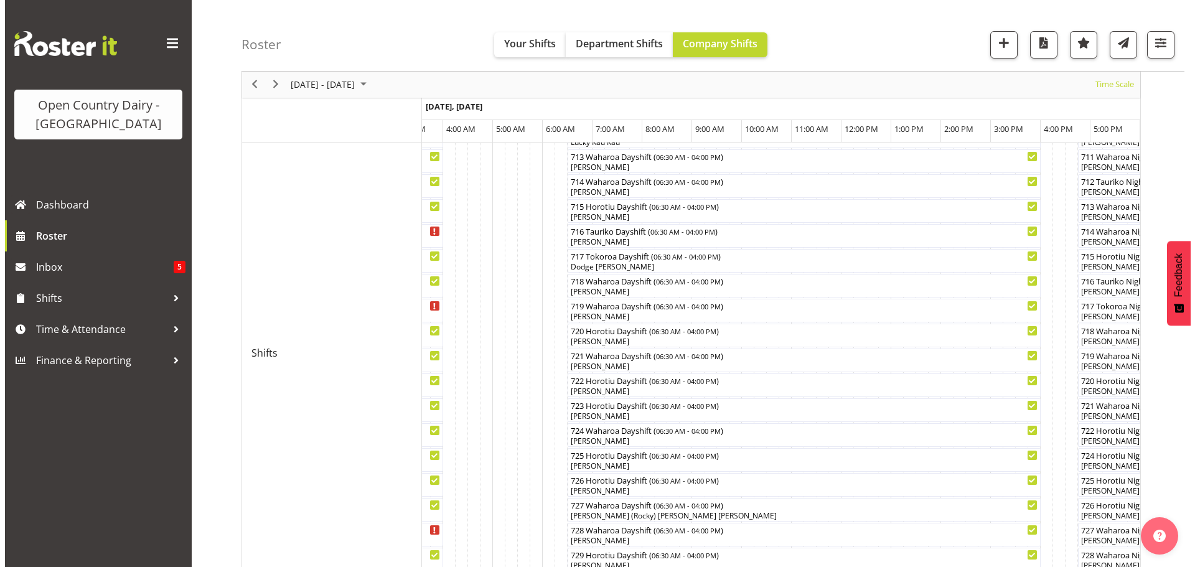
scroll to position [498, 0]
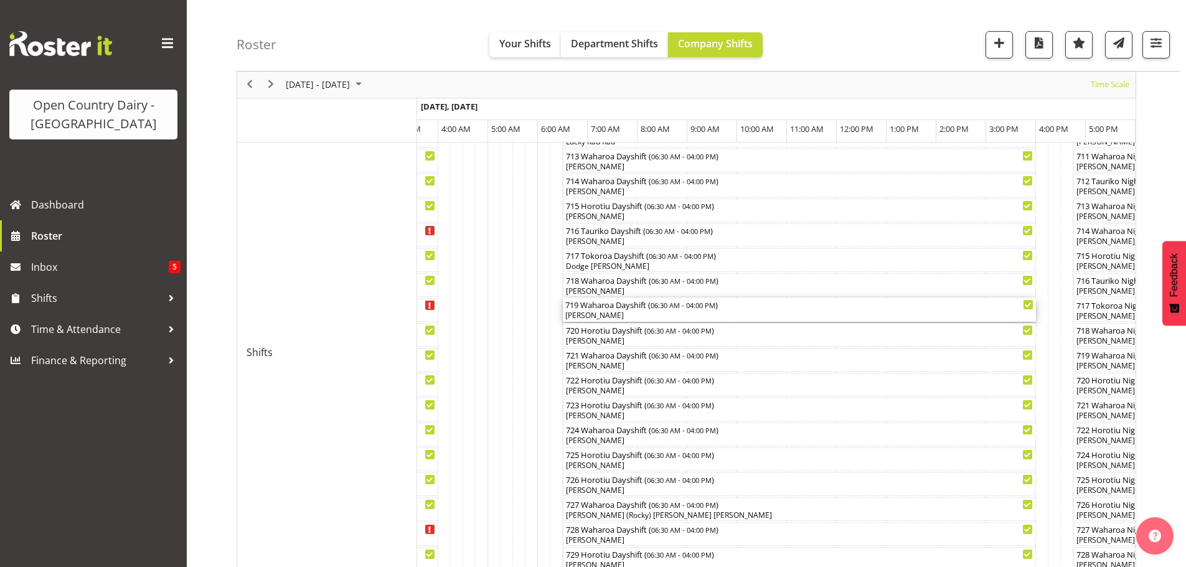
click at [630, 314] on div "[PERSON_NAME]" at bounding box center [799, 315] width 468 height 11
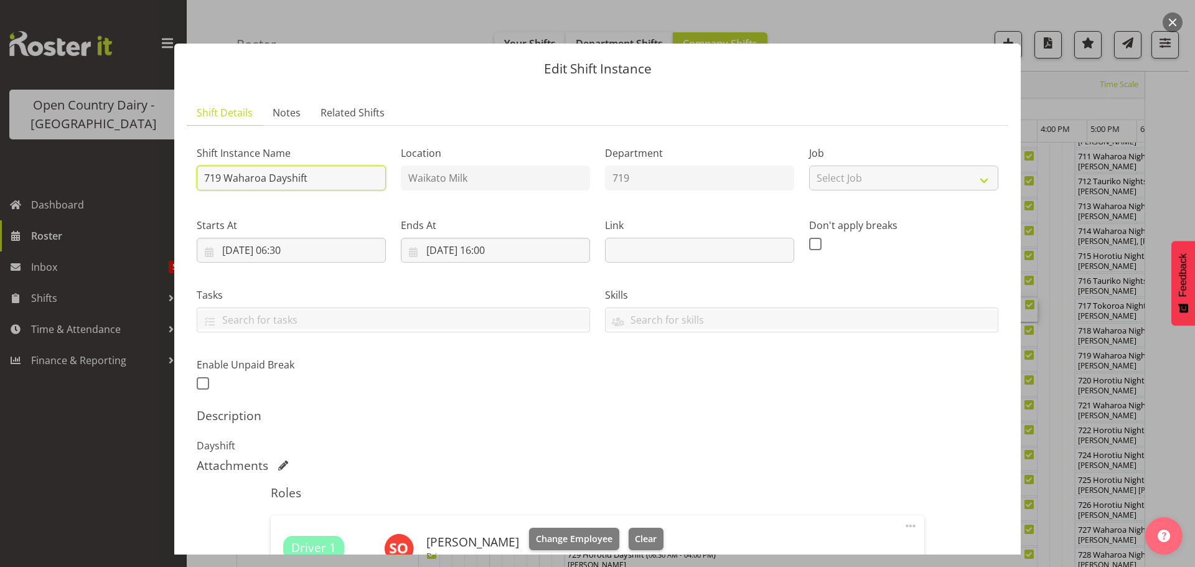
click at [327, 177] on input "719 Waharoa Dayshift" at bounding box center [291, 178] width 189 height 25
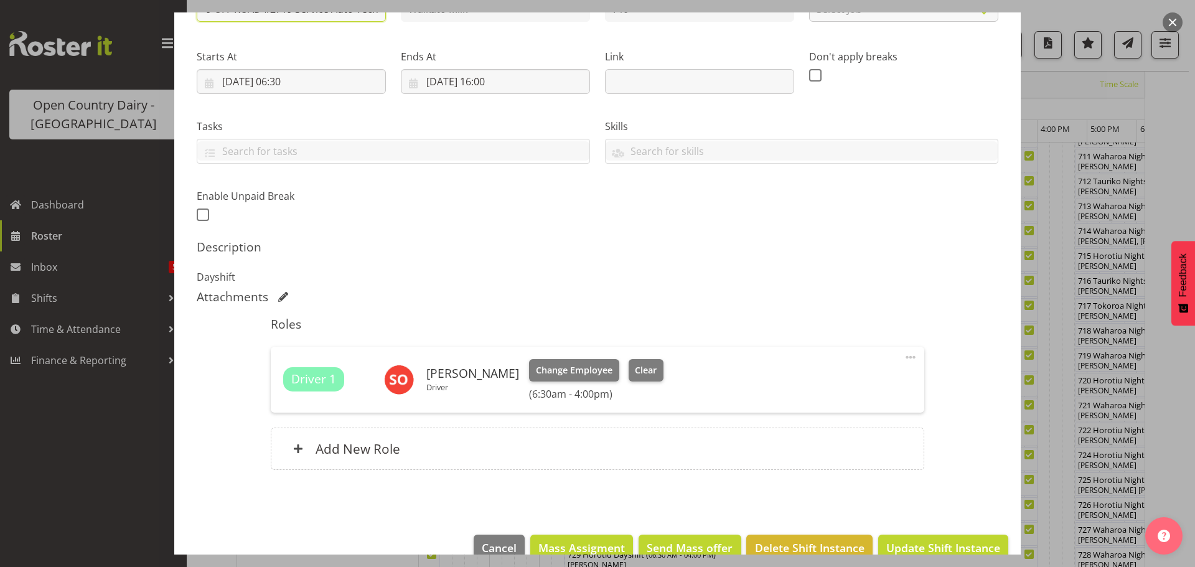
scroll to position [195, 0]
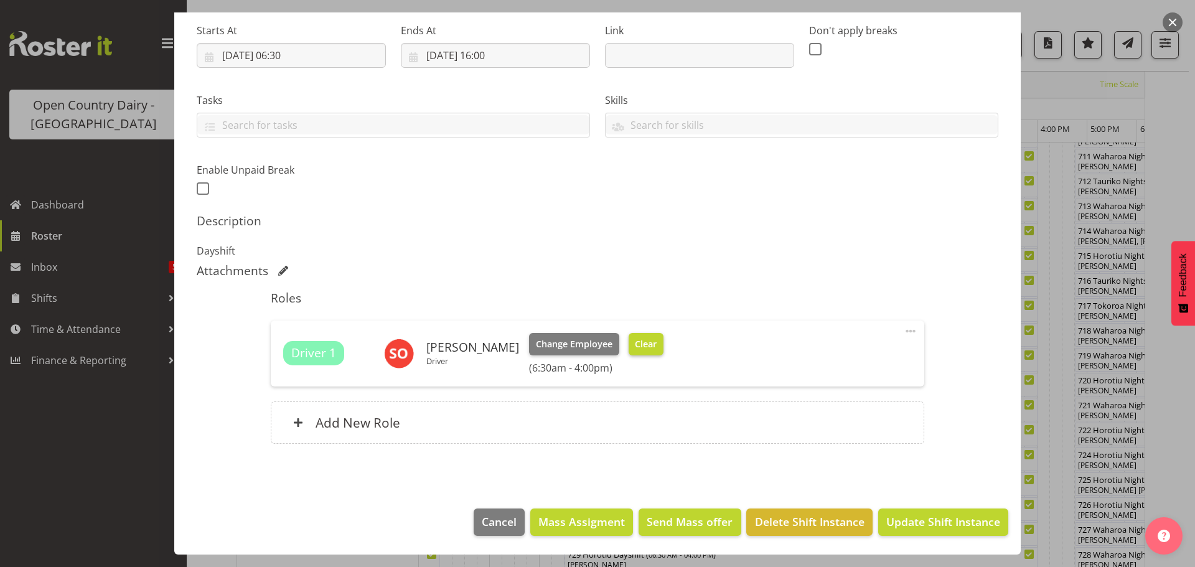
type input "719 OFF ROAD #2719 Service Auto Tech"
click at [636, 342] on span "Clear" at bounding box center [646, 344] width 22 height 14
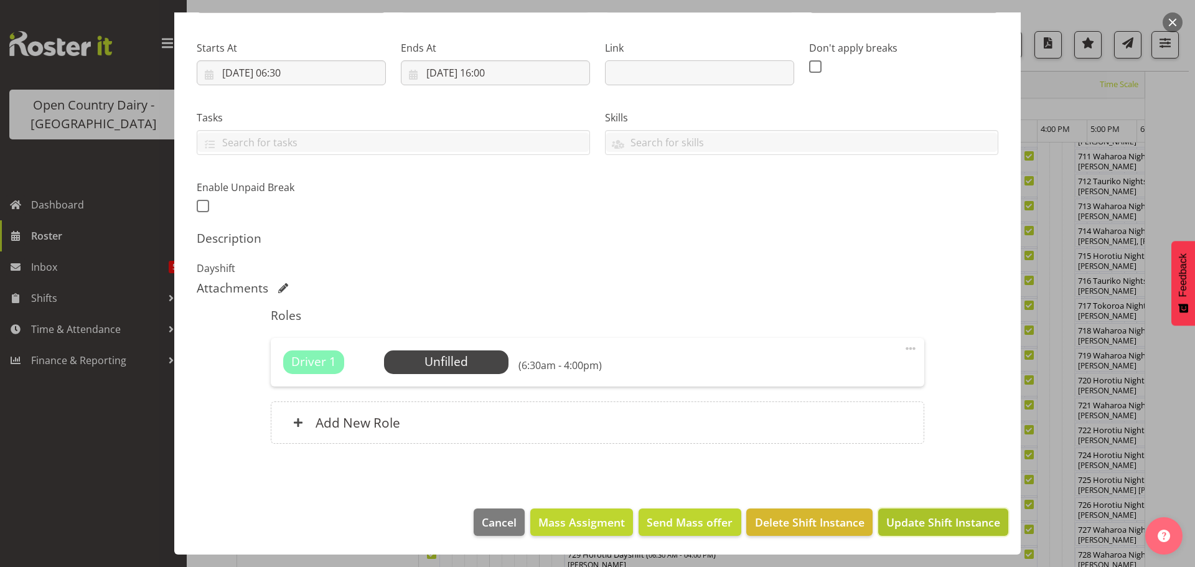
click at [920, 521] on span "Update Shift Instance" at bounding box center [943, 522] width 114 height 16
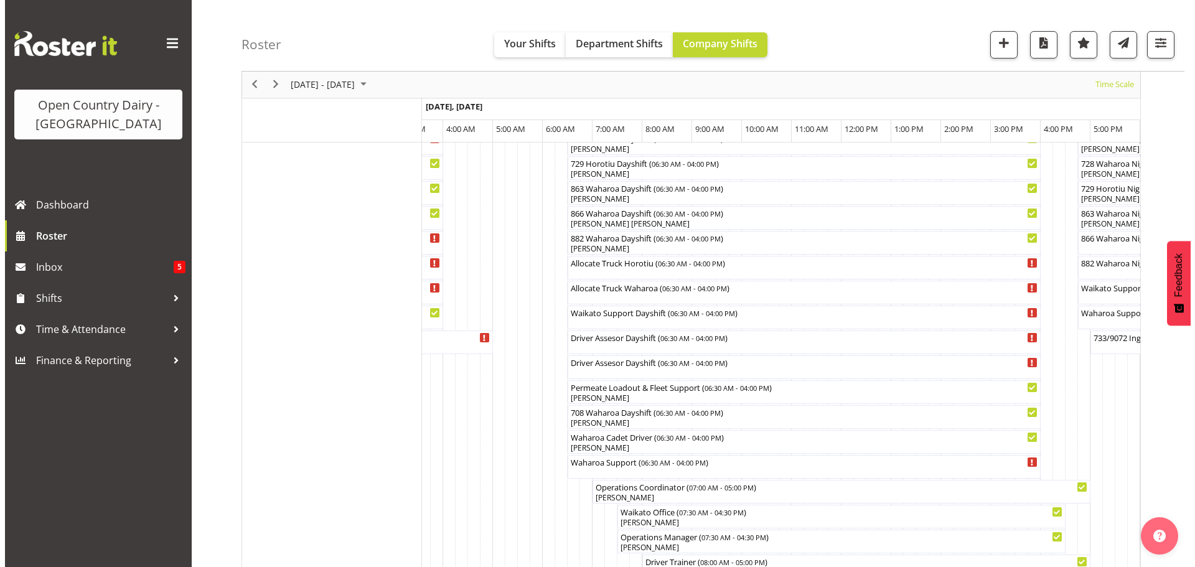
scroll to position [917, 0]
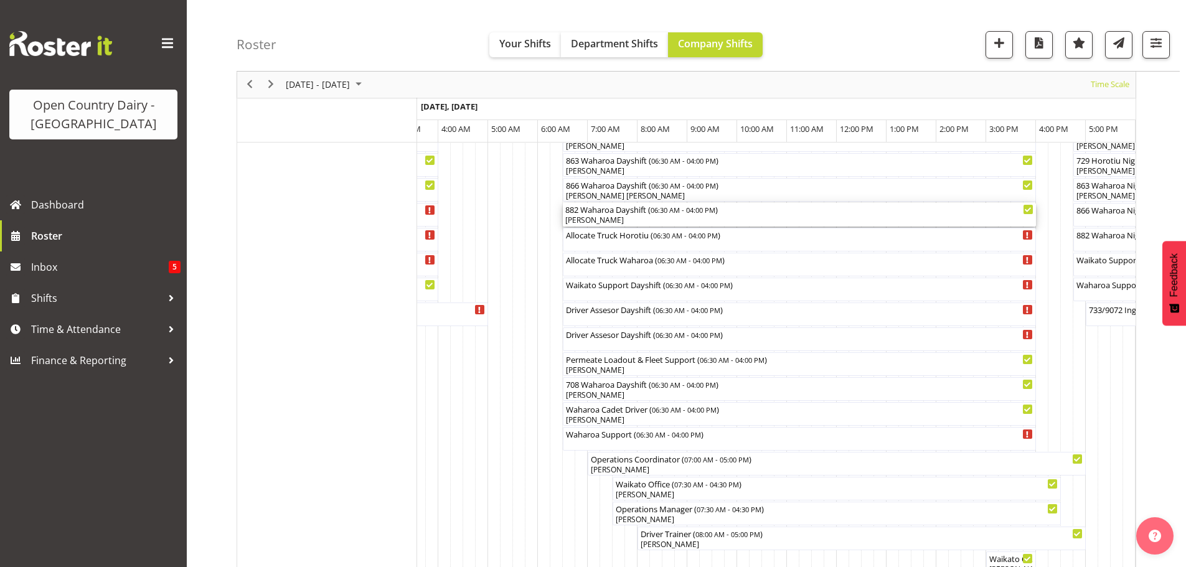
click at [643, 219] on div "[PERSON_NAME]" at bounding box center [799, 220] width 468 height 11
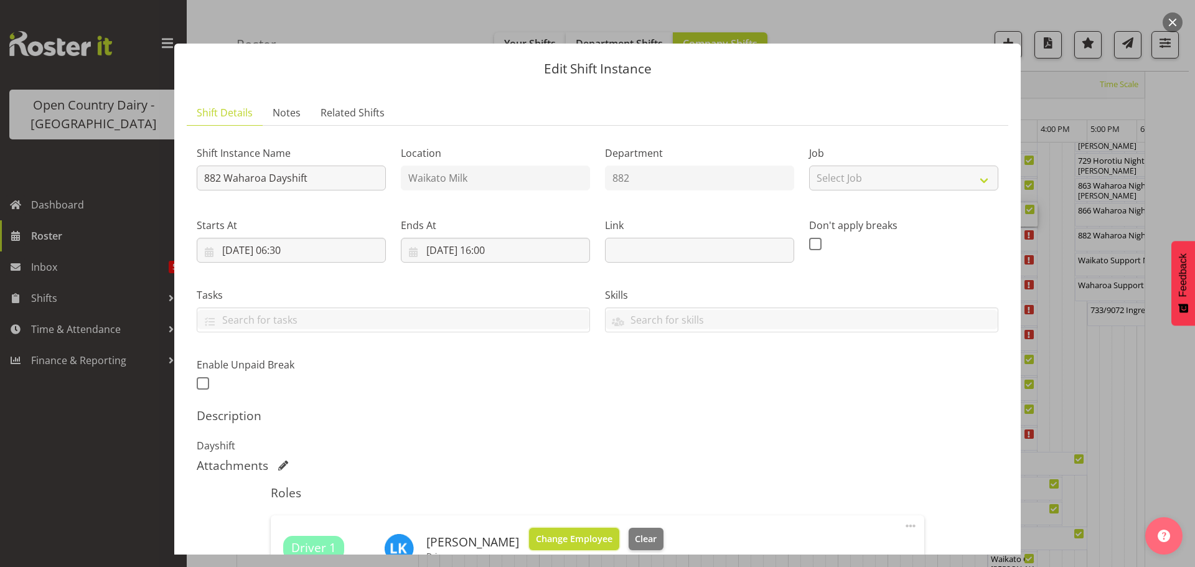
click at [567, 536] on span "Change Employee" at bounding box center [574, 539] width 77 height 14
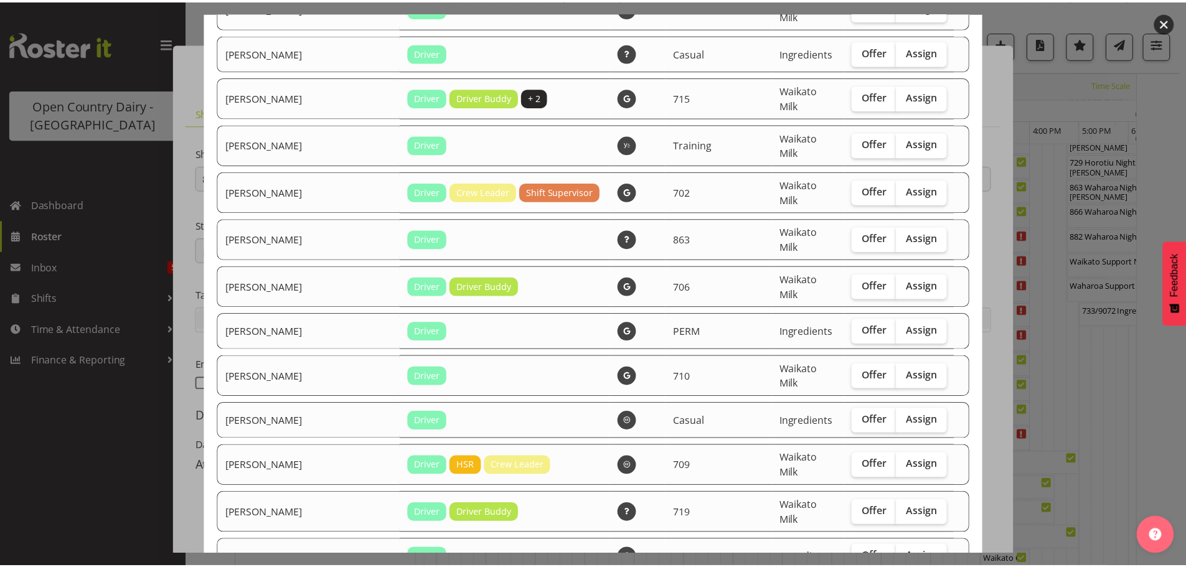
scroll to position [1476, 0]
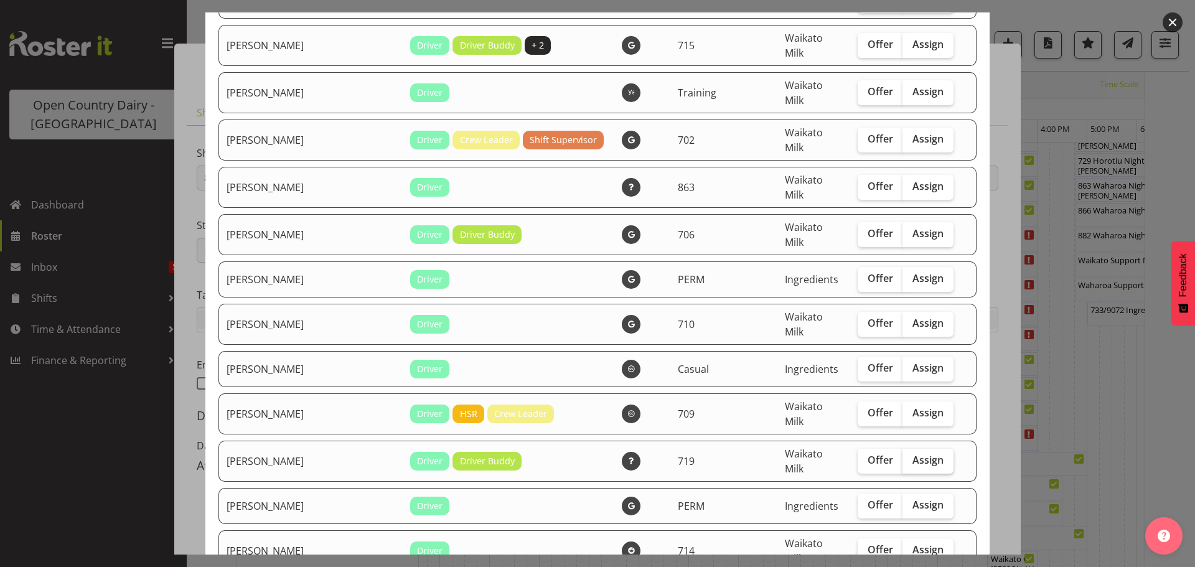
click at [912, 454] on span "Assign" at bounding box center [927, 460] width 31 height 12
click at [905, 456] on input "Assign" at bounding box center [906, 460] width 8 height 8
checkbox input "true"
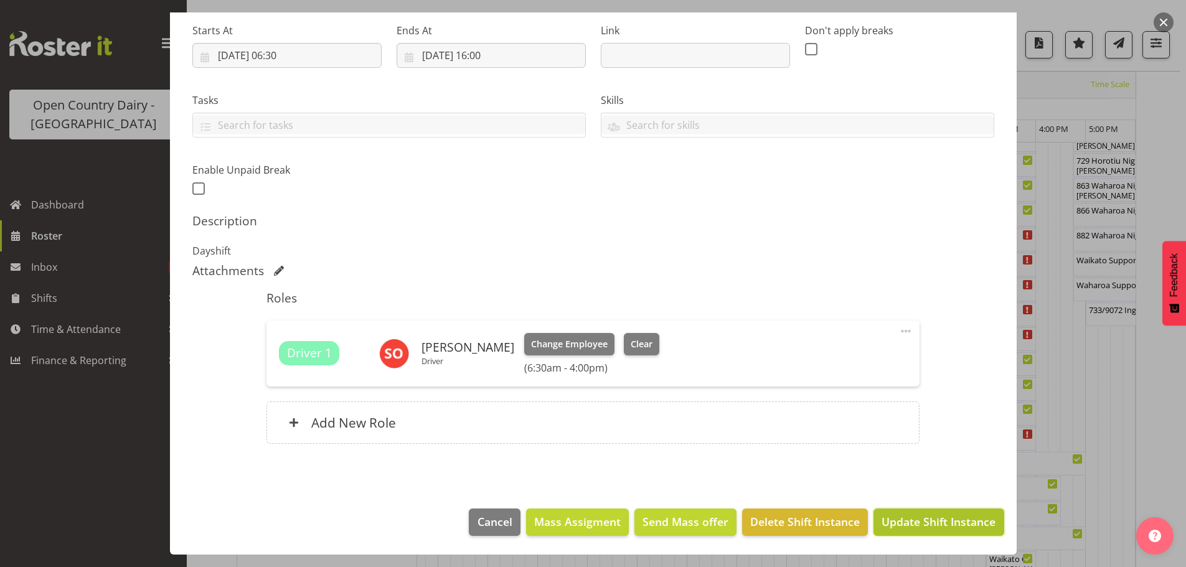
click at [920, 520] on span "Update Shift Instance" at bounding box center [938, 521] width 114 height 16
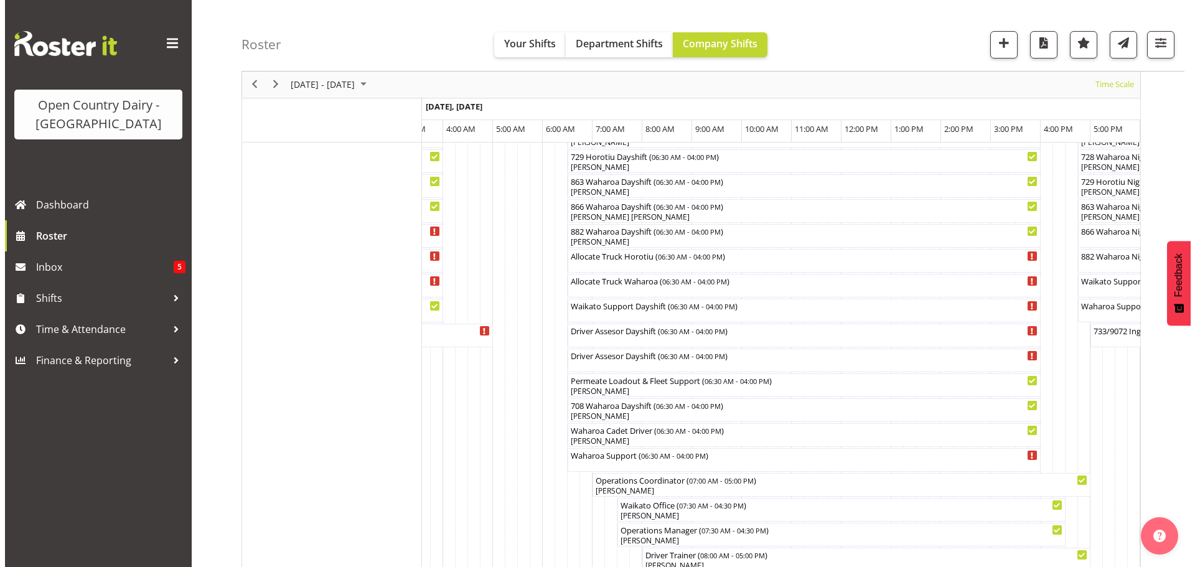
scroll to position [917, 0]
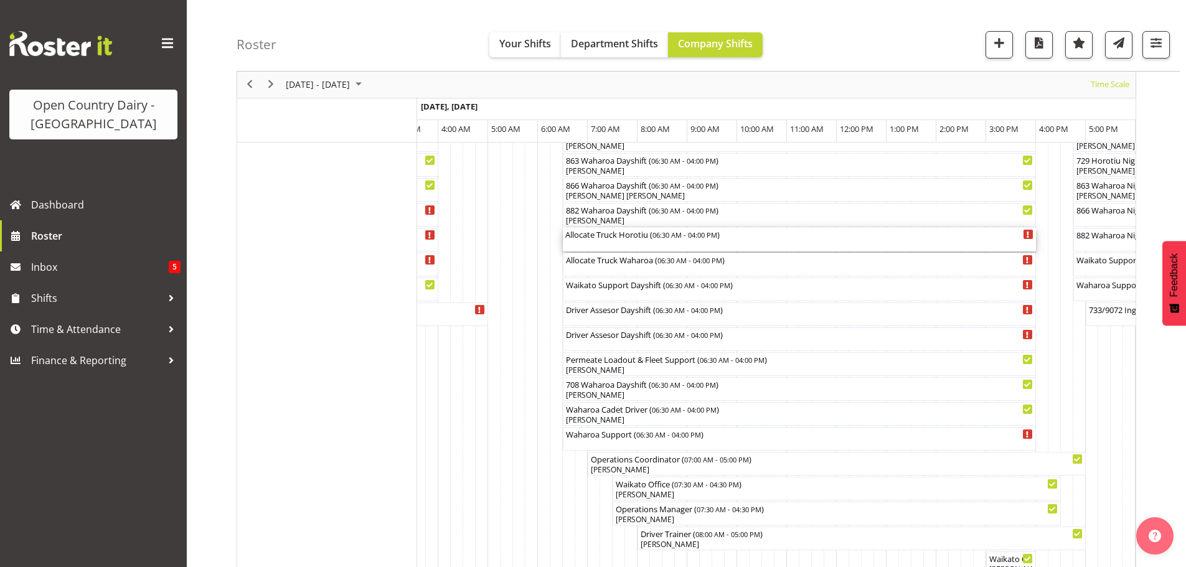
click at [625, 241] on div "Allocate Truck Horotiu ( 06:30 AM - 04:00 PM )" at bounding box center [799, 240] width 468 height 24
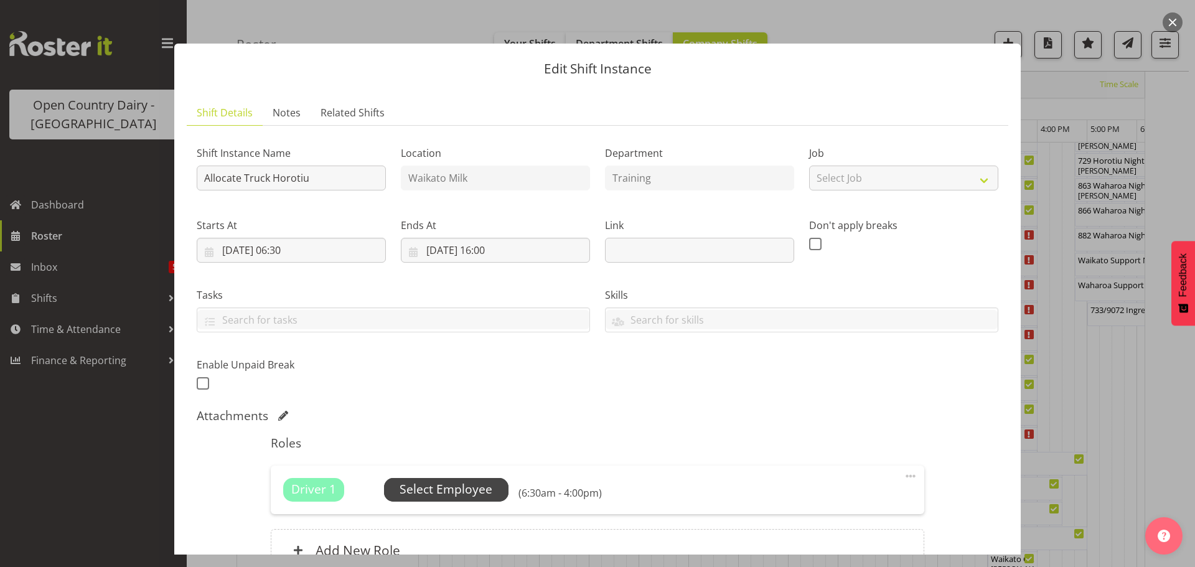
click at [439, 487] on span "Select Employee" at bounding box center [446, 489] width 93 height 18
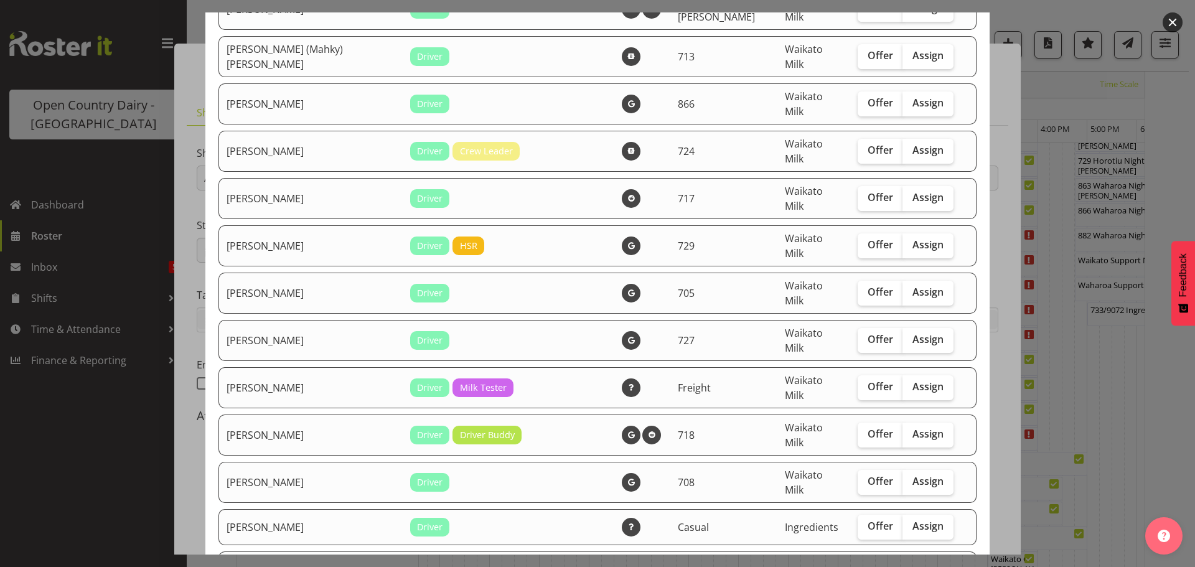
scroll to position [996, 0]
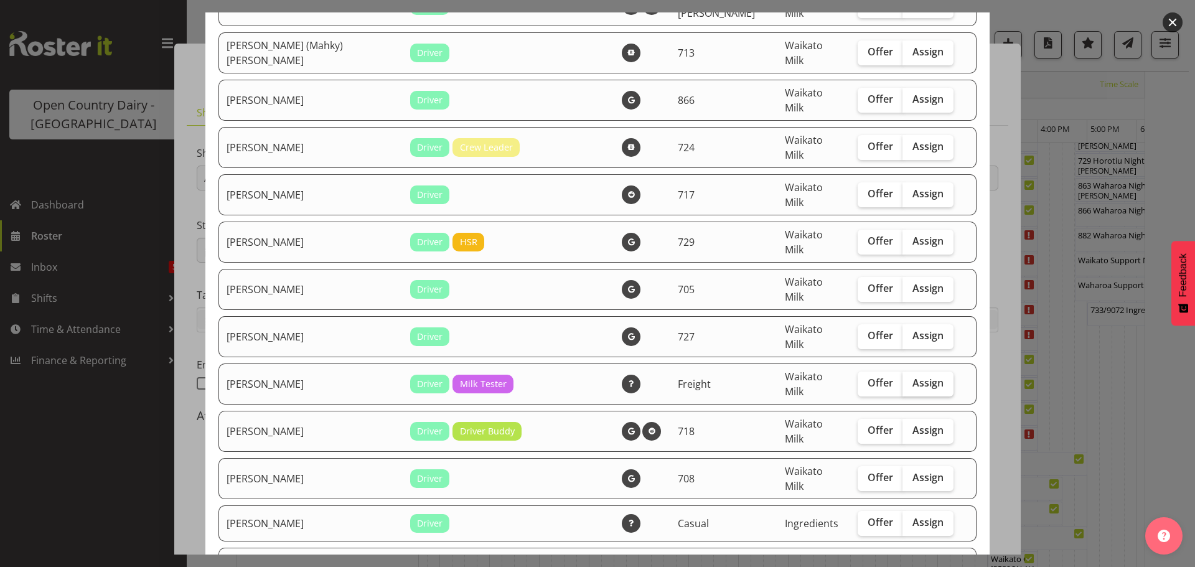
click at [912, 377] on span "Assign" at bounding box center [927, 383] width 31 height 12
click at [911, 379] on input "Assign" at bounding box center [906, 383] width 8 height 8
checkbox input "true"
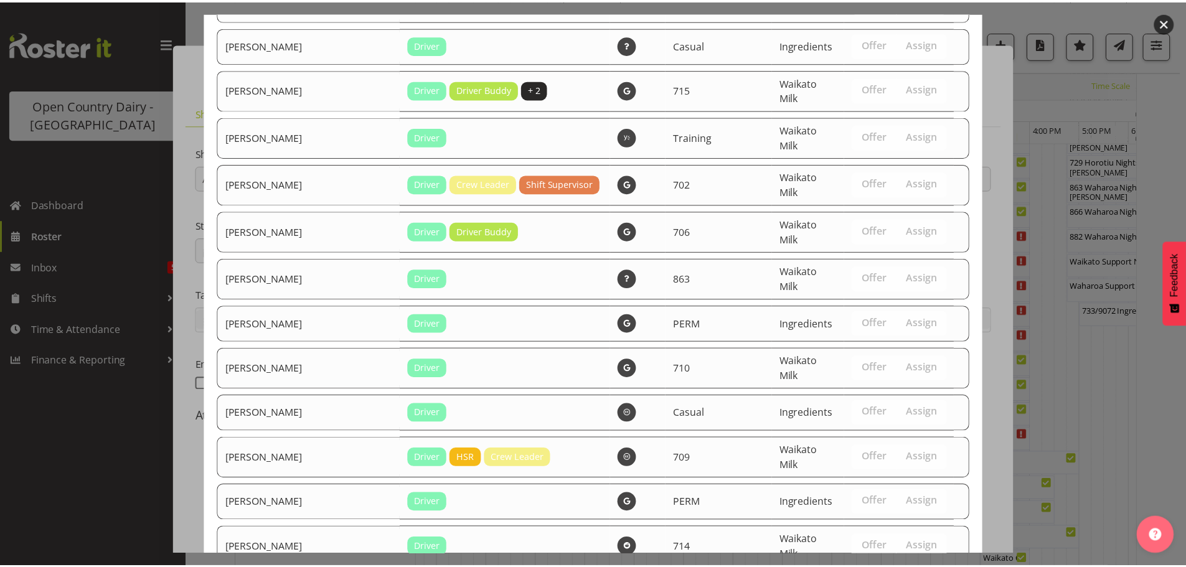
scroll to position [1476, 0]
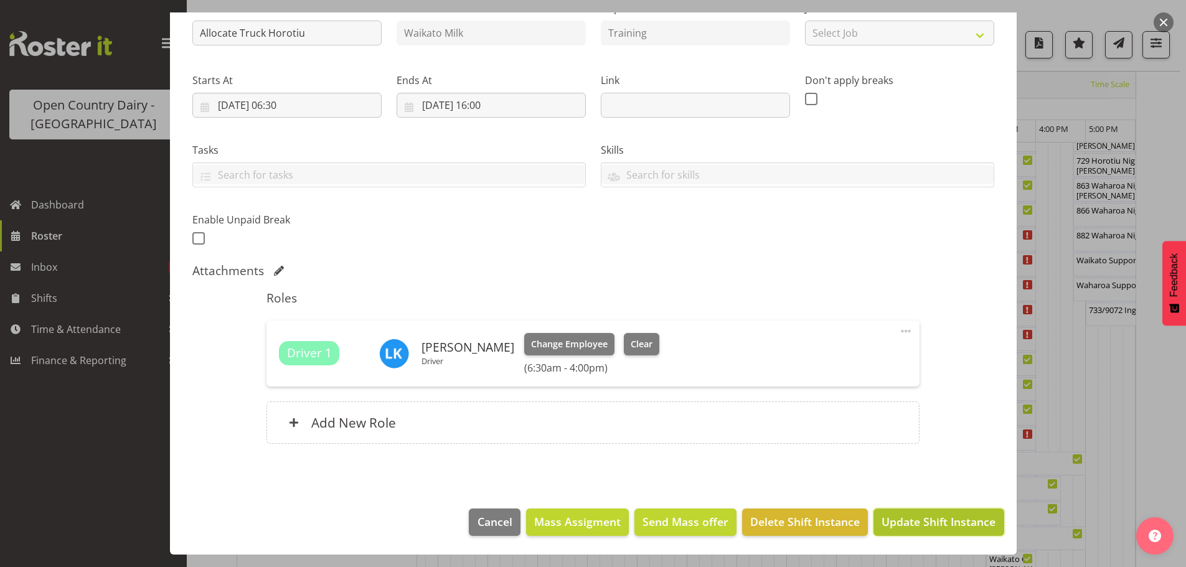
click at [950, 523] on span "Update Shift Instance" at bounding box center [938, 521] width 114 height 16
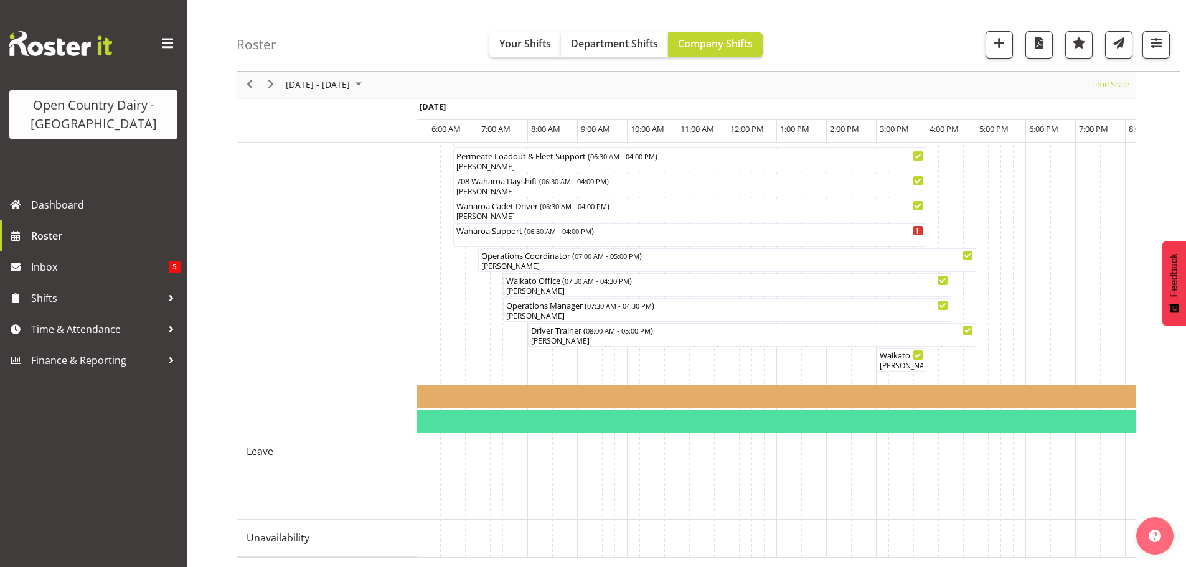
scroll to position [0, 2732]
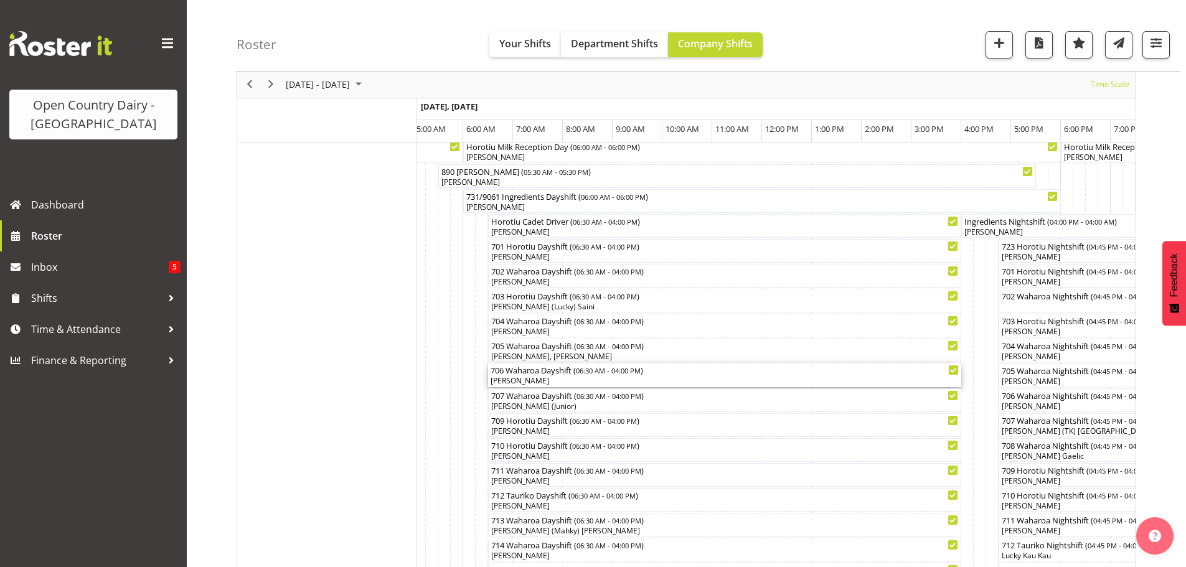
click at [573, 380] on div "[PERSON_NAME]" at bounding box center [724, 380] width 468 height 11
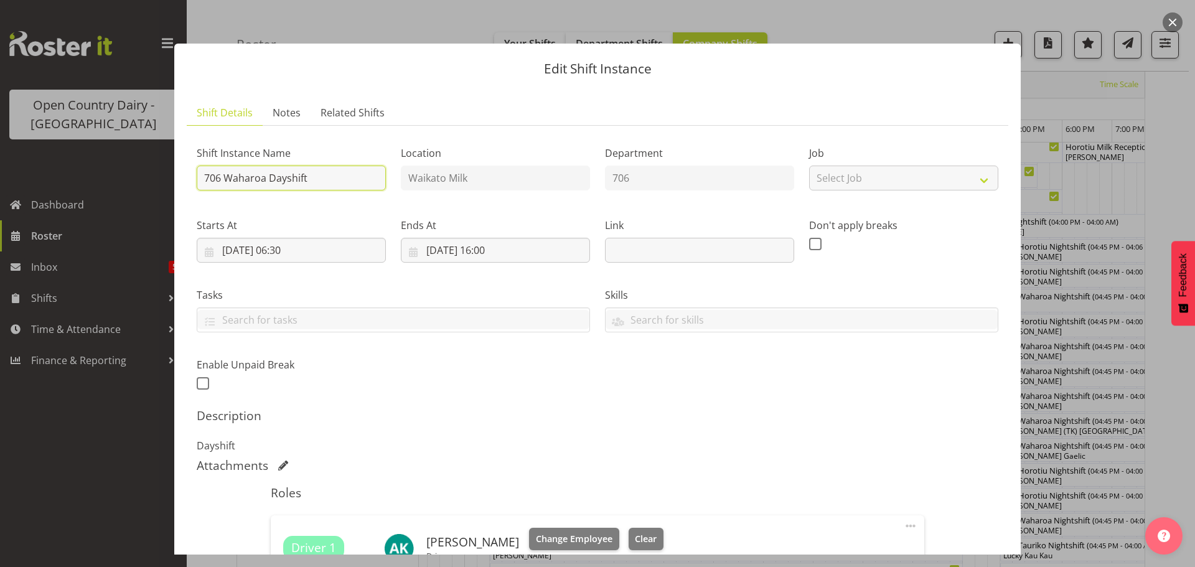
click at [316, 177] on input "706 Waharoa Dayshift" at bounding box center [291, 178] width 189 height 25
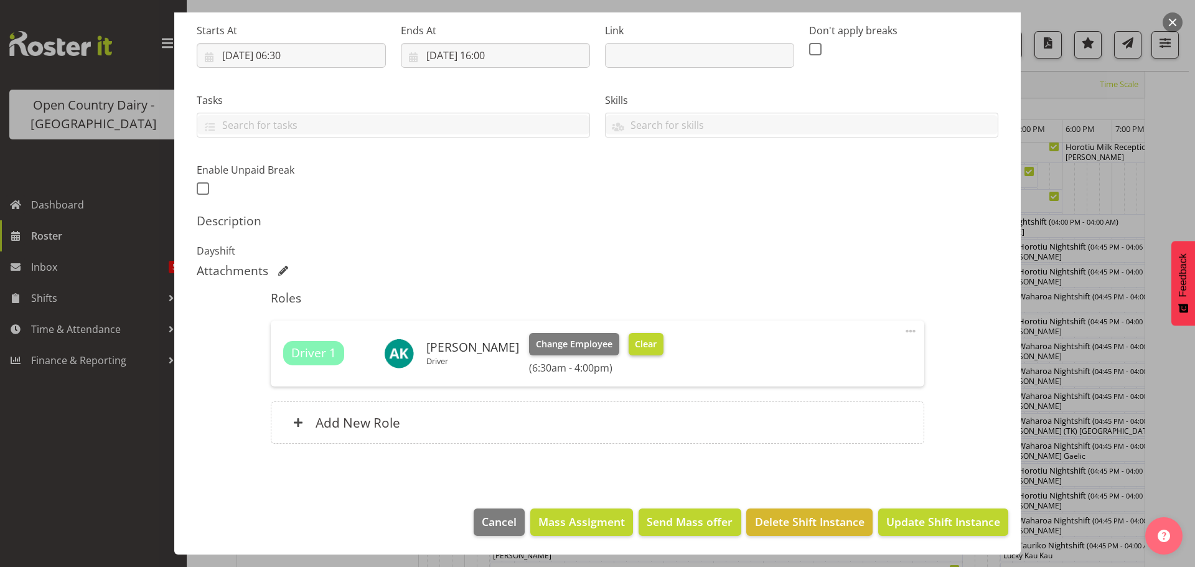
type input "706 OFF ROAD #2706 Service Auto Tech, Please deliver"
click at [642, 338] on span "Clear" at bounding box center [646, 344] width 22 height 14
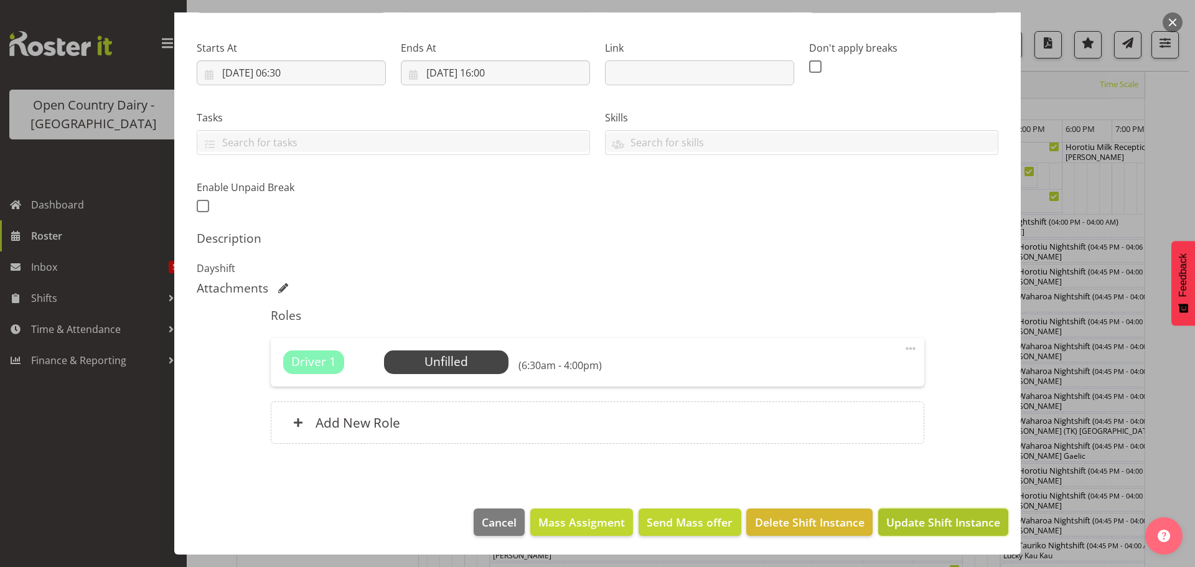
click at [925, 521] on span "Update Shift Instance" at bounding box center [943, 522] width 114 height 16
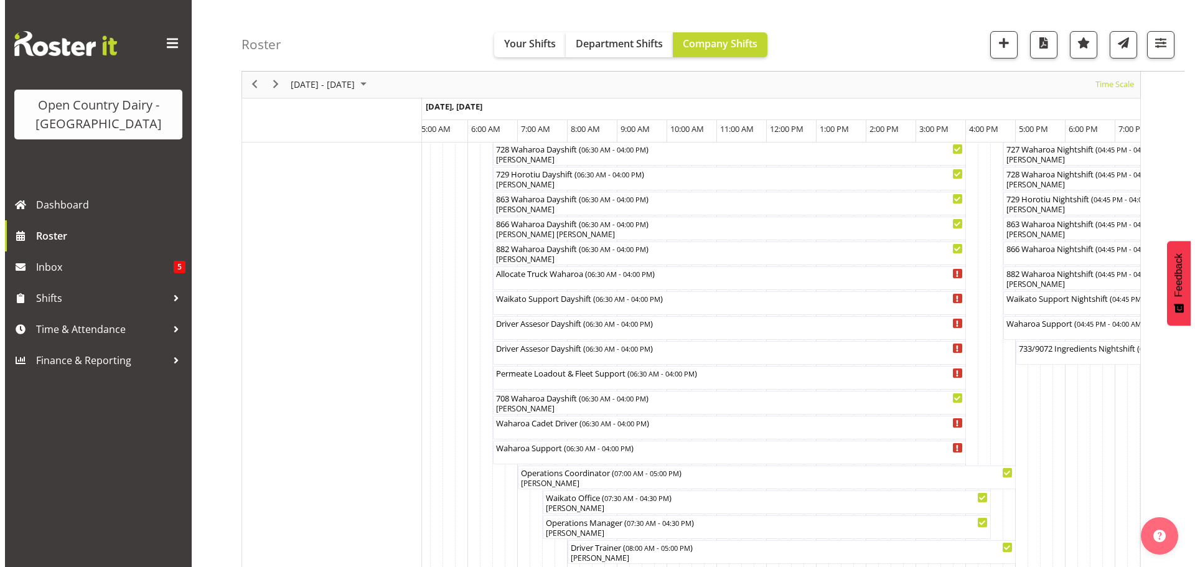
scroll to position [917, 0]
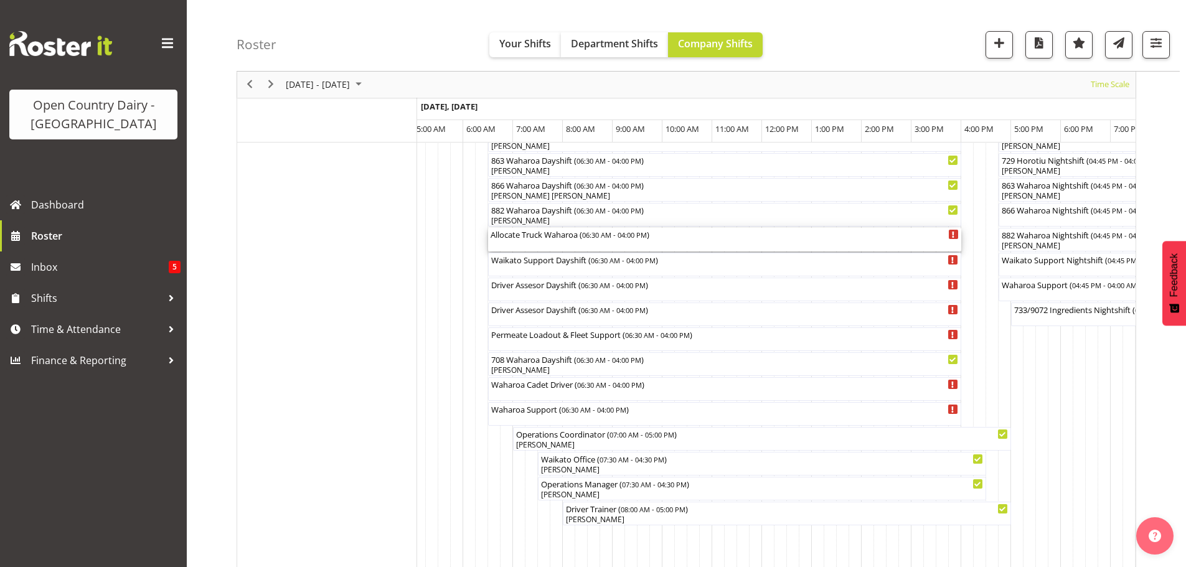
click at [533, 245] on div "Allocate Truck Waharoa ( 06:30 AM - 04:00 PM )" at bounding box center [724, 240] width 468 height 24
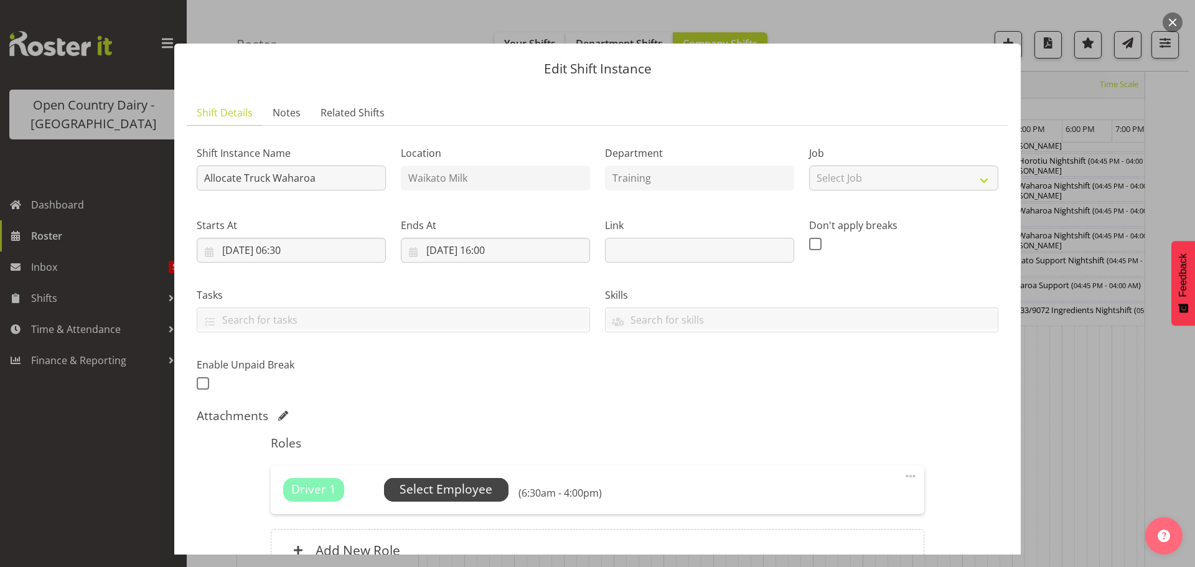
click at [446, 487] on span "Select Employee" at bounding box center [446, 489] width 93 height 18
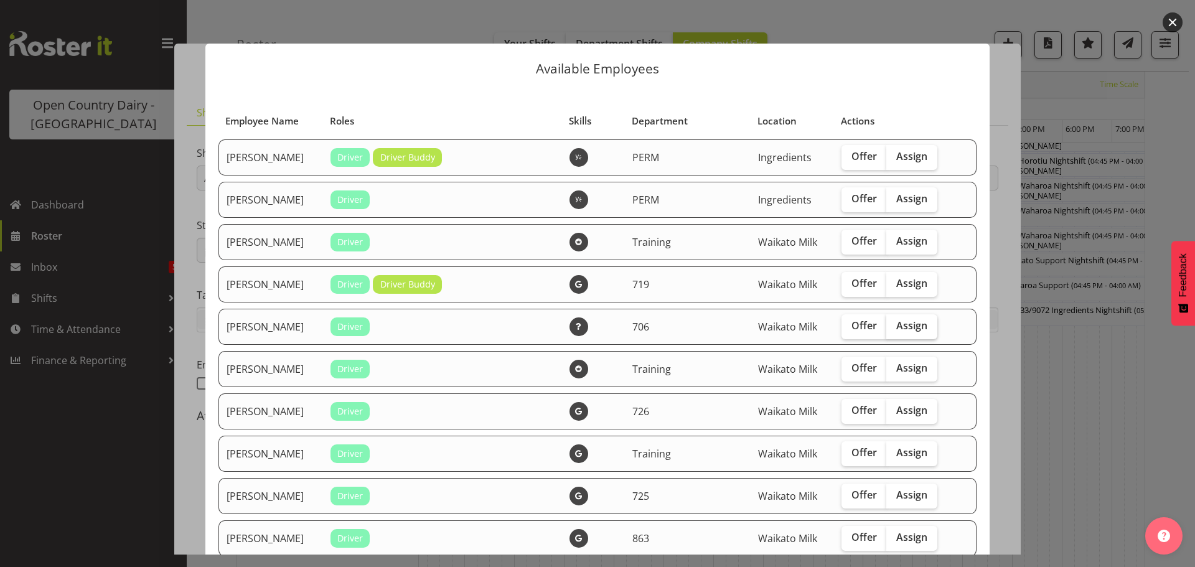
click at [899, 325] on span "Assign" at bounding box center [911, 325] width 31 height 12
click at [894, 325] on input "Assign" at bounding box center [890, 326] width 8 height 8
checkbox input "true"
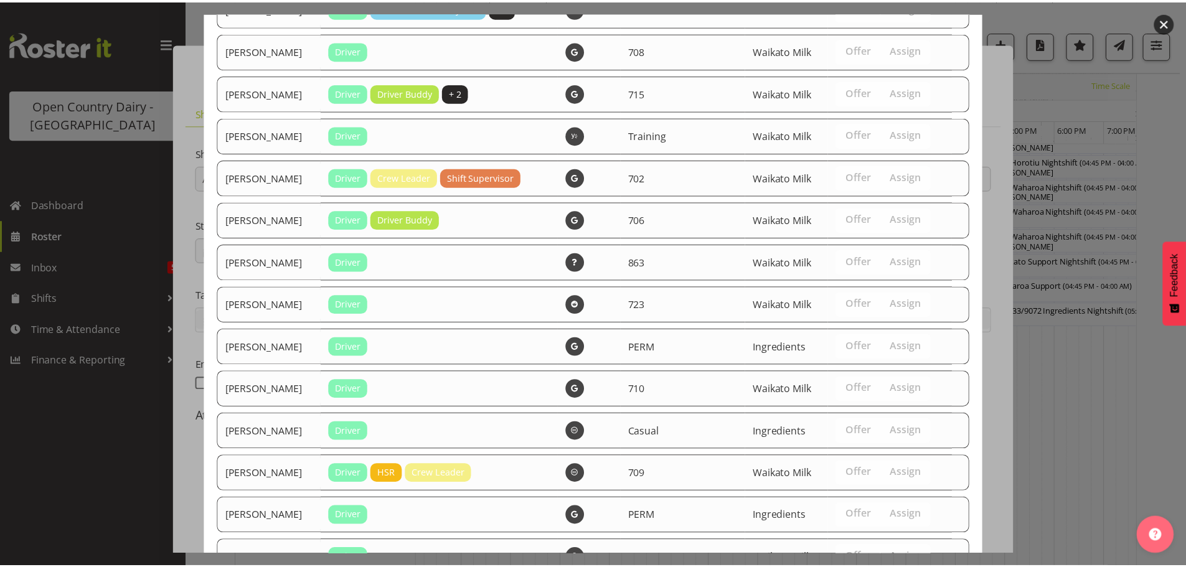
scroll to position [2153, 0]
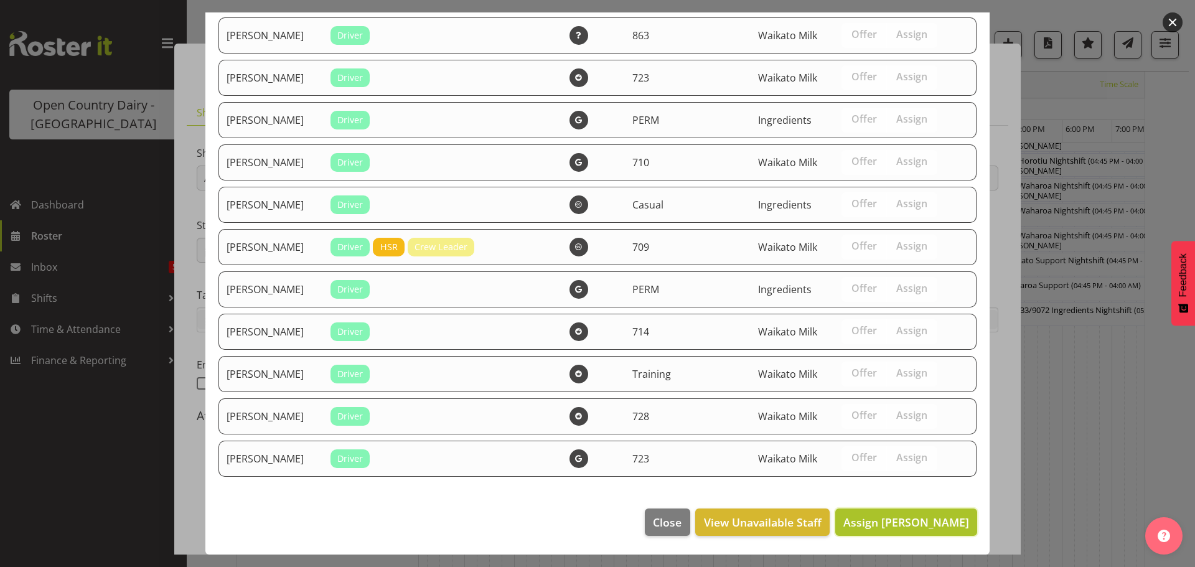
click at [901, 518] on span "Assign [PERSON_NAME]" at bounding box center [906, 522] width 126 height 15
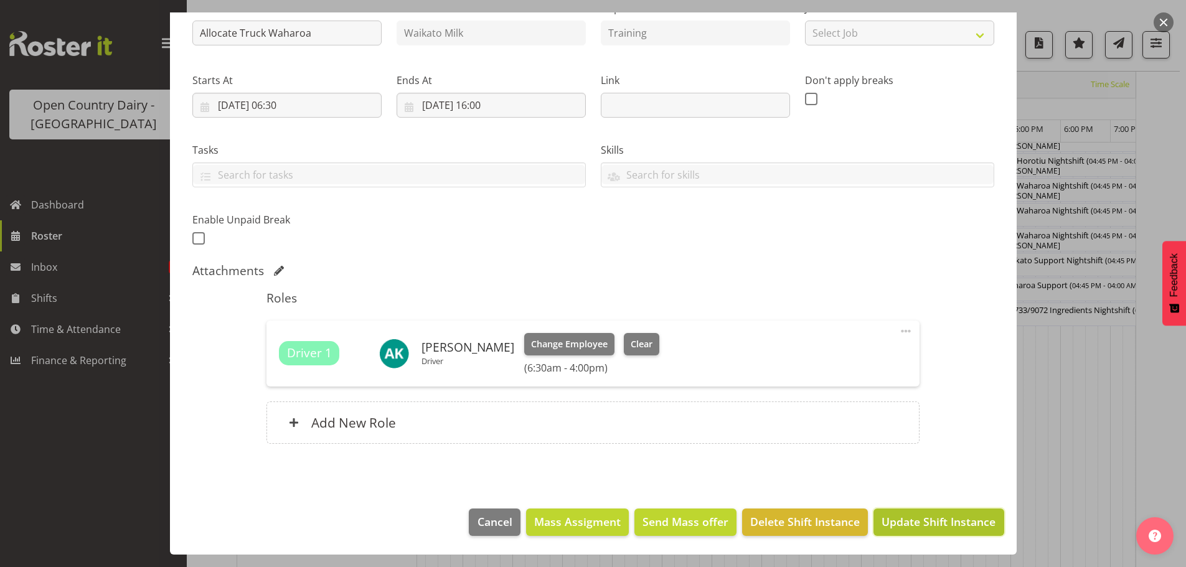
click at [932, 519] on span "Update Shift Instance" at bounding box center [938, 521] width 114 height 16
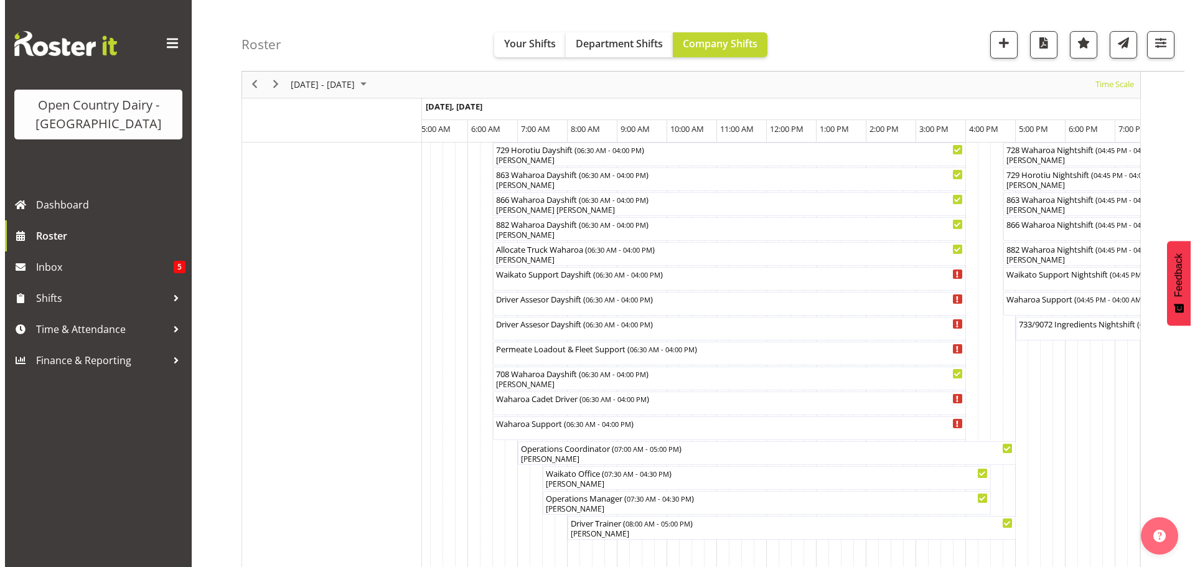
scroll to position [917, 0]
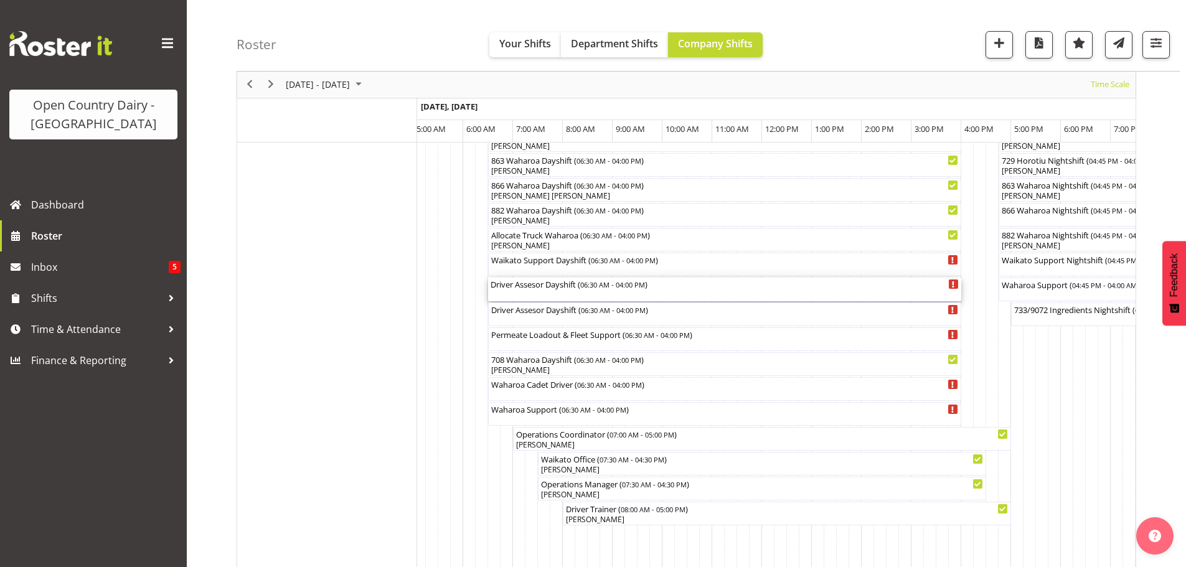
click at [533, 294] on div "Driver Assesor Dayshift ( 06:30 AM - 04:00 PM )" at bounding box center [724, 290] width 468 height 24
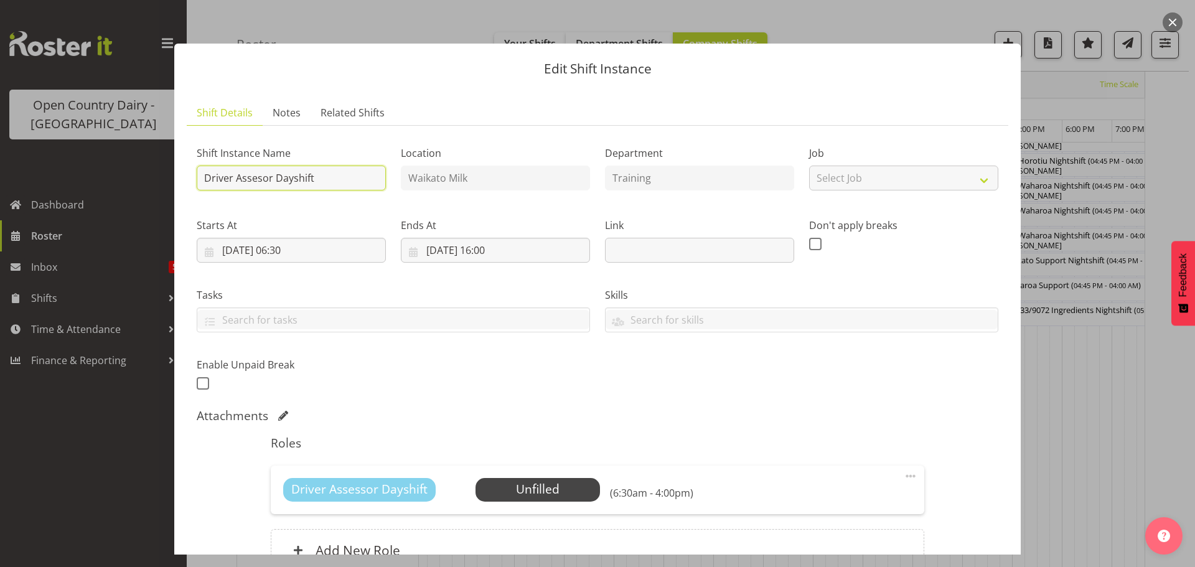
click at [324, 175] on input "Driver Assesor Dayshift" at bounding box center [291, 178] width 189 height 25
type input "D"
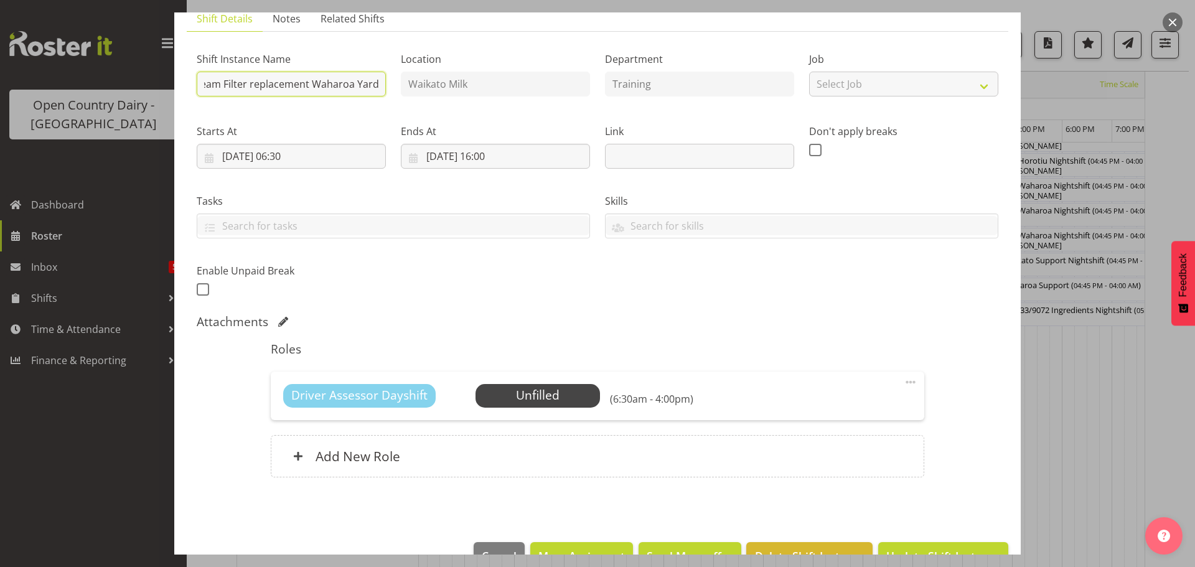
scroll to position [128, 0]
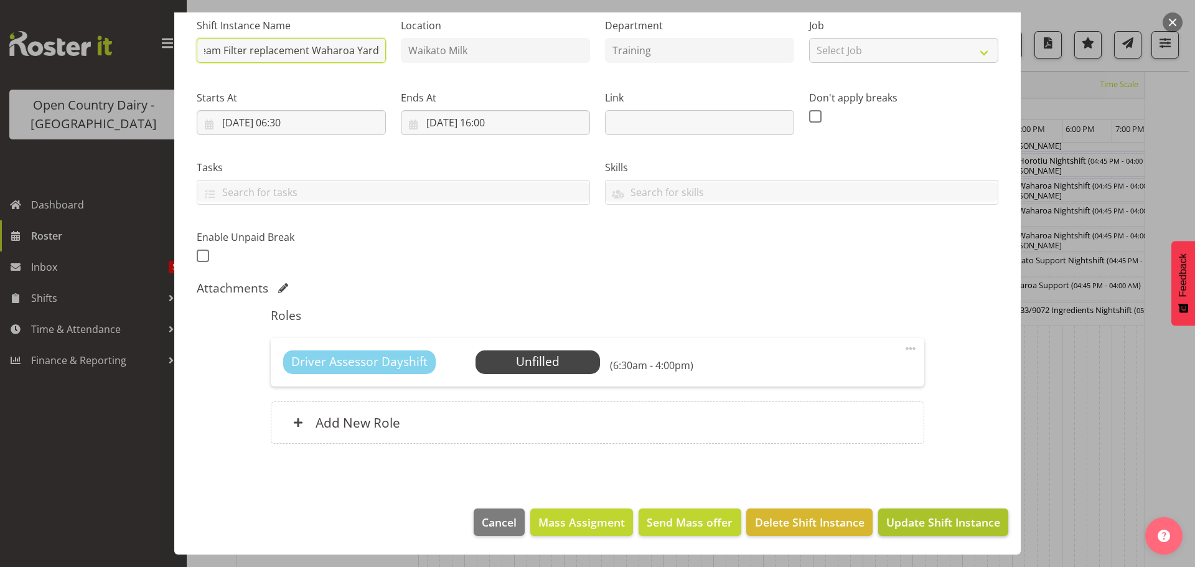
type input "871 Cream Filter replacement Waharoa Yard"
click at [904, 523] on span "Update Shift Instance" at bounding box center [943, 522] width 114 height 16
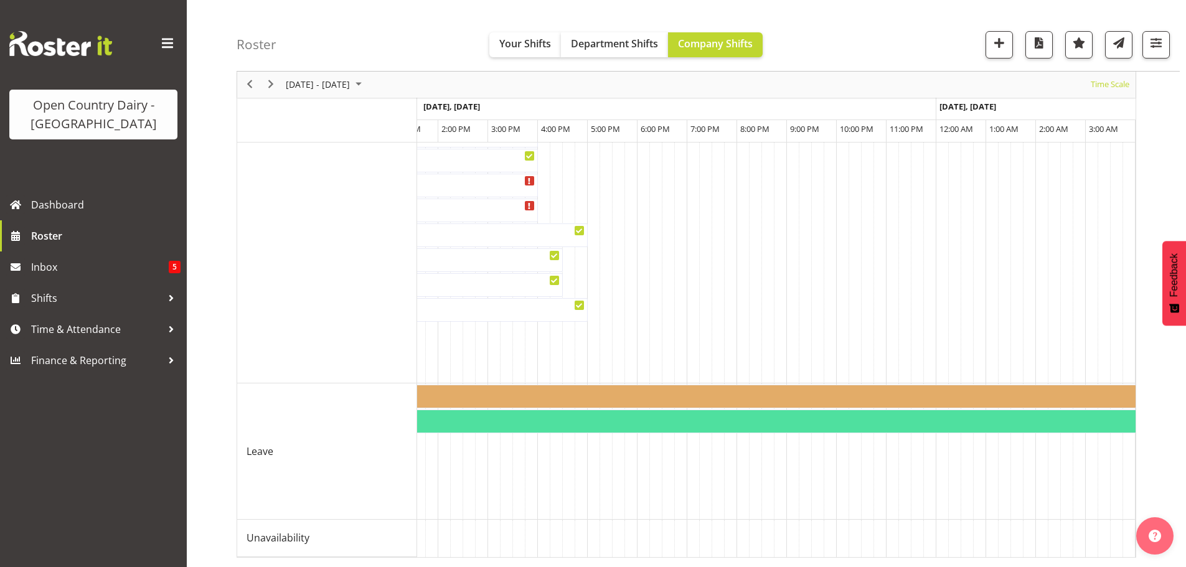
scroll to position [0, 4320]
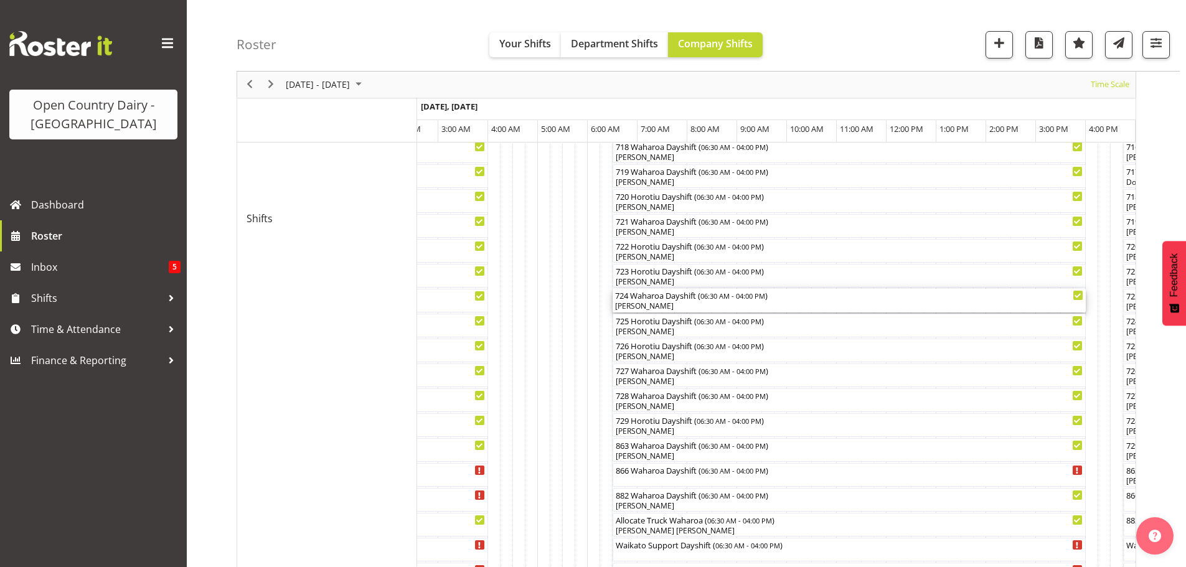
click at [688, 306] on div "[PERSON_NAME]" at bounding box center [849, 306] width 468 height 11
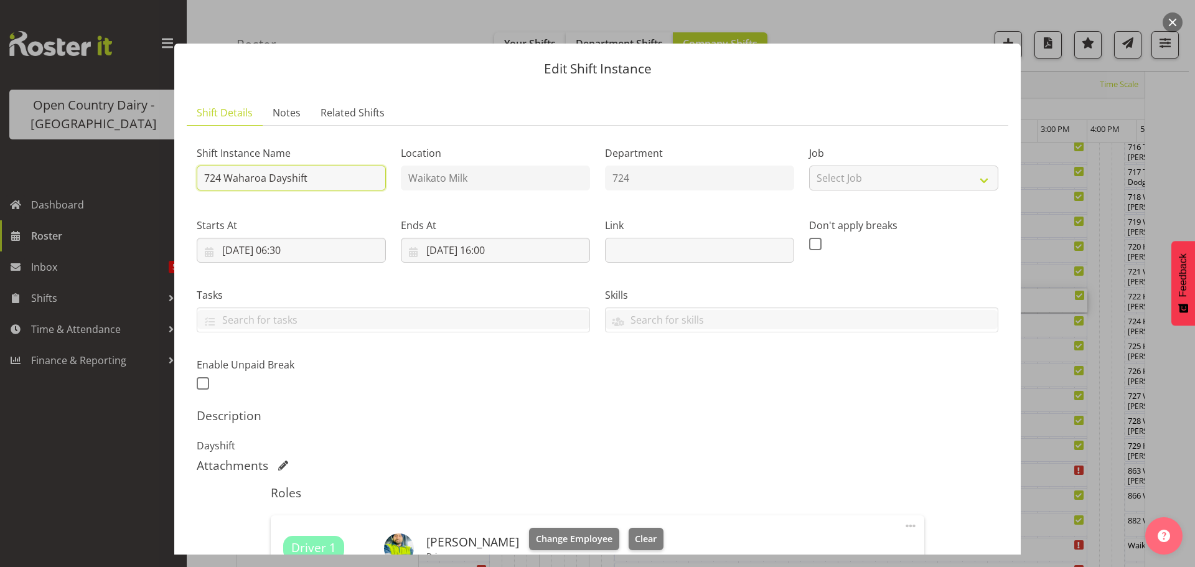
click at [344, 179] on input "724 Waharoa Dayshift" at bounding box center [291, 178] width 189 height 25
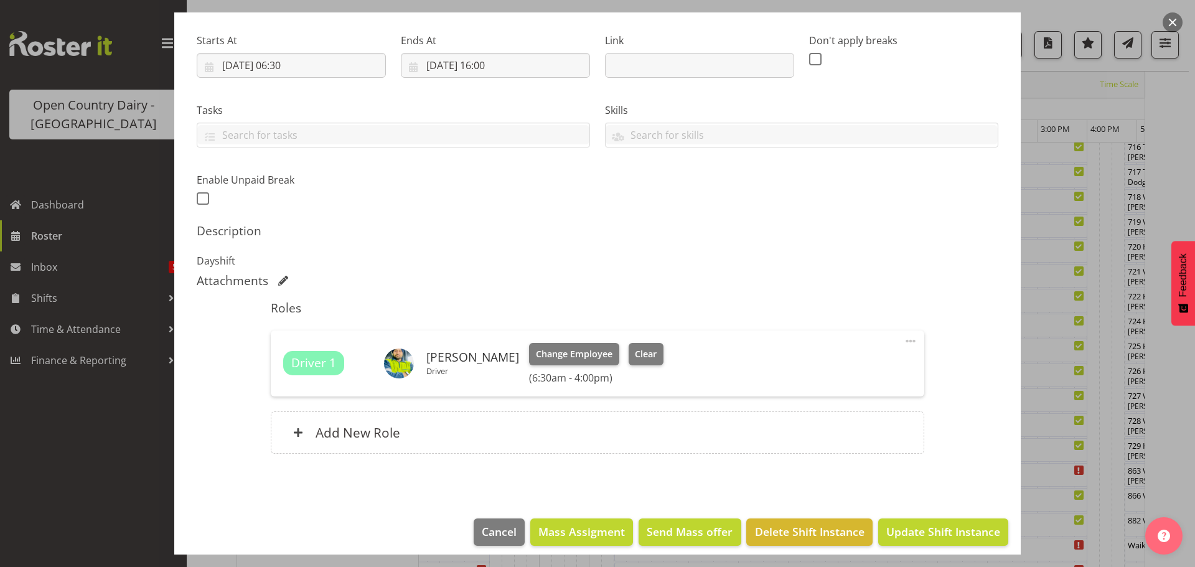
scroll to position [187, 0]
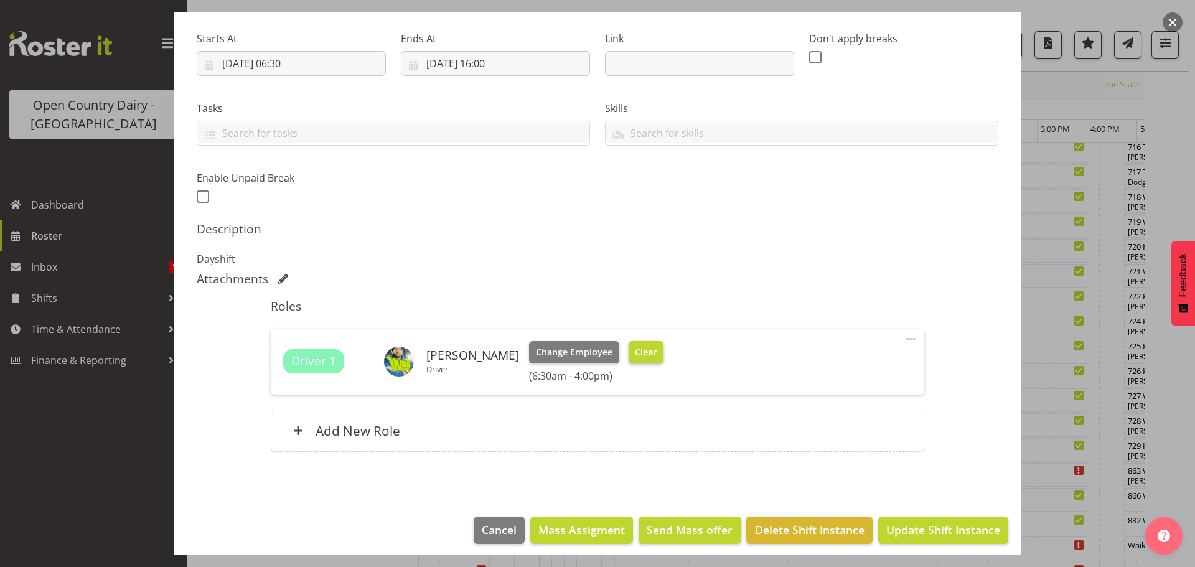
type input "724 OFF RAOD #2724 Pro Mech"
click at [635, 353] on span "Clear" at bounding box center [646, 352] width 22 height 14
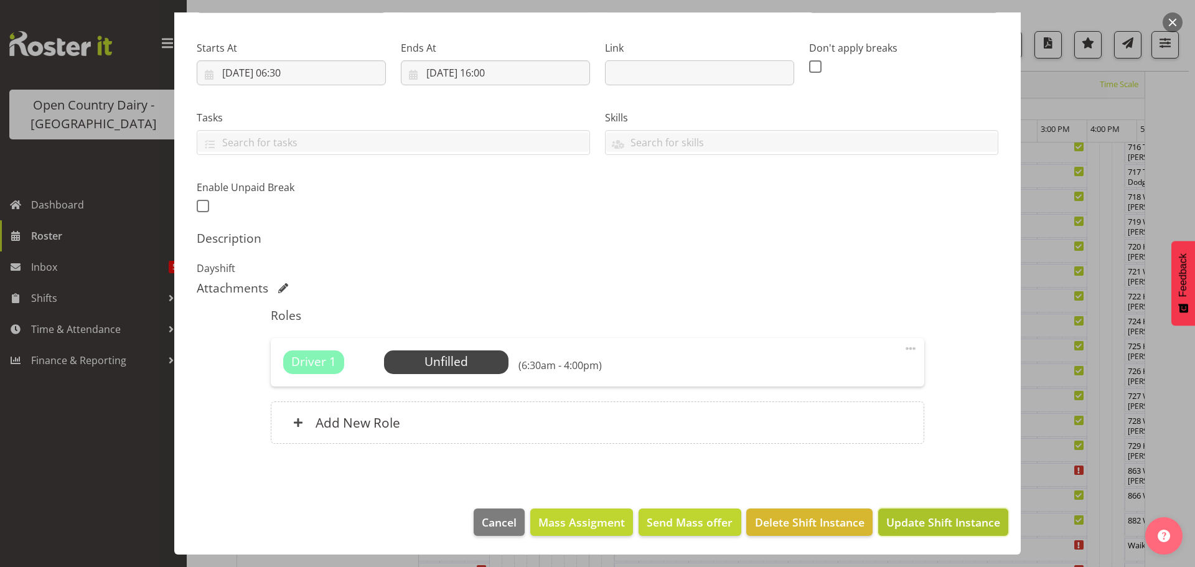
click at [917, 522] on span "Update Shift Instance" at bounding box center [943, 522] width 114 height 16
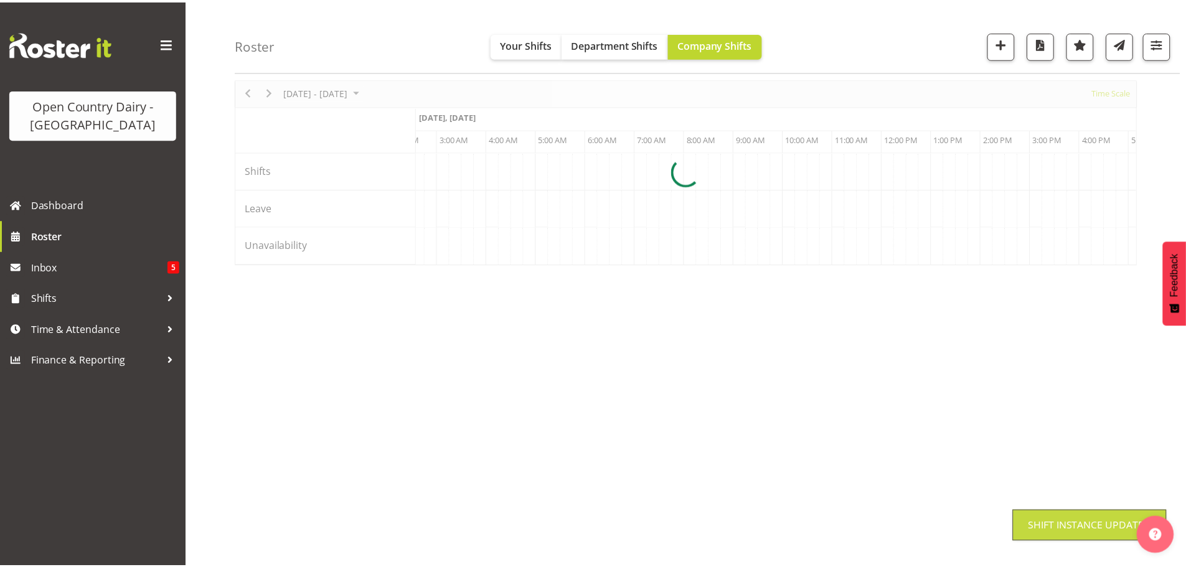
scroll to position [45, 0]
